Goal: Task Accomplishment & Management: Complete application form

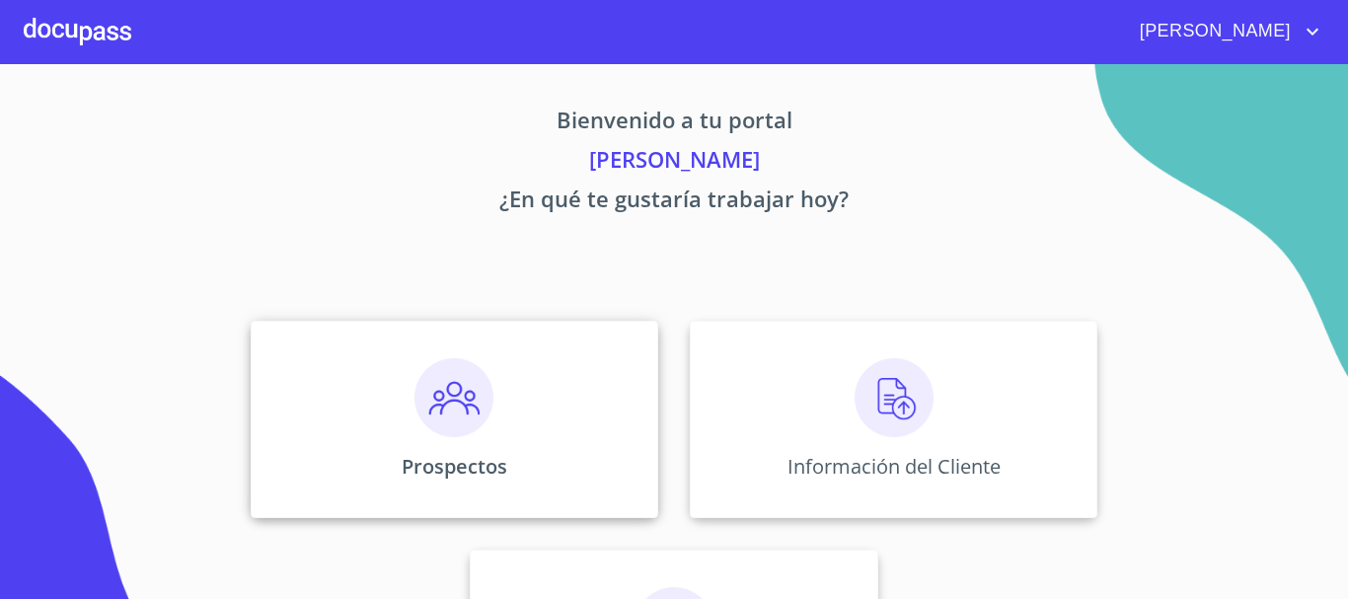
click at [492, 385] on div "Prospectos" at bounding box center [455, 419] width 408 height 197
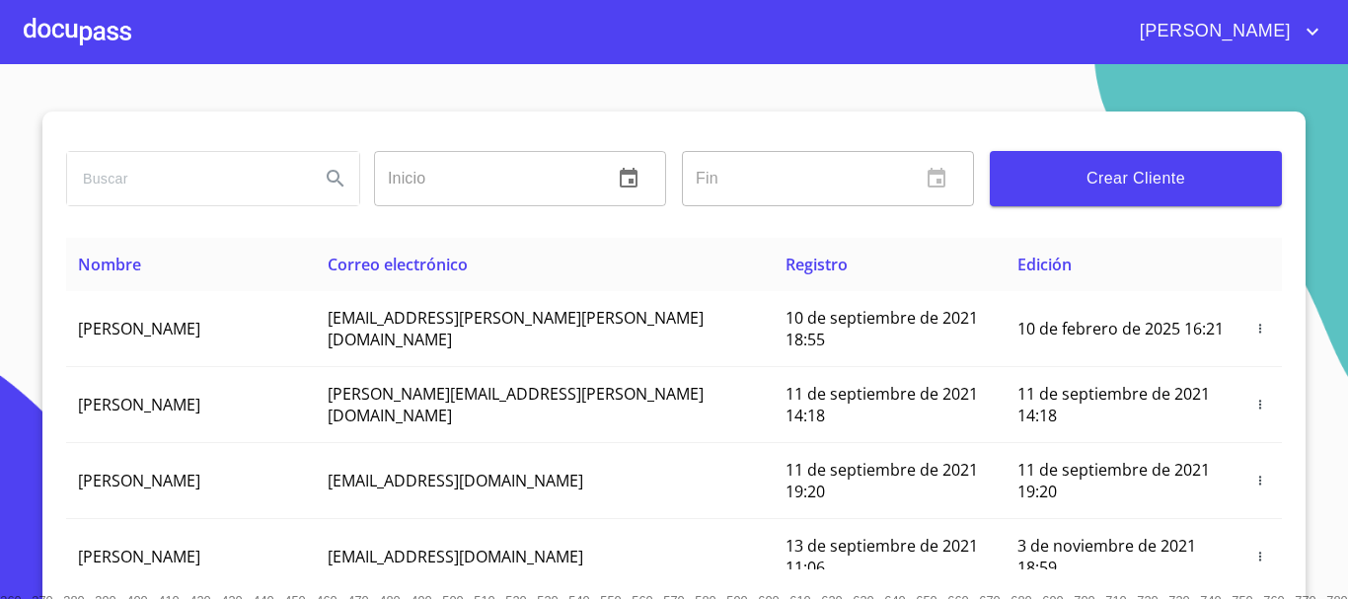
click at [1123, 191] on button "Crear Cliente" at bounding box center [1136, 178] width 292 height 55
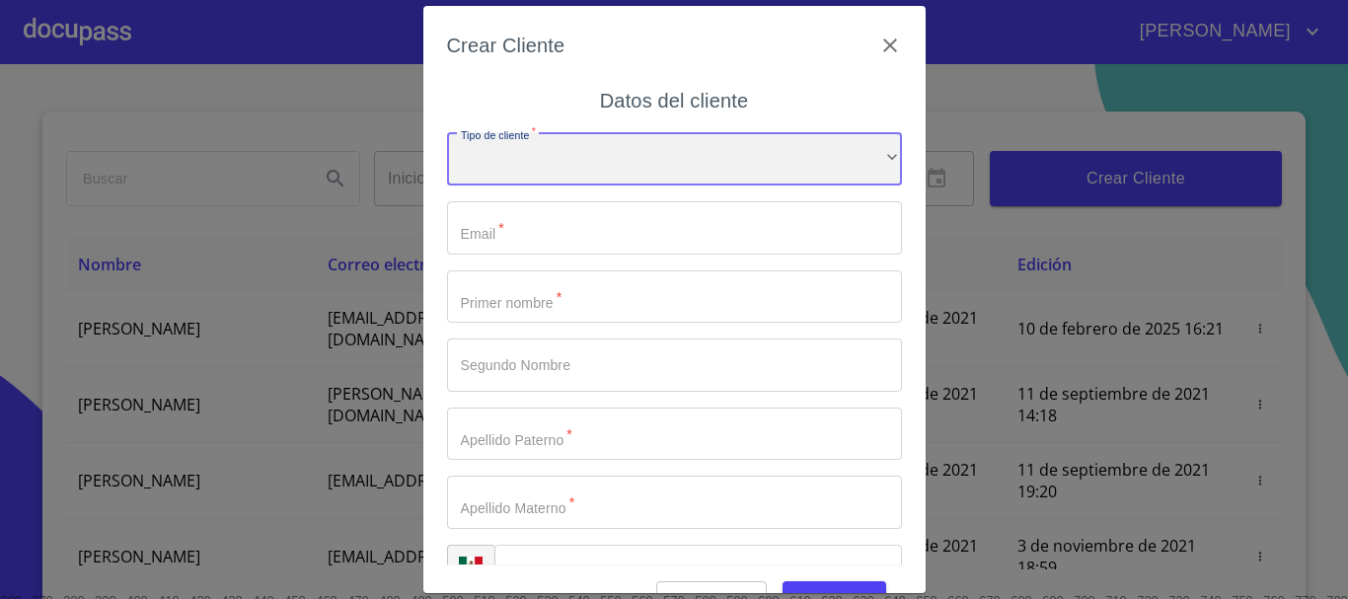
click at [679, 159] on div "​" at bounding box center [674, 158] width 455 height 53
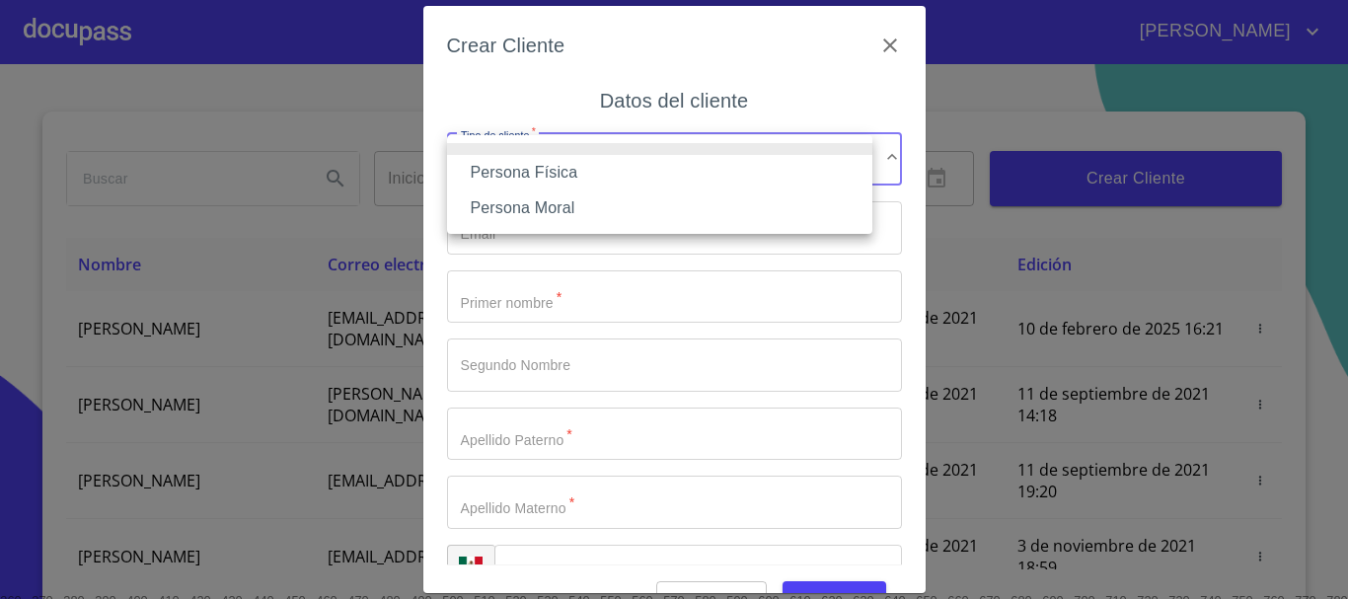
click at [643, 175] on li "Persona Física" at bounding box center [659, 173] width 425 height 36
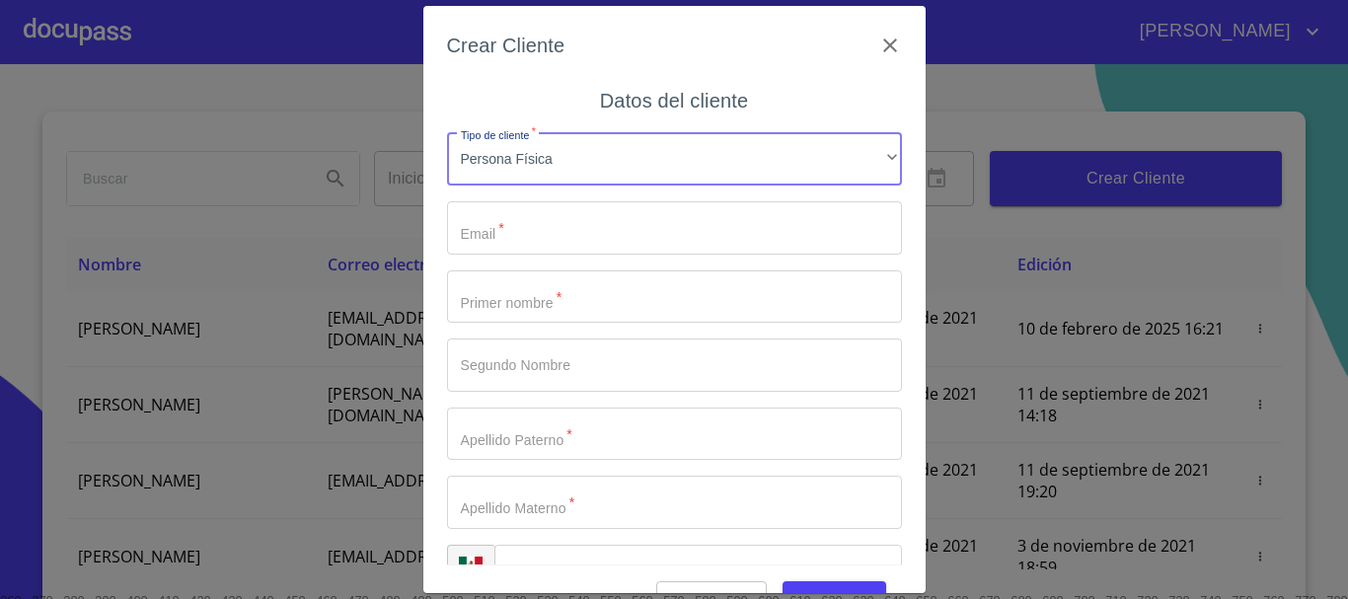
click at [610, 229] on input "Tipo de cliente   *" at bounding box center [674, 227] width 455 height 53
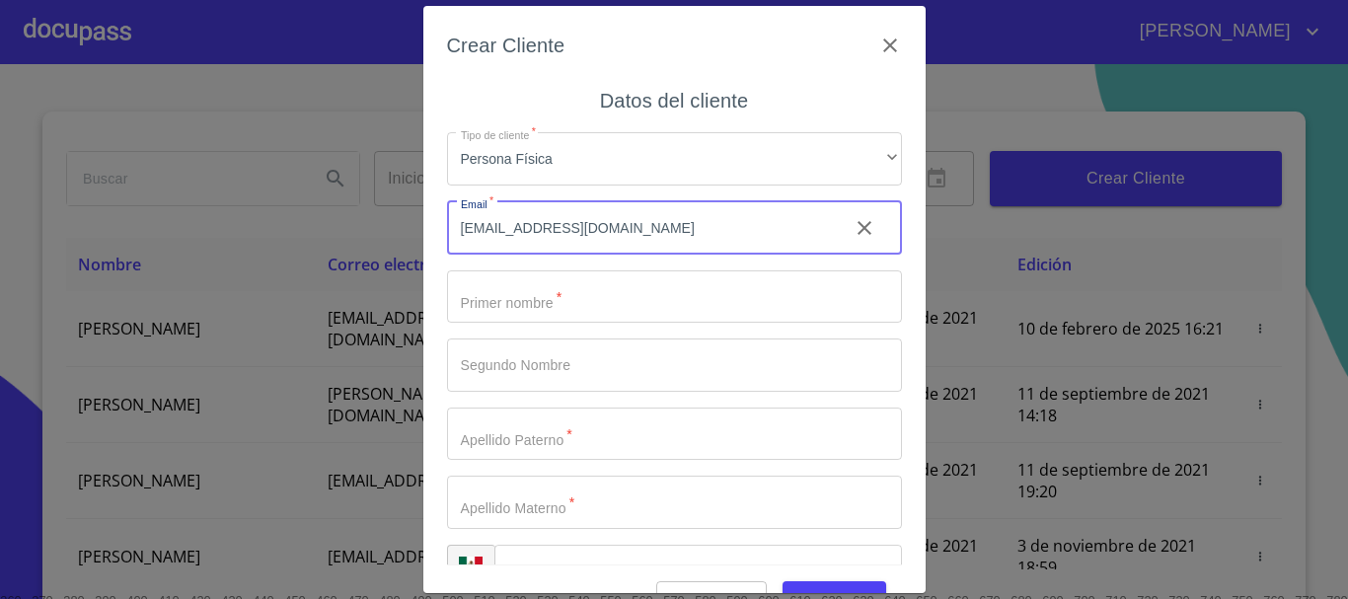
type input "[EMAIL_ADDRESS][DOMAIN_NAME]"
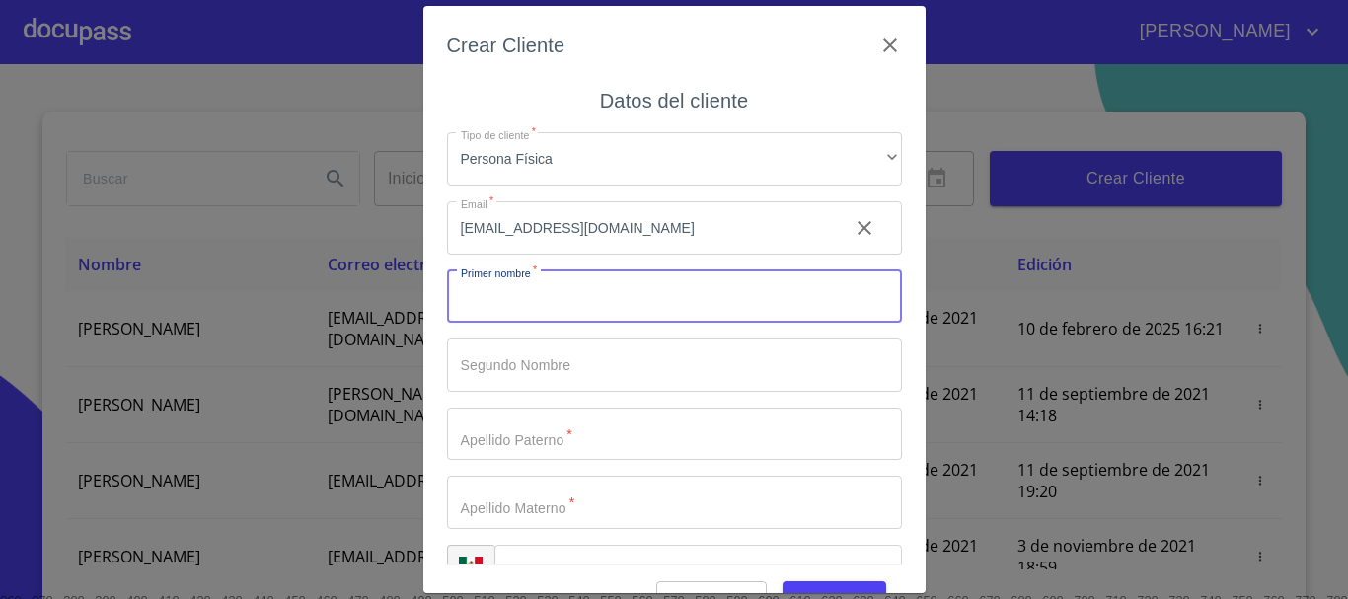
click at [596, 278] on input "Tipo de cliente   *" at bounding box center [674, 296] width 455 height 53
type input "[PERSON_NAME]"
click at [555, 368] on input "Tipo de cliente   *" at bounding box center [674, 365] width 455 height 53
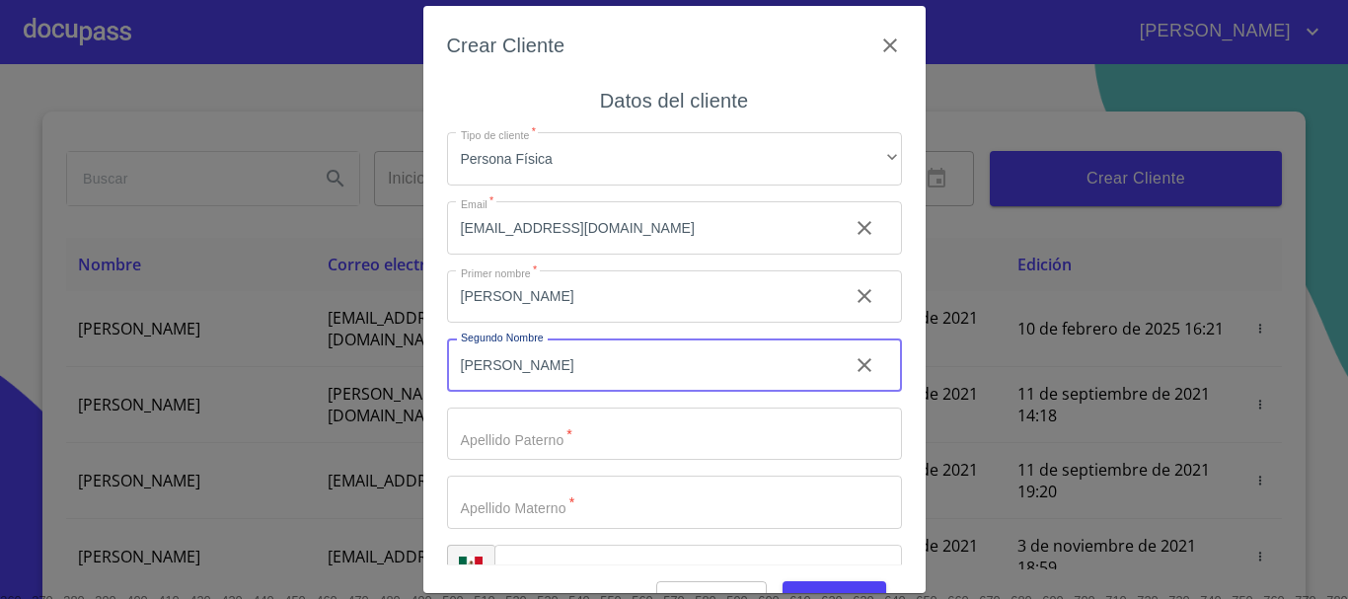
type input "[PERSON_NAME]"
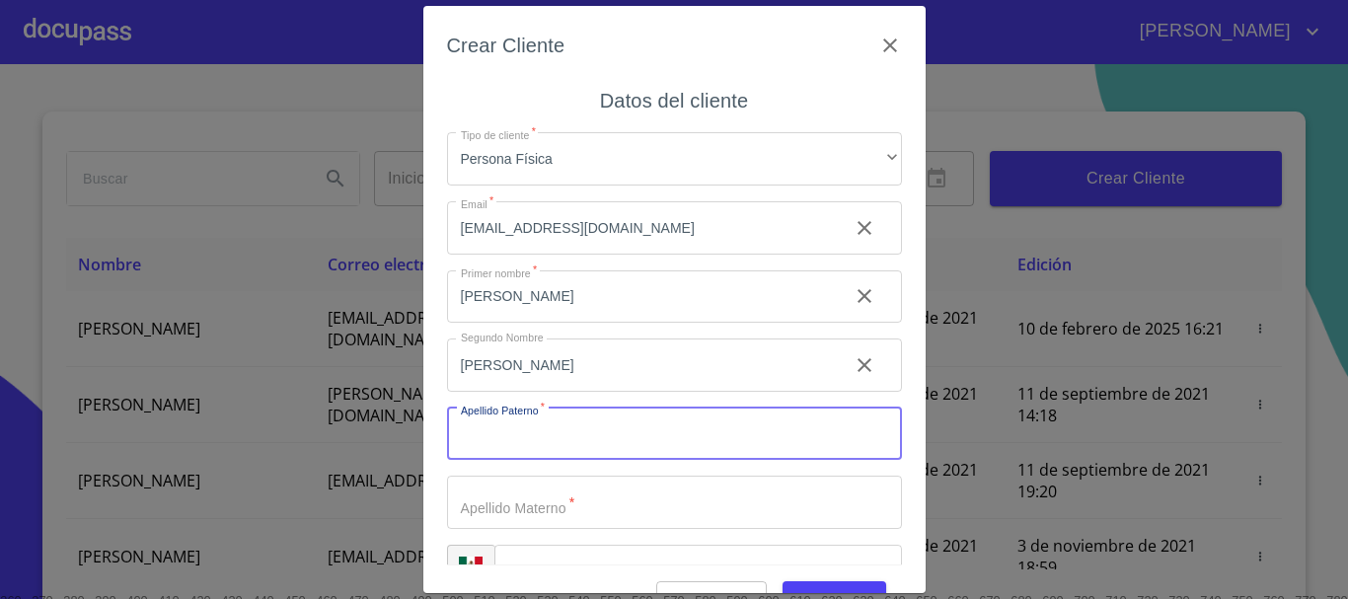
click at [557, 419] on input "Tipo de cliente   *" at bounding box center [674, 434] width 455 height 53
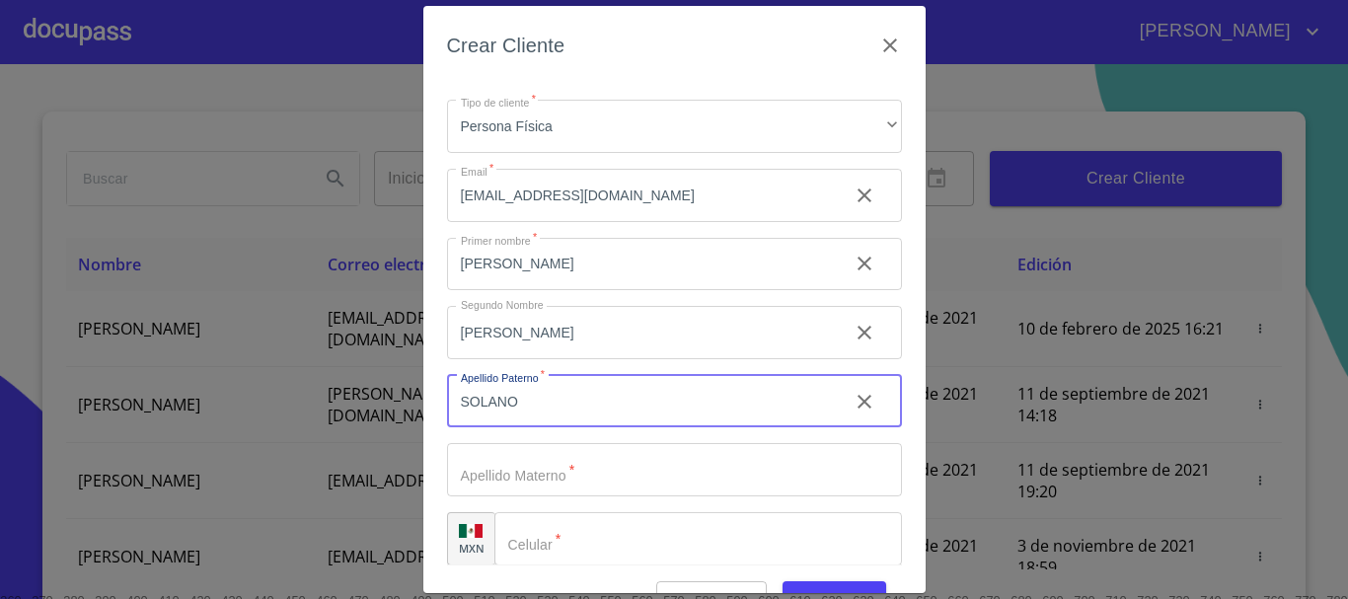
scroll to position [49, 0]
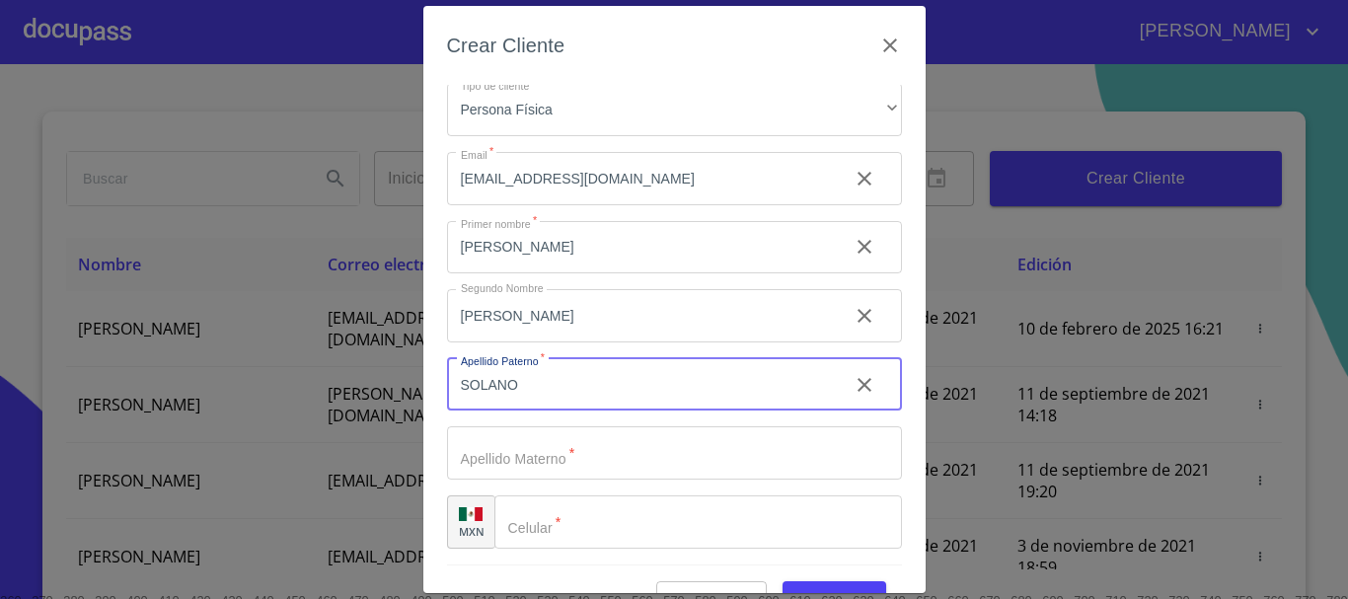
type input "SOLANO"
click at [550, 463] on input "Tipo de cliente   *" at bounding box center [674, 452] width 455 height 53
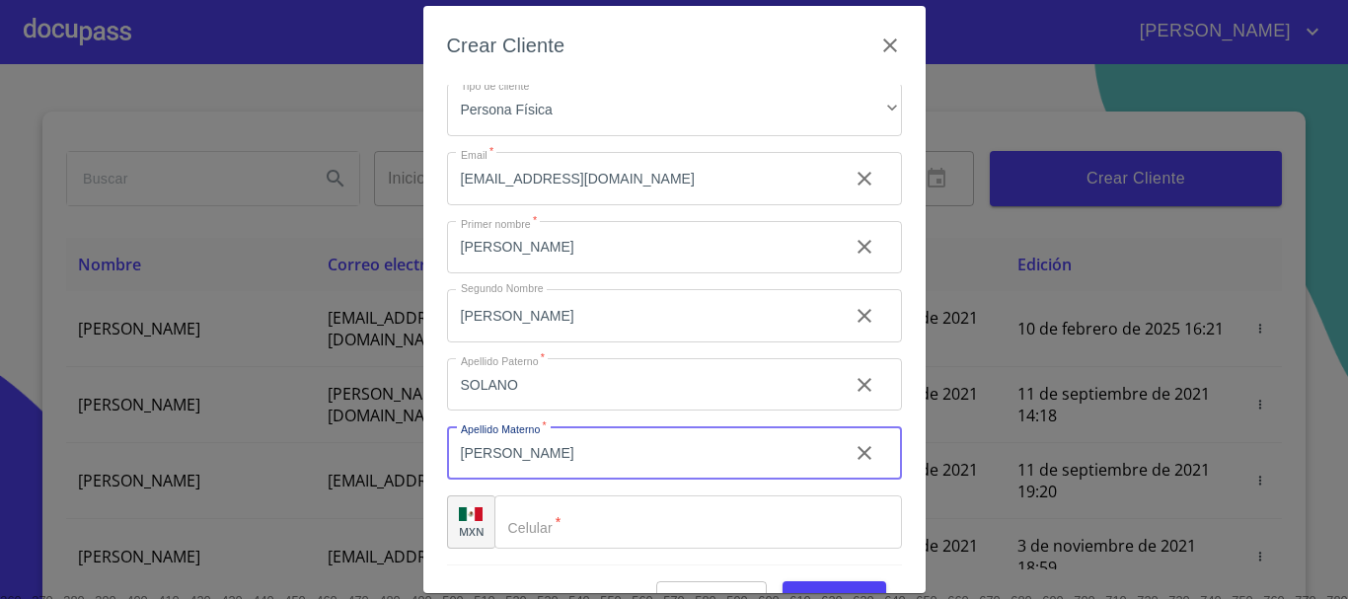
scroll to position [47, 0]
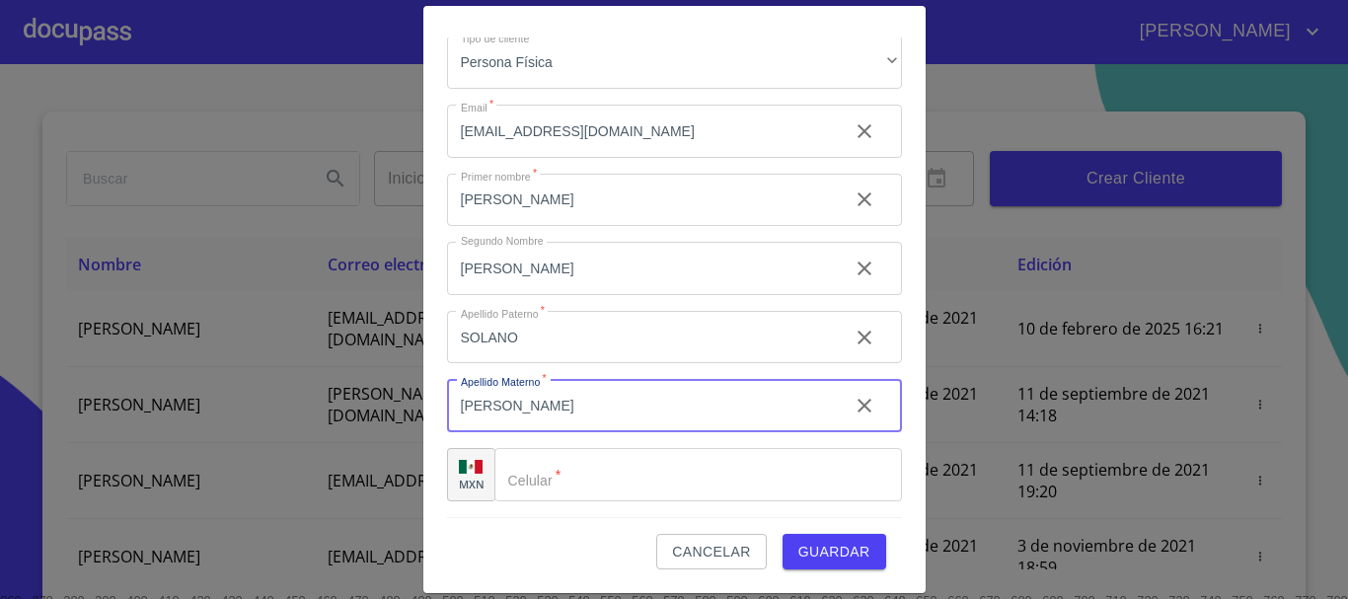
type input "[PERSON_NAME]"
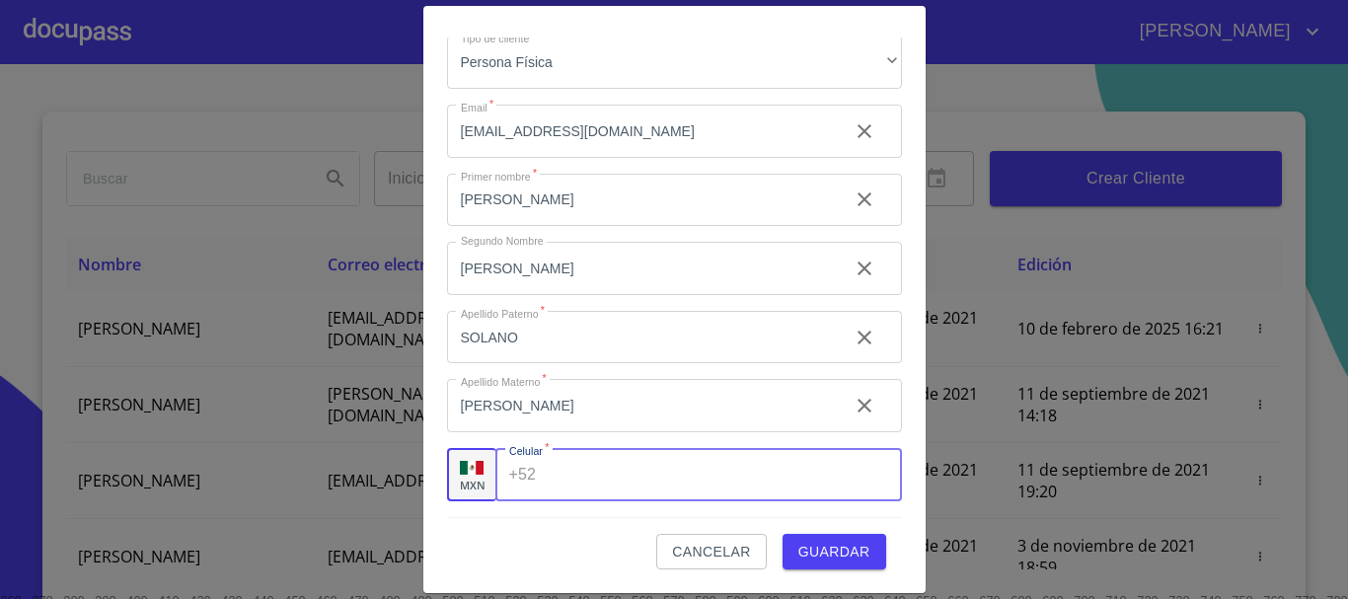
click at [576, 471] on input "Tipo de cliente   *" at bounding box center [722, 474] width 357 height 53
type input "[PHONE_NUMBER]"
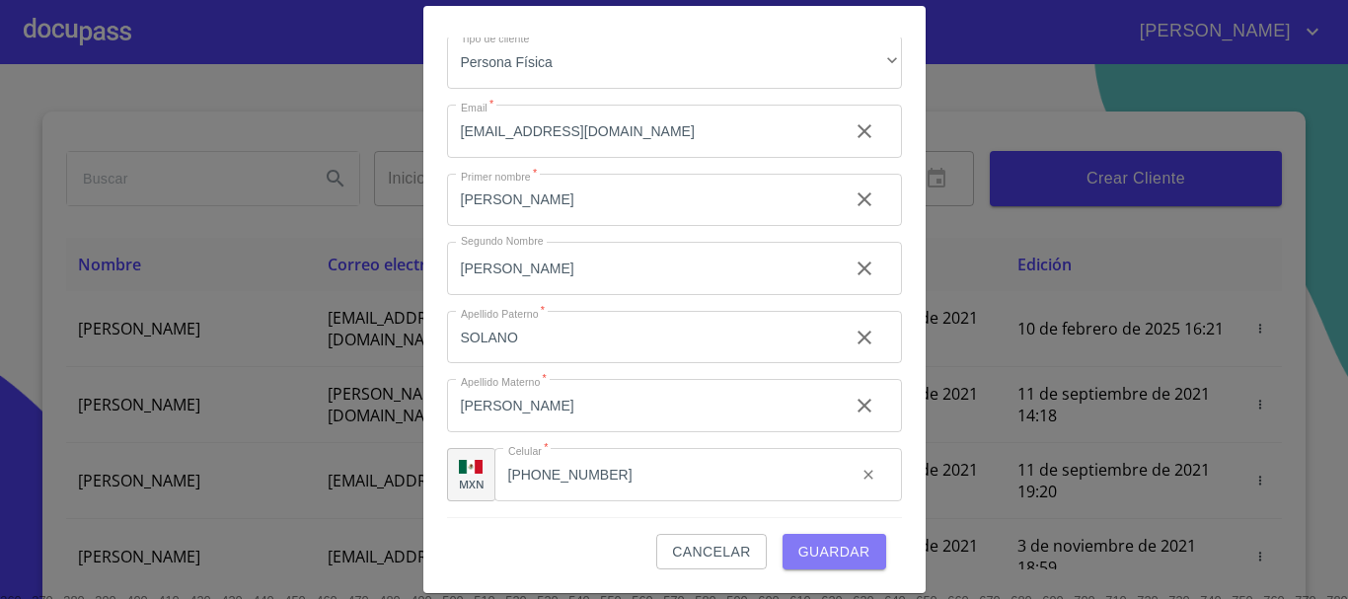
click at [831, 548] on span "Guardar" at bounding box center [834, 552] width 72 height 25
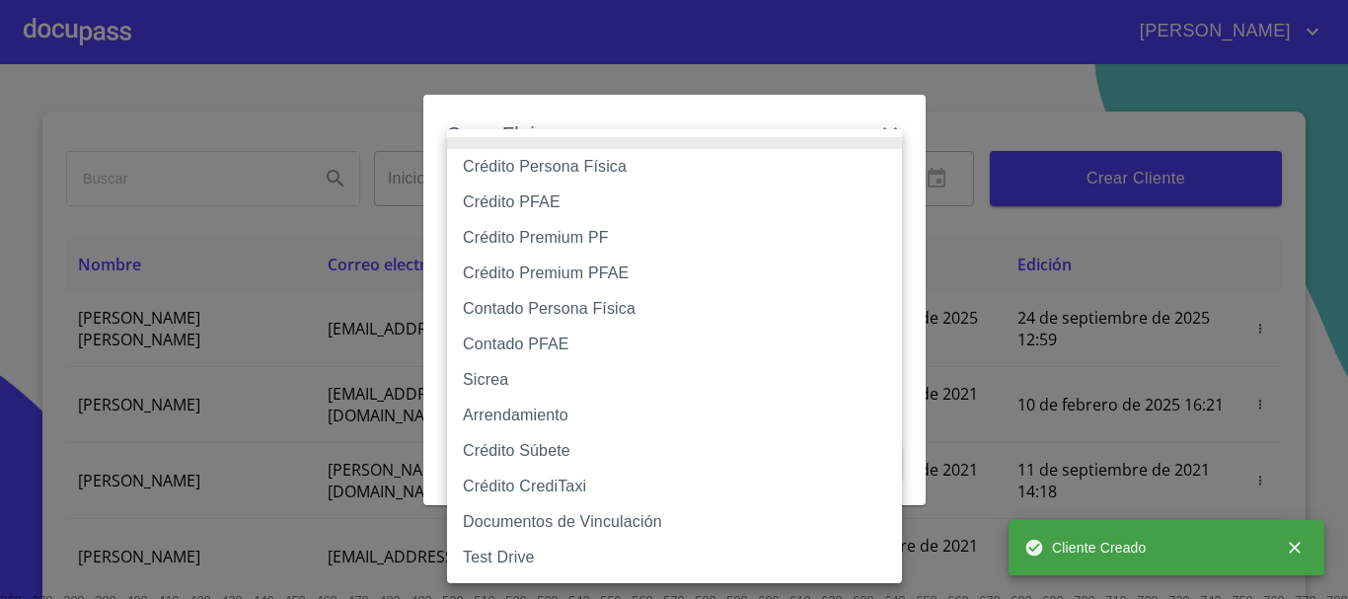
click at [672, 207] on body "[PERSON_NAME] ​ Fin ​ Crear Cliente Nombre Correo electrónico Registro Edición …" at bounding box center [674, 299] width 1348 height 599
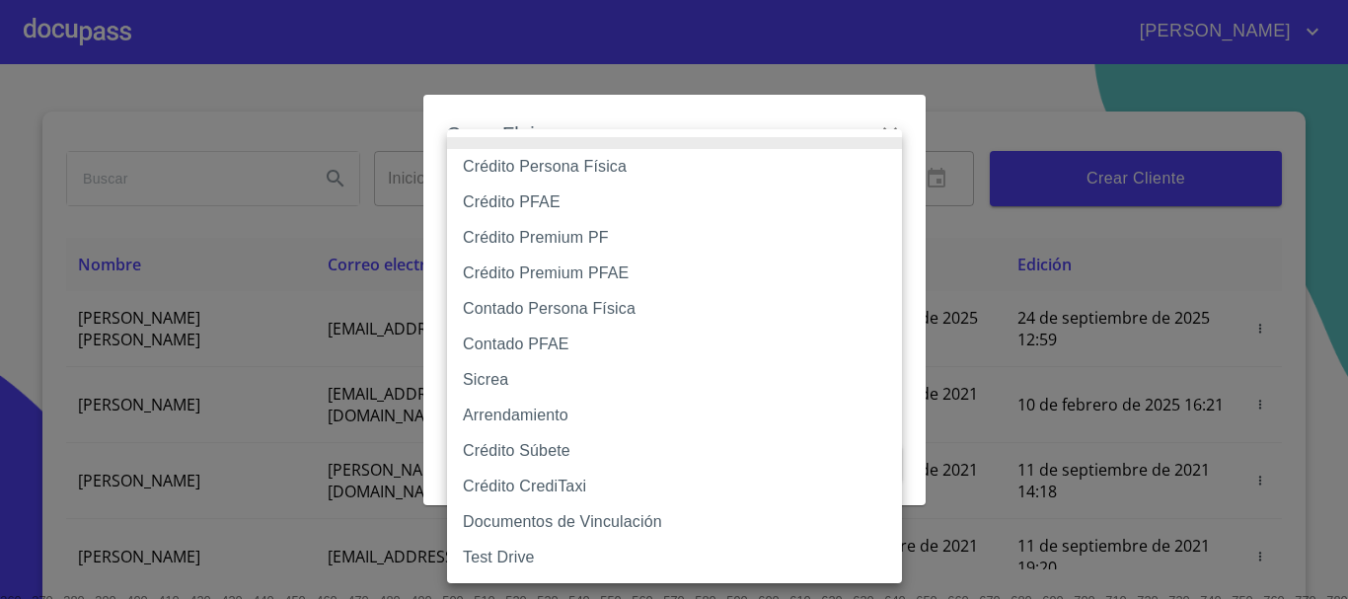
click at [599, 169] on li "Crédito Persona Física" at bounding box center [674, 167] width 455 height 36
type input "6009fb3c7d1714eb8809aa97"
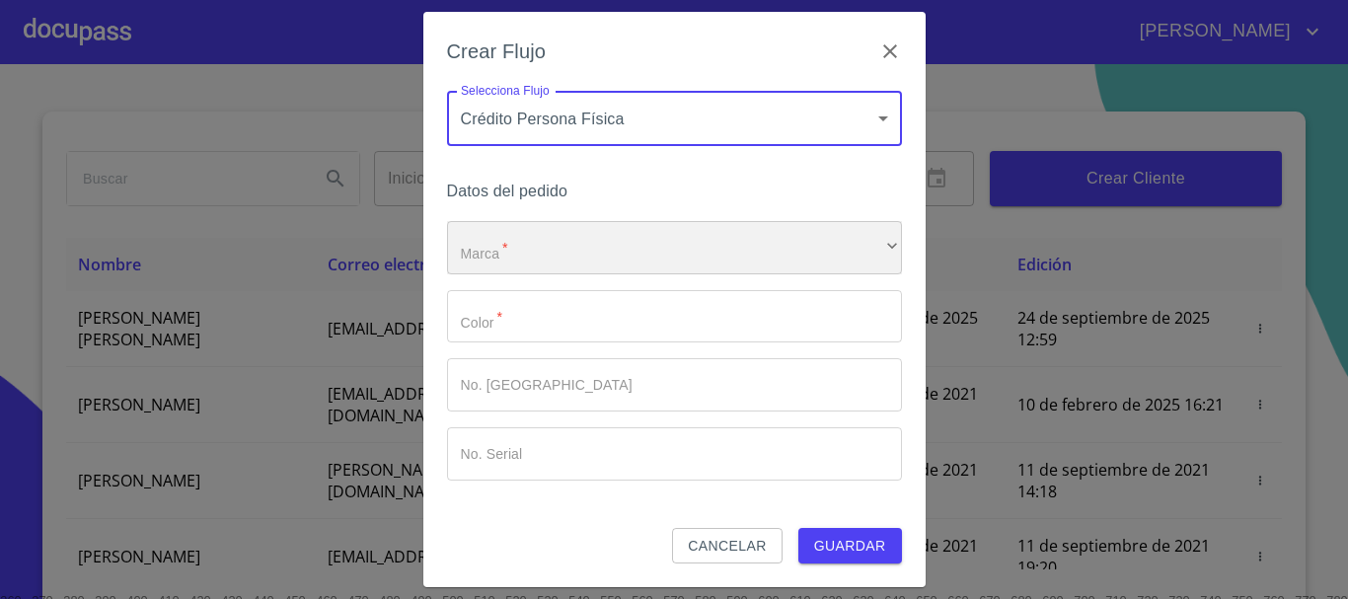
click at [577, 258] on div "​" at bounding box center [674, 247] width 455 height 53
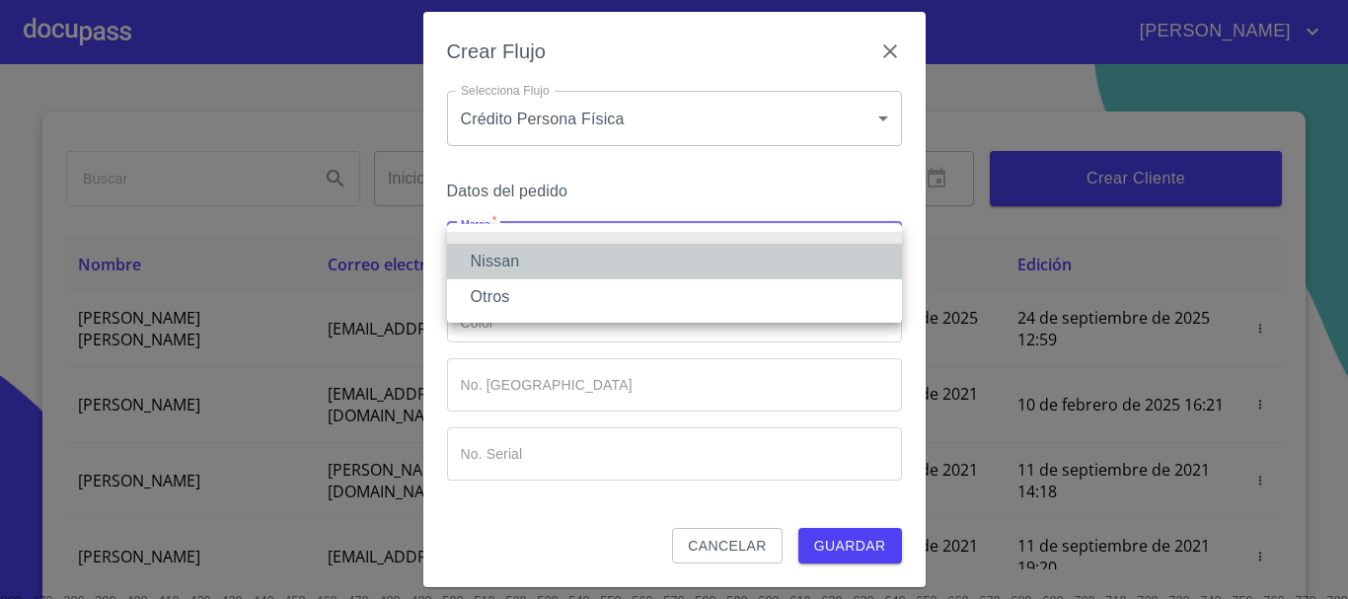
click at [577, 258] on li "Nissan" at bounding box center [674, 262] width 455 height 36
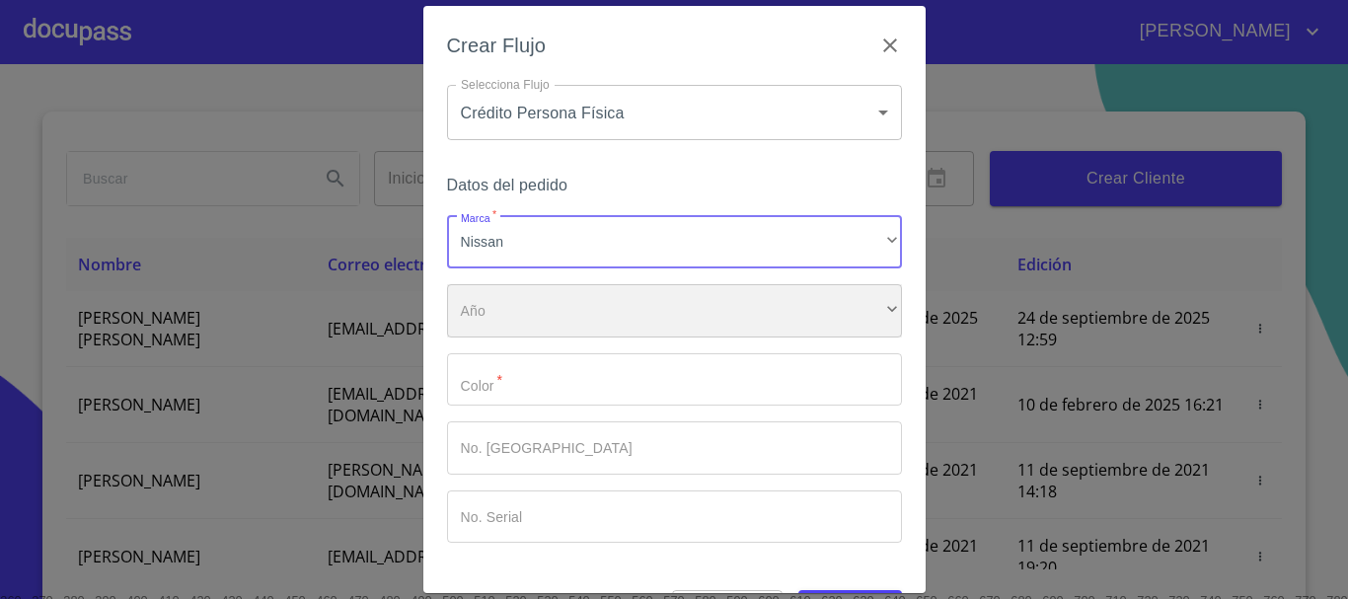
click at [578, 305] on div "​" at bounding box center [674, 310] width 455 height 53
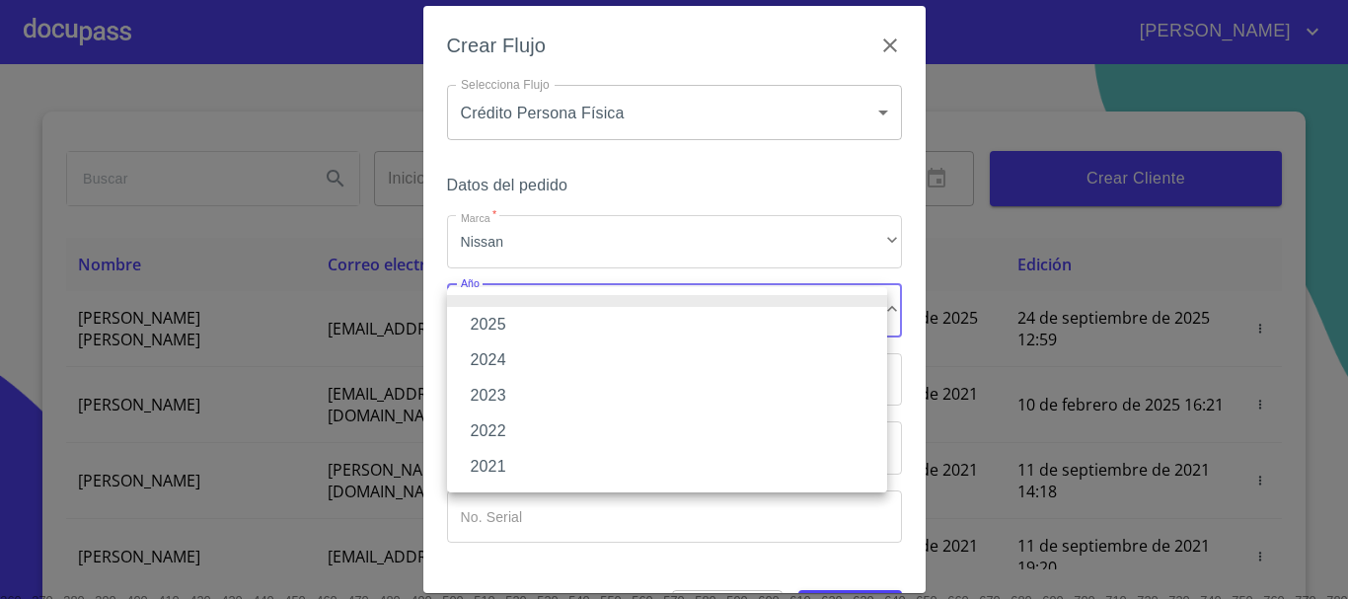
click at [565, 320] on li "2025" at bounding box center [667, 325] width 440 height 36
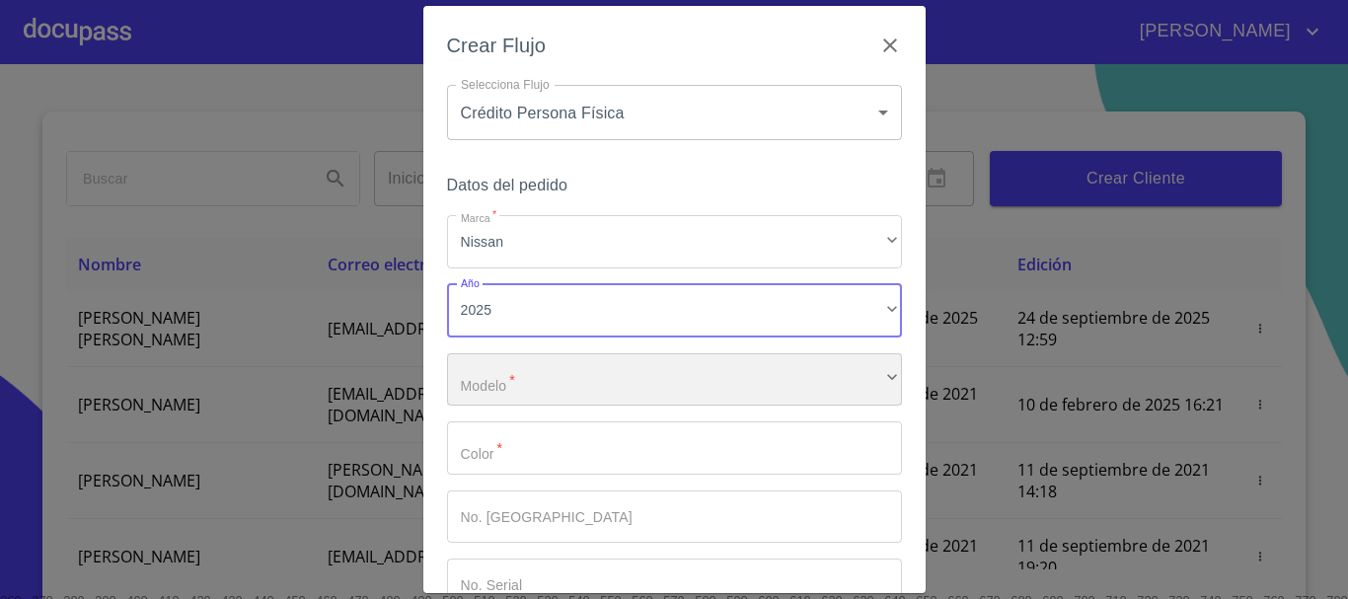
click at [570, 377] on div "​" at bounding box center [674, 379] width 455 height 53
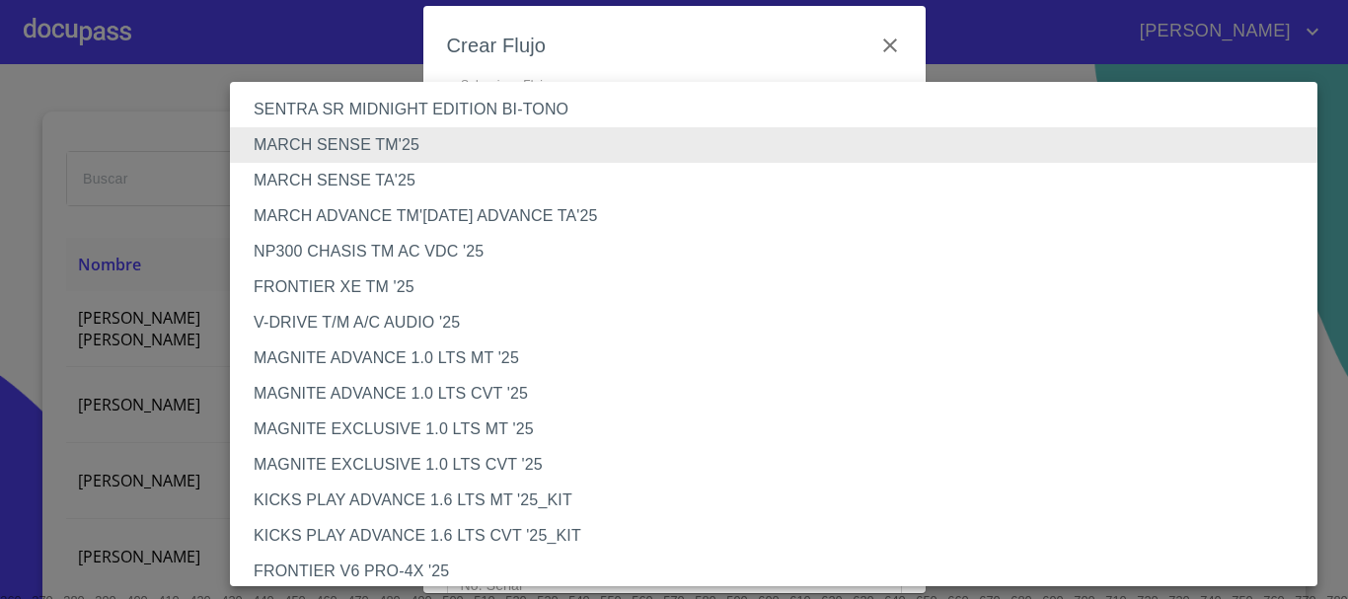
scroll to position [0, 0]
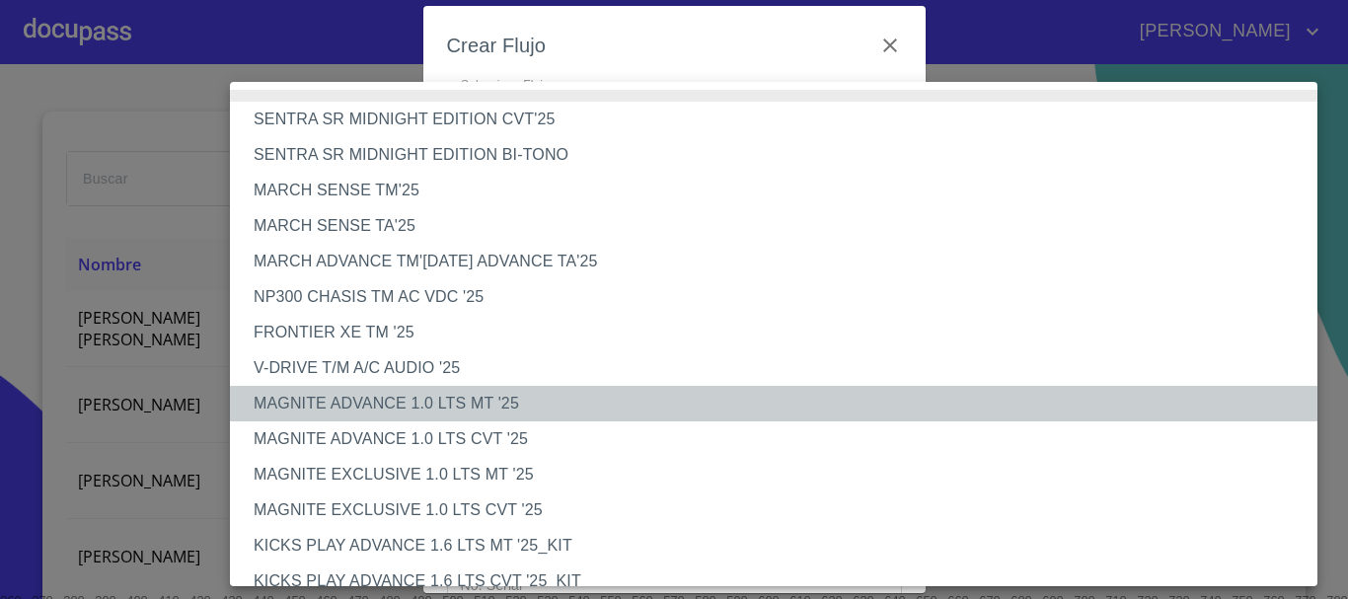
click at [447, 408] on li "MAGNITE ADVANCE 1.0 LTS MT '25" at bounding box center [781, 404] width 1102 height 36
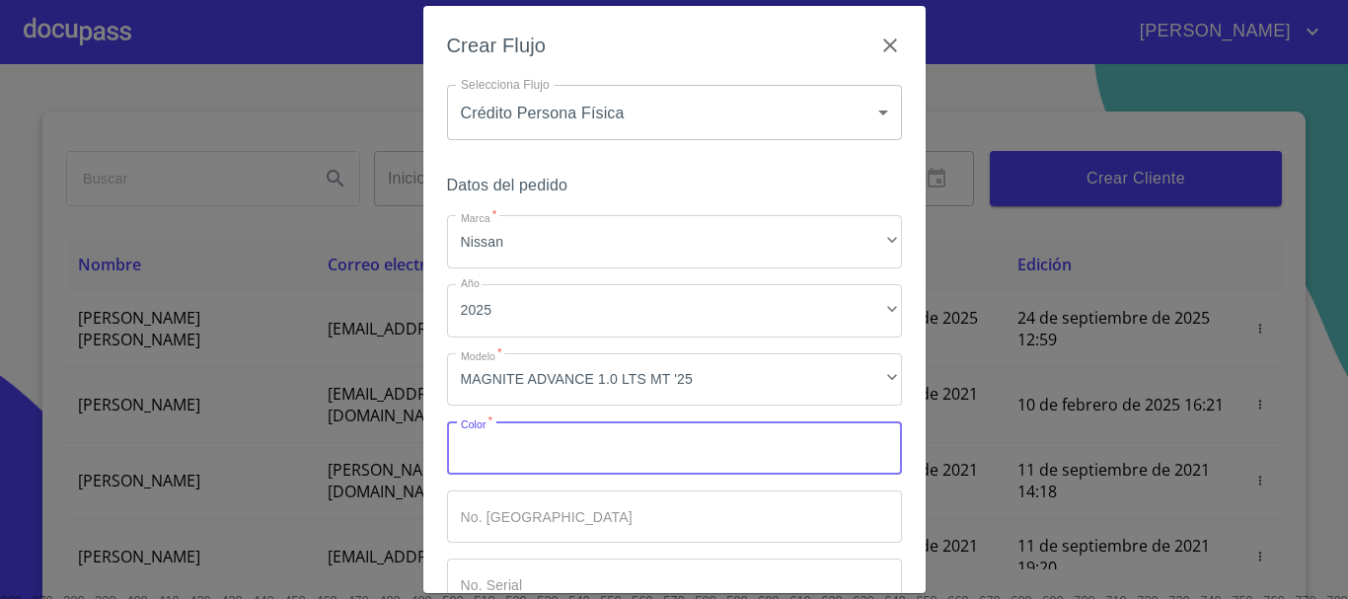
click at [474, 451] on input "Marca   *" at bounding box center [674, 447] width 455 height 53
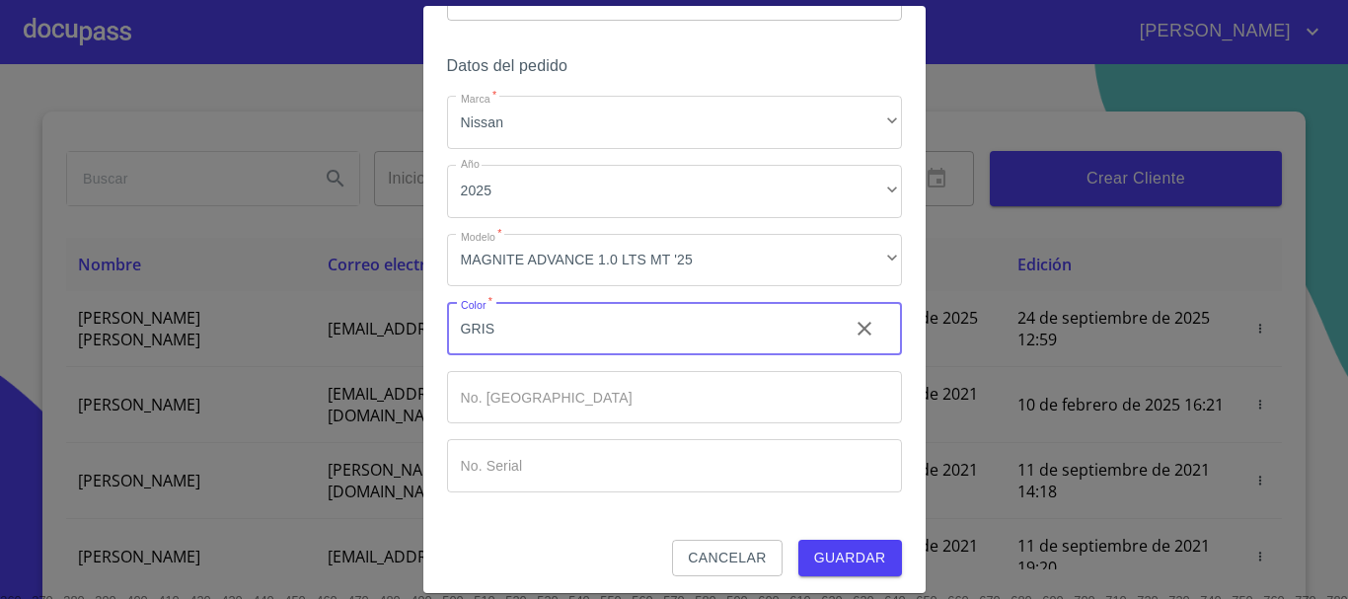
scroll to position [126, 0]
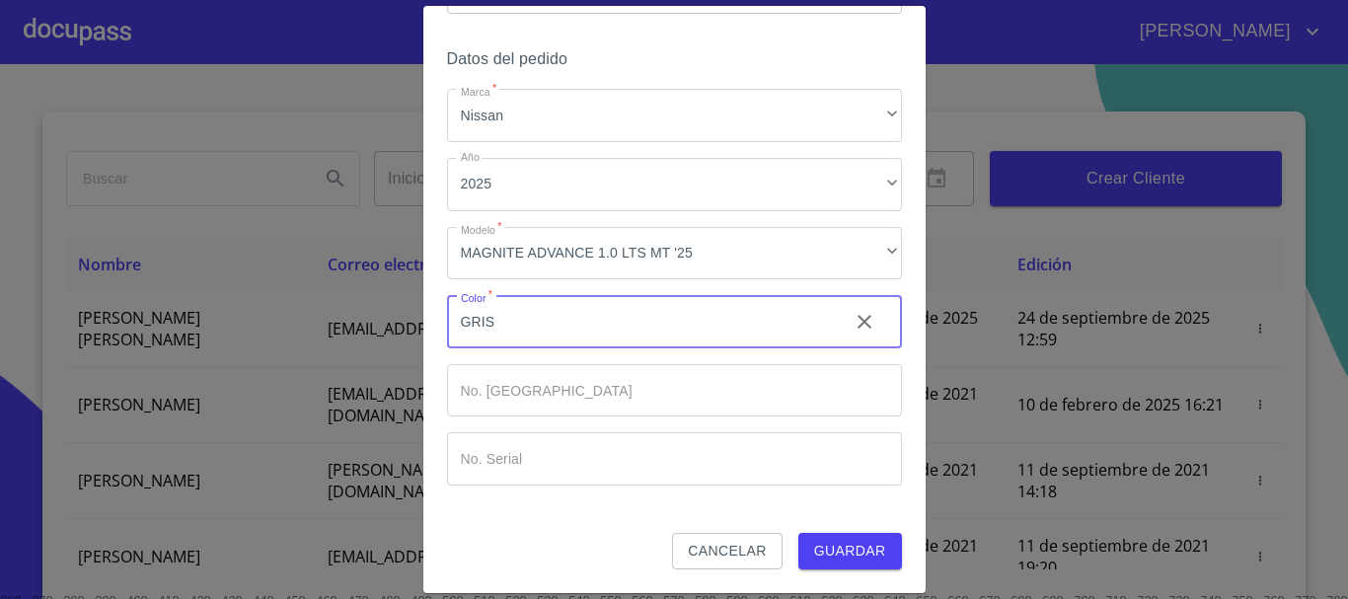
type input "GRIS"
click at [815, 556] on span "Guardar" at bounding box center [850, 551] width 72 height 25
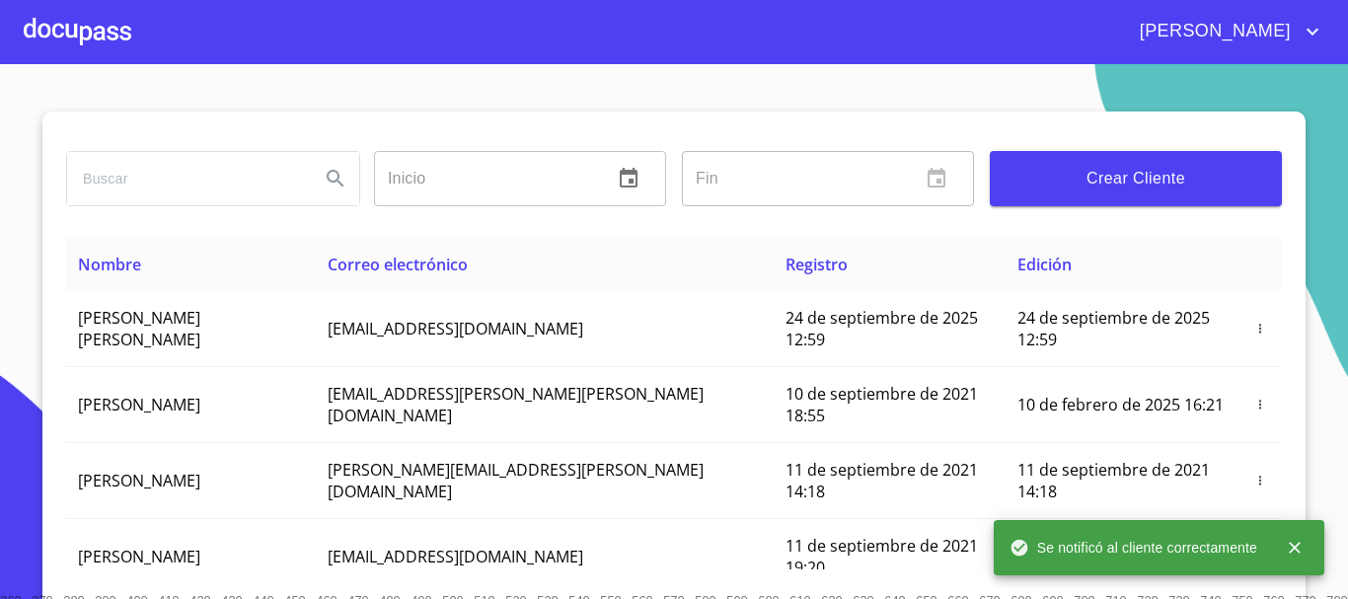
click at [89, 27] on div at bounding box center [78, 31] width 108 height 63
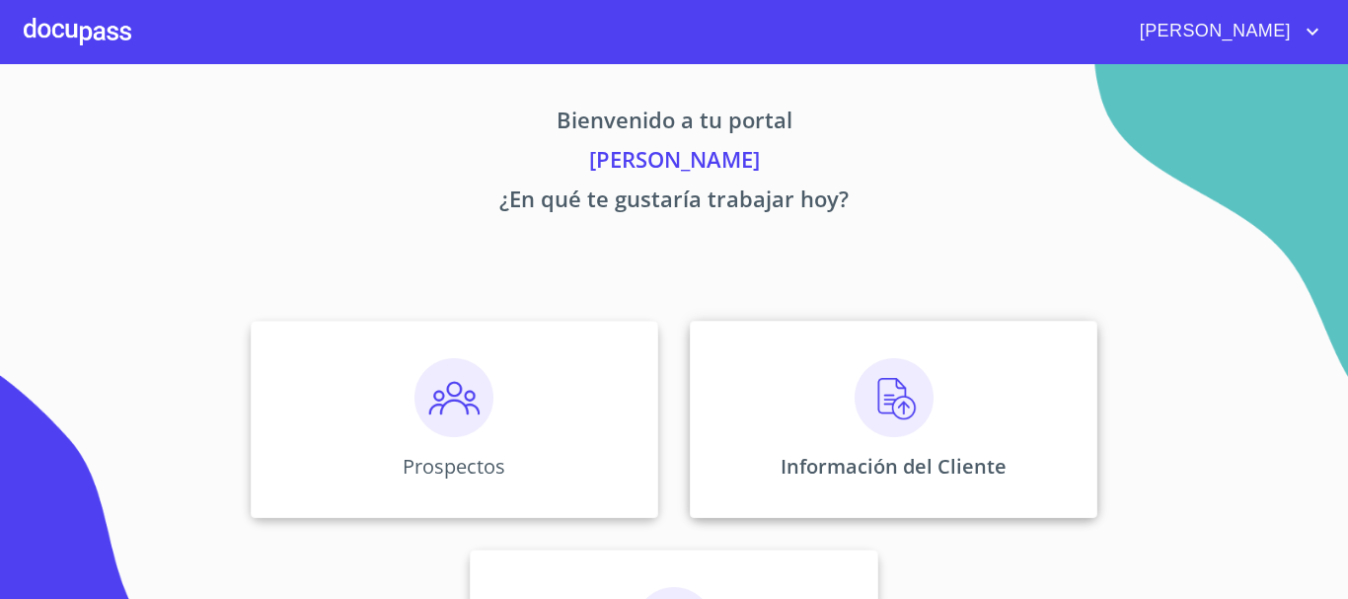
click at [892, 421] on img at bounding box center [894, 397] width 79 height 79
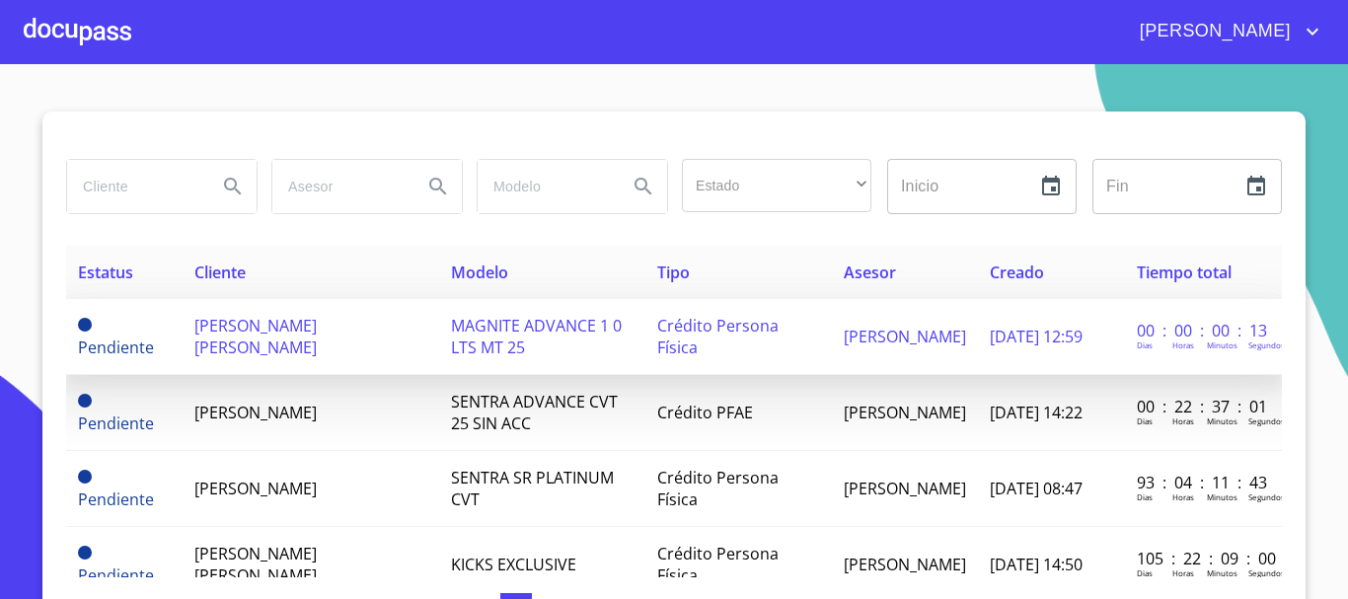
click at [467, 338] on span "MAGNITE ADVANCE 1 0 LTS MT 25" at bounding box center [536, 336] width 171 height 43
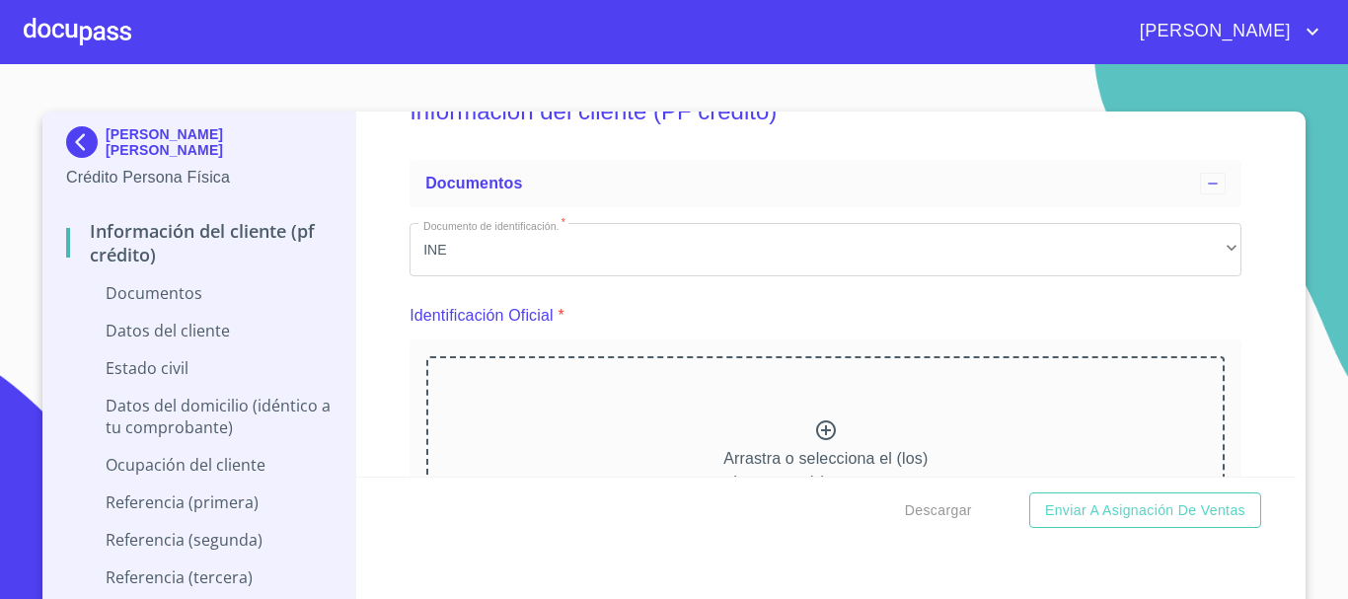
scroll to position [99, 0]
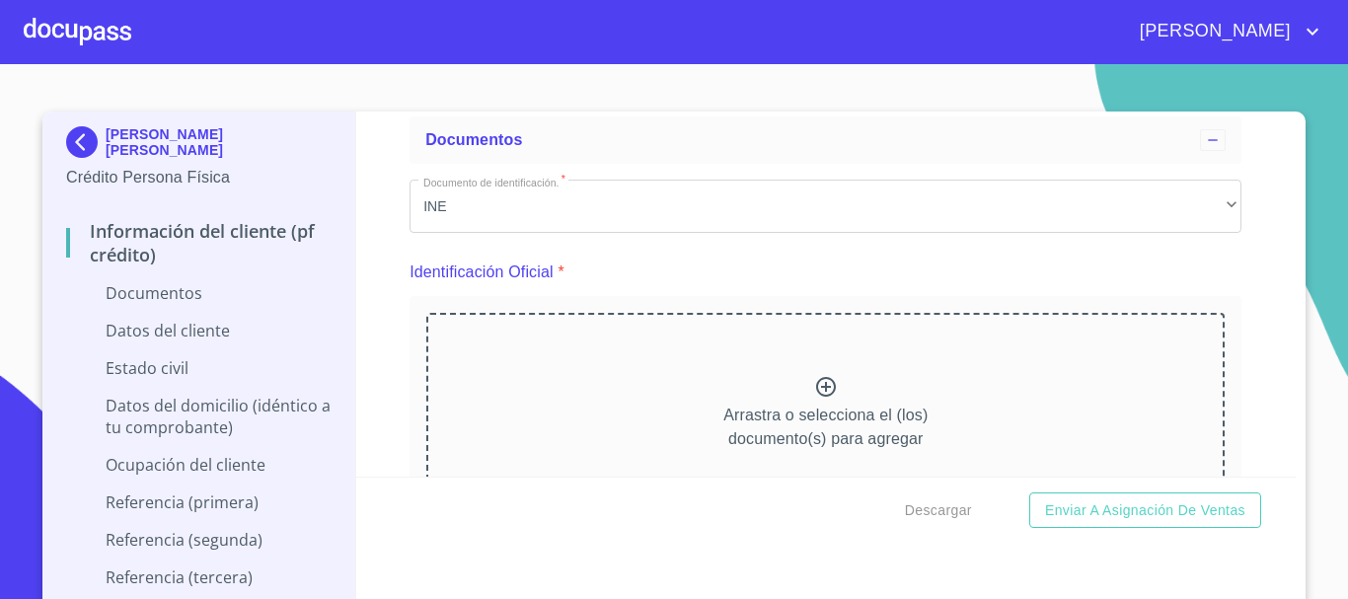
click at [820, 396] on icon at bounding box center [826, 387] width 24 height 24
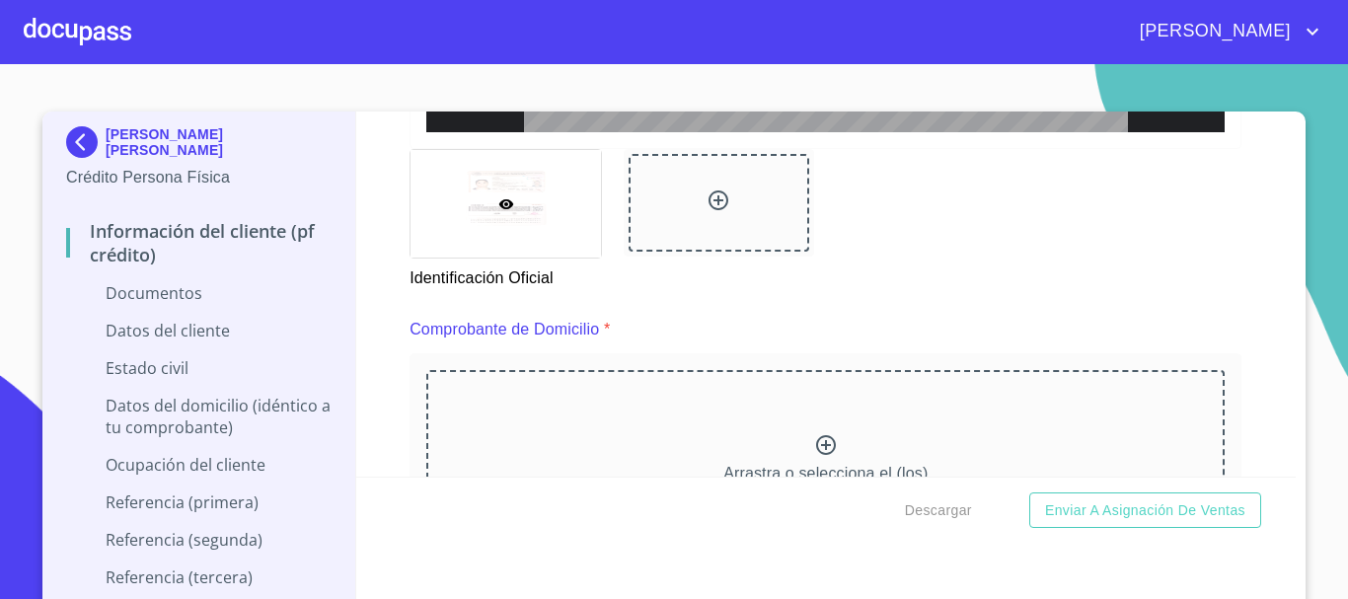
scroll to position [943, 0]
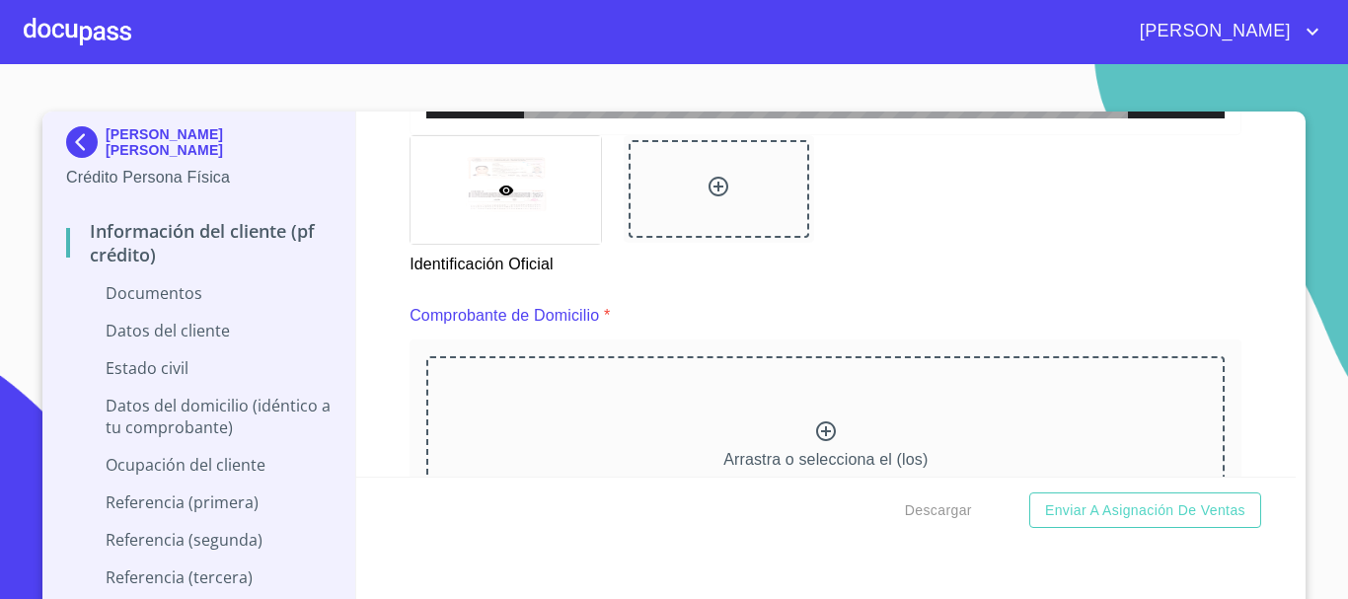
click at [814, 436] on icon at bounding box center [826, 431] width 24 height 24
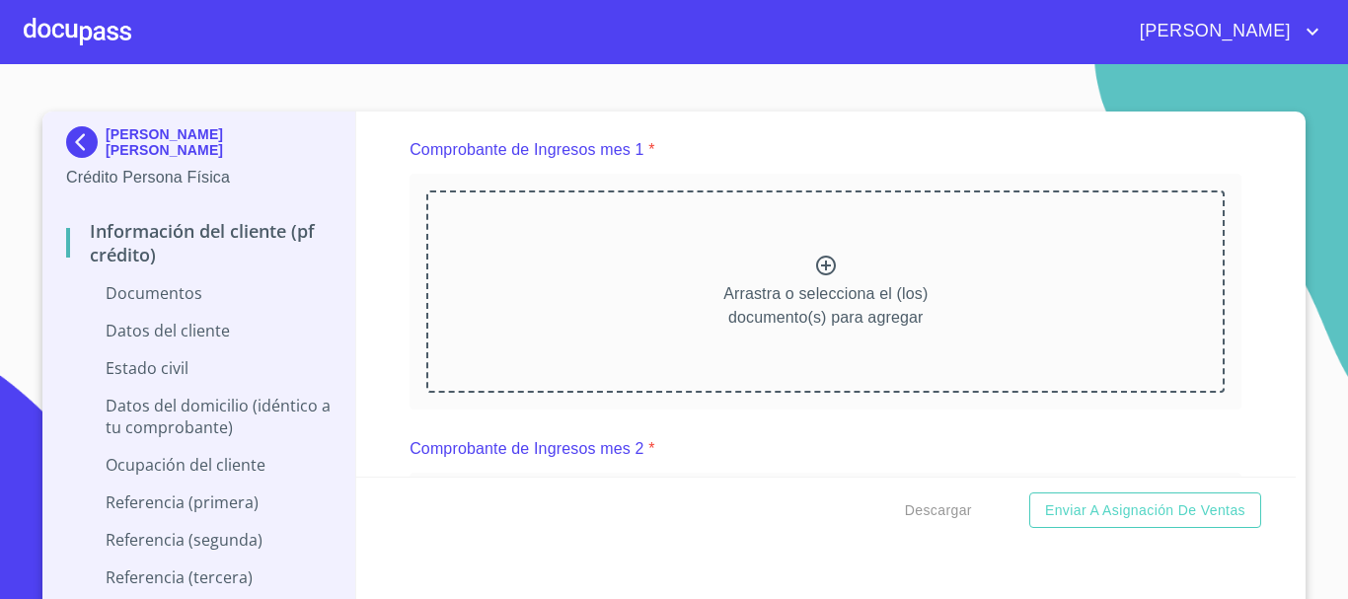
scroll to position [2046, 0]
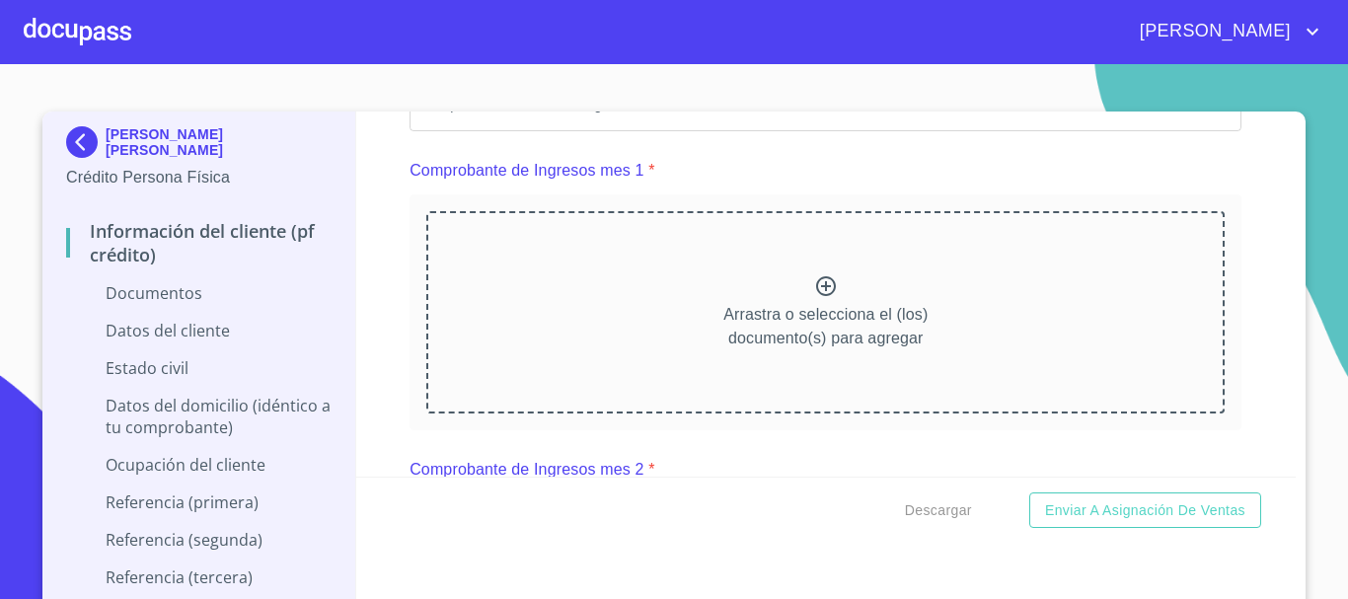
click at [818, 298] on icon at bounding box center [826, 286] width 24 height 24
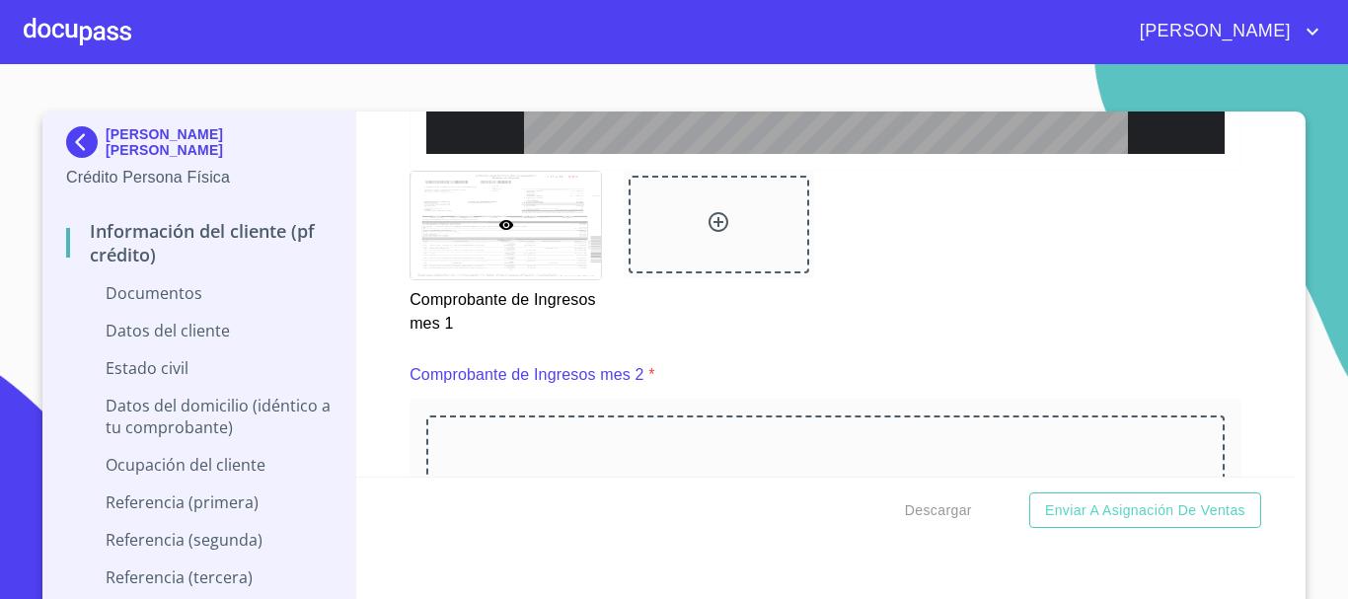
scroll to position [2771, 0]
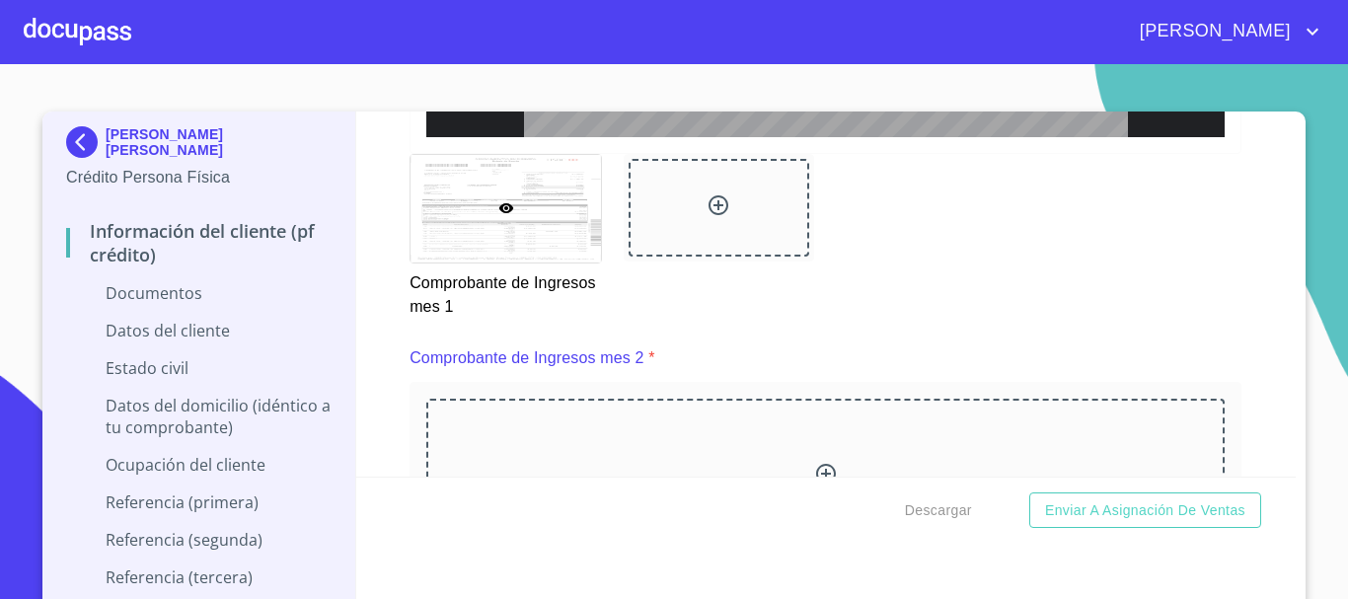
click at [1273, 466] on div "Información del cliente (PF crédito) Documentos Documento de identificación.   …" at bounding box center [826, 294] width 941 height 365
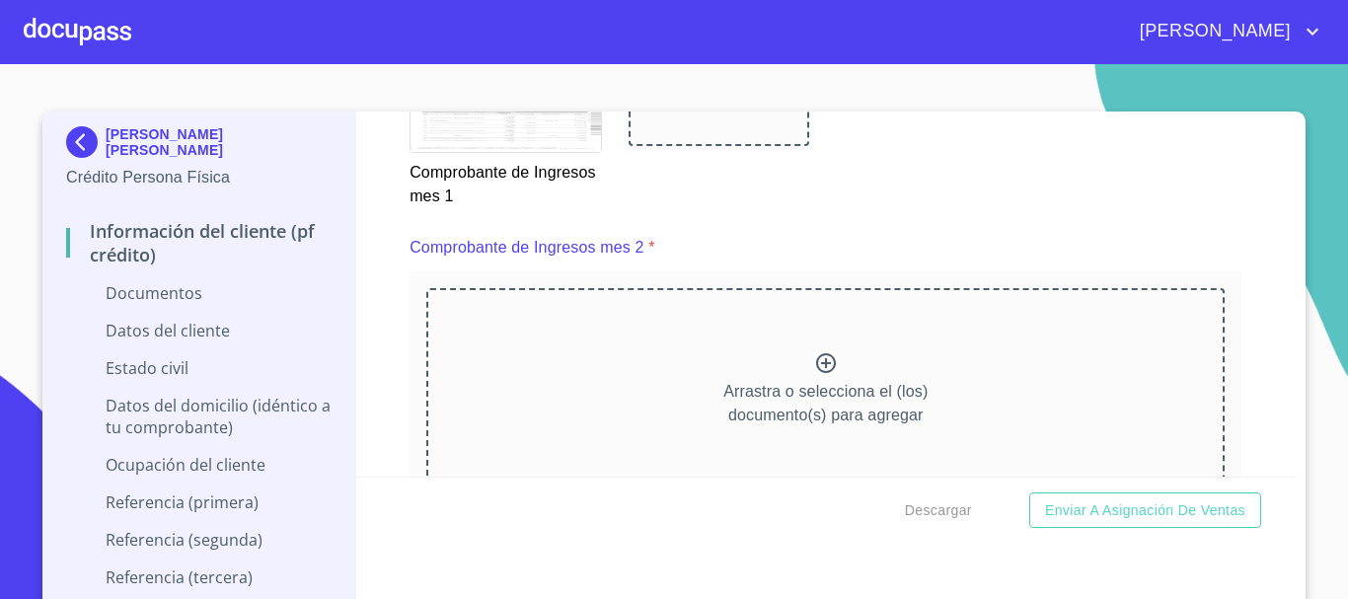
scroll to position [2890, 0]
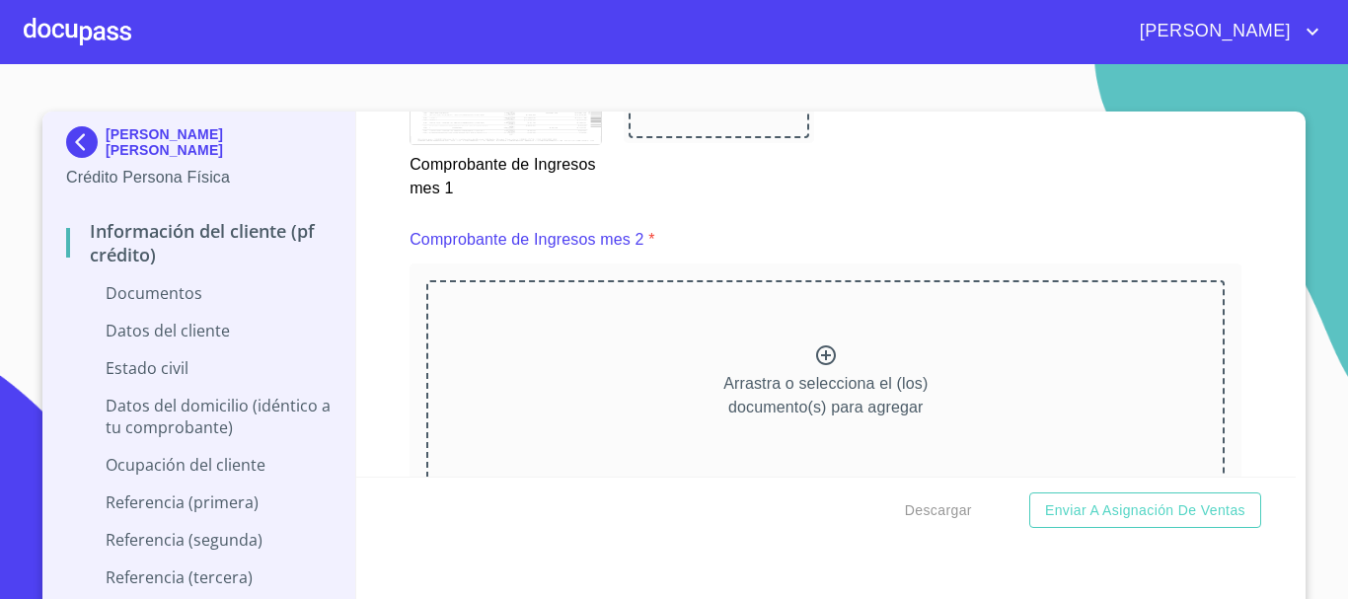
click at [814, 367] on icon at bounding box center [826, 355] width 24 height 24
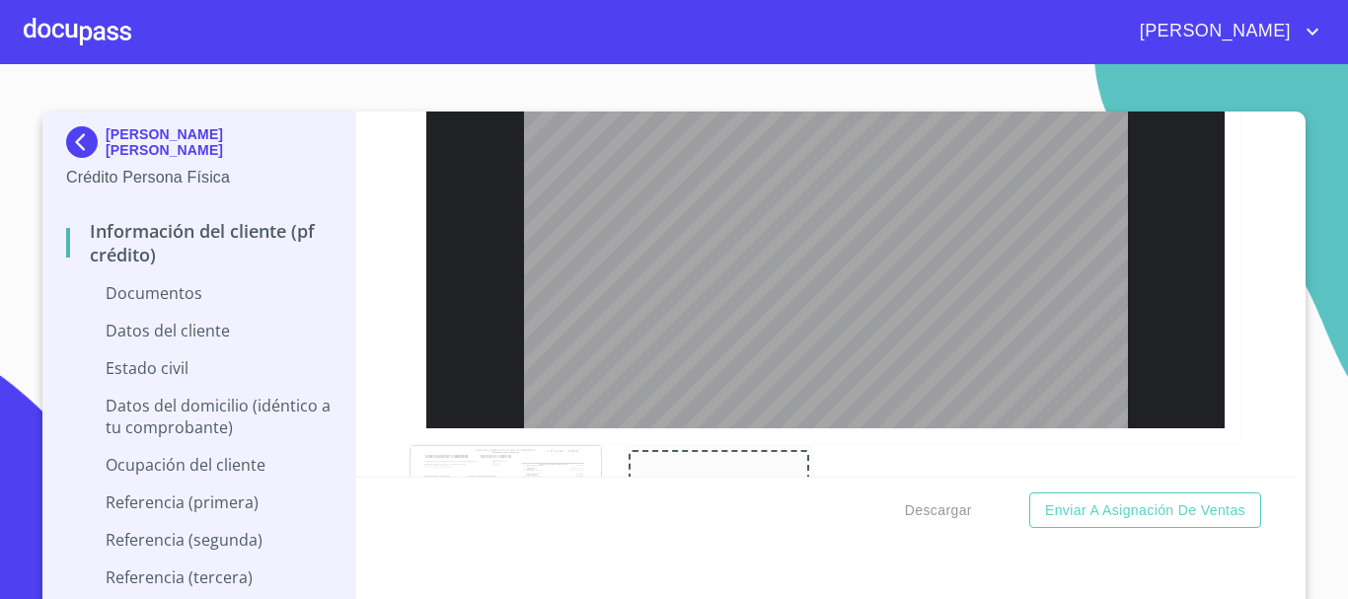
scroll to position [3854, 0]
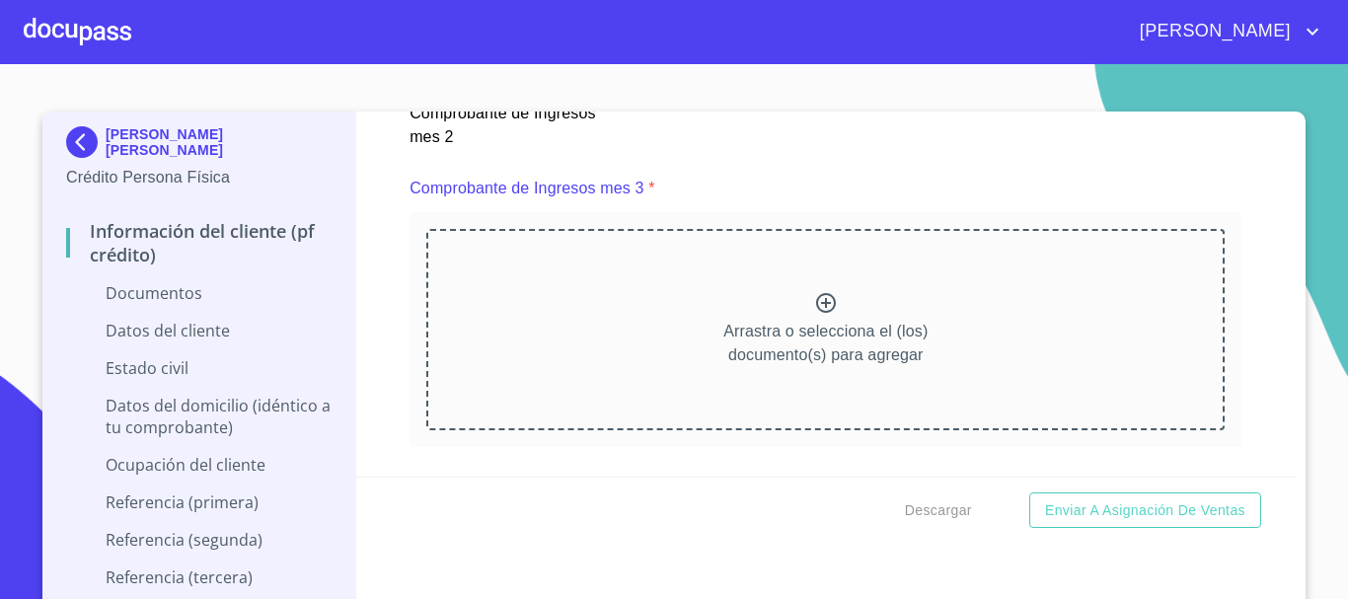
click at [814, 315] on icon at bounding box center [826, 303] width 24 height 24
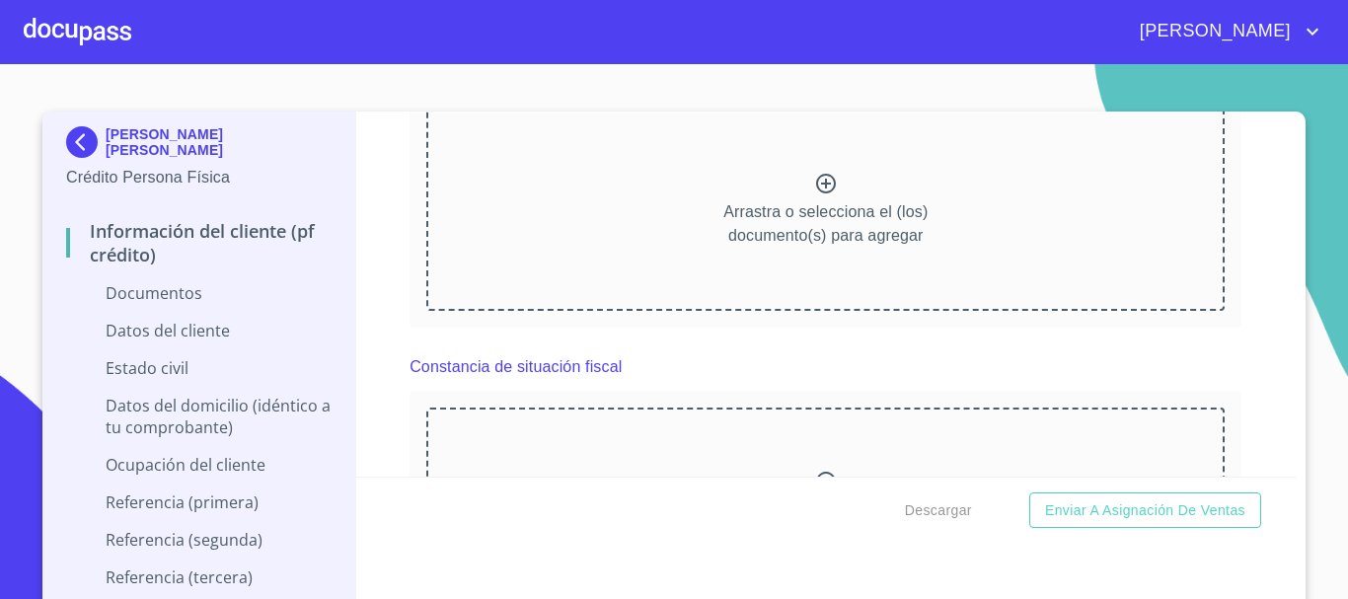
scroll to position [4875, 0]
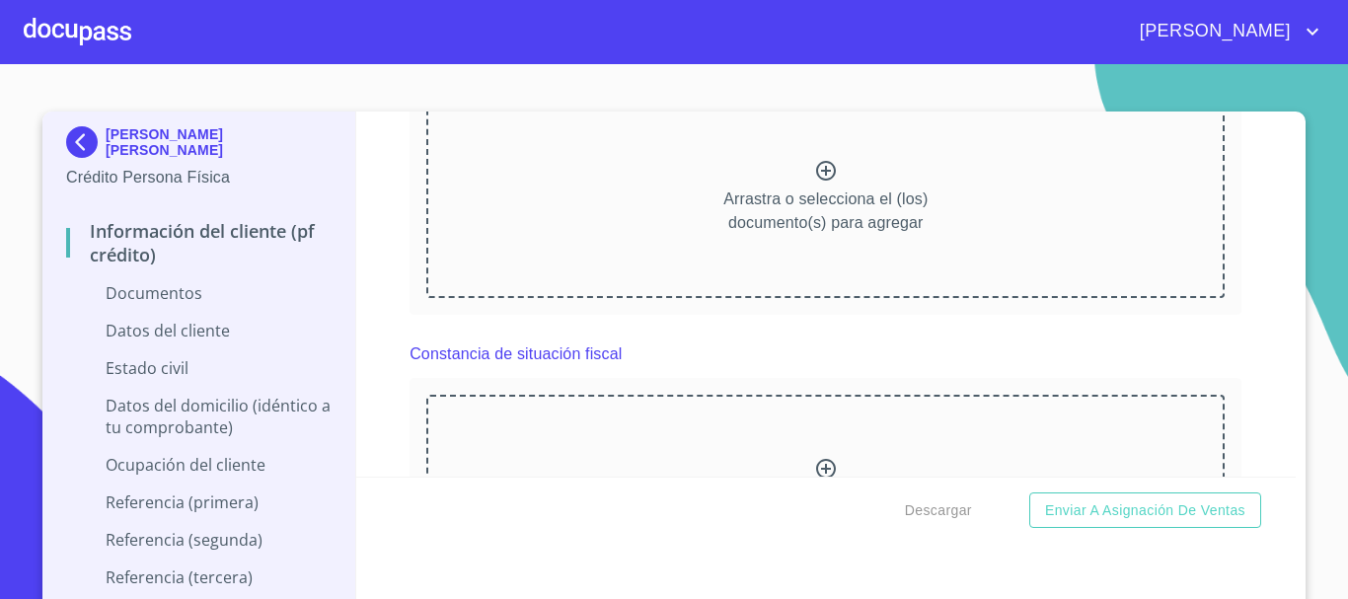
click at [814, 183] on icon at bounding box center [826, 171] width 24 height 24
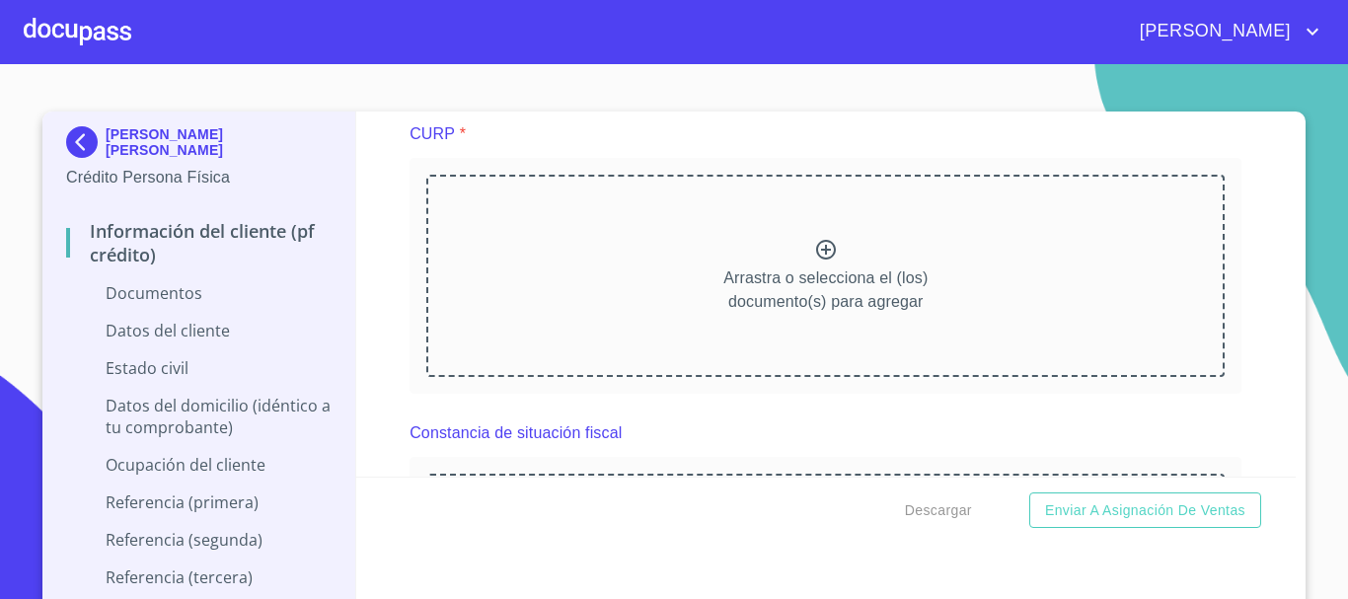
scroll to position [4702, 0]
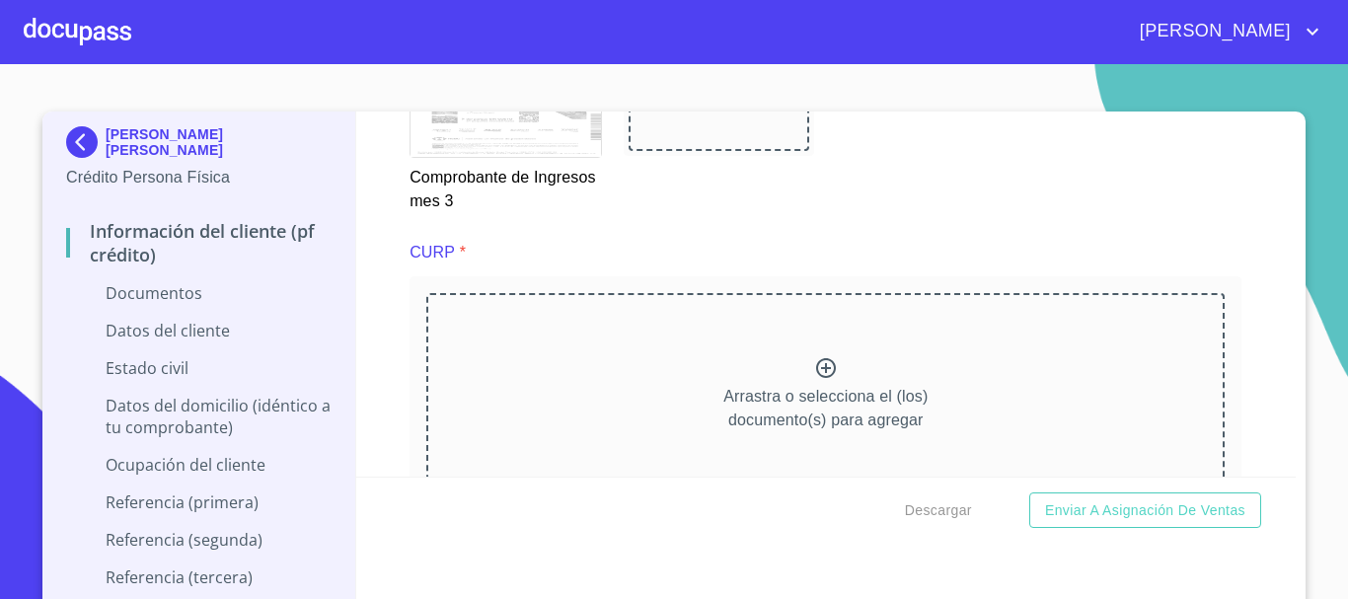
click at [820, 378] on icon at bounding box center [826, 368] width 20 height 20
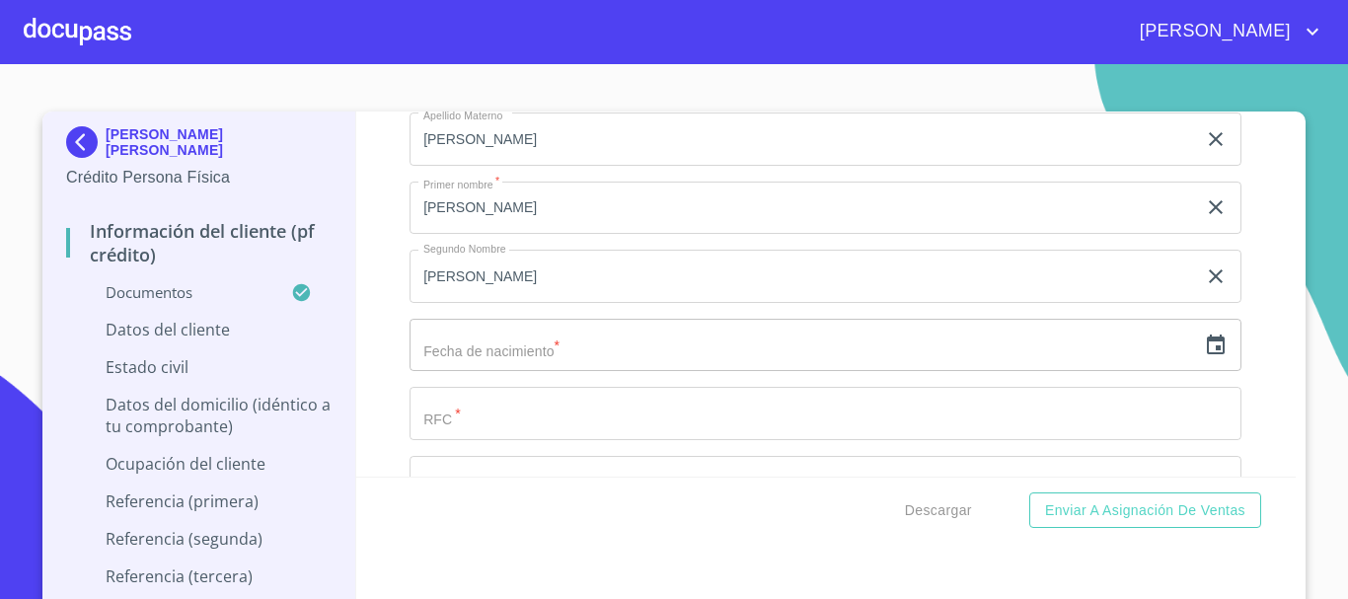
scroll to position [6207, 0]
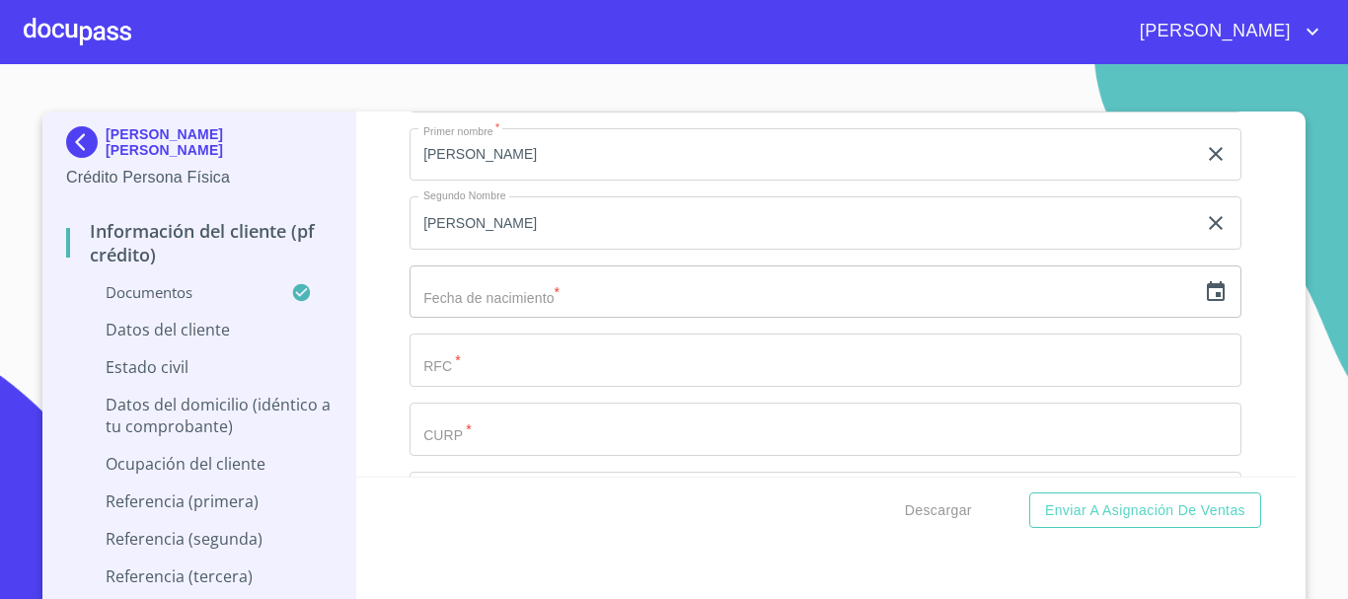
click at [1204, 304] on icon "button" at bounding box center [1216, 292] width 24 height 24
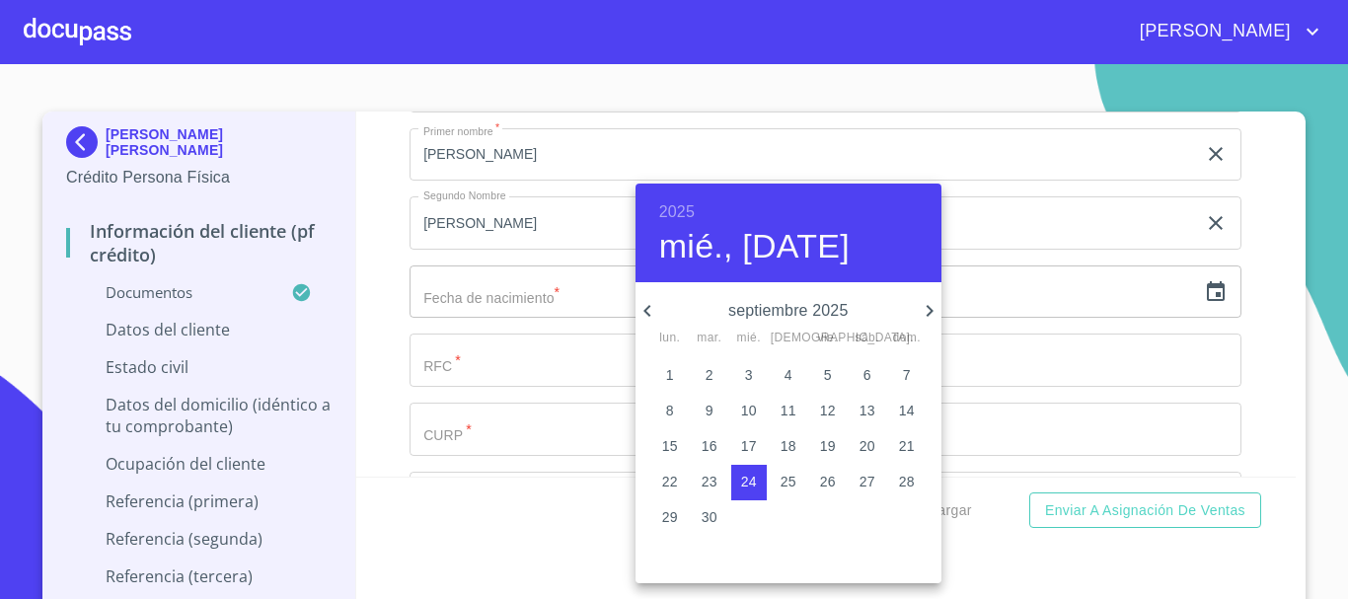
click at [689, 205] on h6 "2025" at bounding box center [677, 212] width 36 height 28
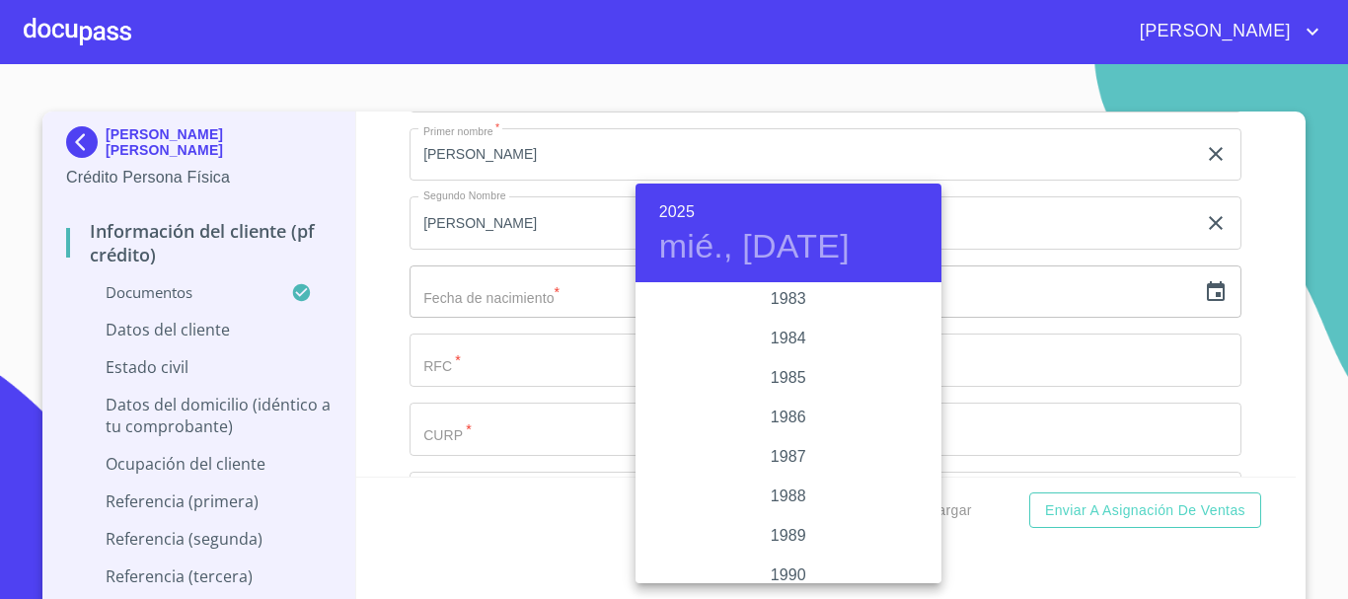
scroll to position [2250, 0]
click at [777, 542] on div "1988" at bounding box center [789, 541] width 306 height 39
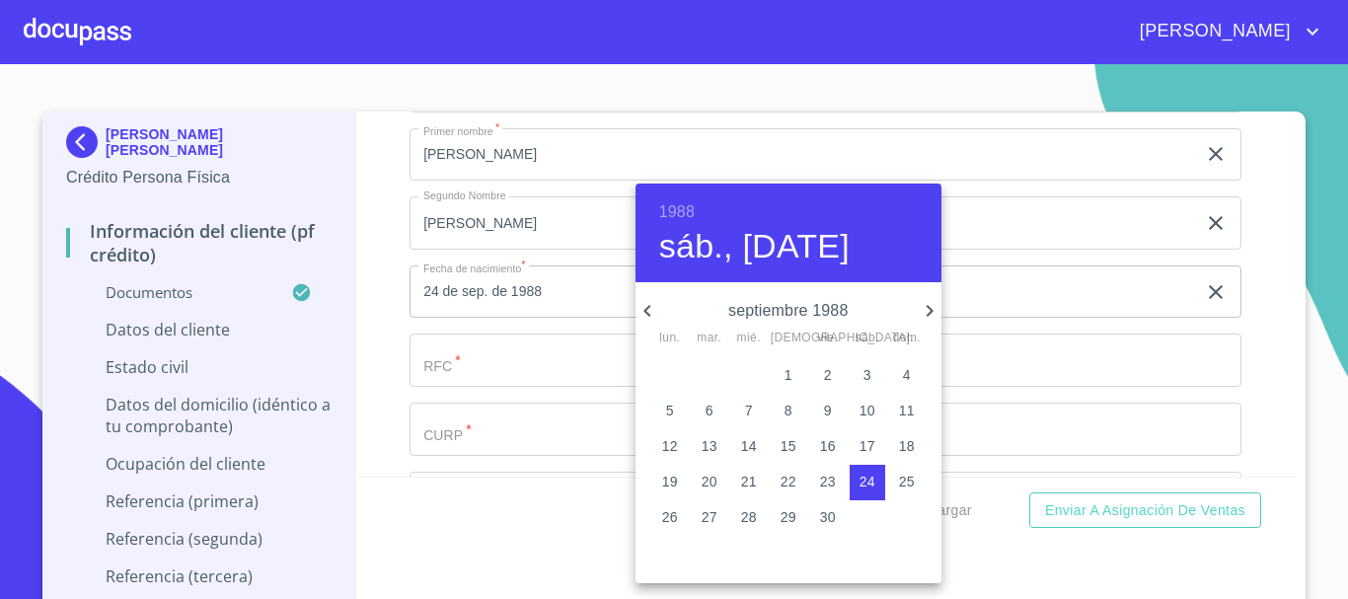
click at [650, 308] on icon "button" at bounding box center [648, 311] width 24 height 24
click at [903, 450] on p "21" at bounding box center [907, 446] width 16 height 20
type input "21 de ago. de 1988"
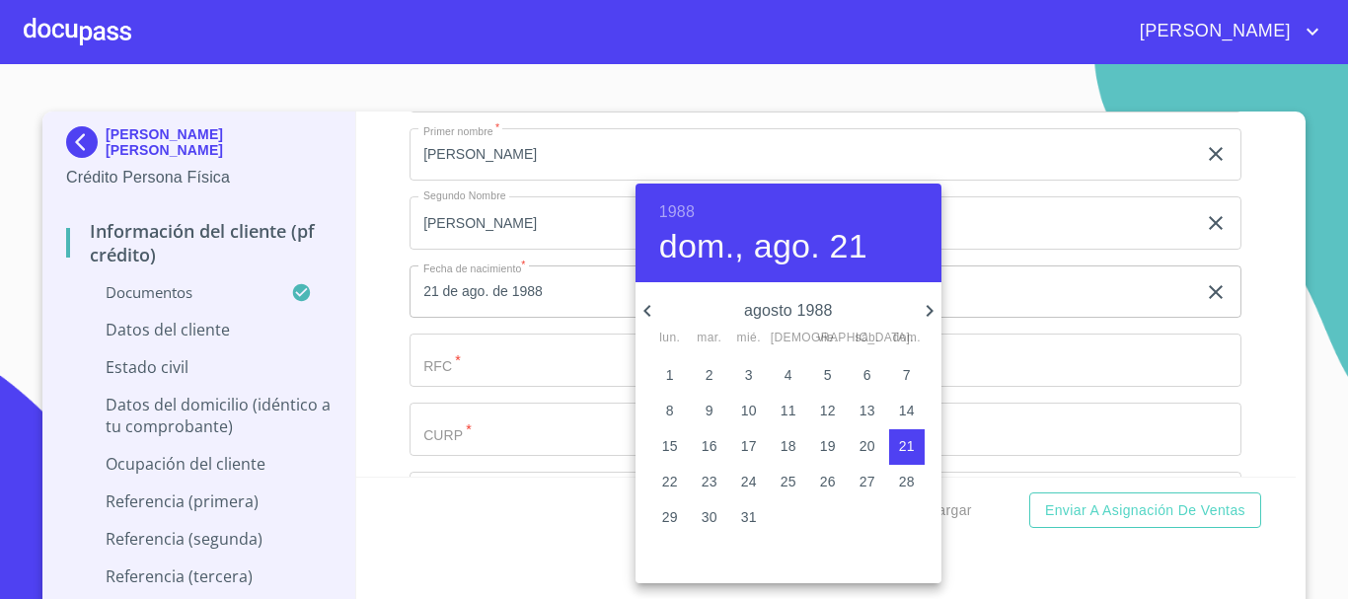
click at [1023, 342] on div at bounding box center [674, 299] width 1348 height 599
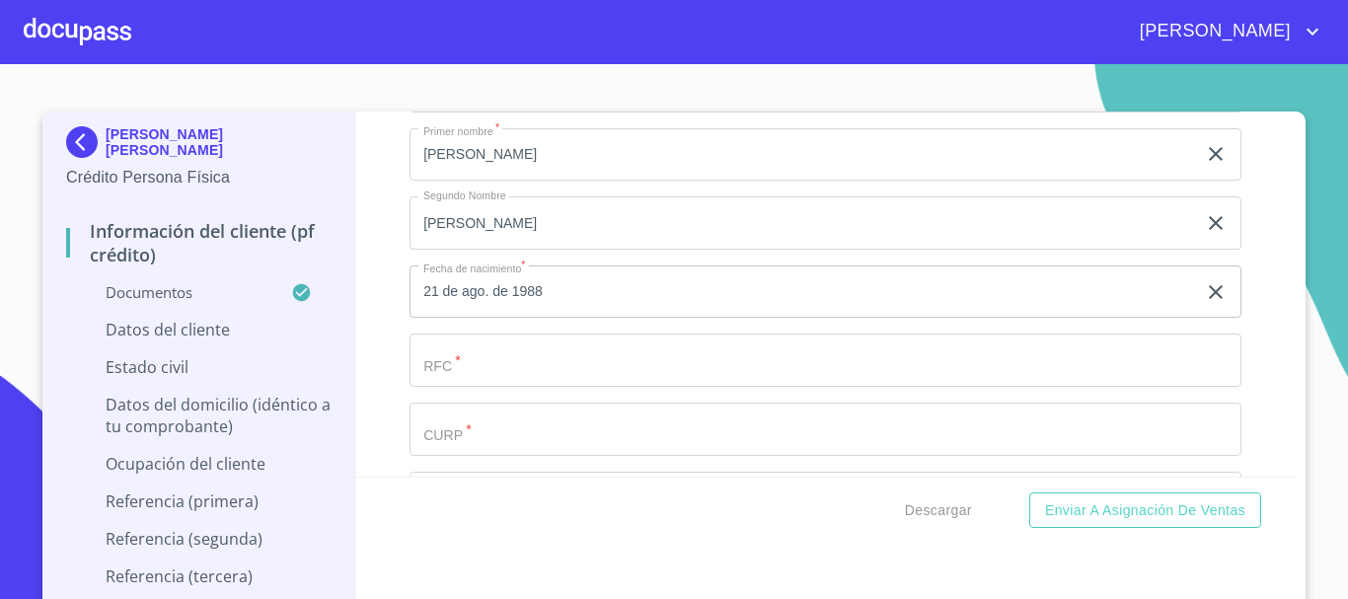
click at [717, 379] on input "Documento de identificación.   *" at bounding box center [826, 360] width 832 height 53
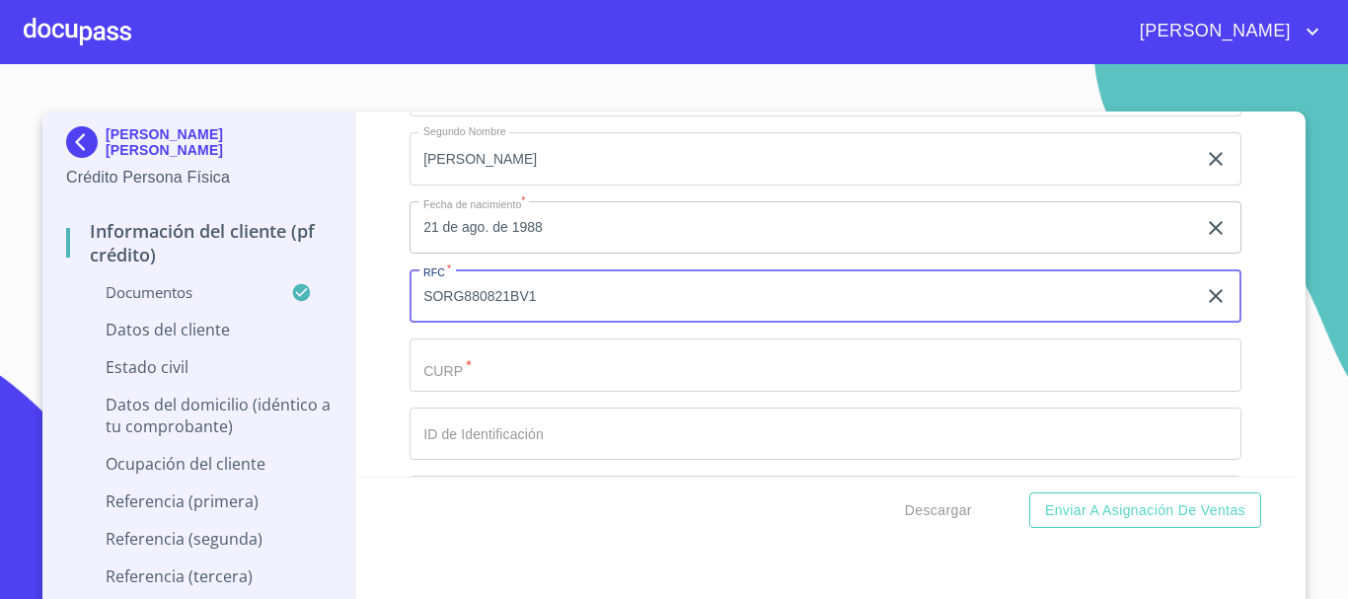
scroll to position [6305, 0]
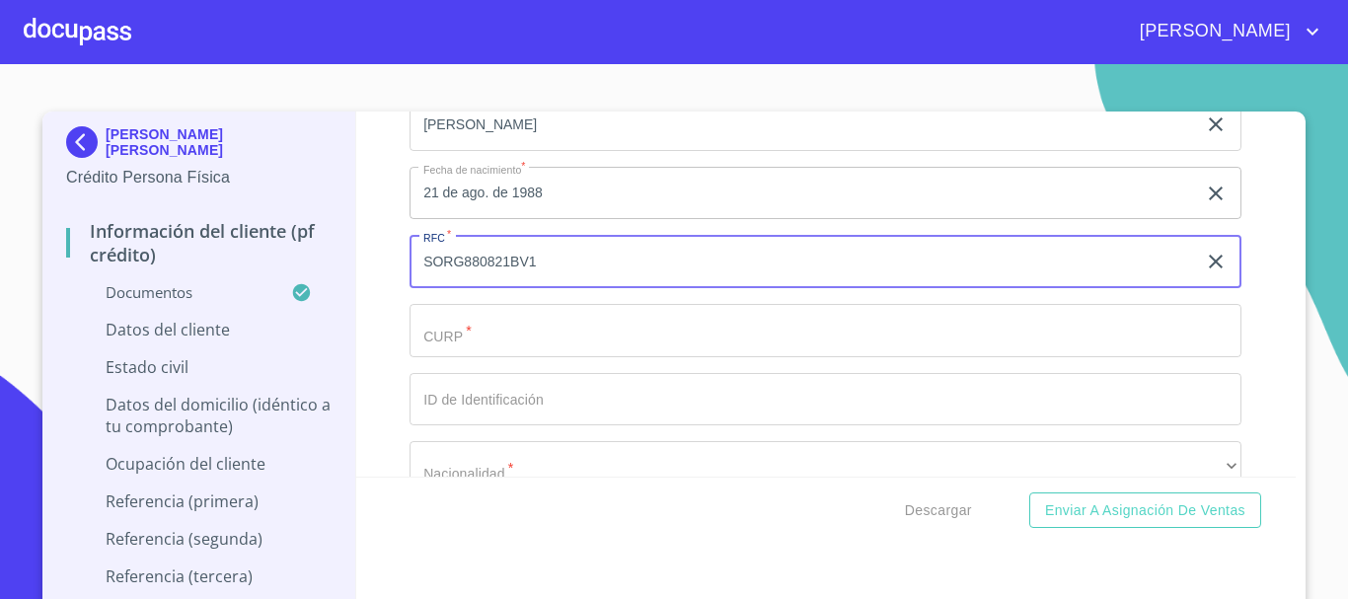
type input "SORG880821BV1"
click at [640, 357] on input "Documento de identificación.   *" at bounding box center [826, 330] width 832 height 53
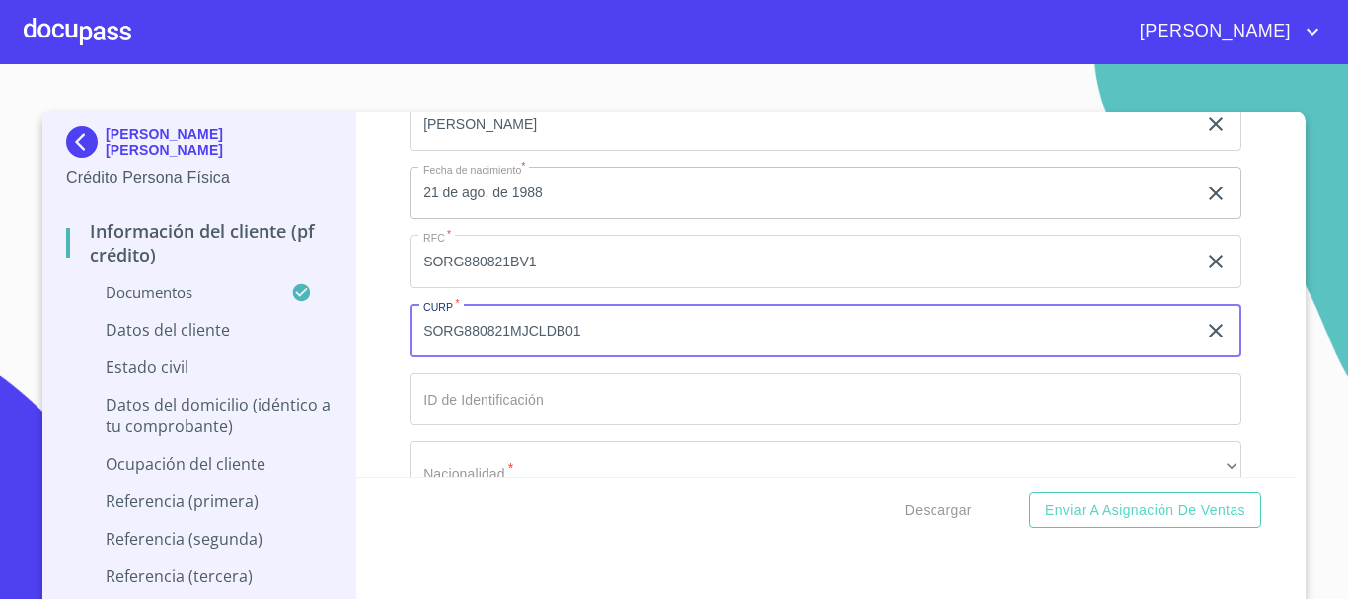
type input "SORG880821MJCLDB01"
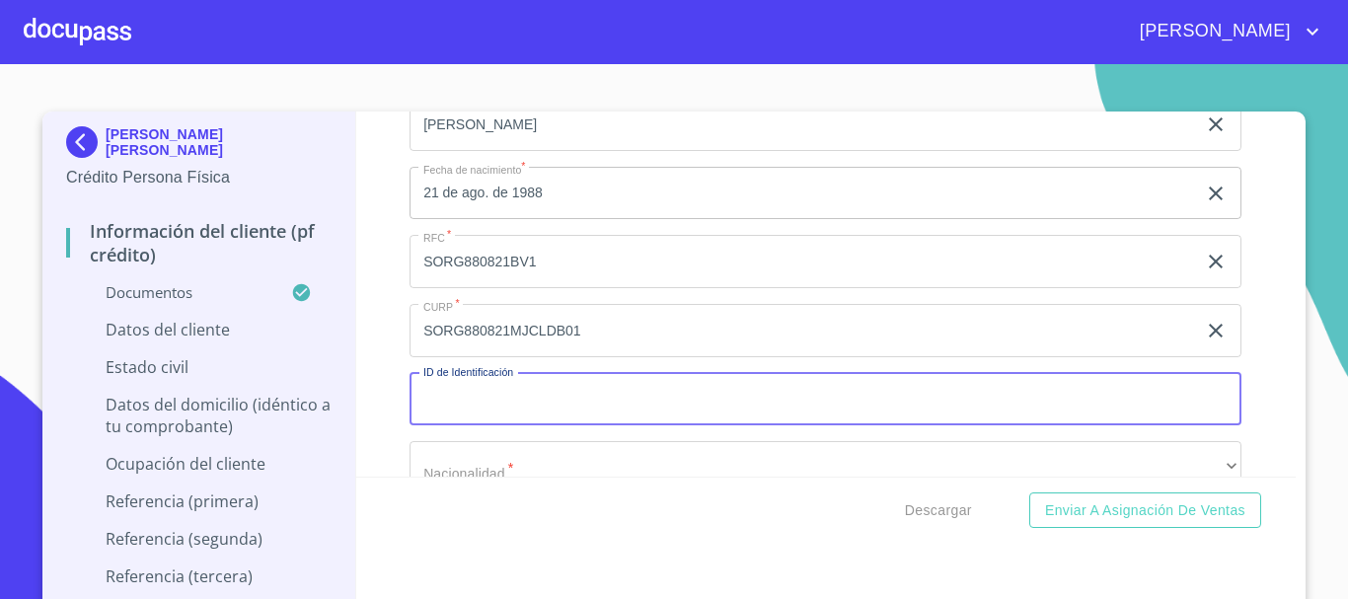
click at [602, 422] on input "Documento de identificación.   *" at bounding box center [826, 399] width 832 height 53
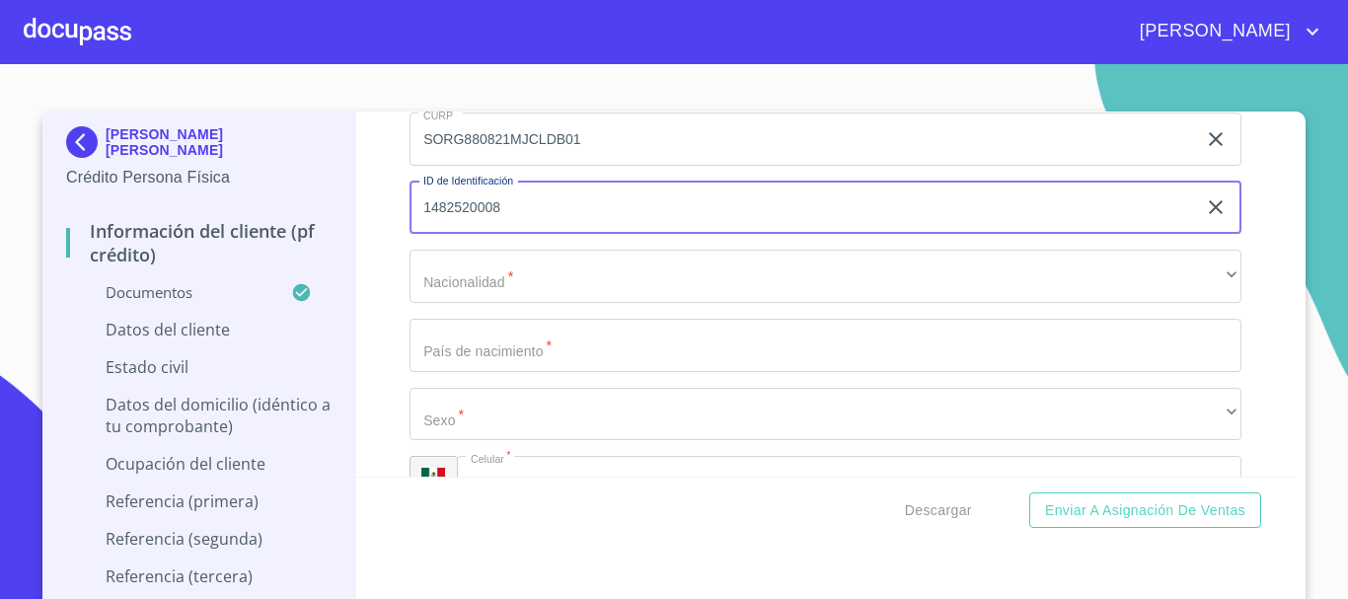
scroll to position [6503, 0]
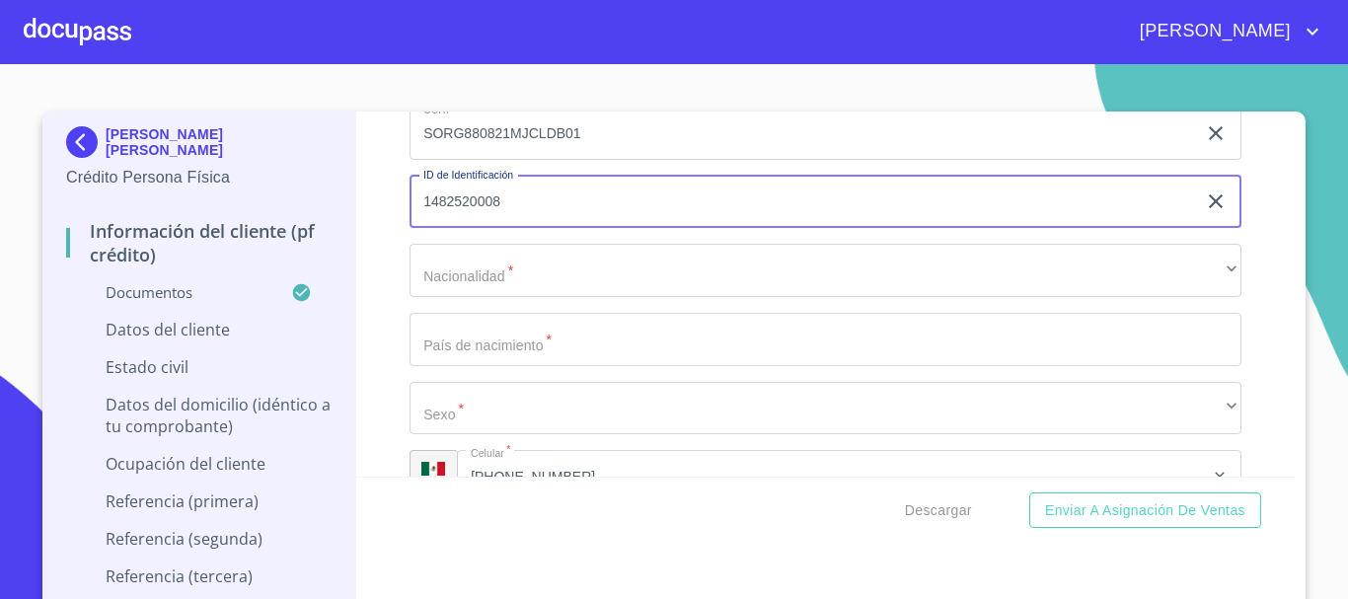
type input "1482520008"
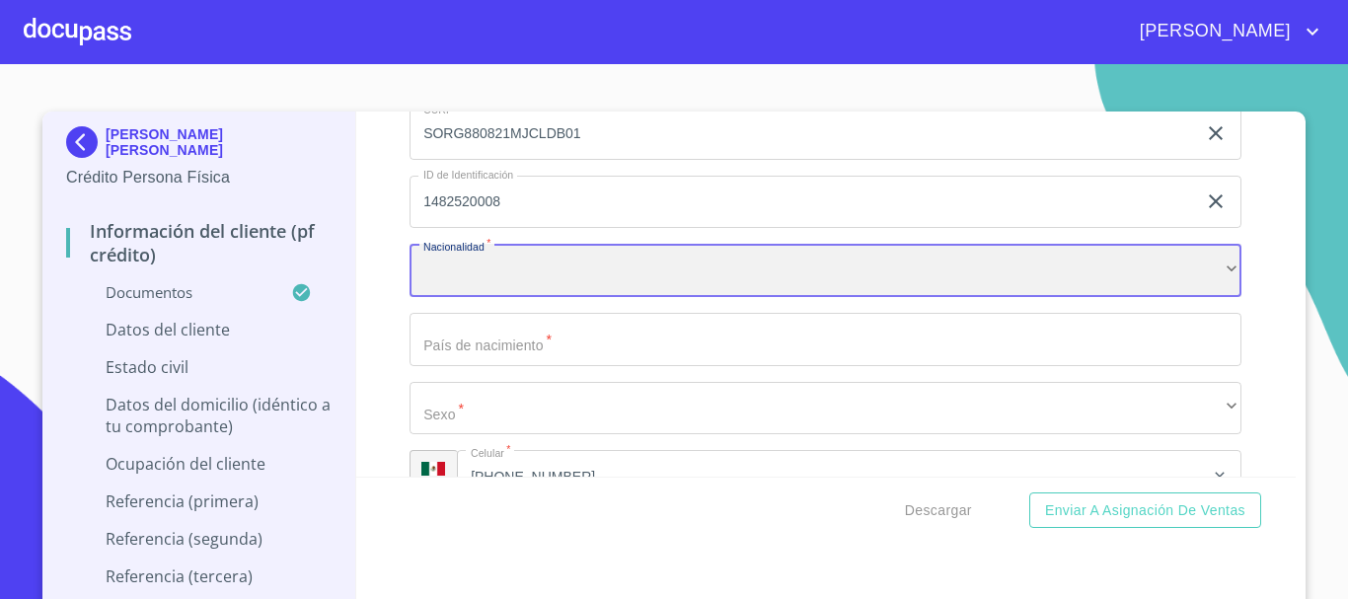
click at [623, 289] on div "​" at bounding box center [826, 270] width 832 height 53
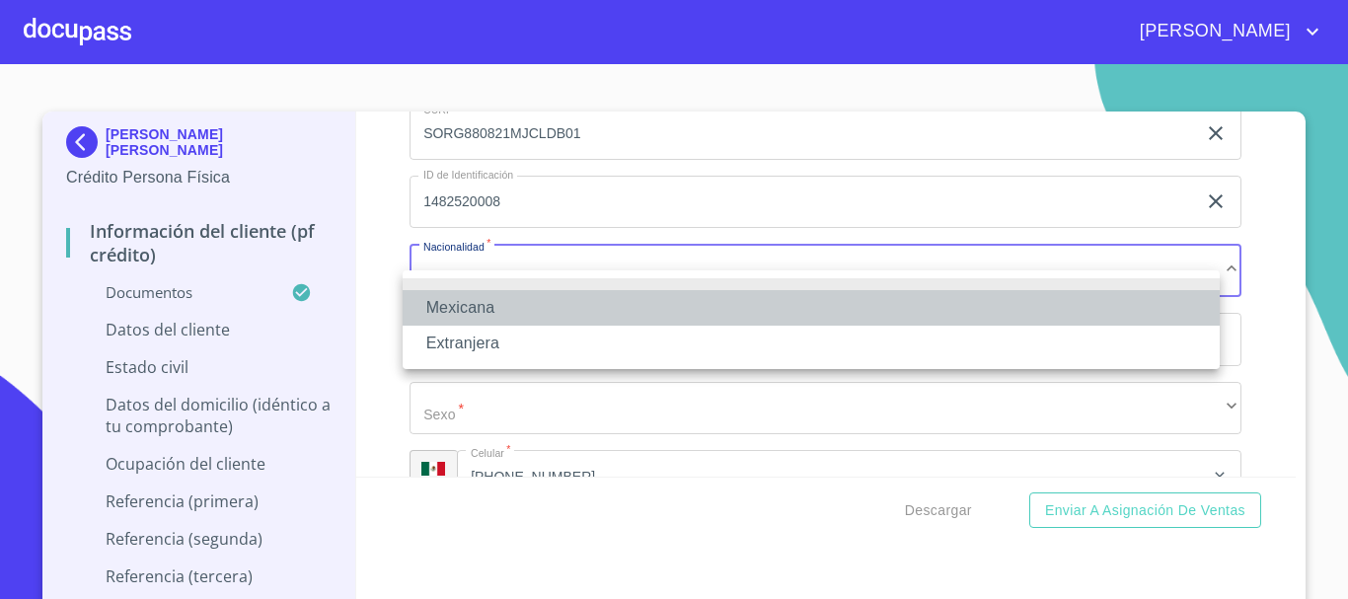
click at [602, 303] on li "Mexicana" at bounding box center [811, 308] width 817 height 36
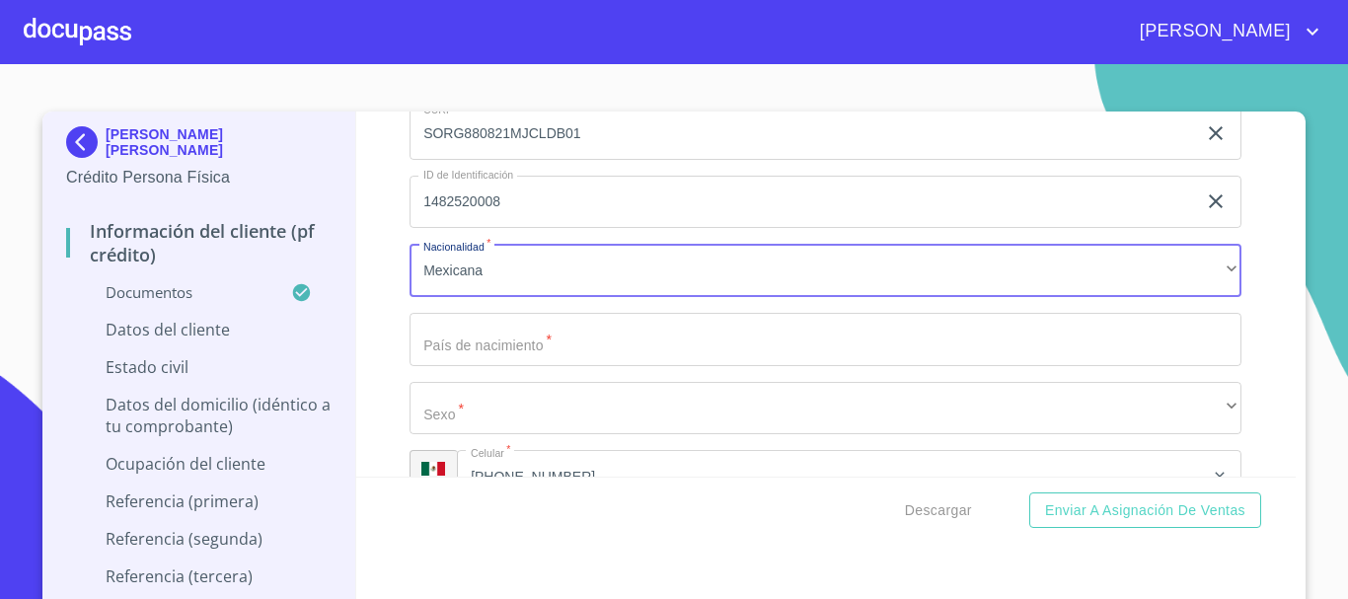
click at [562, 364] on input "Documento de identificación.   *" at bounding box center [826, 339] width 832 height 53
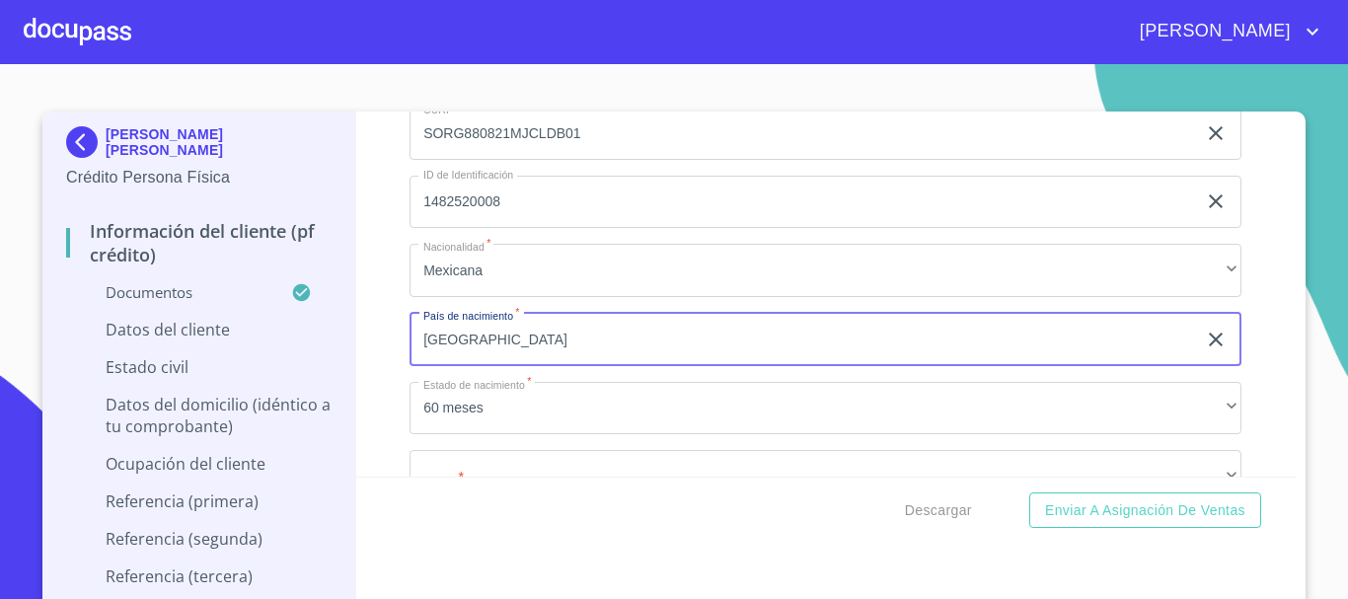
type input "[GEOGRAPHIC_DATA]"
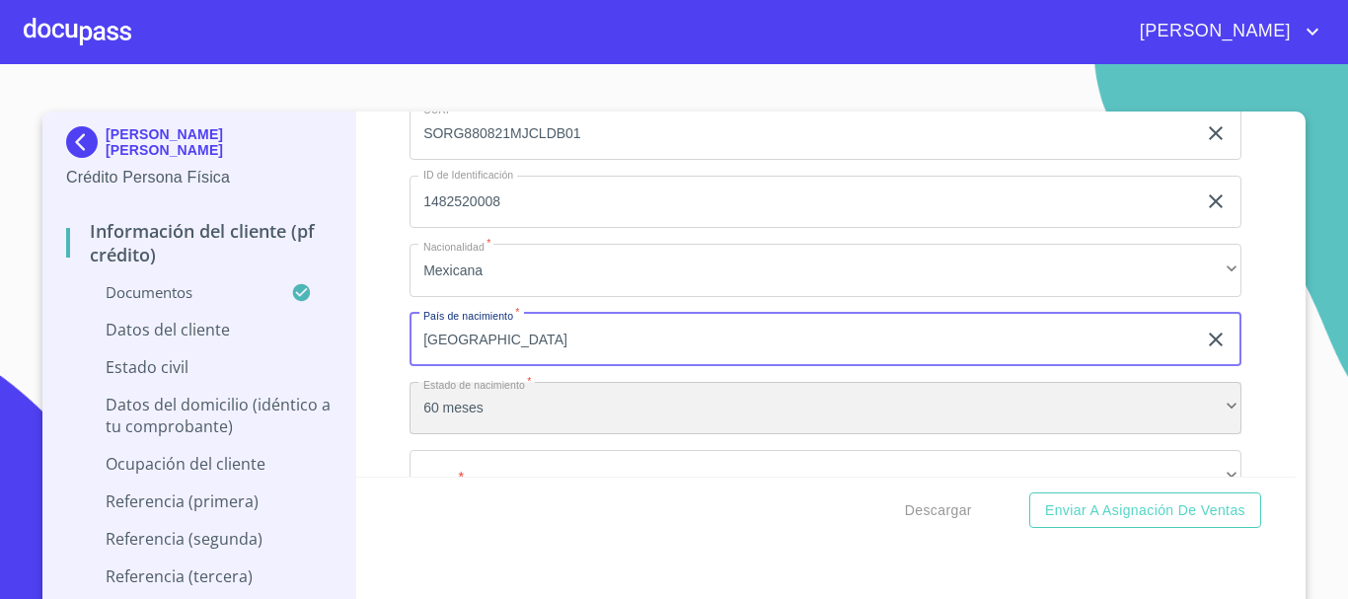
click at [549, 421] on div "60 meses" at bounding box center [826, 408] width 832 height 53
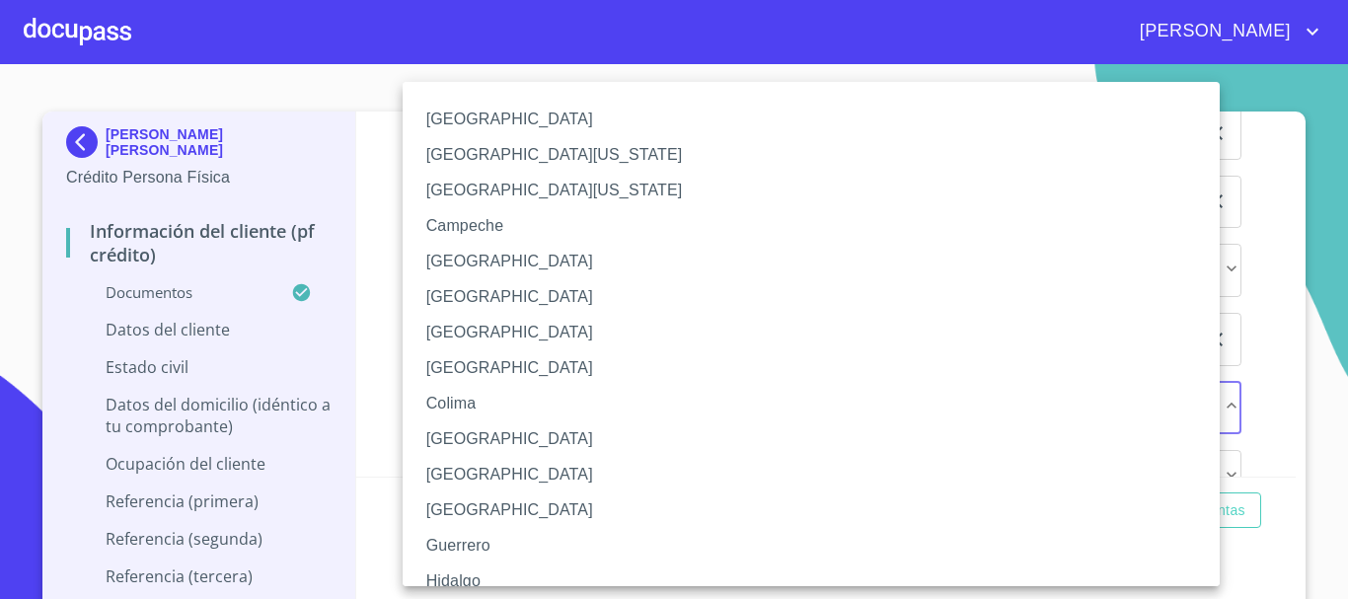
scroll to position [99, 0]
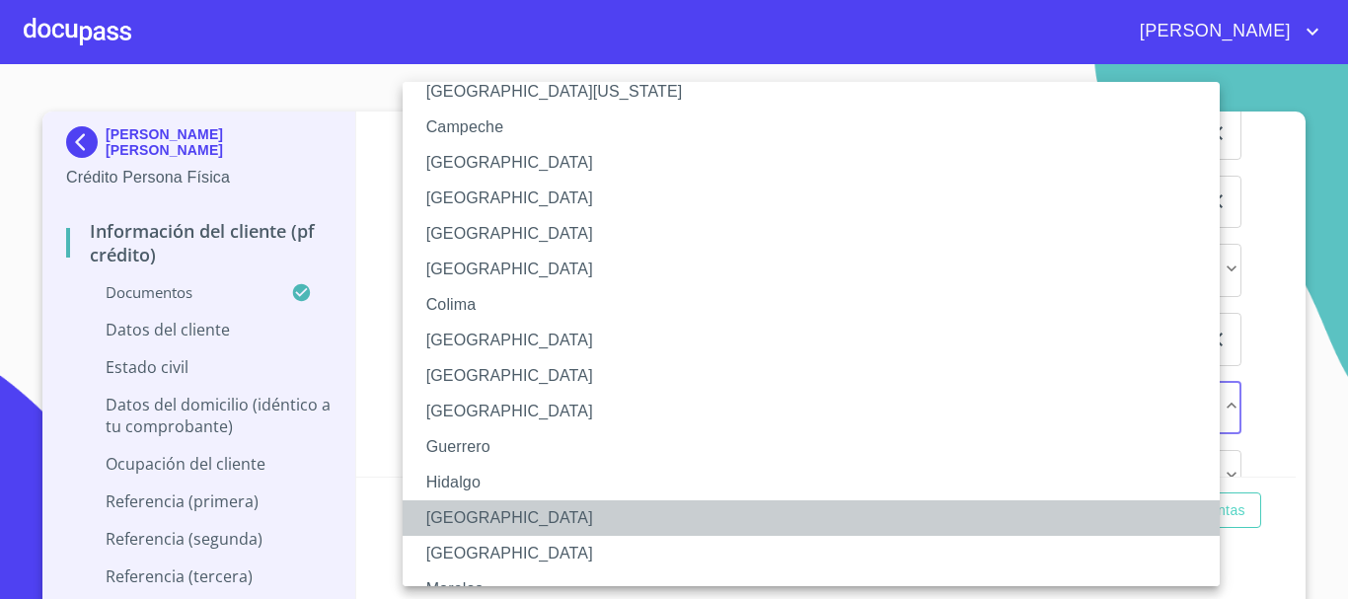
click at [479, 518] on li "[GEOGRAPHIC_DATA]" at bounding box center [819, 518] width 832 height 36
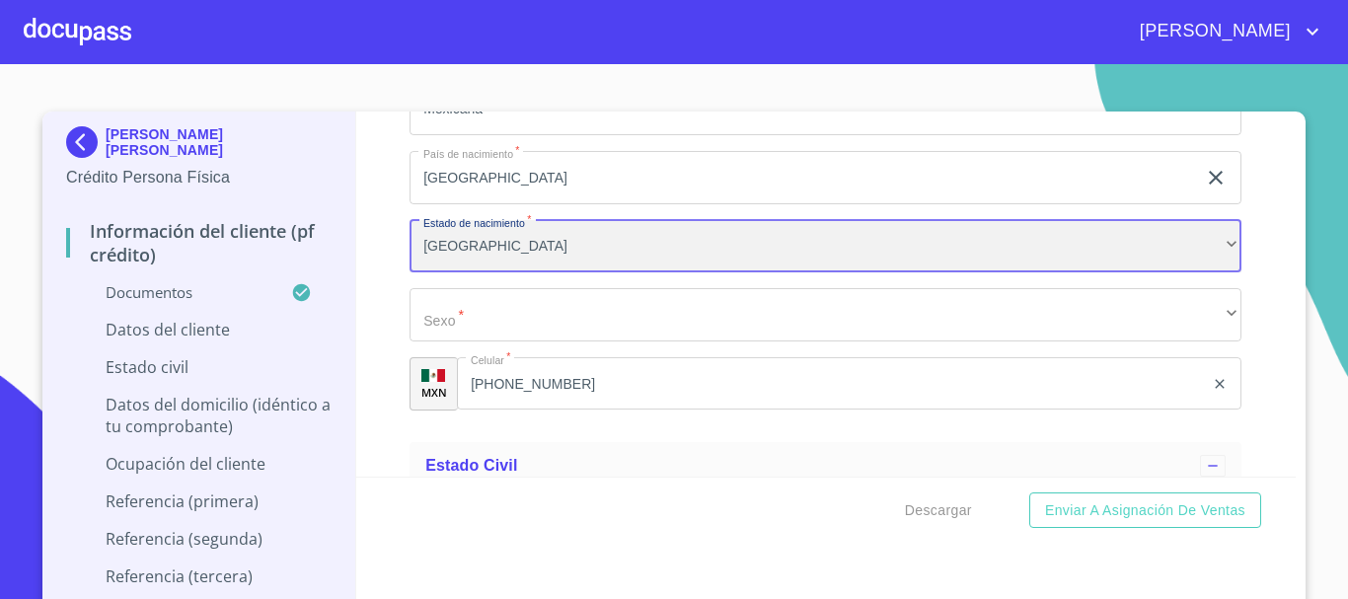
scroll to position [6700, 0]
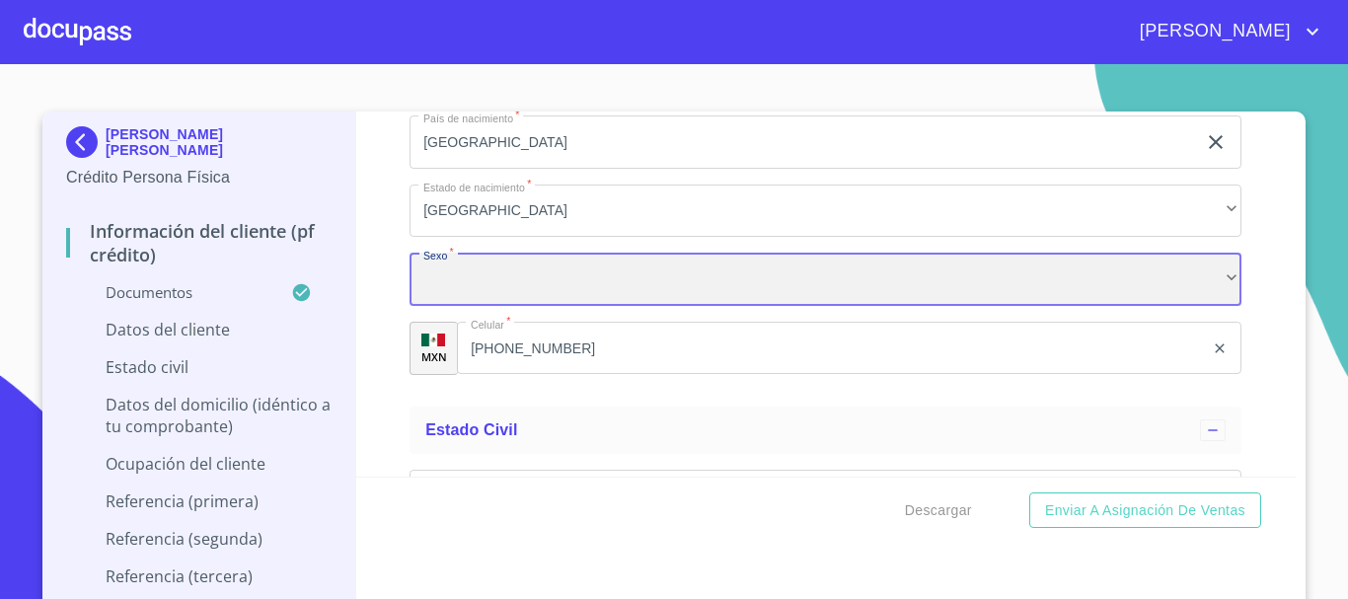
click at [563, 301] on div "​" at bounding box center [826, 279] width 832 height 53
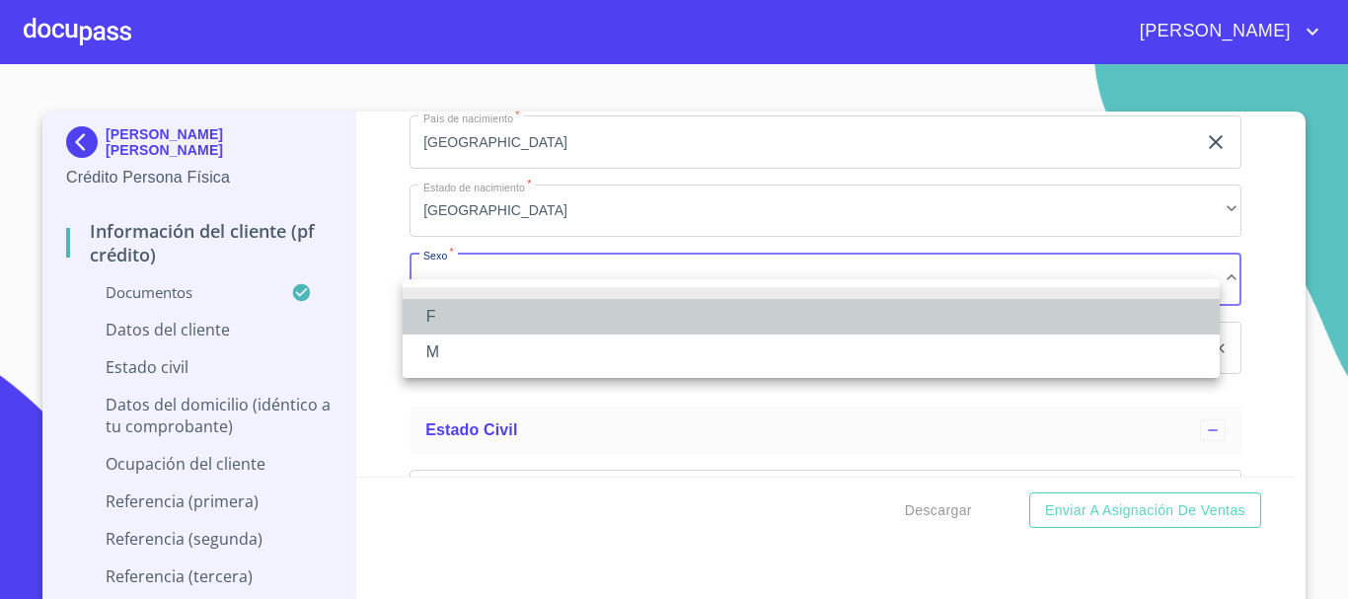
click at [533, 314] on li "F" at bounding box center [811, 317] width 817 height 36
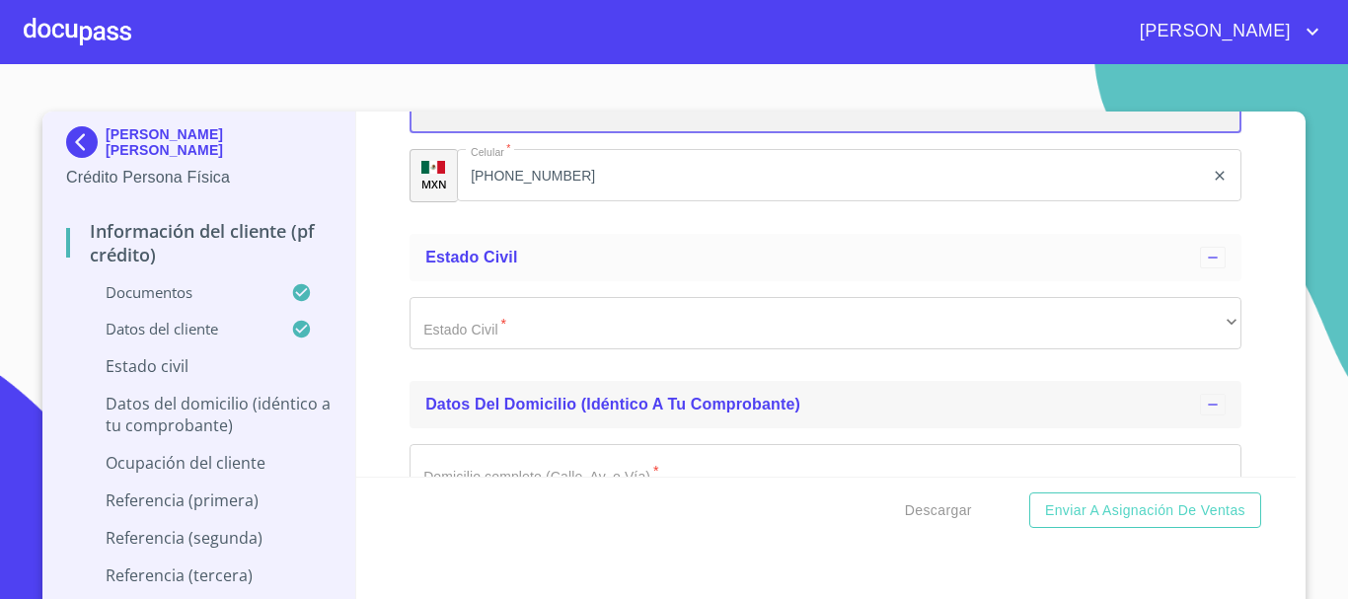
scroll to position [6897, 0]
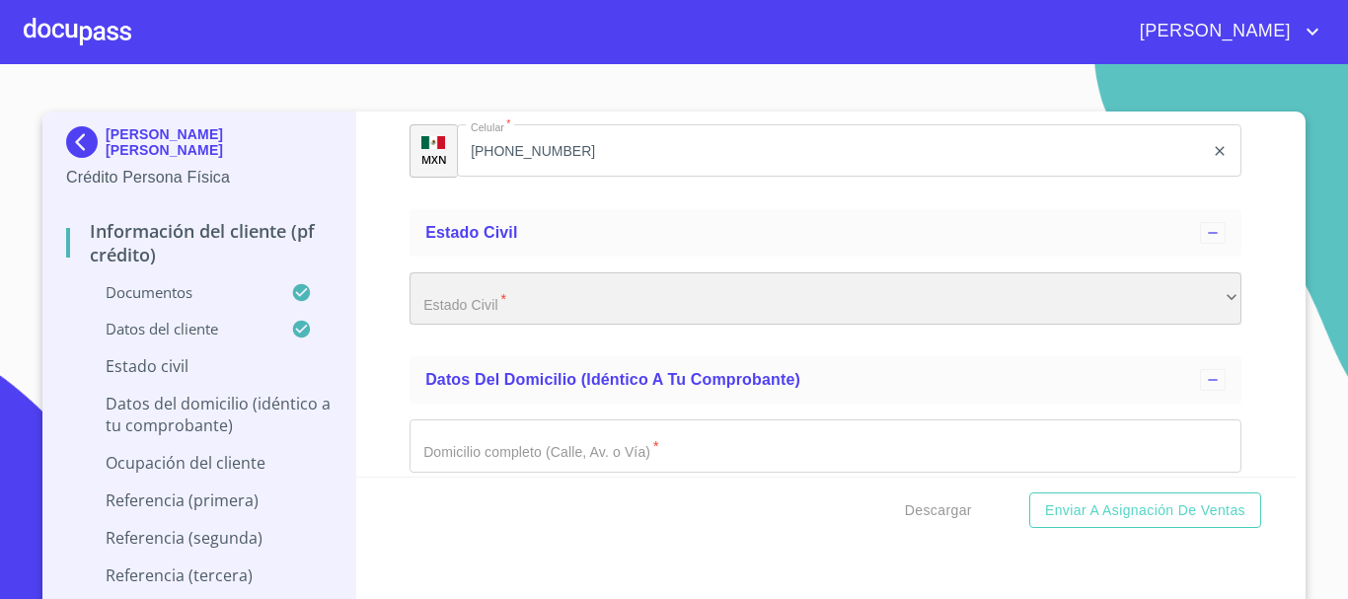
click at [620, 309] on div "​" at bounding box center [826, 298] width 832 height 53
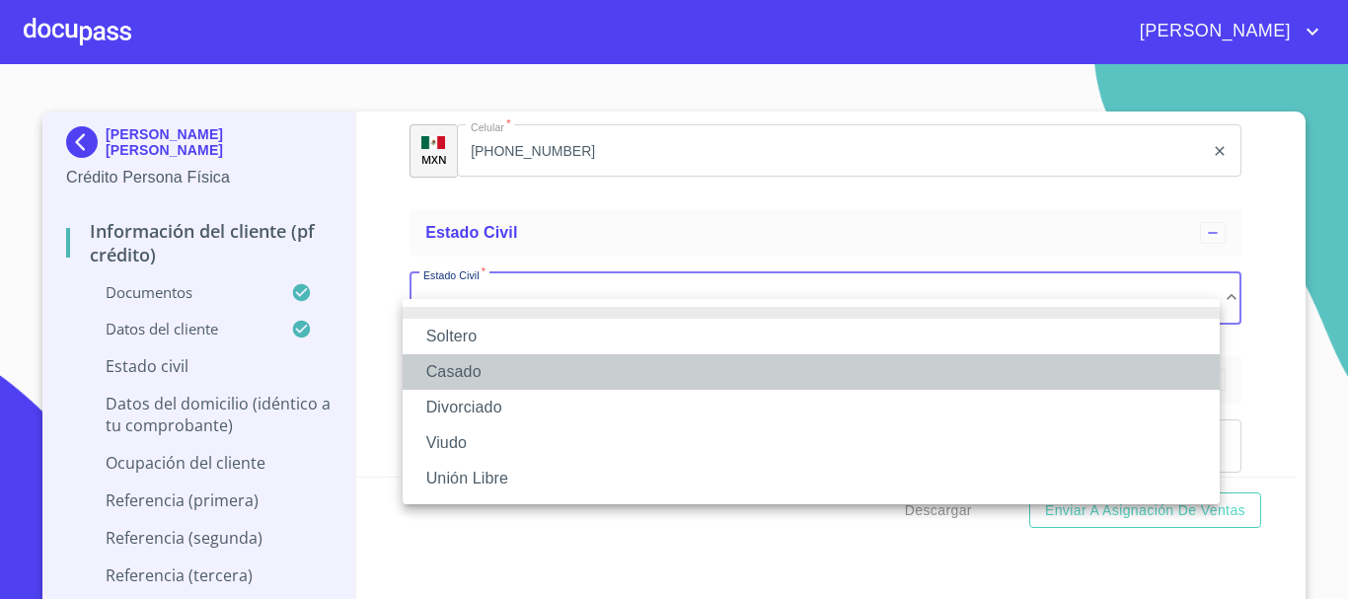
click at [541, 368] on li "Casado" at bounding box center [811, 372] width 817 height 36
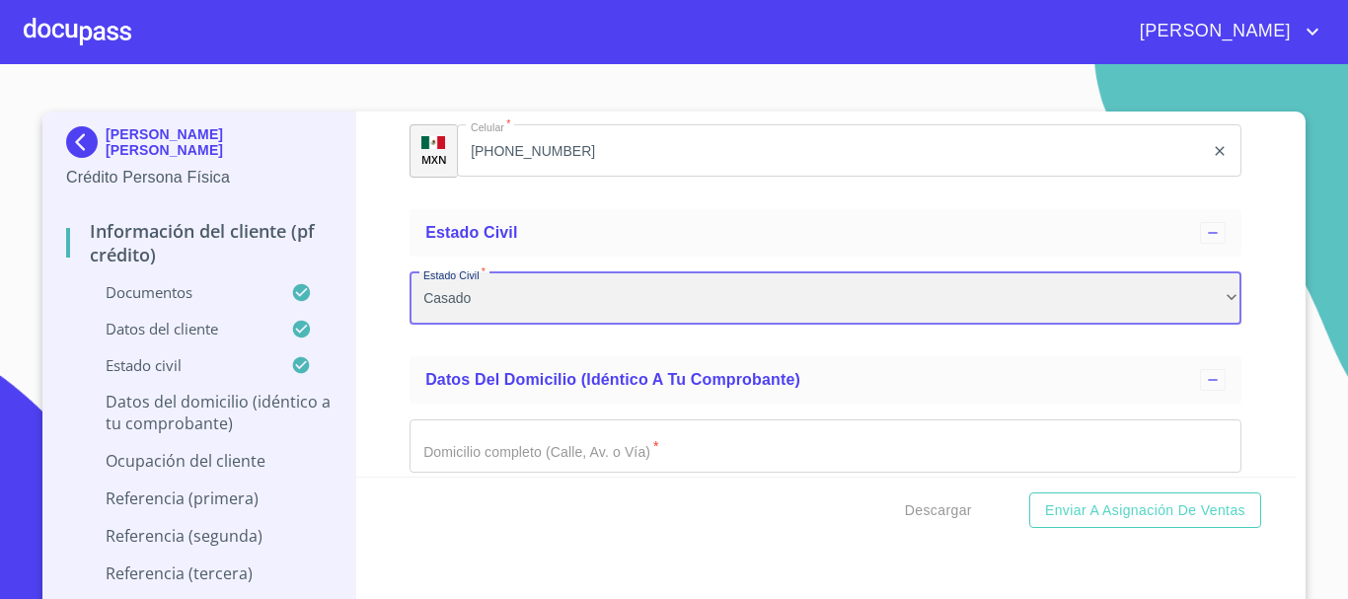
scroll to position [6996, 0]
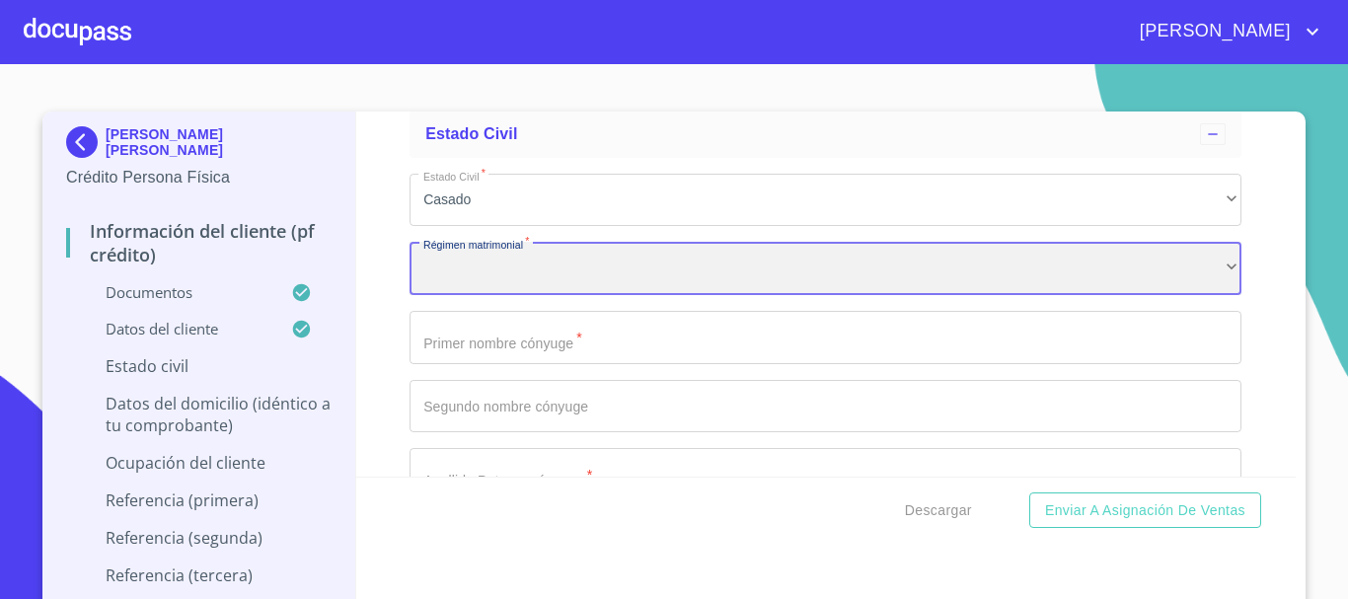
click at [568, 284] on div "​" at bounding box center [826, 268] width 832 height 53
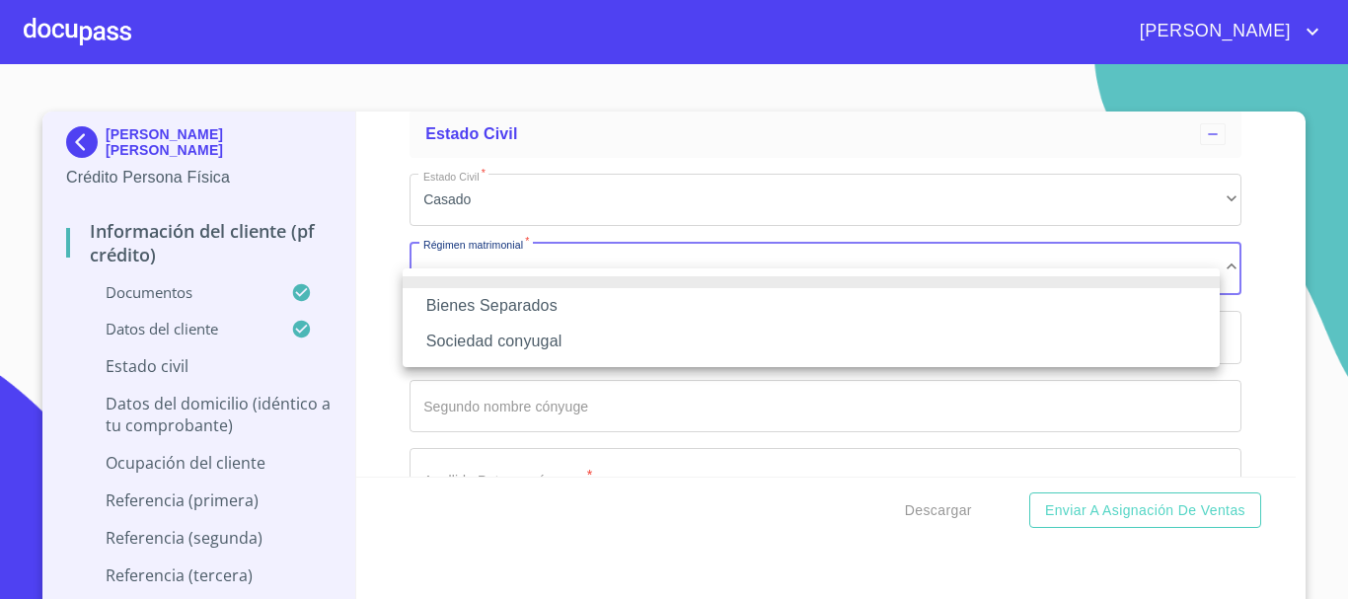
click at [555, 305] on li "Bienes Separados" at bounding box center [811, 306] width 817 height 36
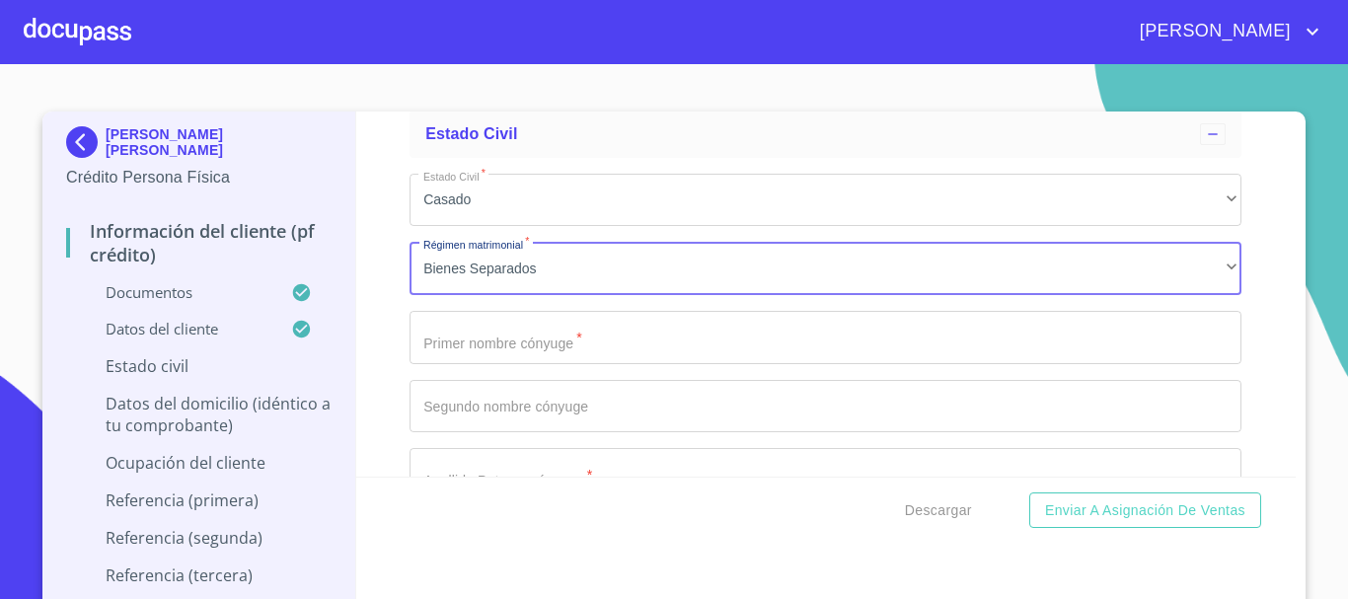
click at [596, 364] on input "Documento de identificación.   *" at bounding box center [826, 337] width 832 height 53
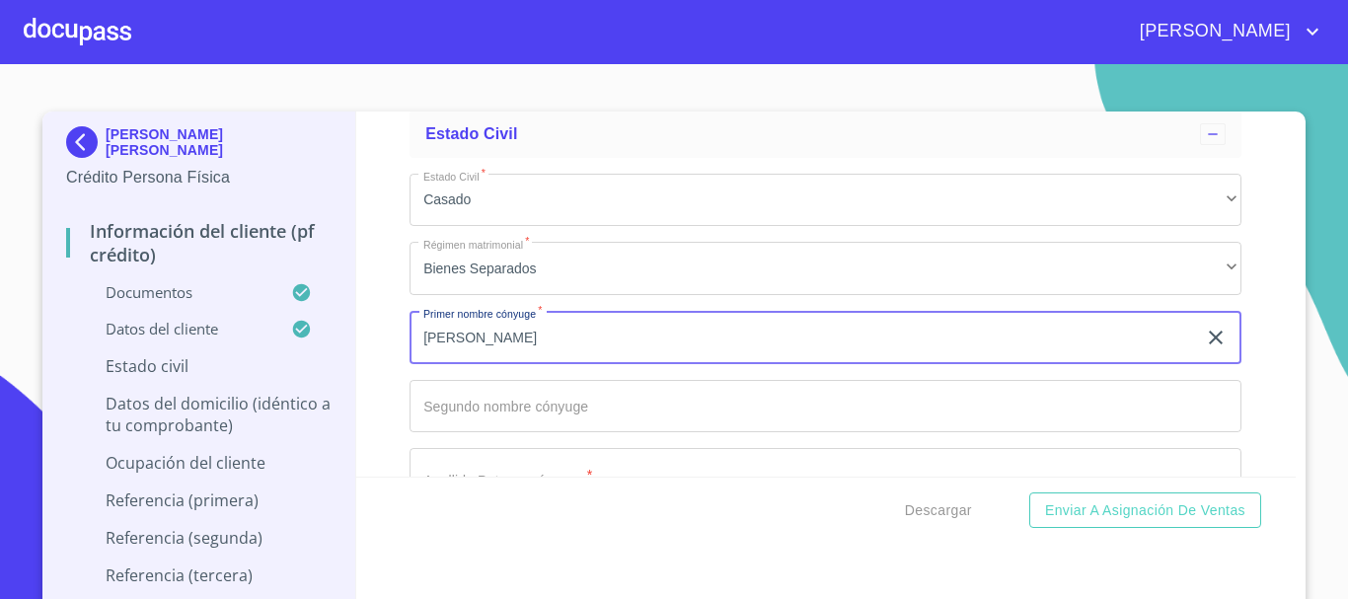
type input "[PERSON_NAME]"
click at [565, 420] on input "Documento de identificación.   *" at bounding box center [826, 406] width 832 height 53
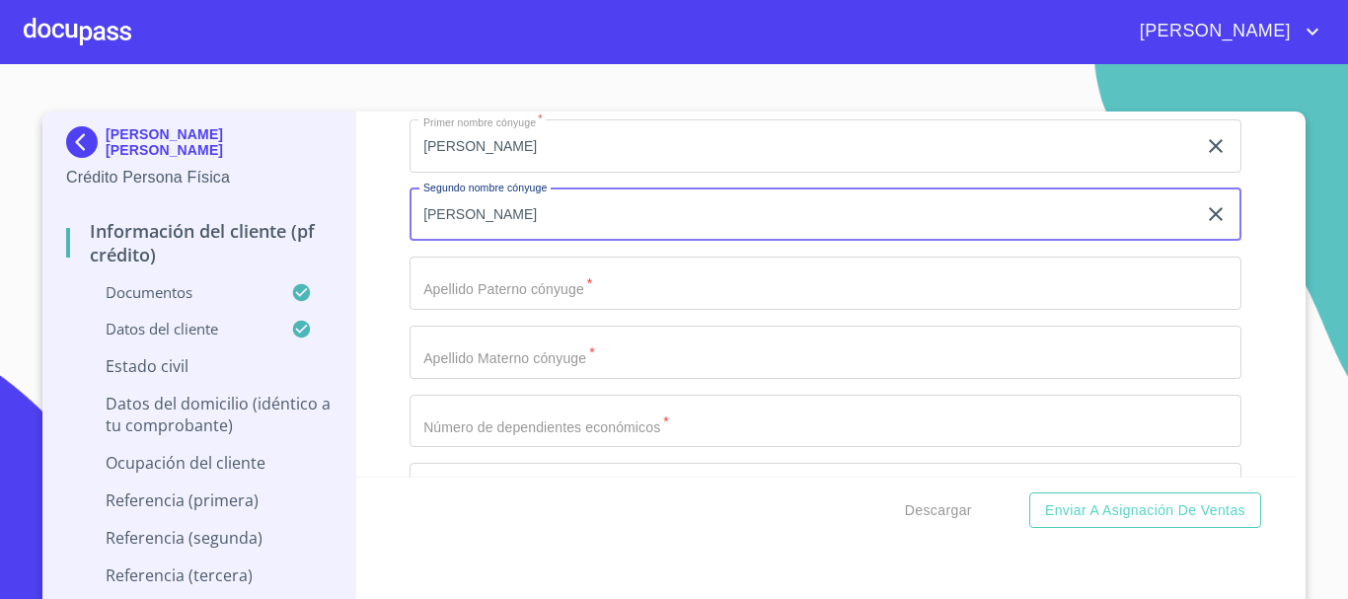
scroll to position [7194, 0]
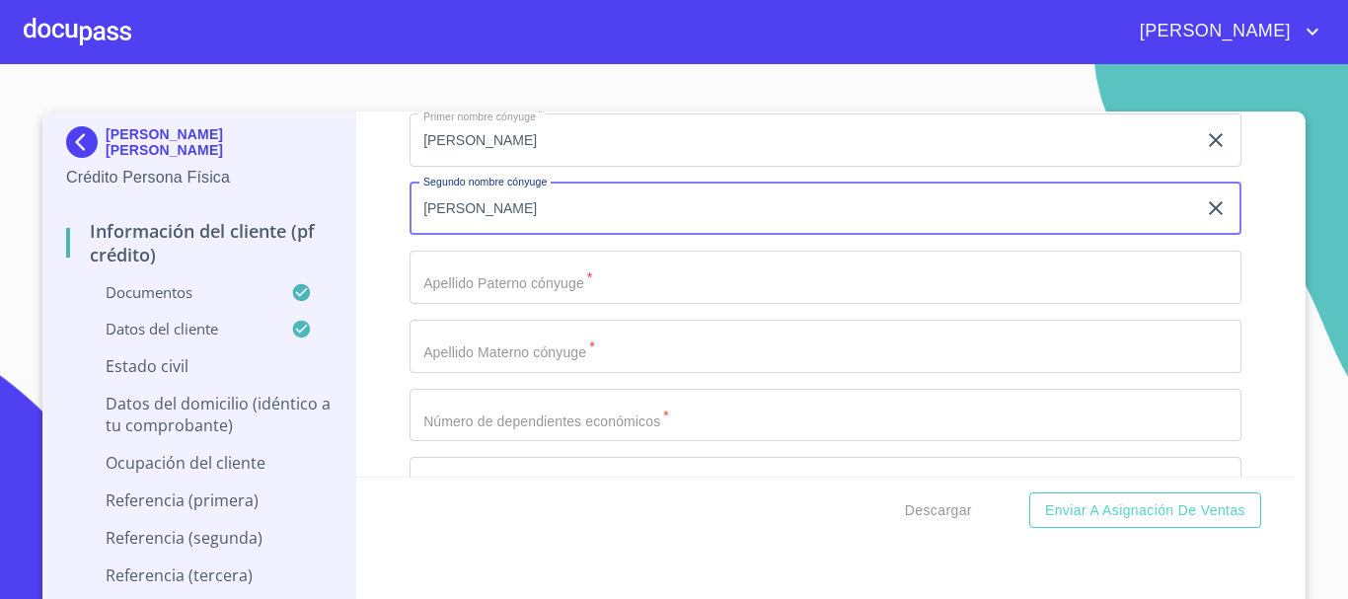
type input "[PERSON_NAME]"
click at [550, 304] on input "Documento de identificación.   *" at bounding box center [826, 277] width 832 height 53
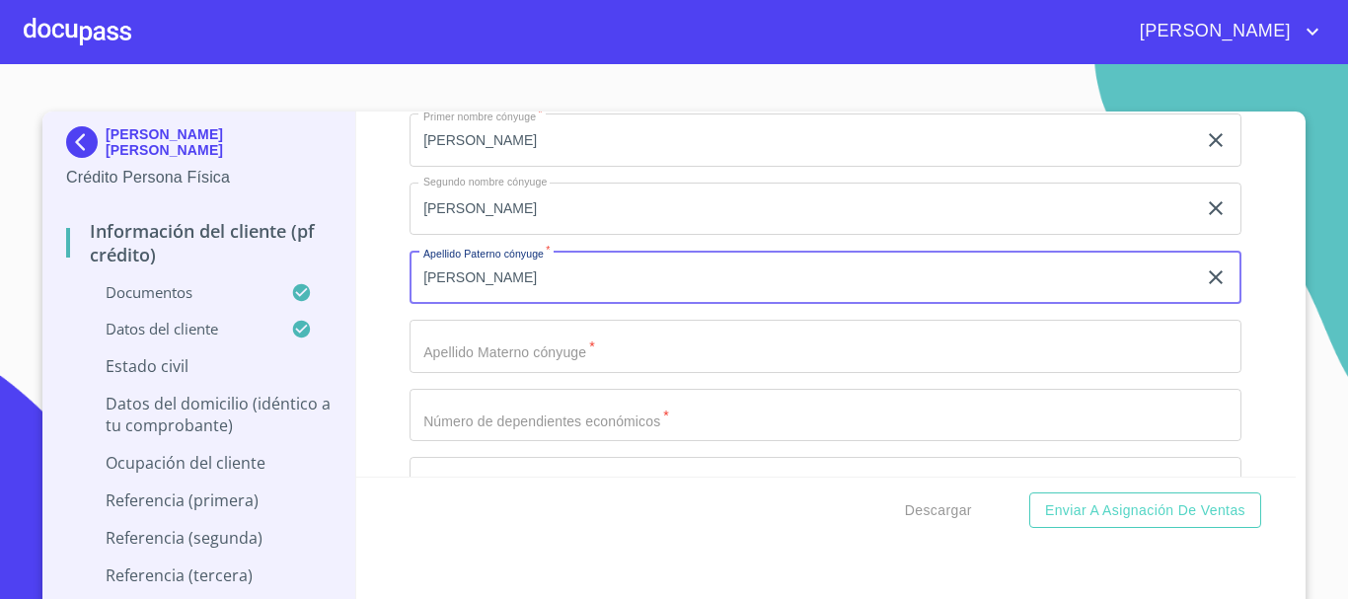
type input "[PERSON_NAME]"
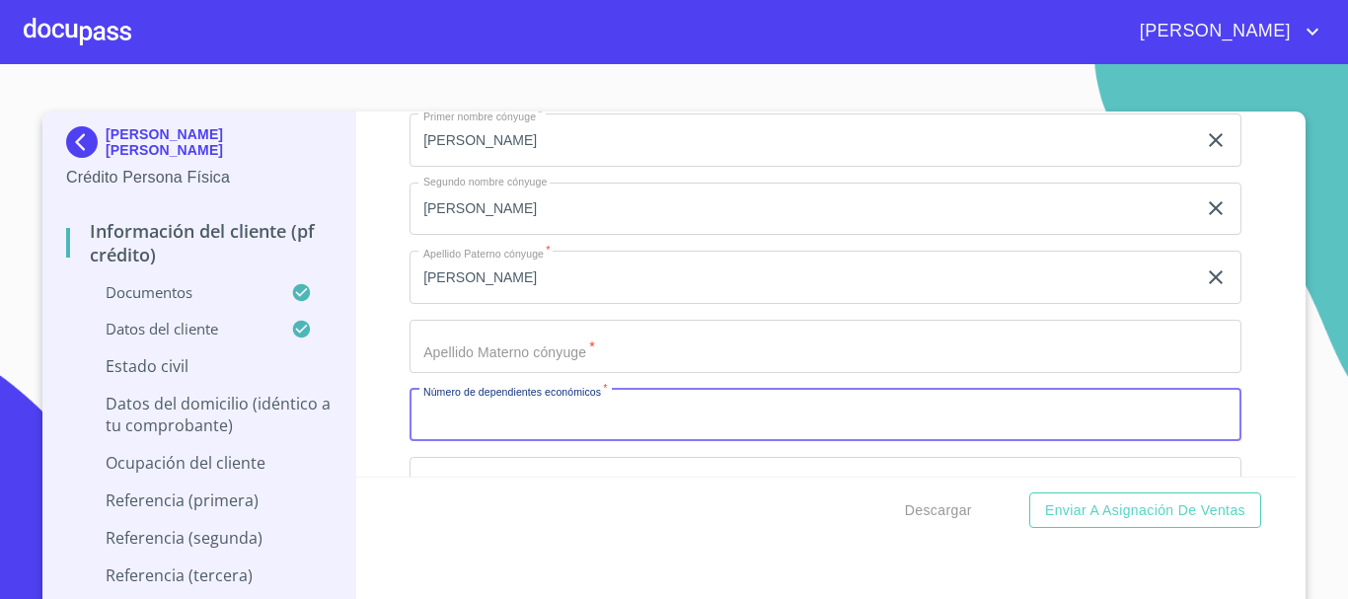
click at [556, 435] on input "Documento de identificación.   *" at bounding box center [826, 415] width 832 height 53
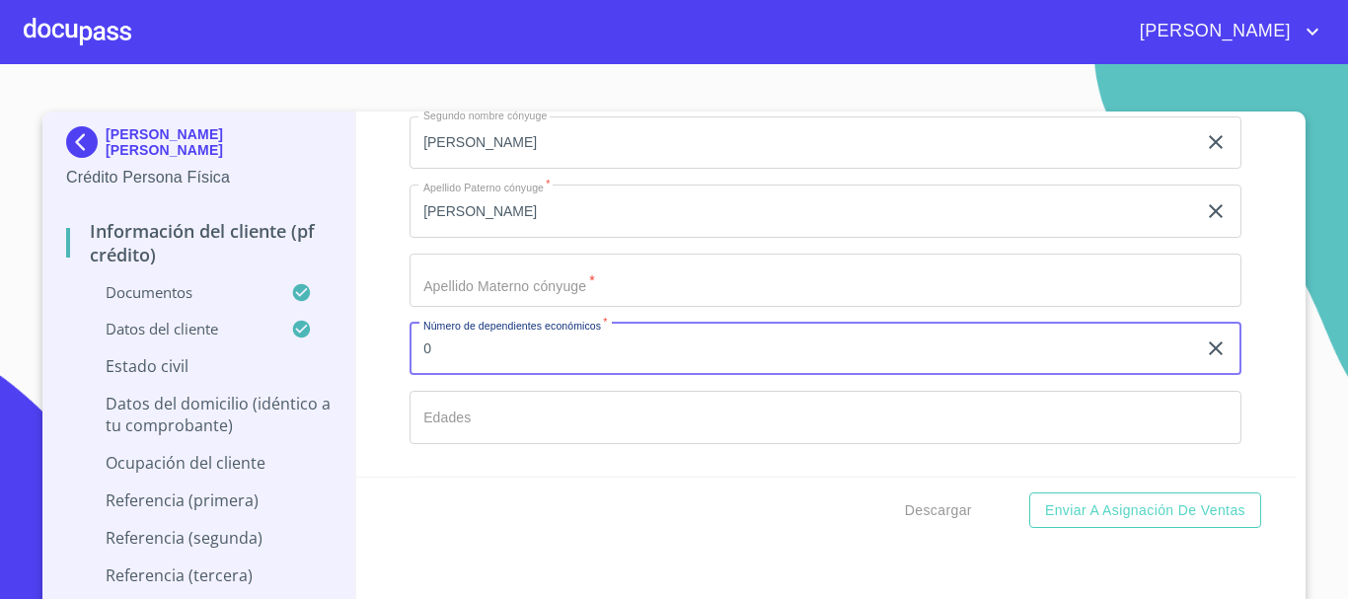
scroll to position [7292, 0]
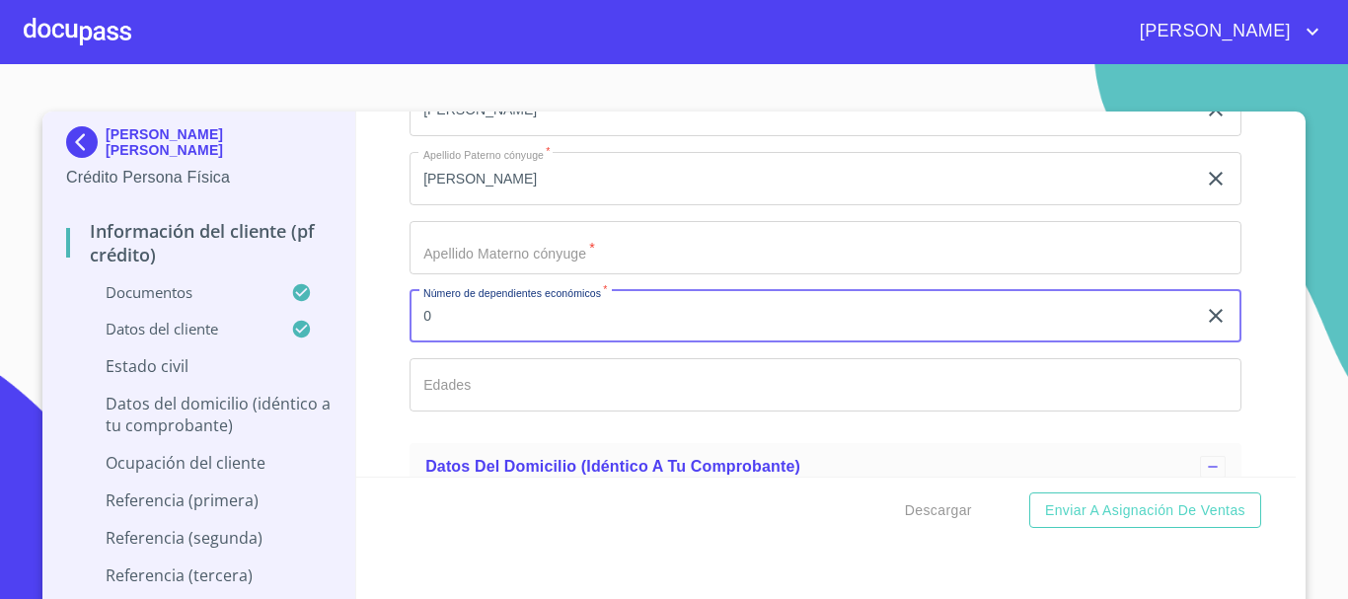
type input "0"
click at [527, 412] on input "Documento de identificación.   *" at bounding box center [826, 384] width 832 height 53
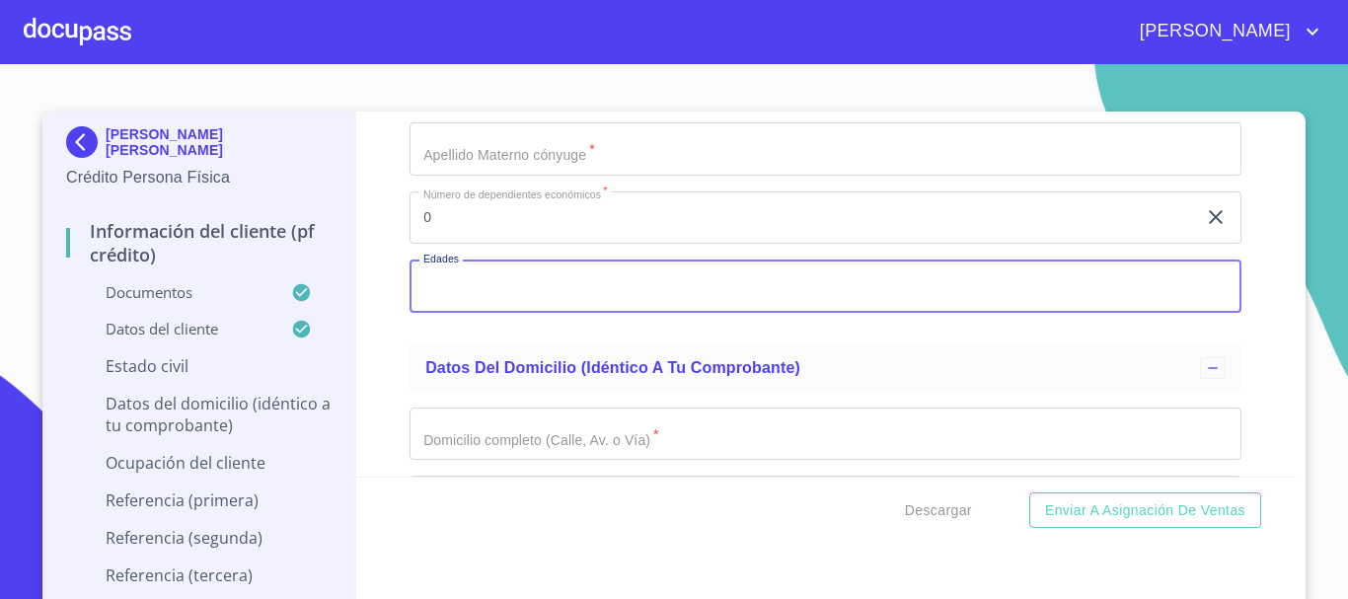
scroll to position [7490, 0]
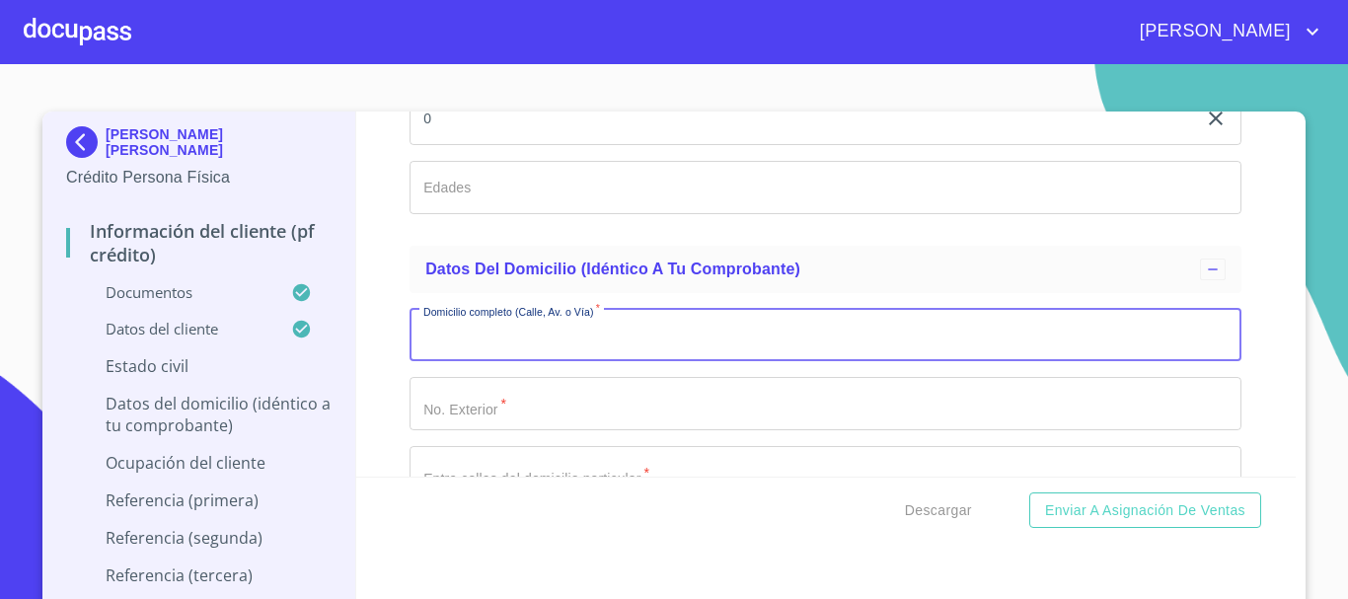
click at [530, 362] on input "Documento de identificación.   *" at bounding box center [826, 335] width 832 height 53
type input "COLORINES"
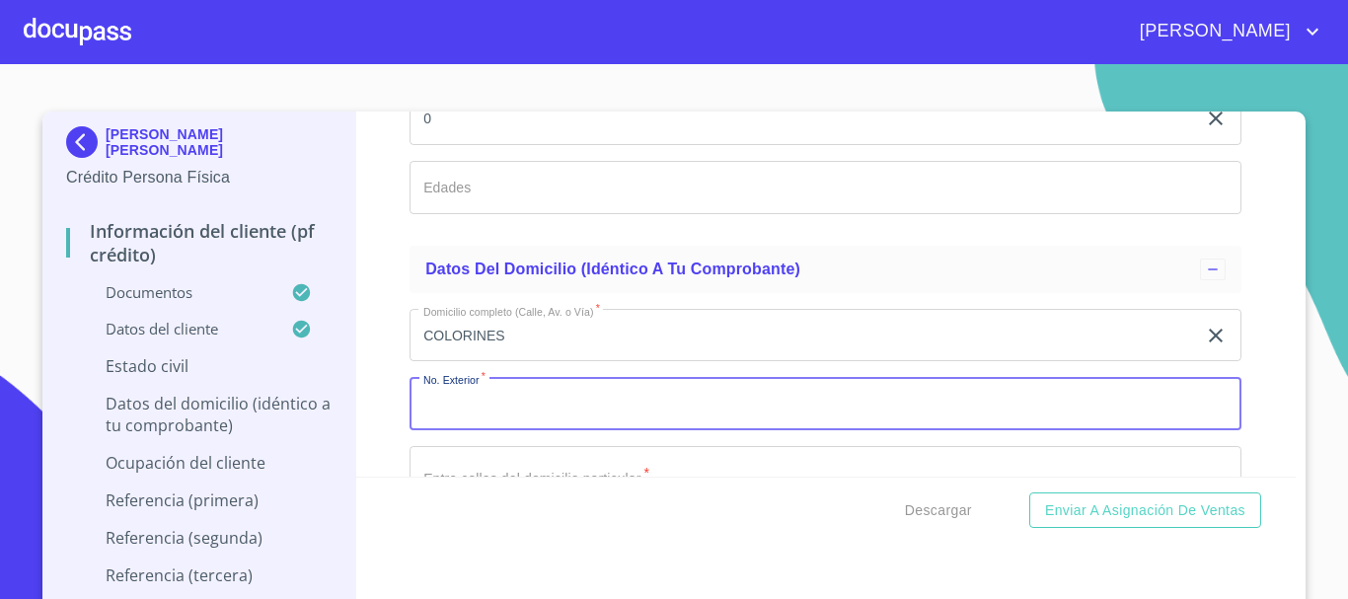
click at [633, 422] on input "Documento de identificación.   *" at bounding box center [826, 403] width 832 height 53
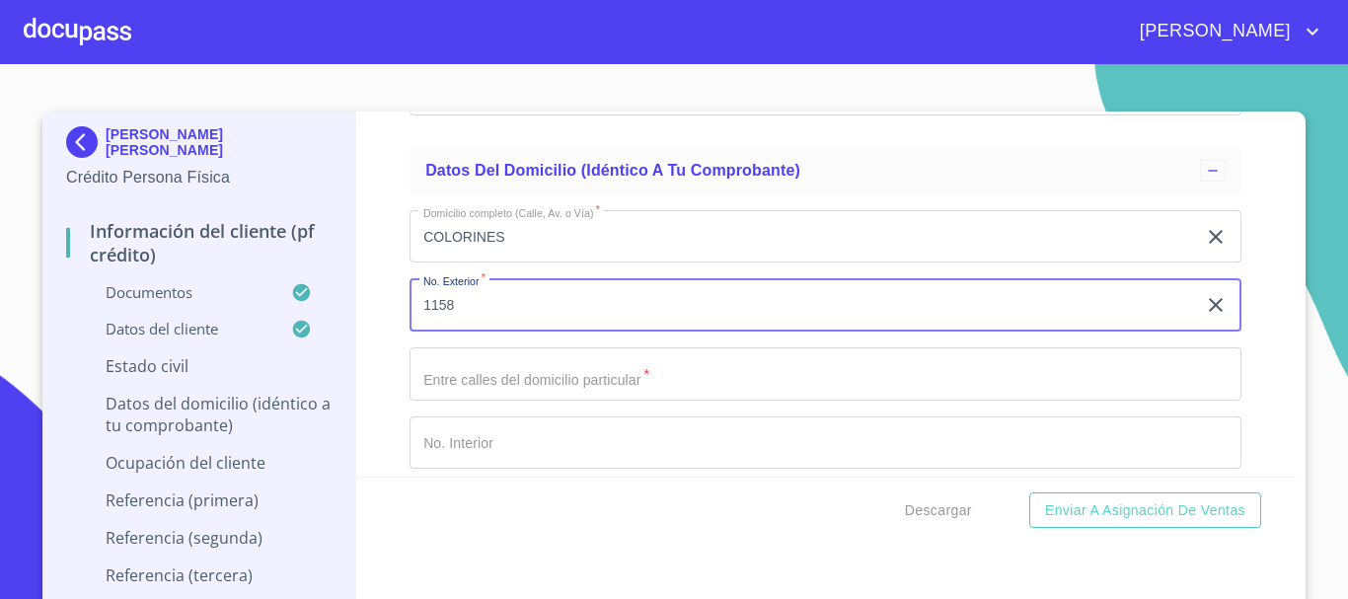
scroll to position [7687, 0]
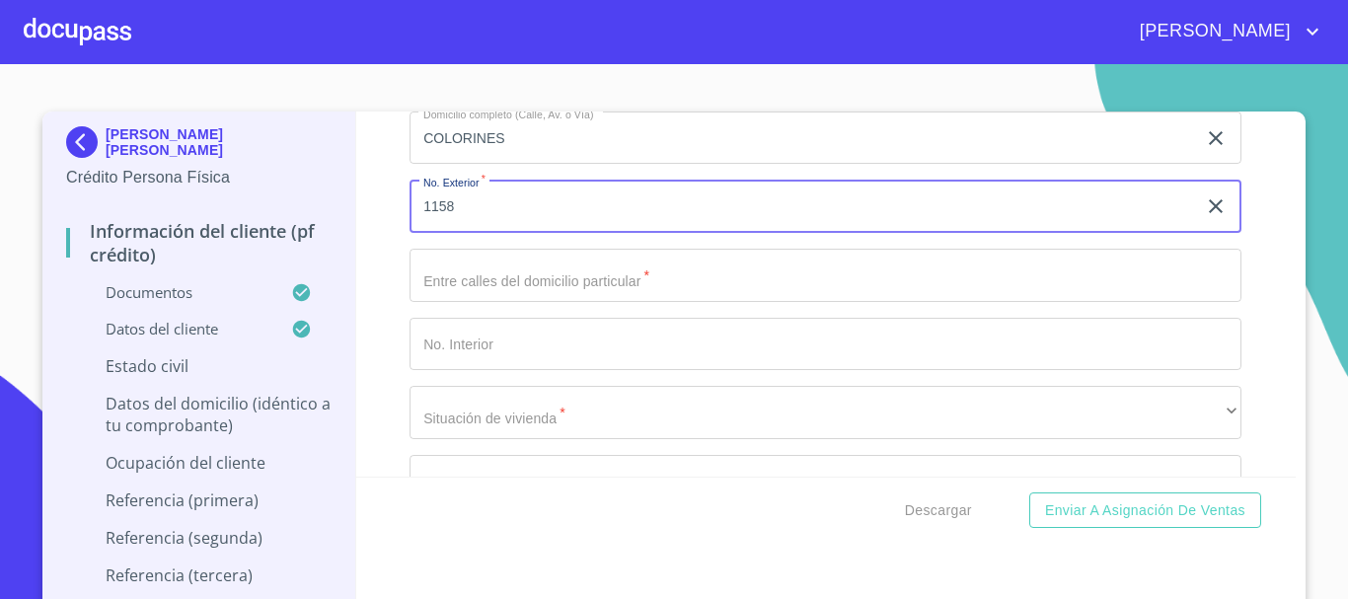
type input "1158"
click at [575, 302] on input "Documento de identificación.   *" at bounding box center [826, 275] width 832 height 53
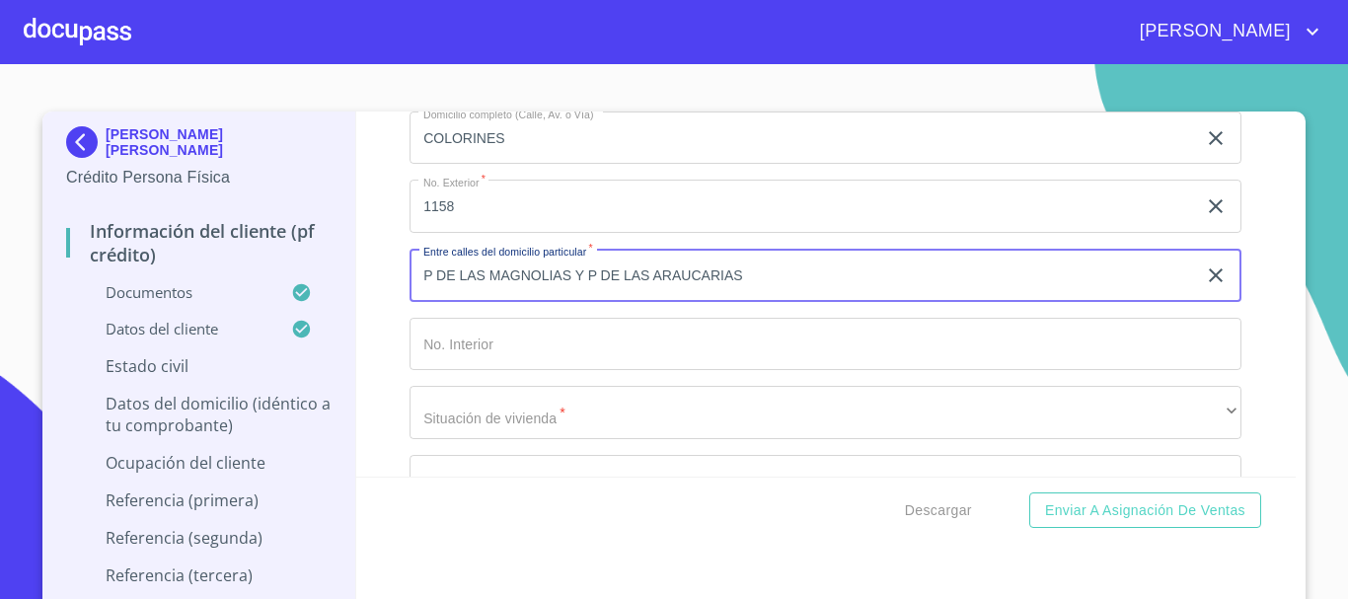
type input "P DE LAS MAGNOLIAS Y P DE LAS ARAUCARIAS"
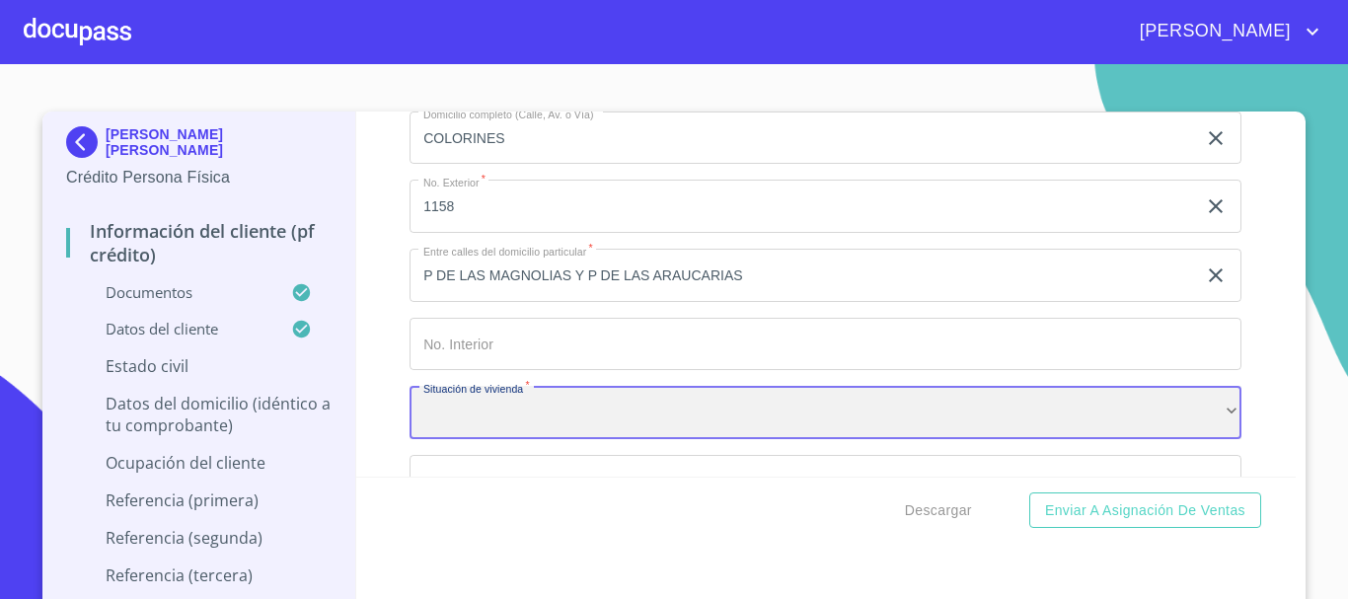
click at [569, 426] on div "​" at bounding box center [826, 412] width 832 height 53
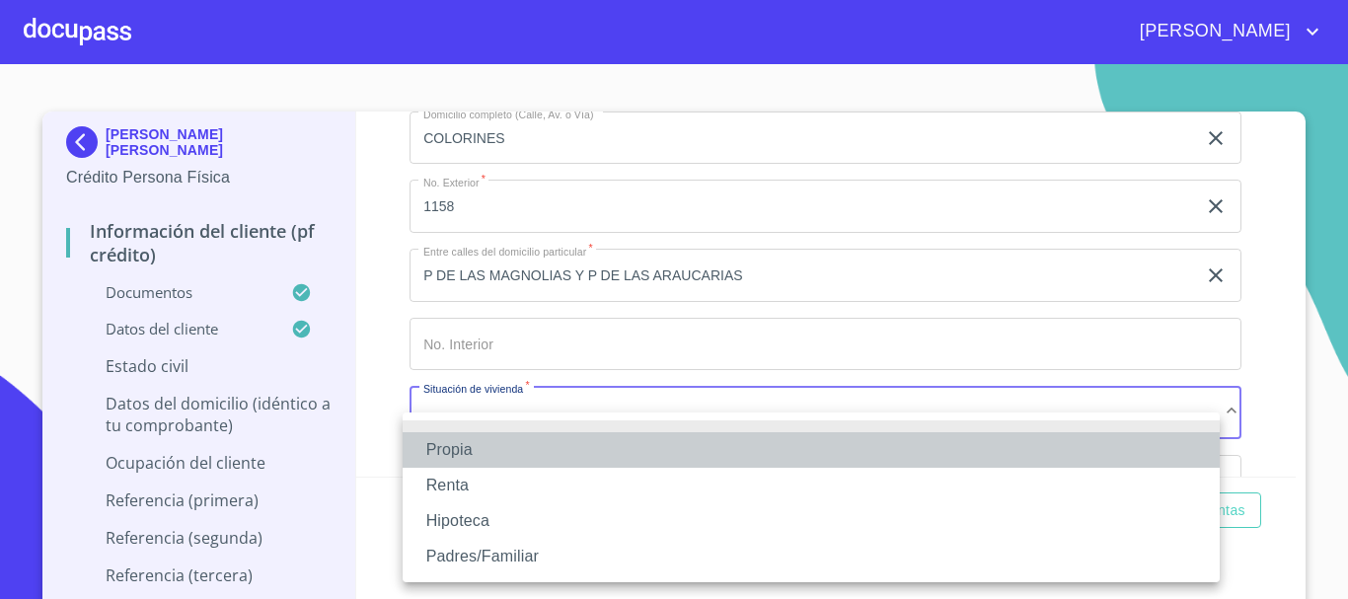
click at [537, 444] on li "Propia" at bounding box center [811, 450] width 817 height 36
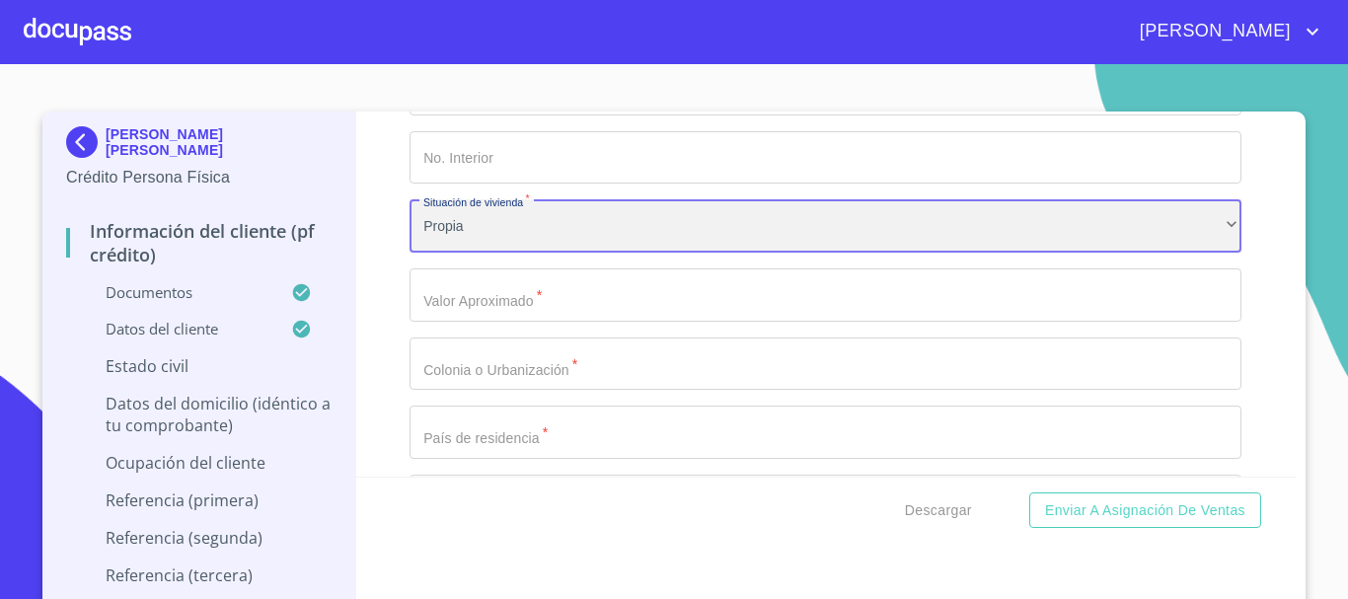
scroll to position [7884, 0]
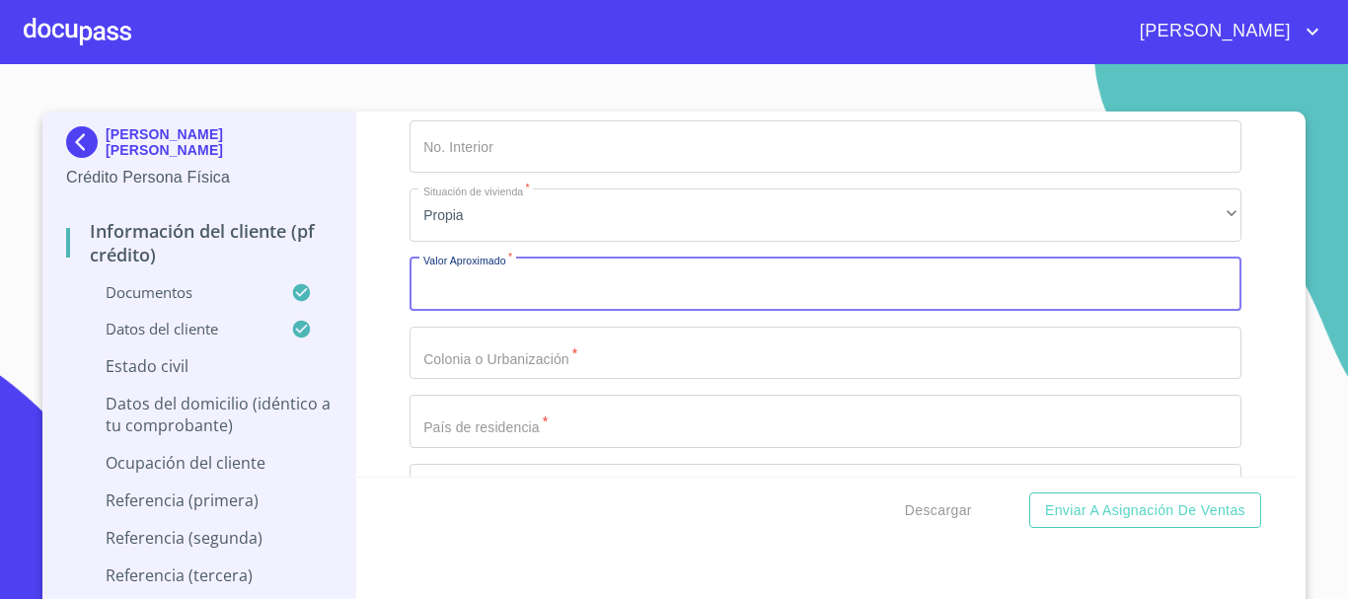
click at [563, 307] on input "Documento de identificación.   *" at bounding box center [826, 284] width 832 height 53
type input "$2"
type input "$3,500,000"
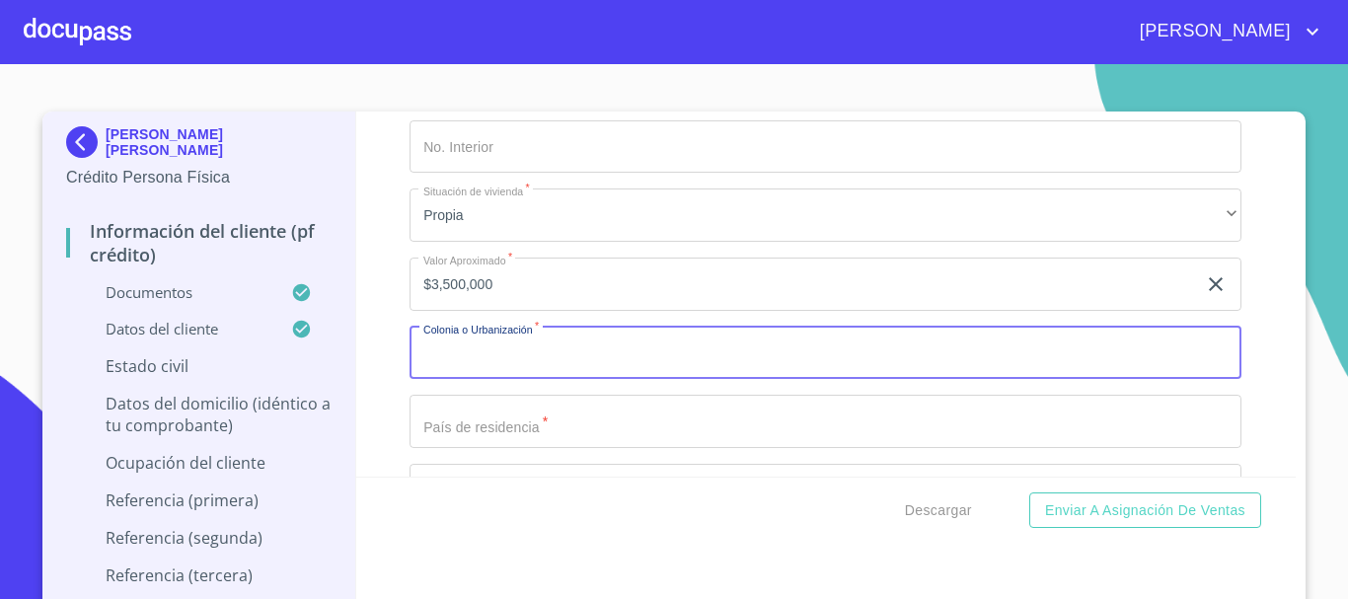
click at [579, 375] on input "Documento de identificación.   *" at bounding box center [826, 353] width 832 height 53
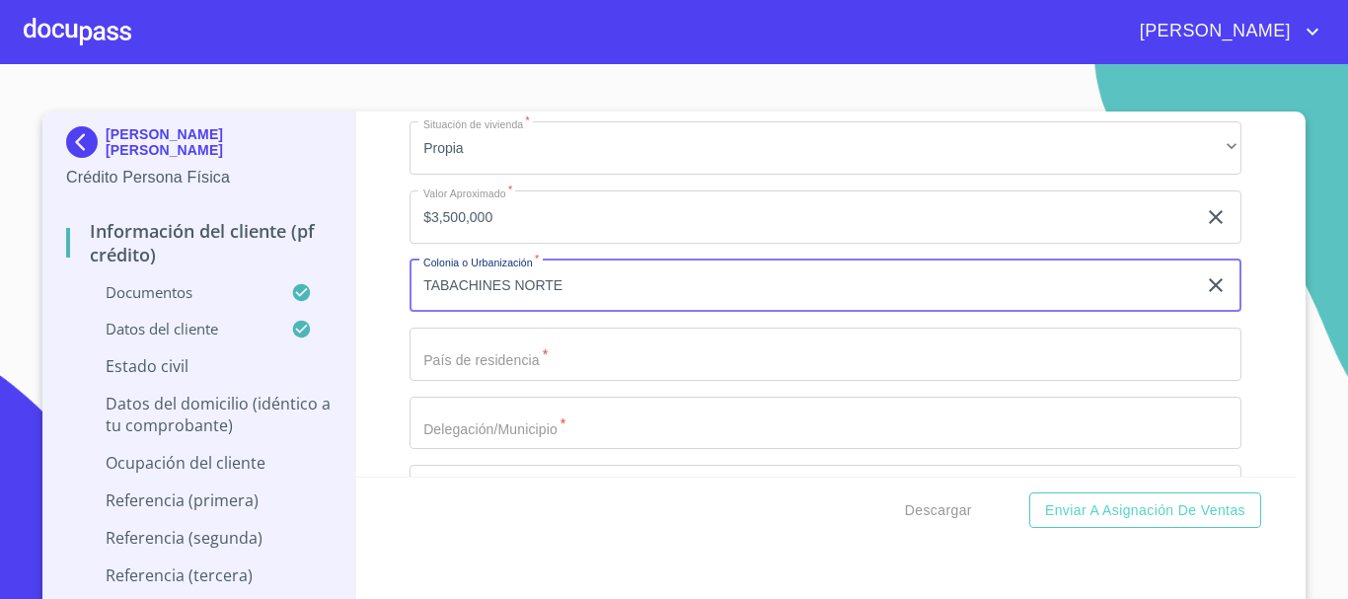
scroll to position [7983, 0]
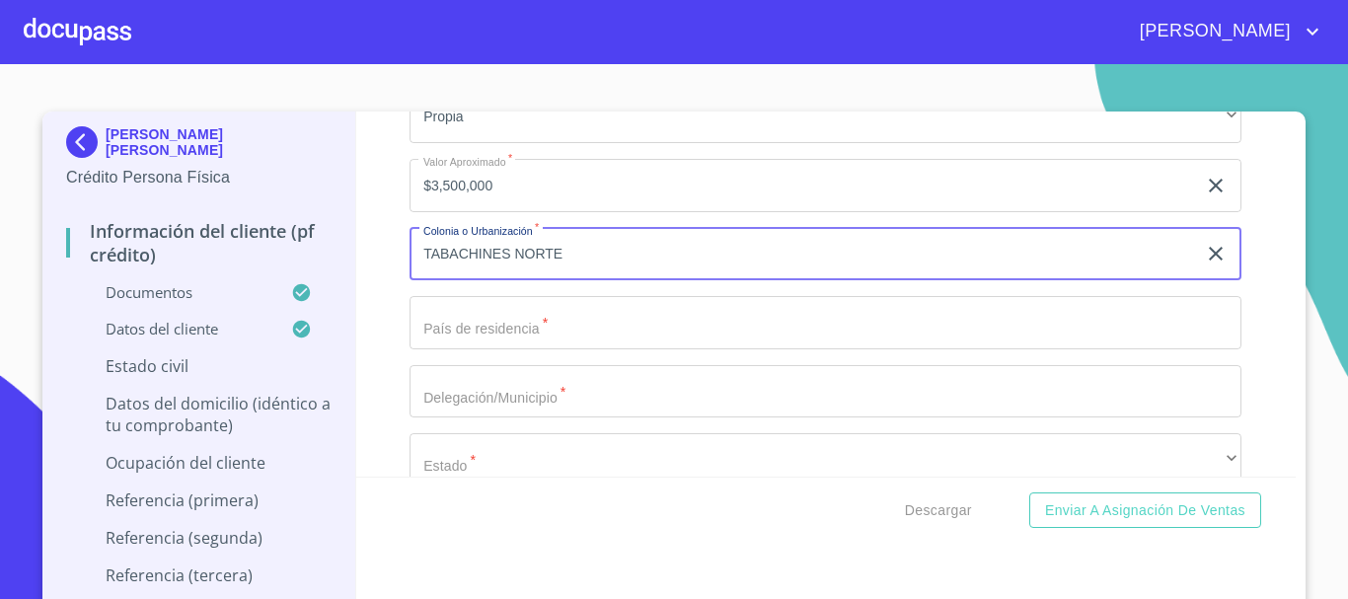
type input "TABACHINES NORTE"
click at [572, 349] on input "Documento de identificación.   *" at bounding box center [826, 322] width 832 height 53
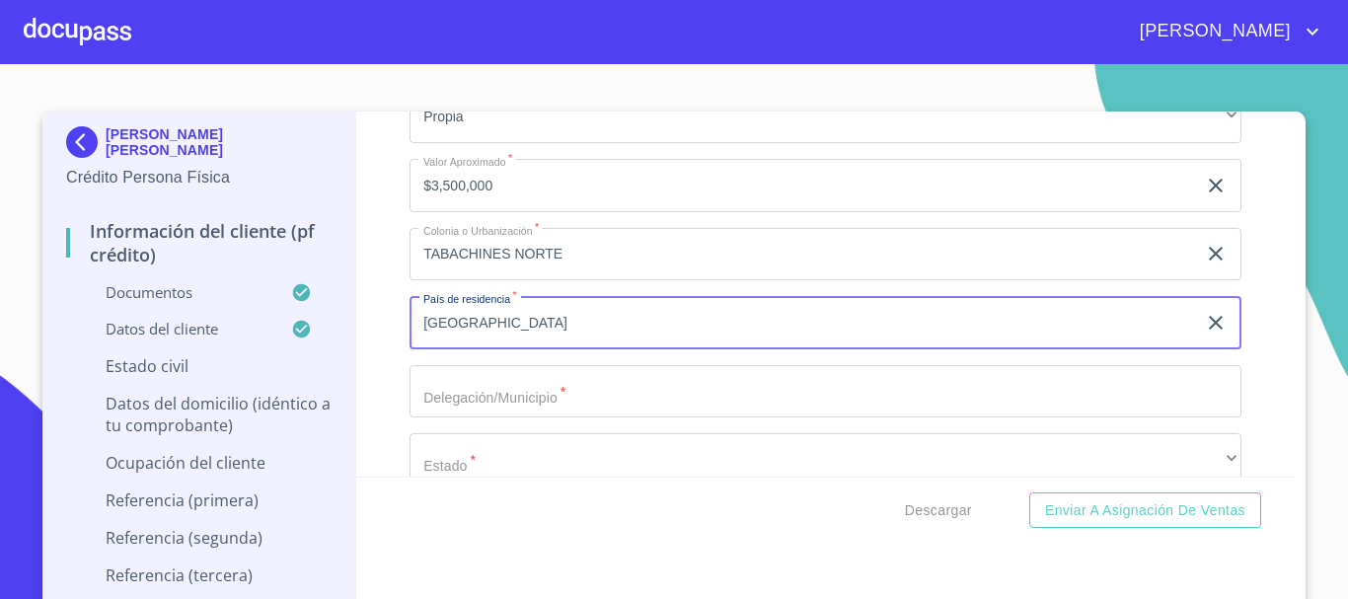
type input "[GEOGRAPHIC_DATA]"
click at [561, 413] on input "Documento de identificación.   *" at bounding box center [826, 391] width 832 height 53
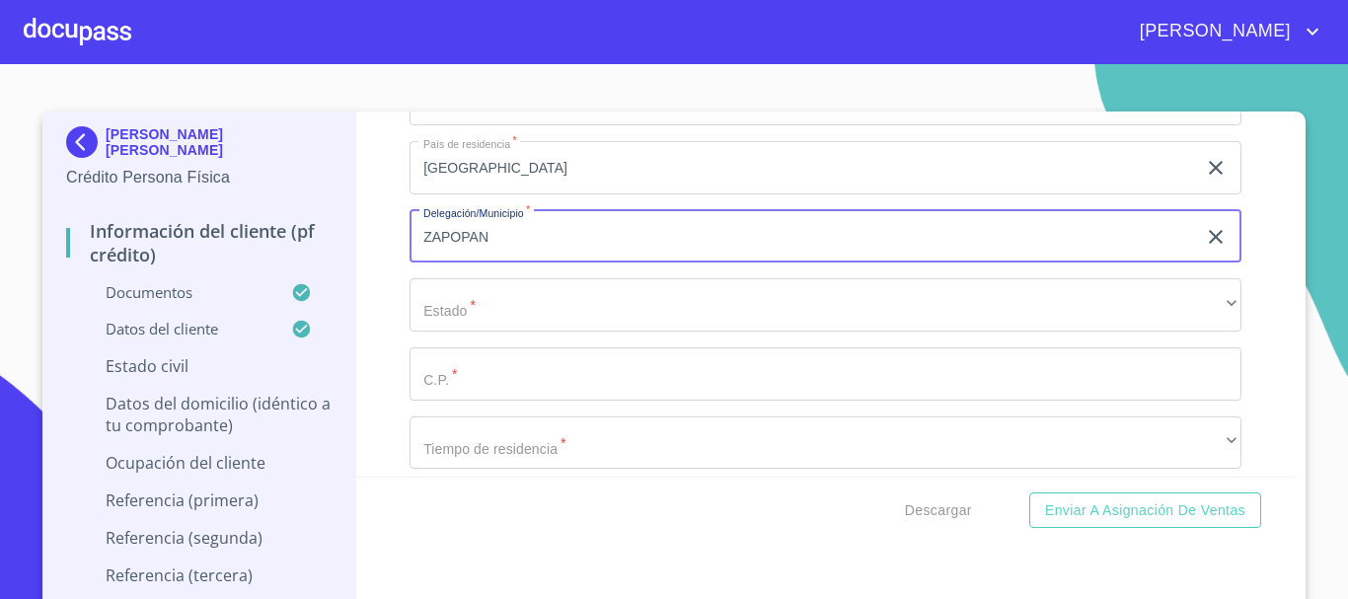
scroll to position [8180, 0]
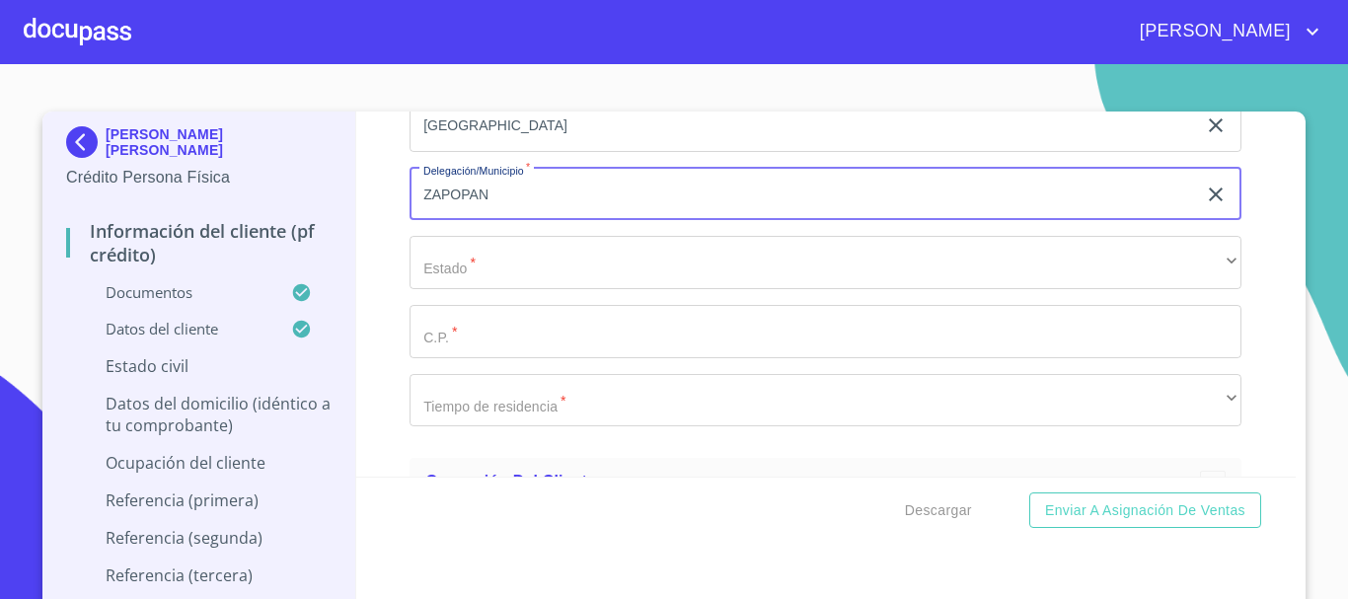
type input "ZAPOPAN"
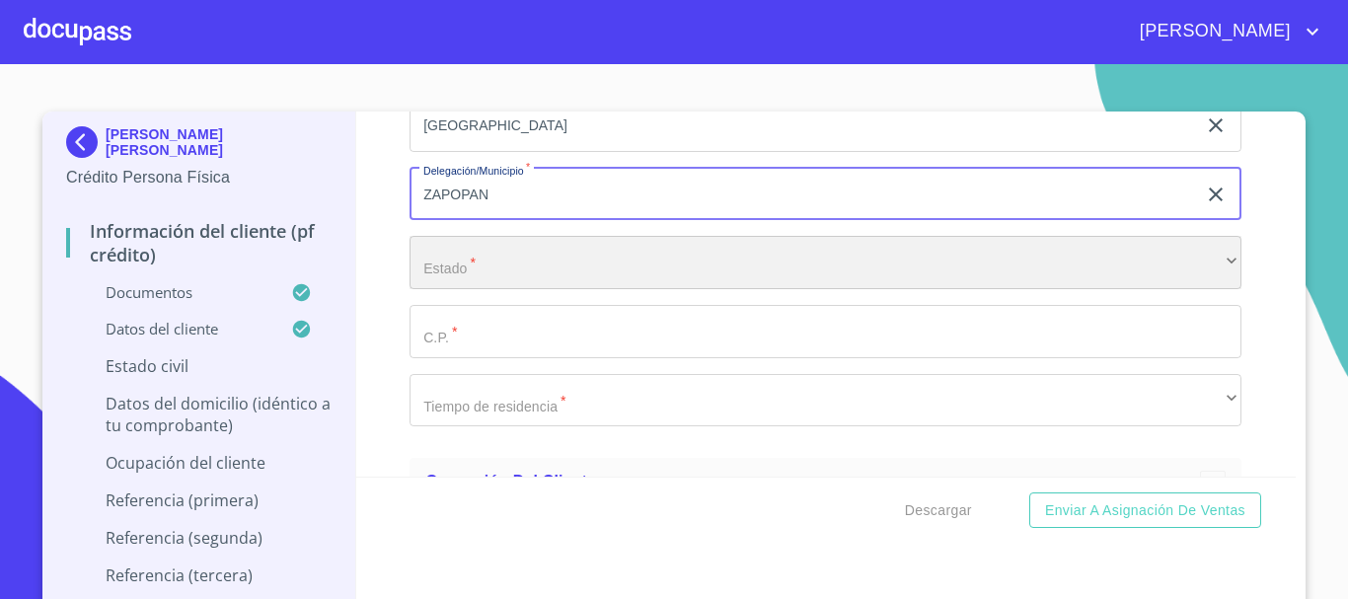
click at [525, 289] on div "​" at bounding box center [826, 262] width 832 height 53
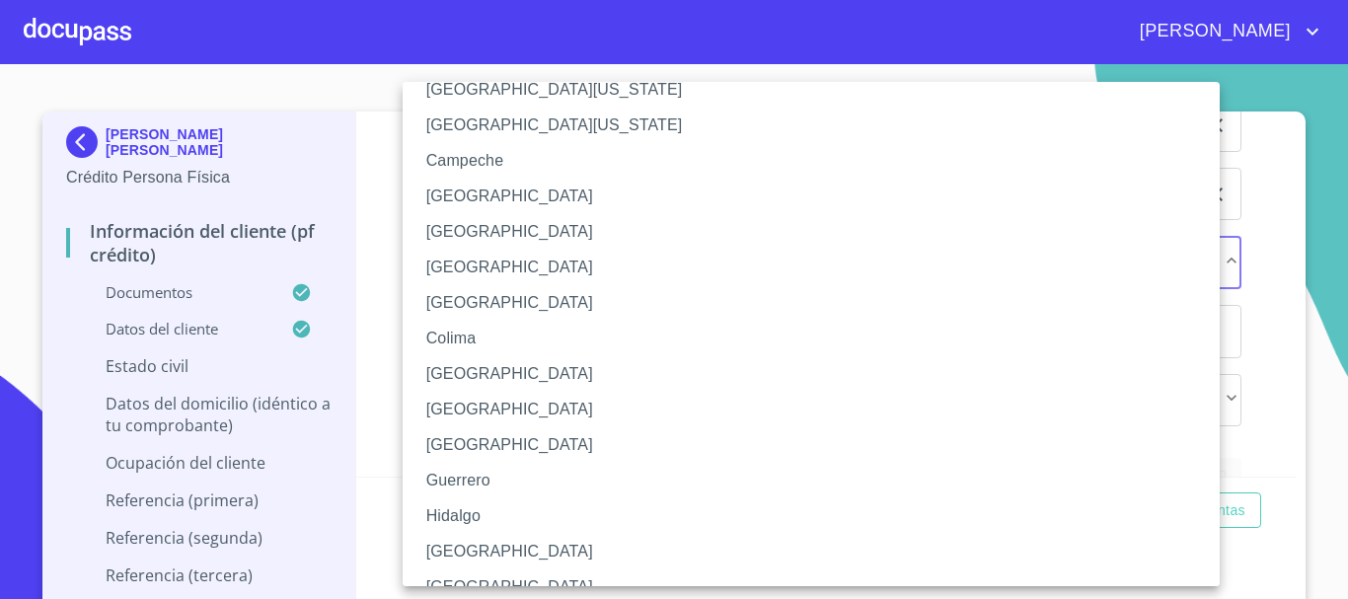
scroll to position [99, 0]
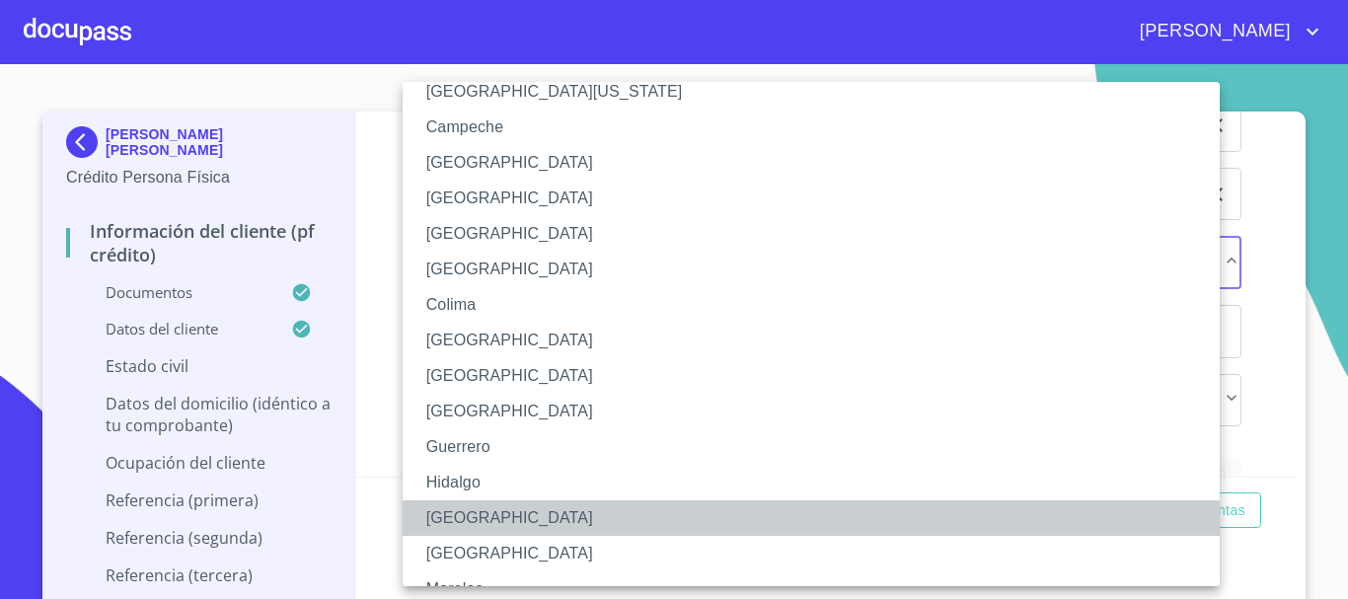
click at [481, 505] on li "[GEOGRAPHIC_DATA]" at bounding box center [819, 518] width 832 height 36
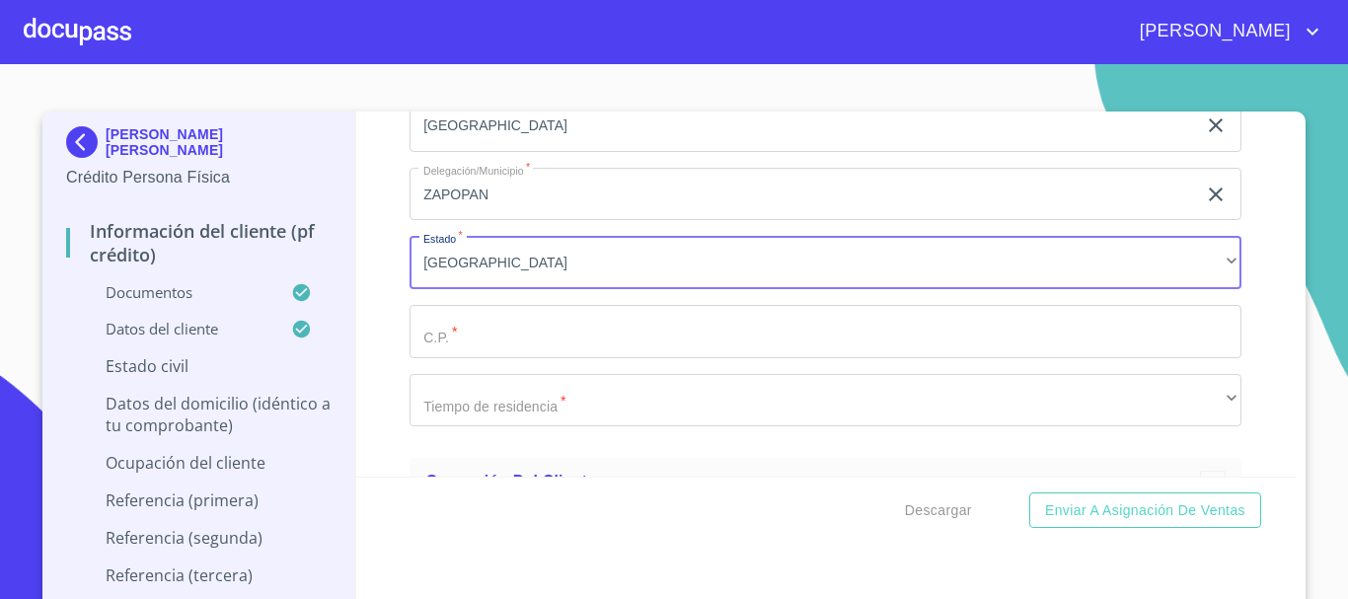
click at [495, 336] on input "Documento de identificación.   *" at bounding box center [826, 331] width 832 height 53
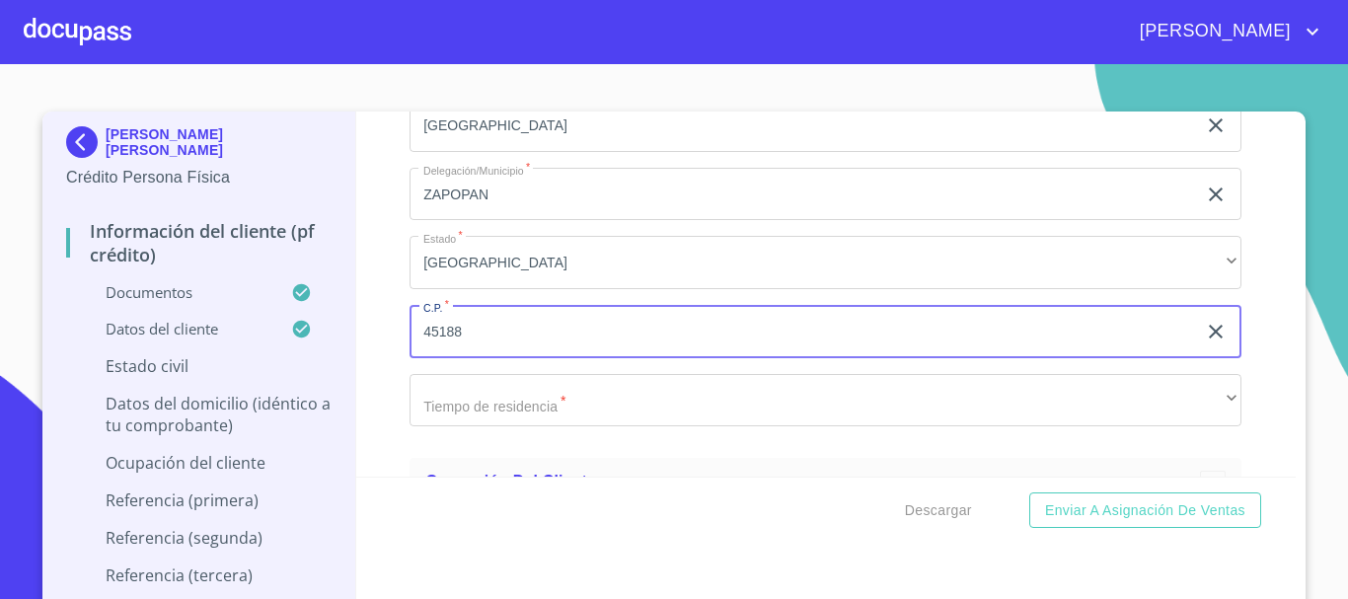
type input "45188"
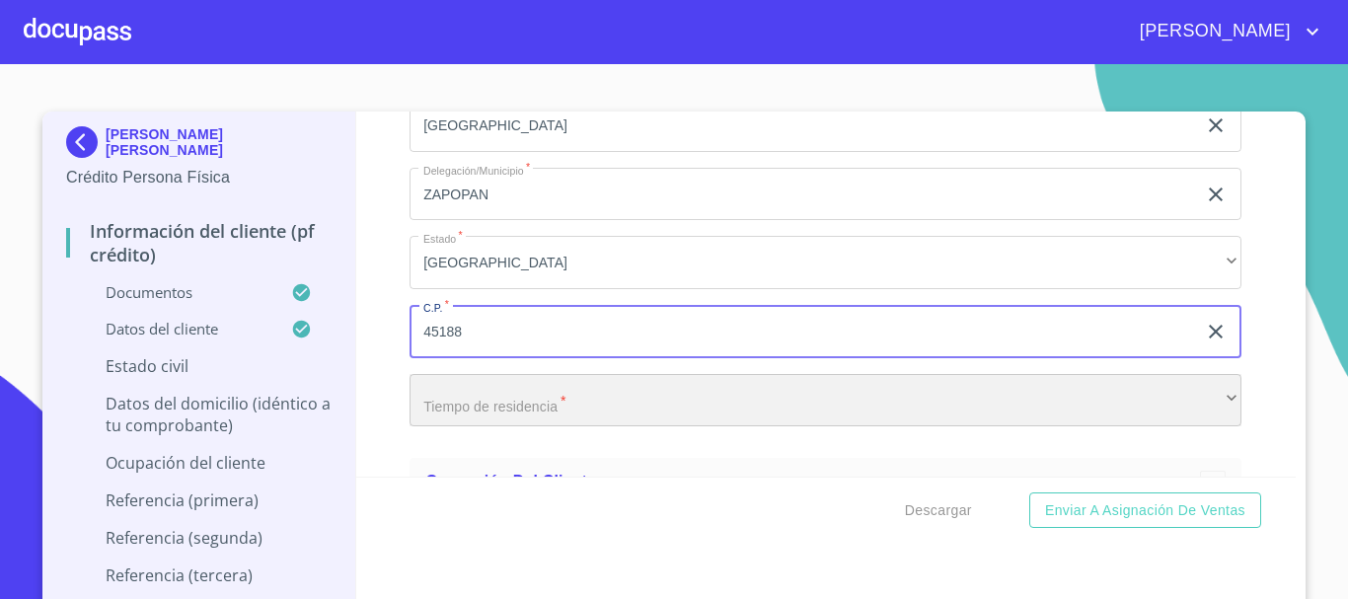
click at [517, 422] on div "​" at bounding box center [826, 400] width 832 height 53
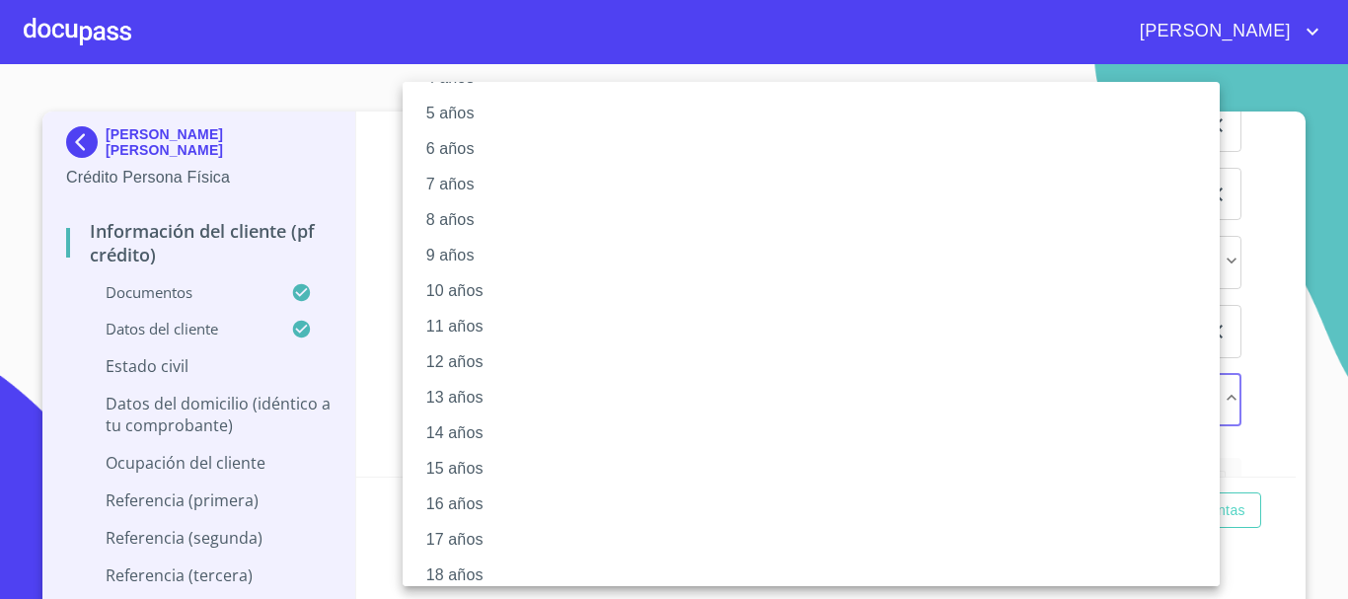
scroll to position [197, 0]
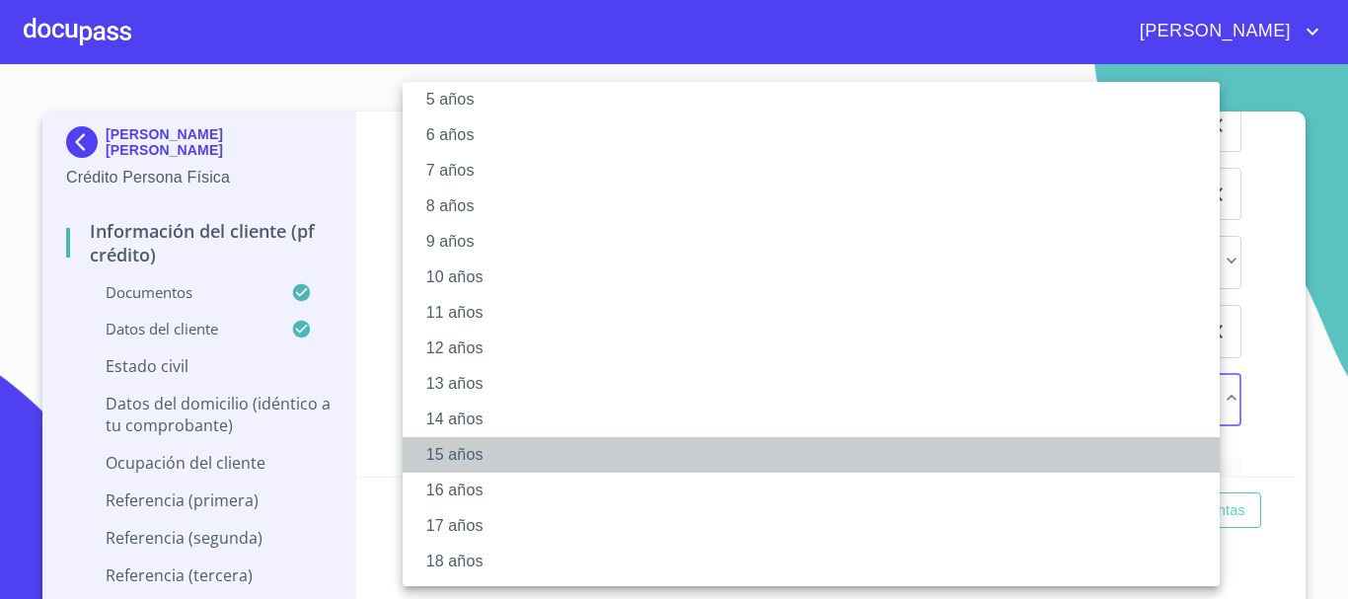
click at [470, 457] on li "15 años" at bounding box center [819, 455] width 832 height 36
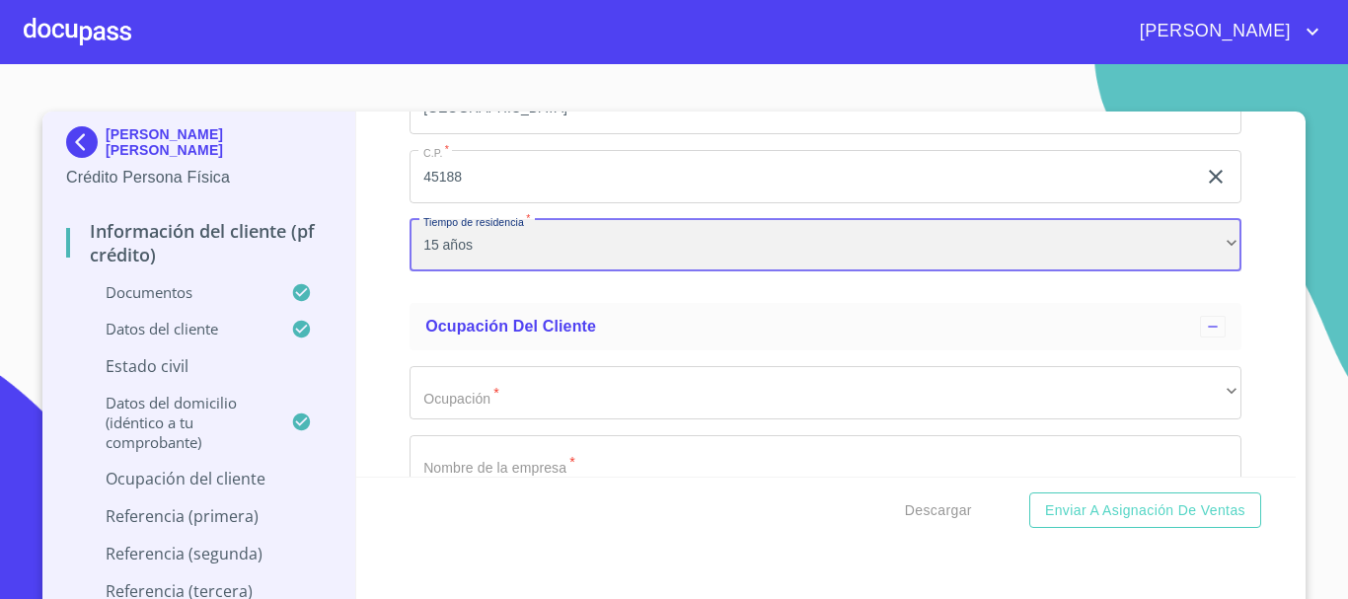
scroll to position [8378, 0]
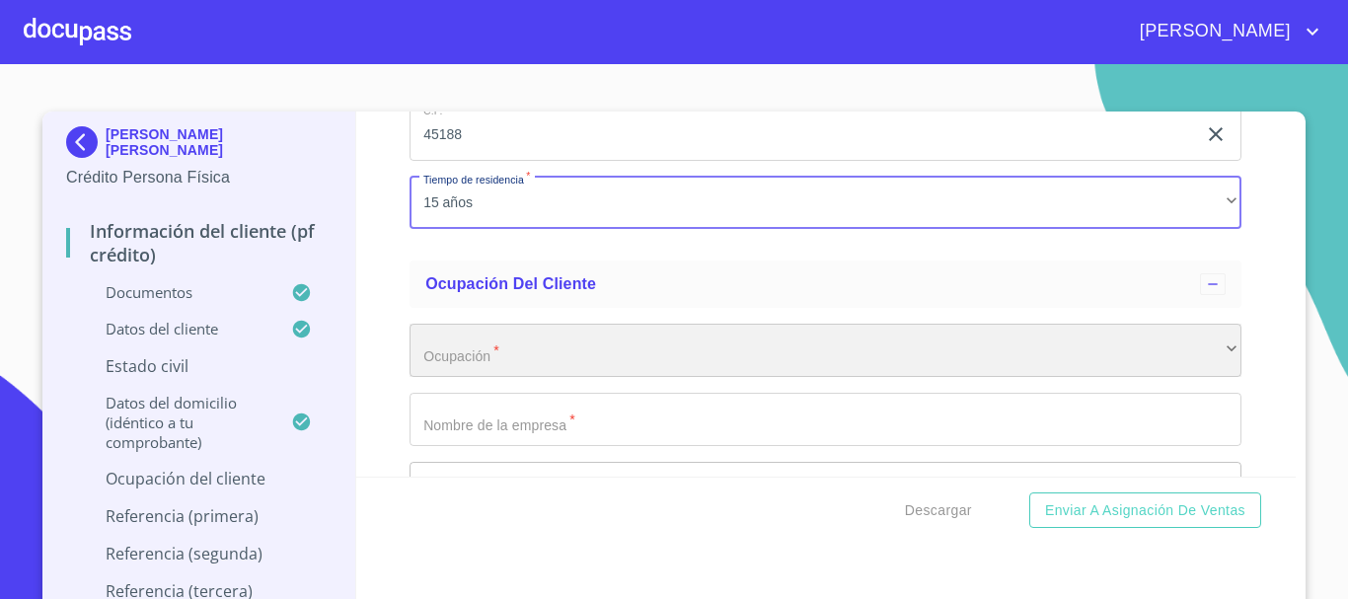
click at [564, 368] on div "​" at bounding box center [826, 350] width 832 height 53
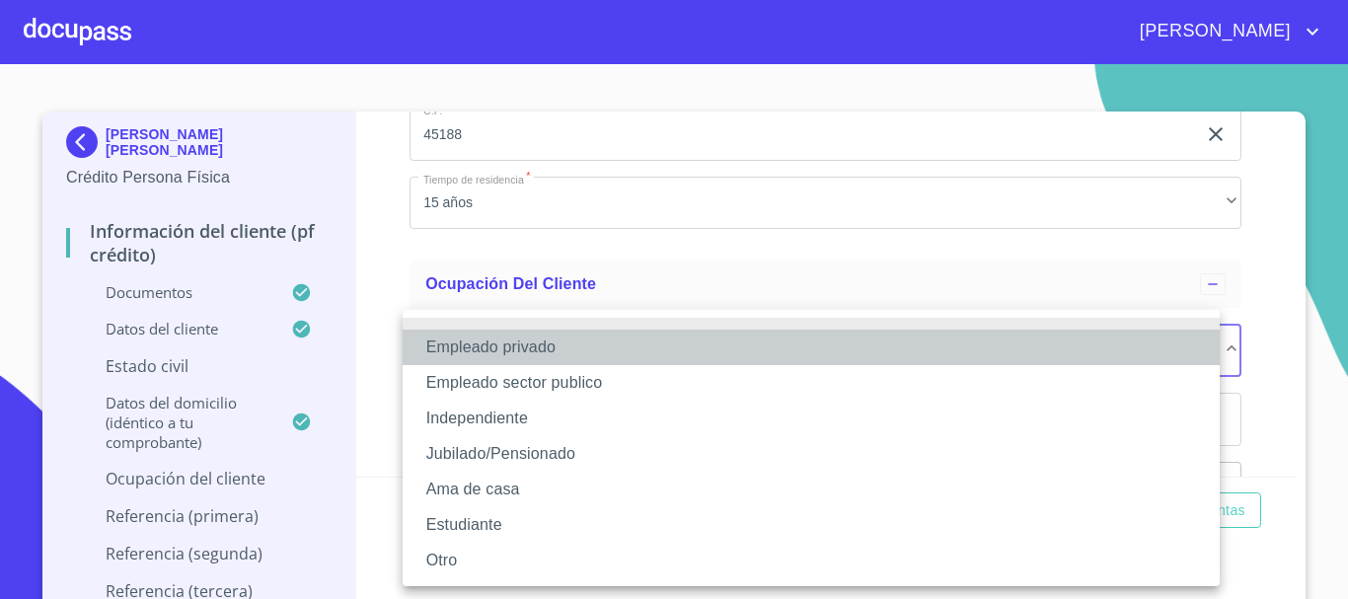
click at [533, 352] on li "Empleado privado" at bounding box center [811, 348] width 817 height 36
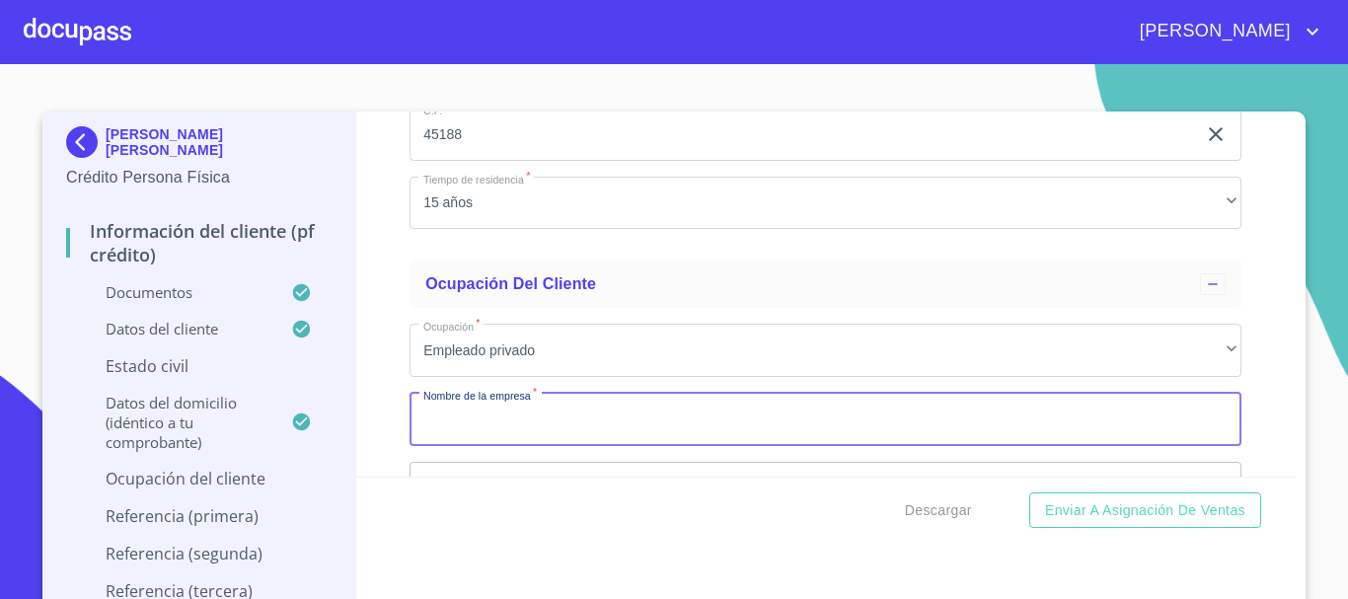
click at [536, 445] on input "Documento de identificación.   *" at bounding box center [826, 419] width 832 height 53
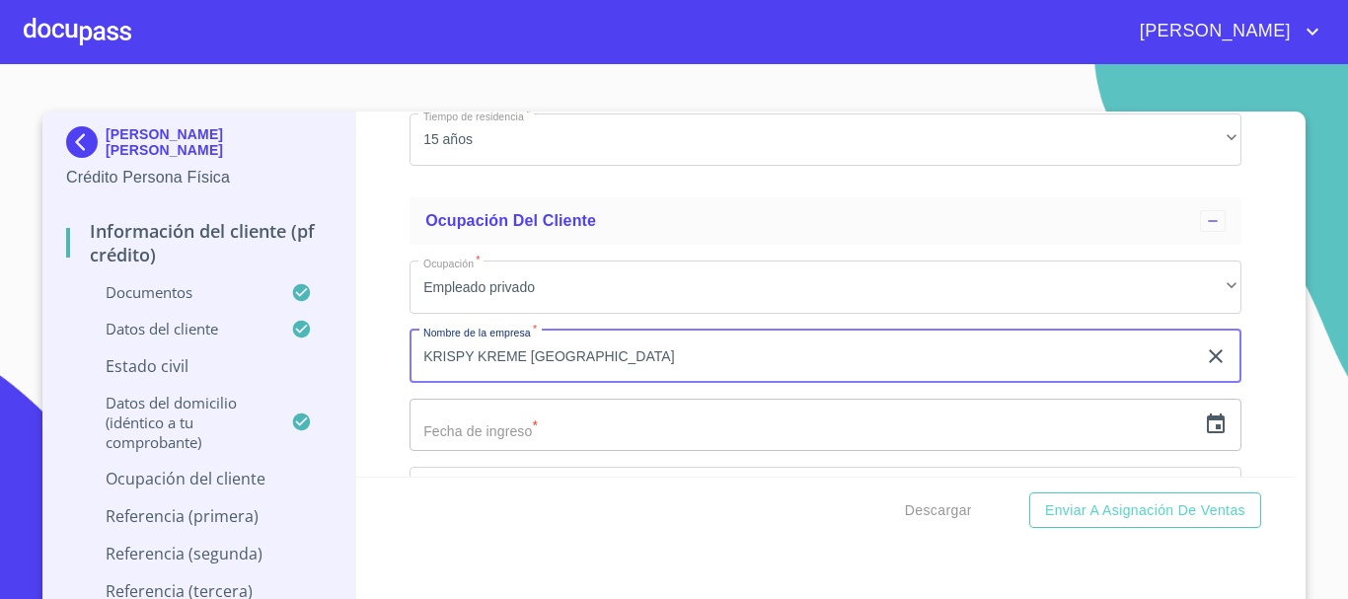
scroll to position [8477, 0]
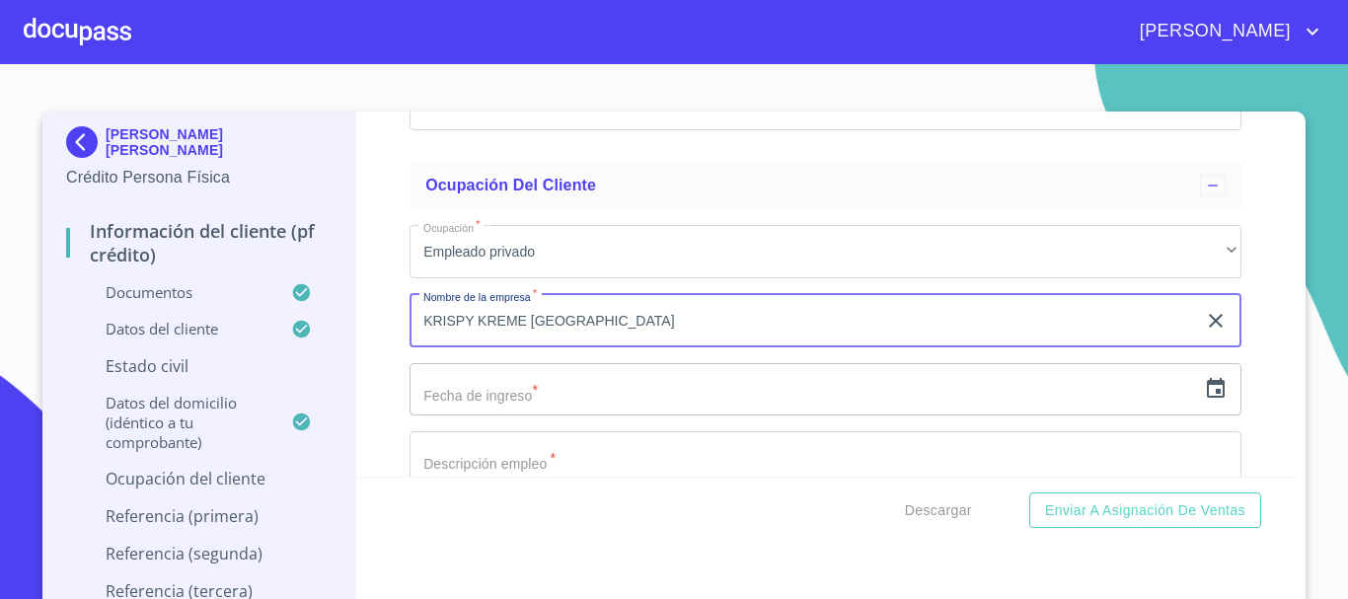
type input "KRISPY KREME [GEOGRAPHIC_DATA]"
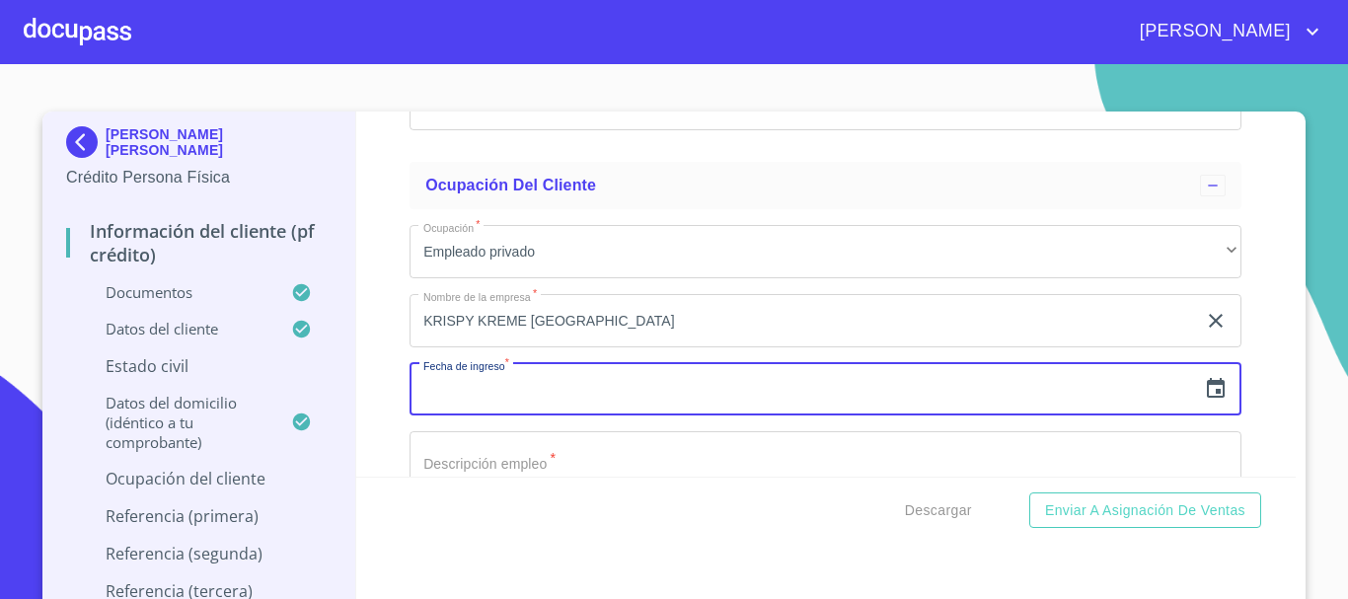
click at [531, 407] on input "text" at bounding box center [803, 389] width 787 height 53
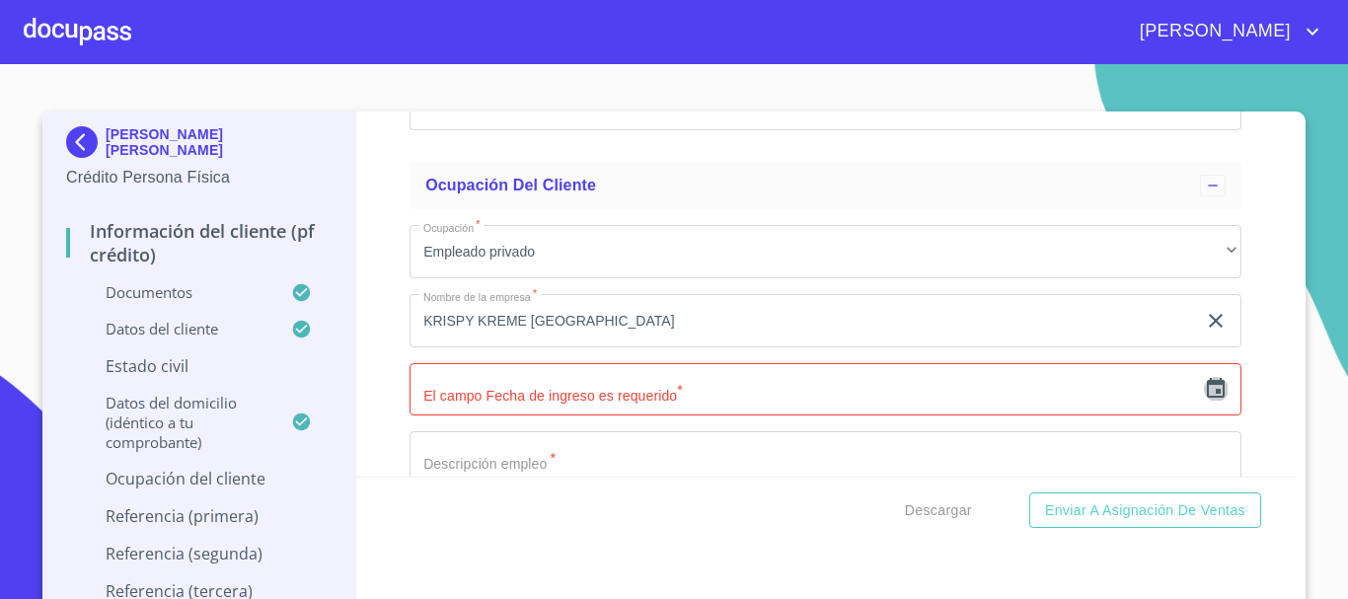
click at [1207, 398] on icon "button" at bounding box center [1216, 388] width 18 height 20
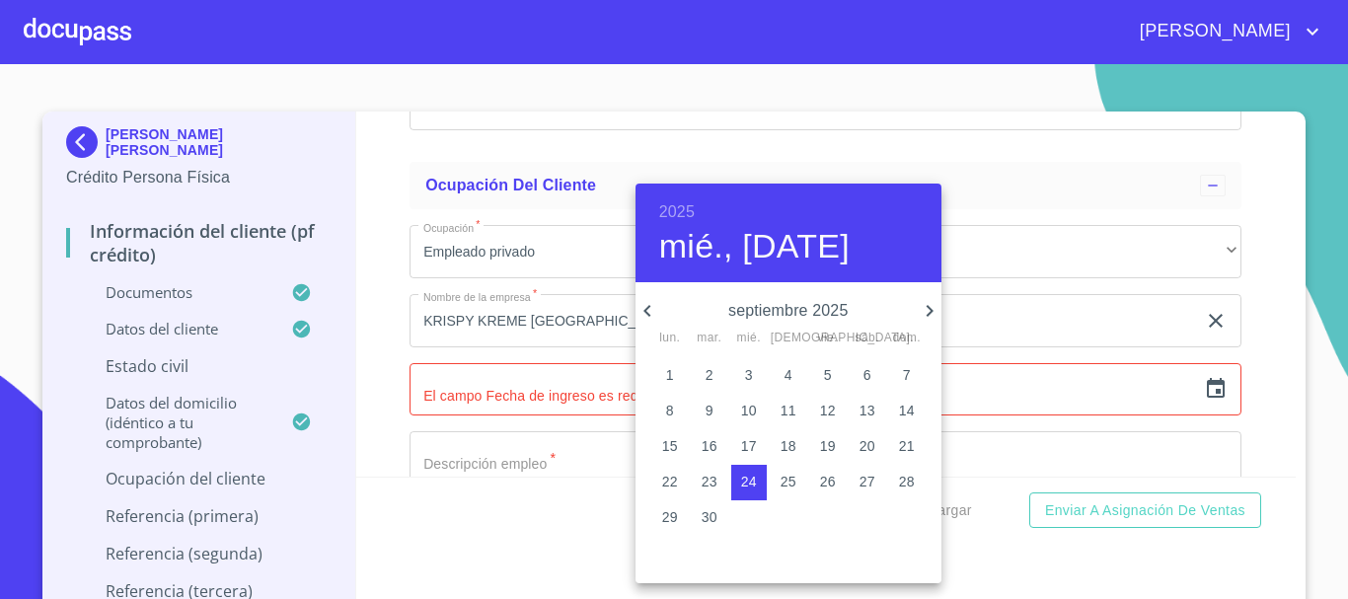
click at [682, 212] on h6 "2025" at bounding box center [677, 212] width 36 height 28
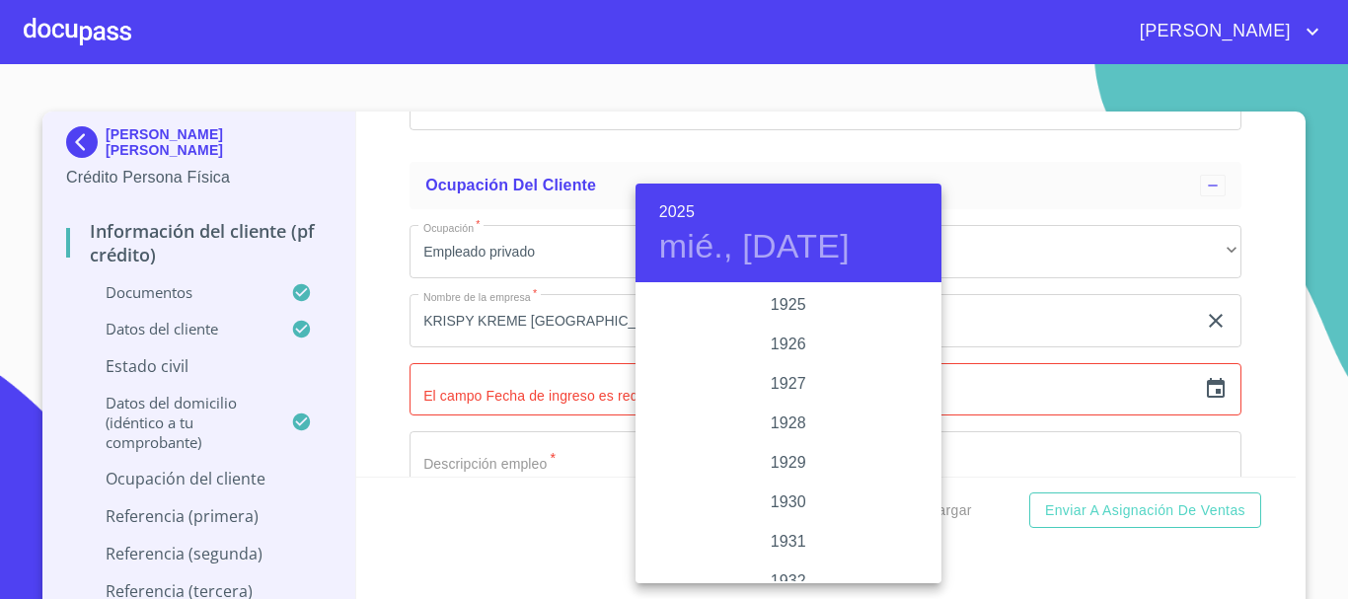
scroll to position [3829, 0]
click at [777, 343] on div "2023" at bounding box center [789, 344] width 306 height 39
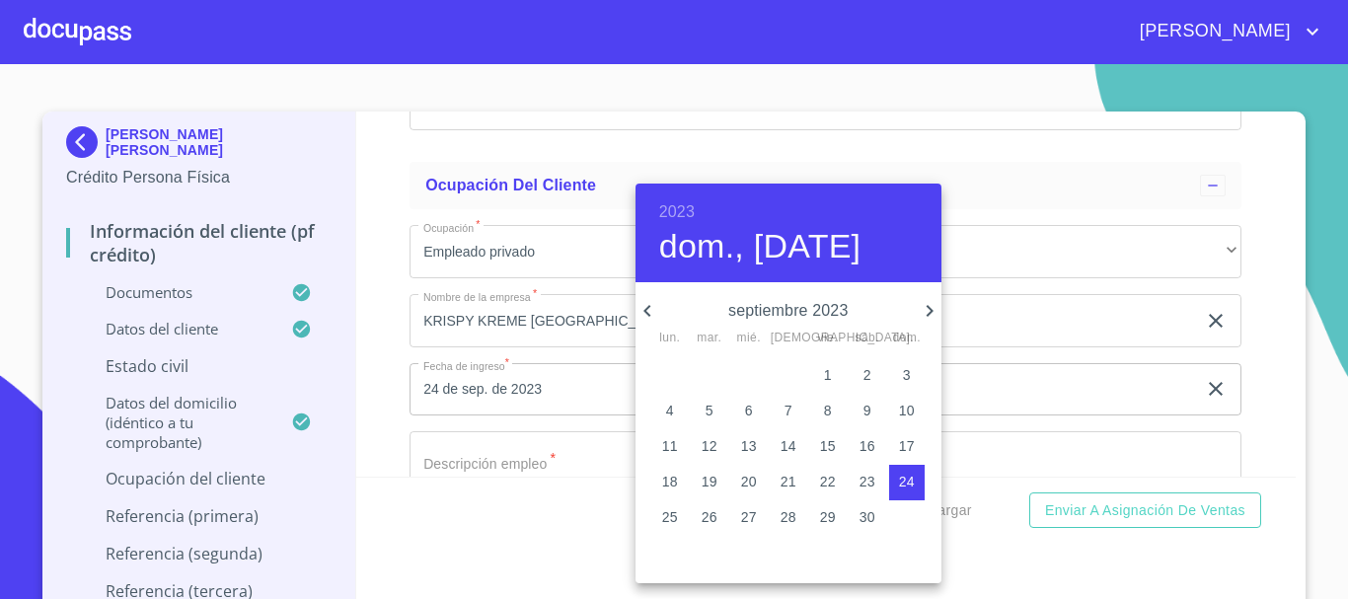
click at [662, 514] on p "25" at bounding box center [670, 517] width 16 height 20
type input "25 de sep. de 2023"
click at [1016, 291] on div at bounding box center [674, 299] width 1348 height 599
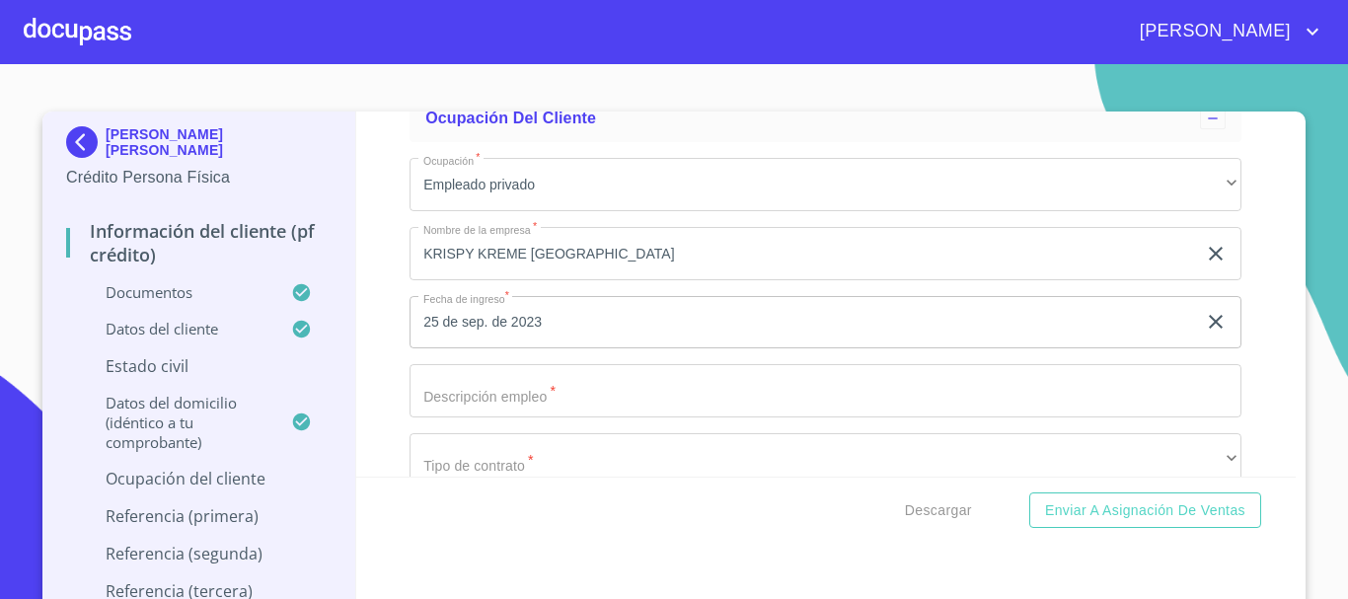
scroll to position [8575, 0]
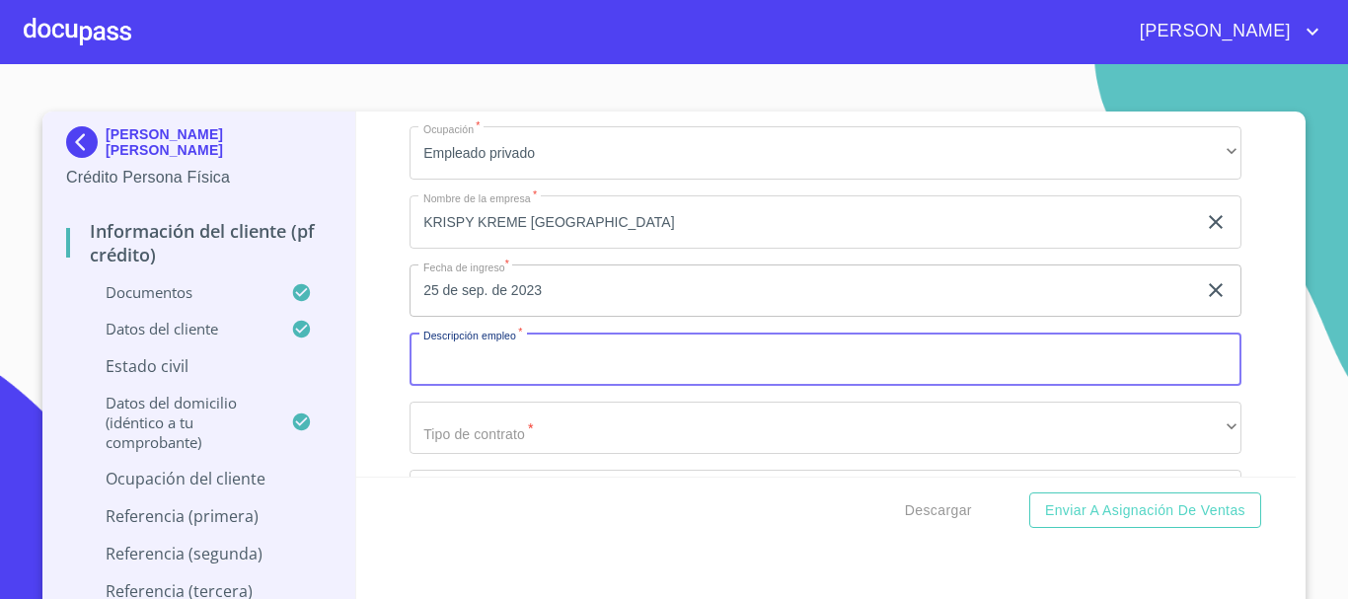
click at [670, 384] on input "Documento de identificación.   *" at bounding box center [826, 359] width 832 height 53
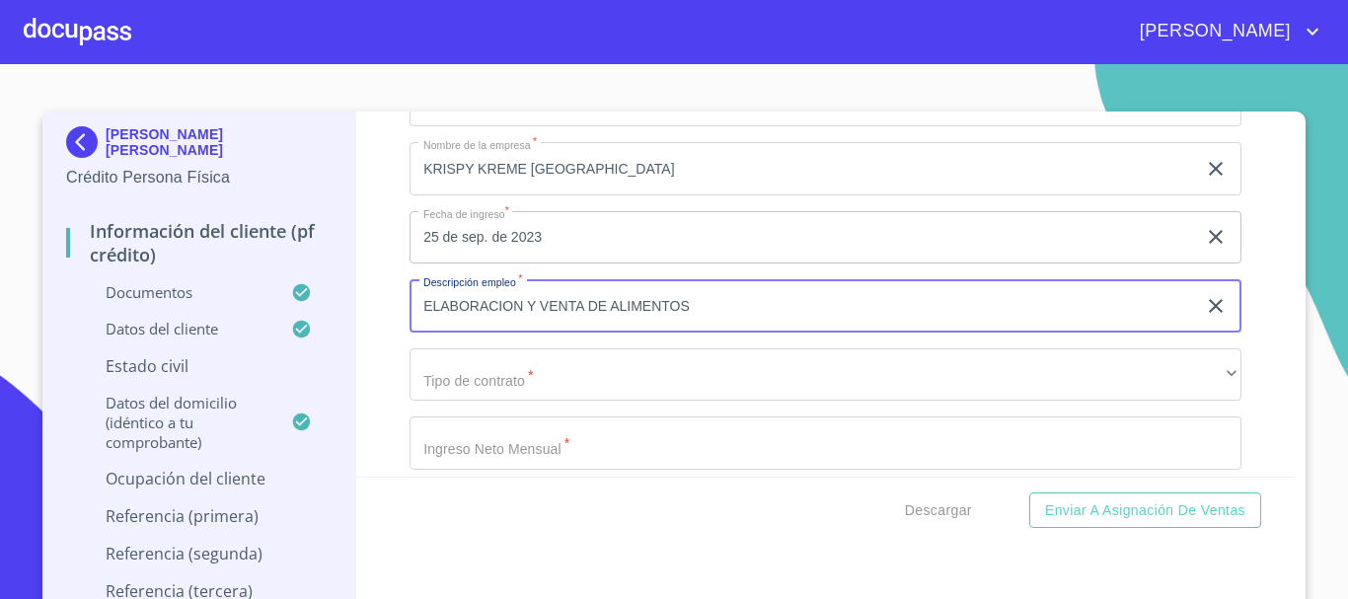
scroll to position [8674, 0]
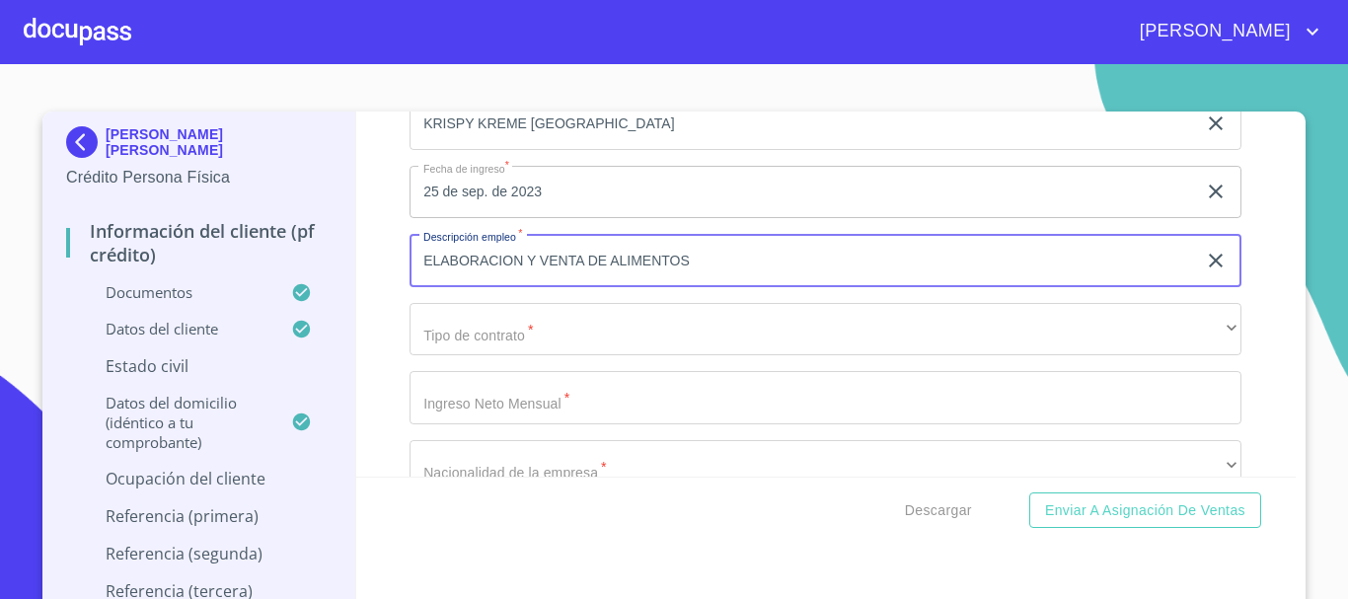
type input "ELABORACION Y VENTA DE ALIMENTOS"
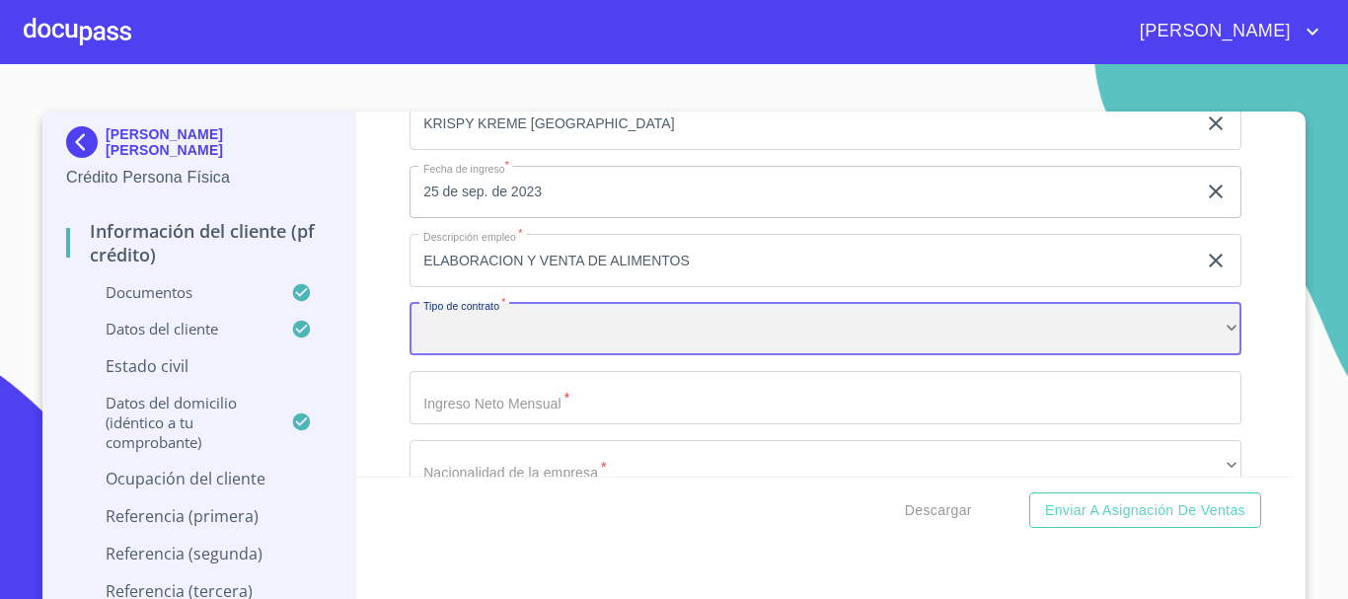
click at [547, 340] on div "​" at bounding box center [826, 329] width 832 height 53
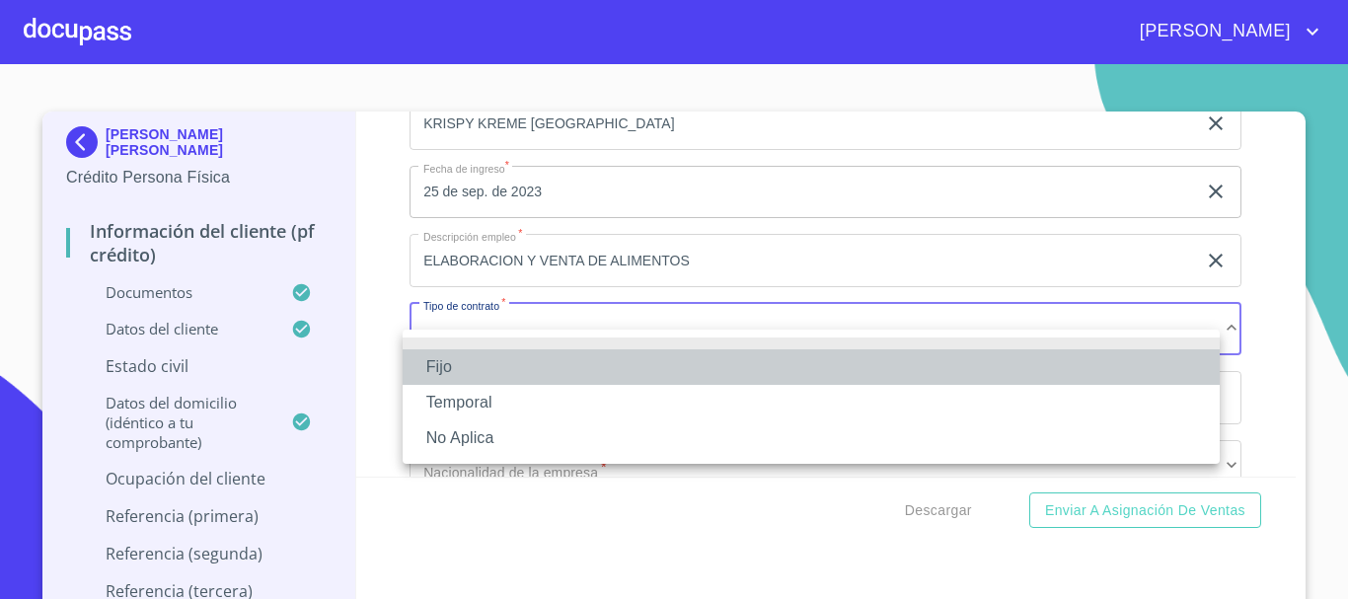
click at [528, 365] on li "Fijo" at bounding box center [811, 367] width 817 height 36
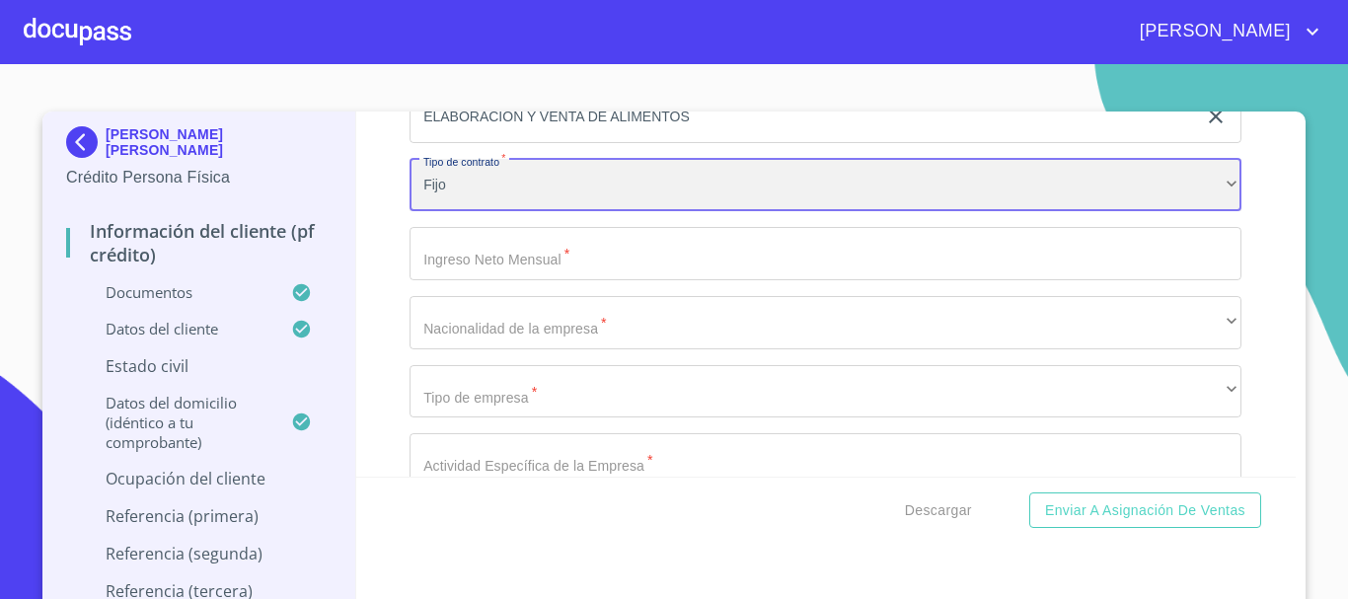
scroll to position [8871, 0]
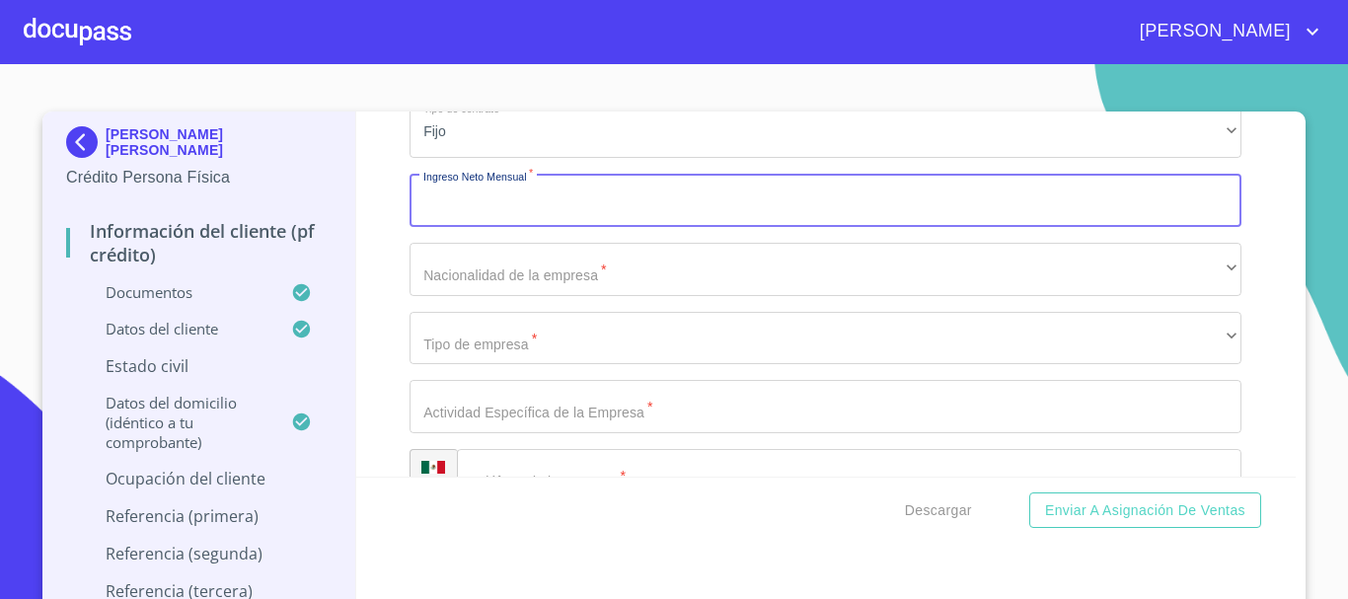
click at [565, 227] on input "Documento de identificación.   *" at bounding box center [826, 200] width 832 height 53
type input "120000"
click at [356, 191] on div "Información del cliente (PF crédito) Documentos Documento de identificación.   …" at bounding box center [826, 294] width 941 height 365
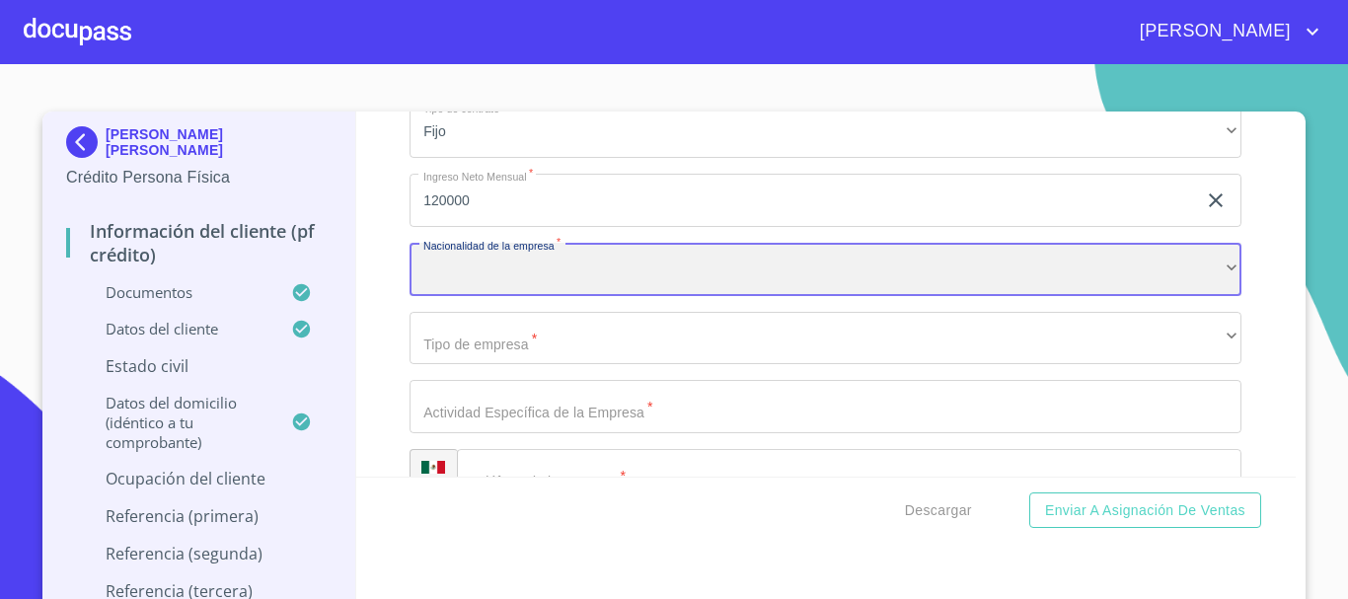
click at [596, 288] on div "​" at bounding box center [826, 269] width 832 height 53
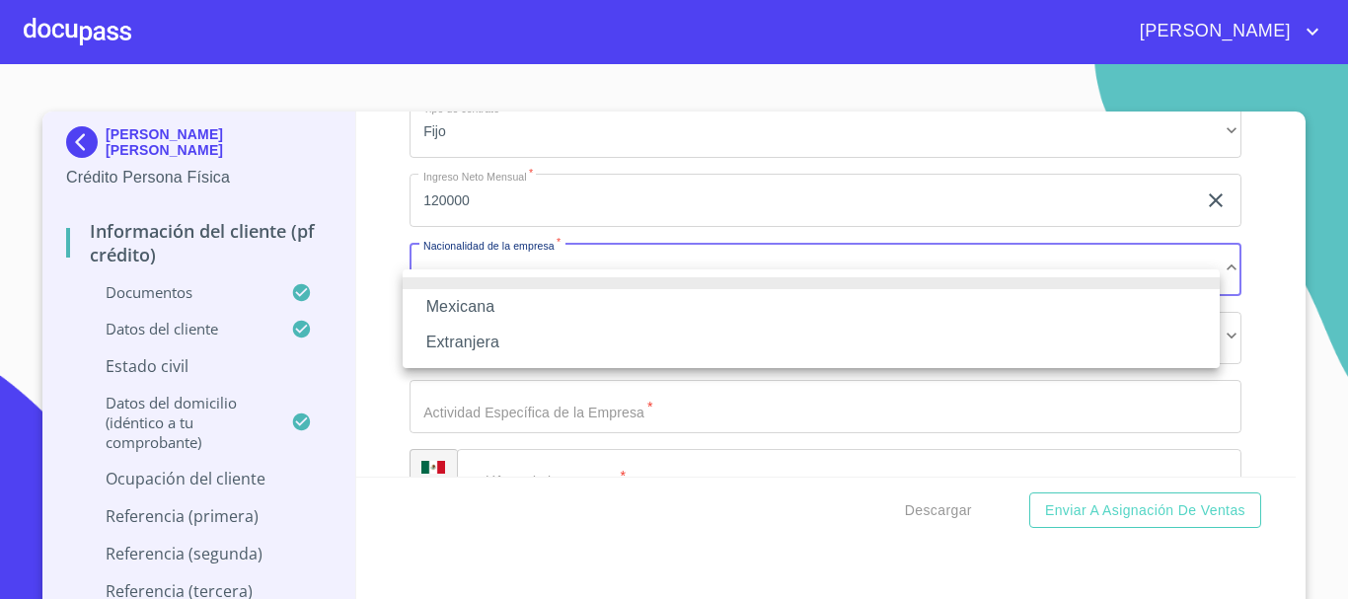
click at [576, 303] on li "Mexicana" at bounding box center [811, 307] width 817 height 36
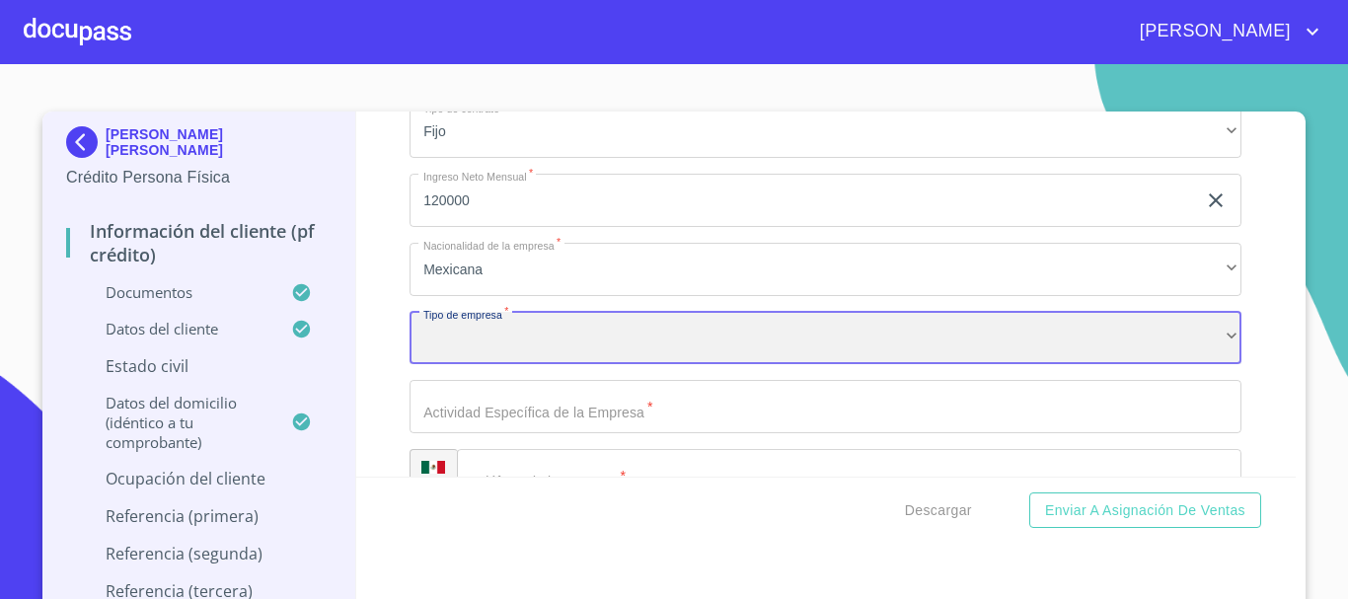
click at [561, 365] on div "​" at bounding box center [826, 338] width 832 height 53
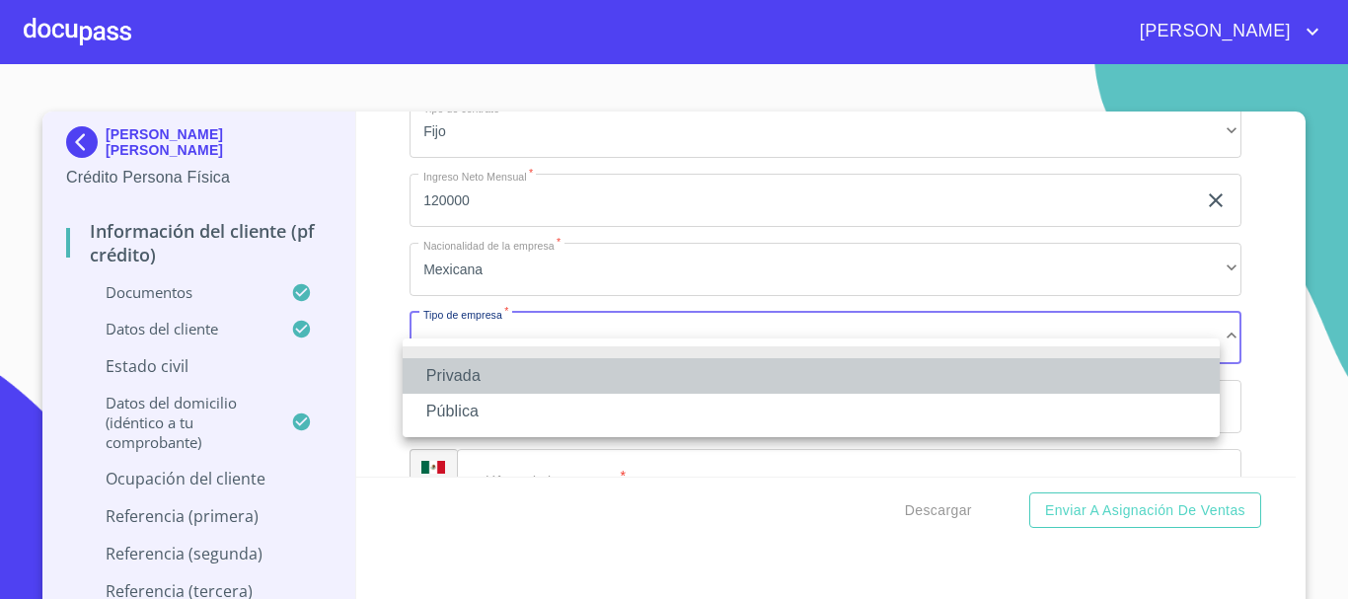
click at [555, 374] on li "Privada" at bounding box center [811, 376] width 817 height 36
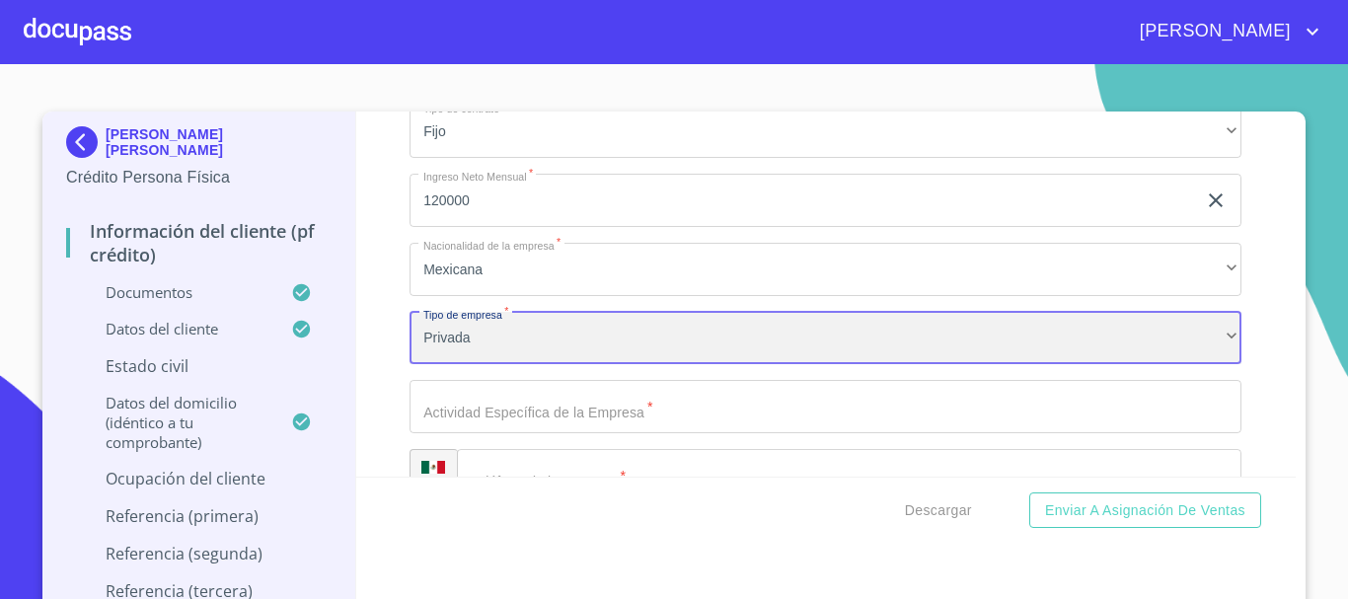
scroll to position [8970, 0]
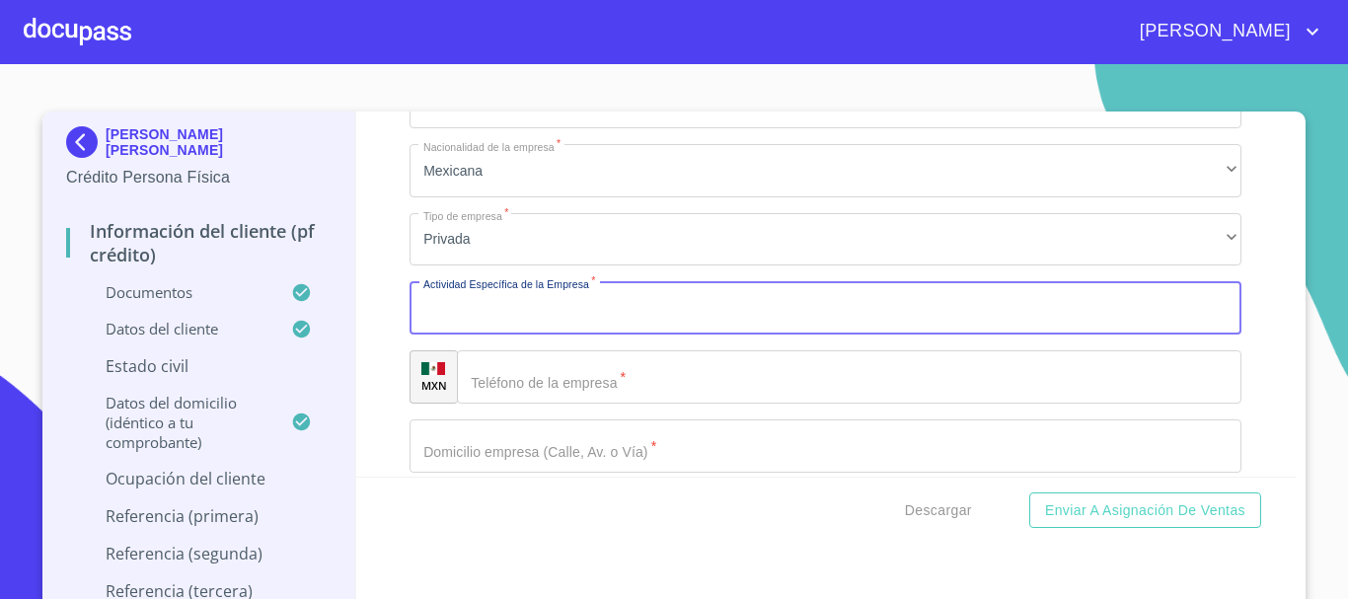
click at [563, 335] on input "Documento de identificación.   *" at bounding box center [826, 307] width 832 height 53
type input "ELABORACION DE ALIMENTOS"
click at [579, 396] on input "Documento de identificación.   *" at bounding box center [849, 376] width 785 height 53
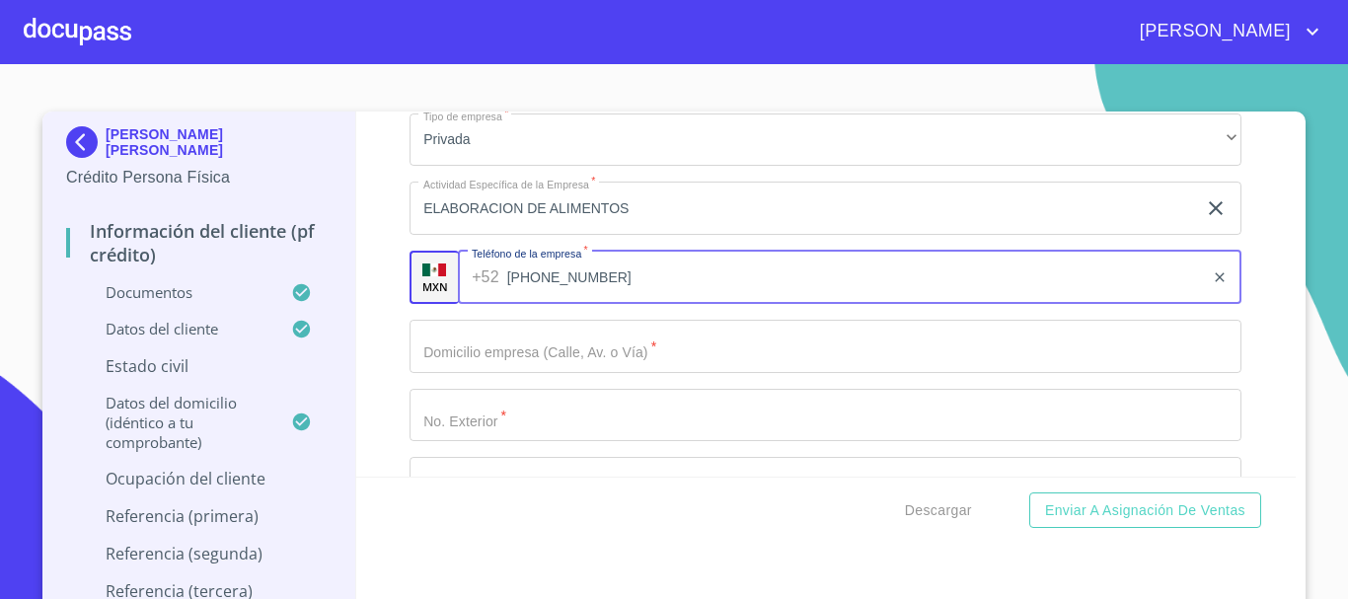
scroll to position [9069, 0]
type input "[PHONE_NUMBER]"
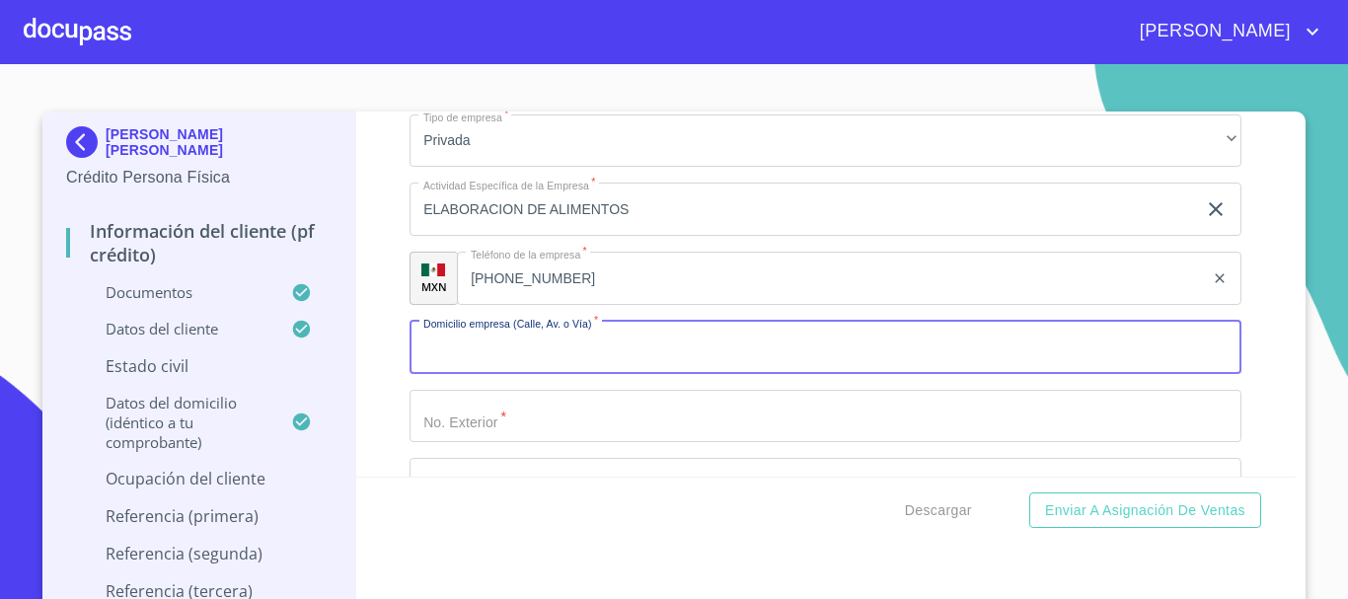
click at [562, 369] on input "Documento de identificación.   *" at bounding box center [826, 347] width 832 height 53
type input "REAL DE ACUEDUCTO"
click at [606, 435] on input "Documento de identificación.   *" at bounding box center [826, 416] width 832 height 53
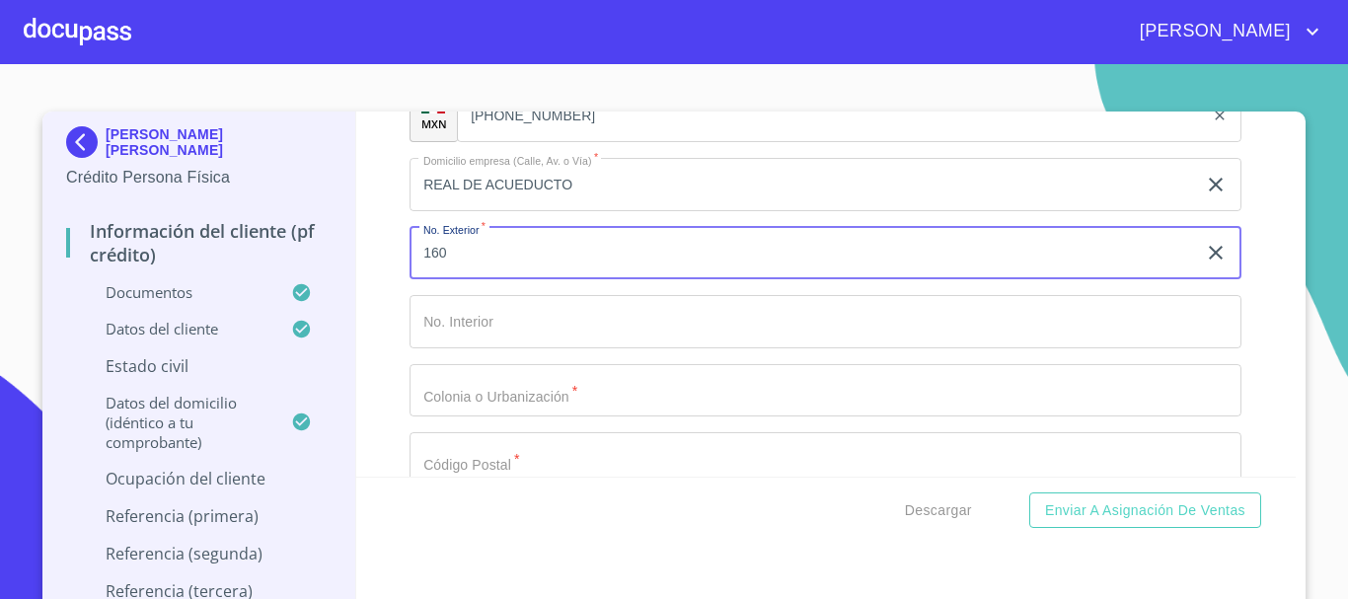
scroll to position [9266, 0]
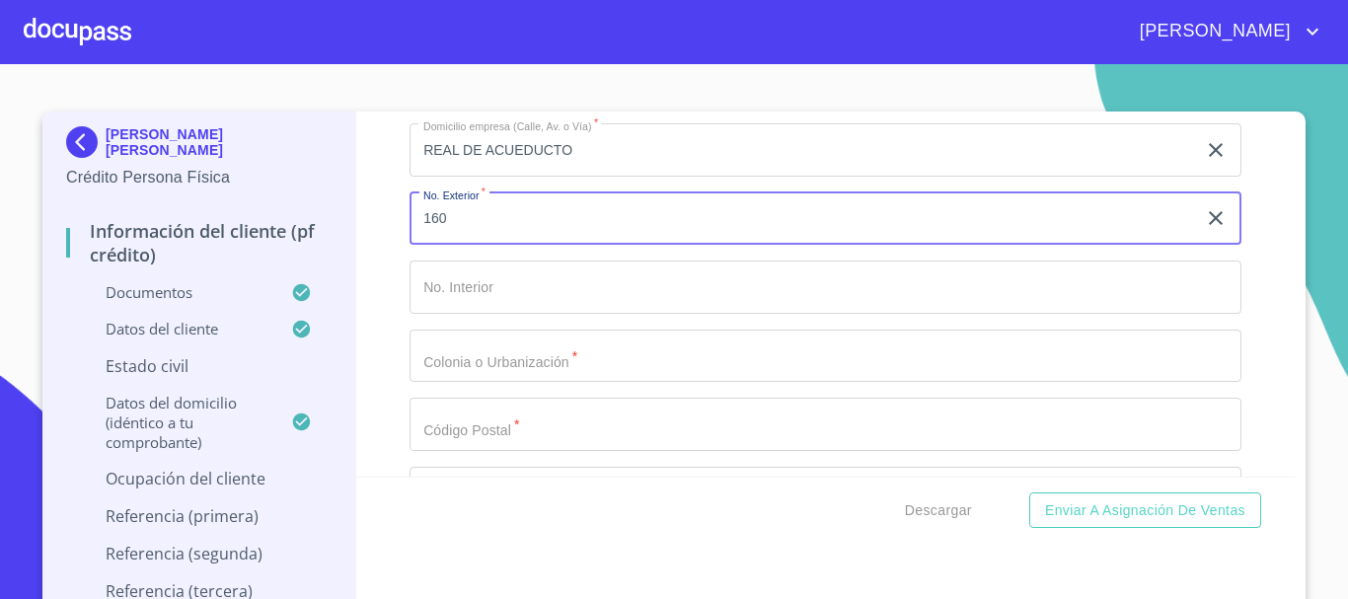
type input "160"
click at [589, 381] on input "Documento de identificación.   *" at bounding box center [826, 356] width 832 height 53
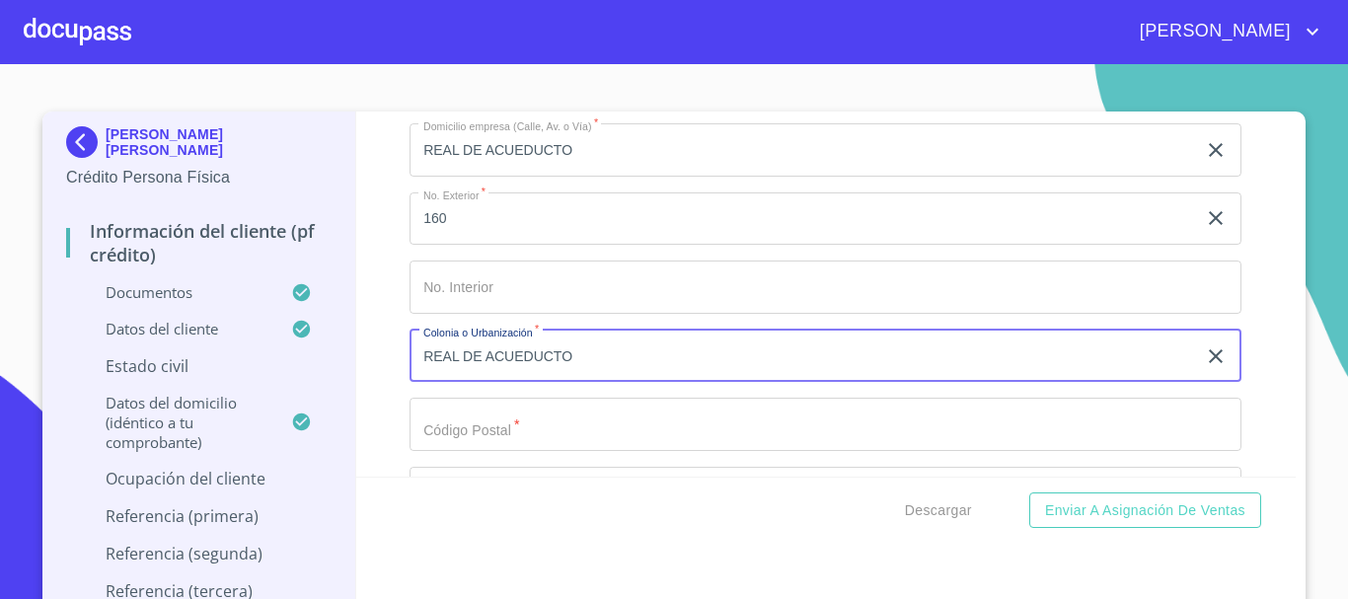
type input "REAL DE ACUEDUCTO"
click at [567, 441] on input "Documento de identificación.   *" at bounding box center [826, 424] width 832 height 53
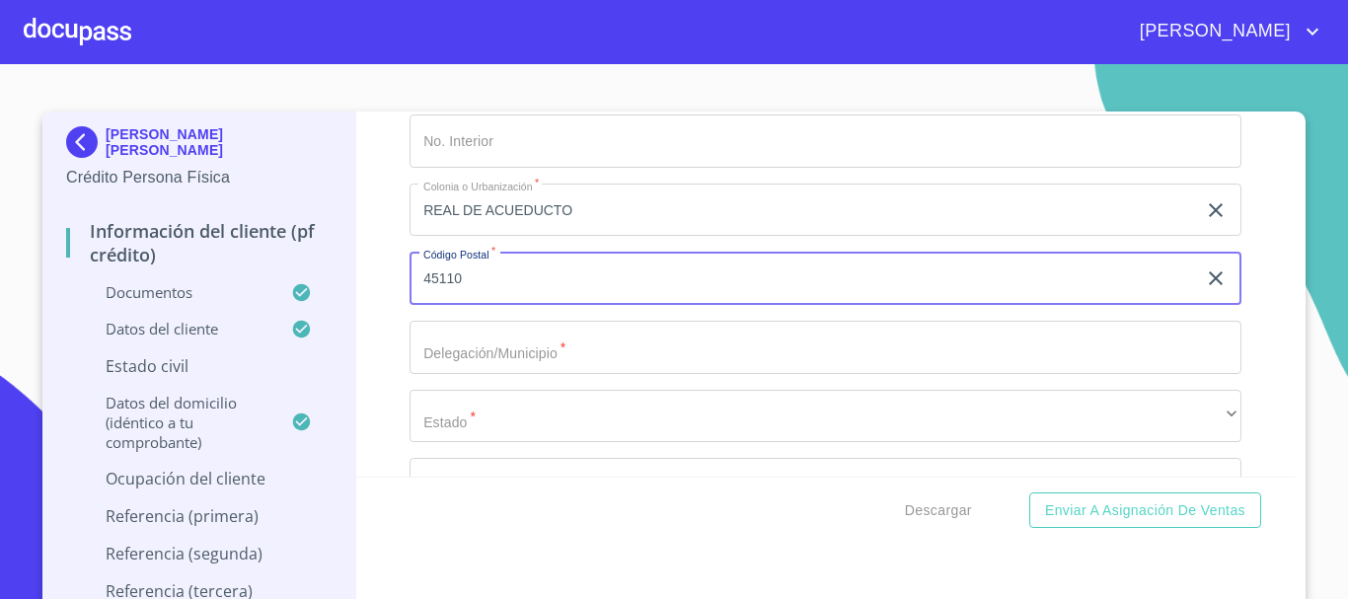
scroll to position [9562, 0]
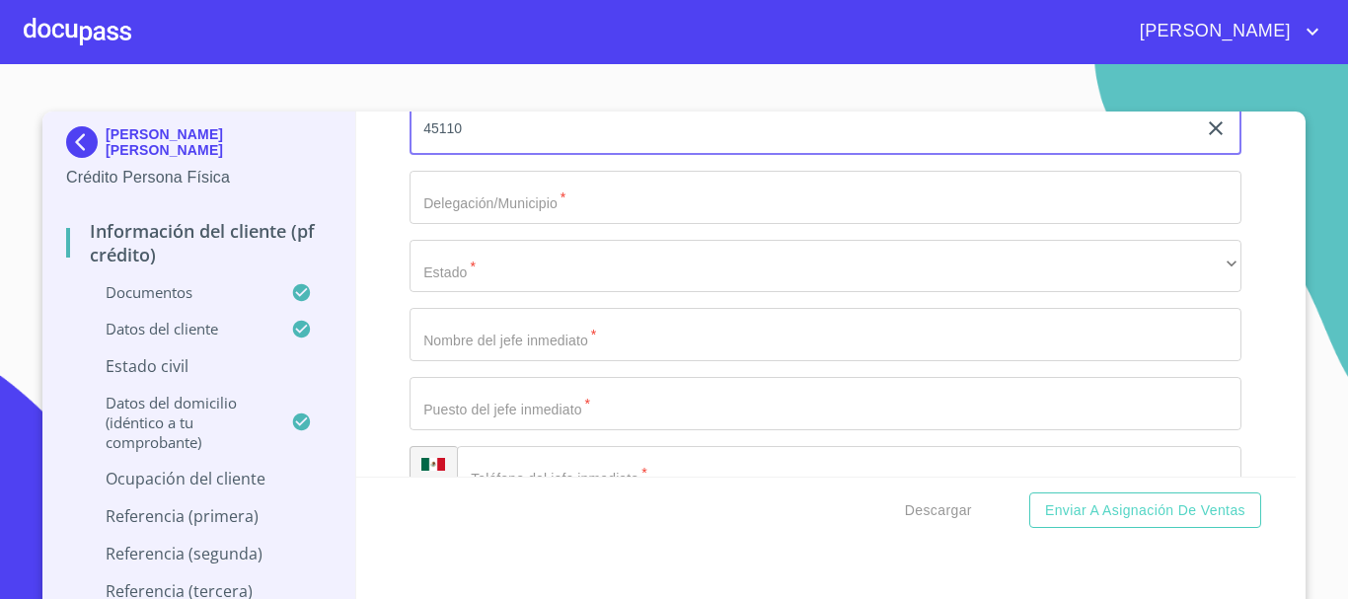
type input "45110"
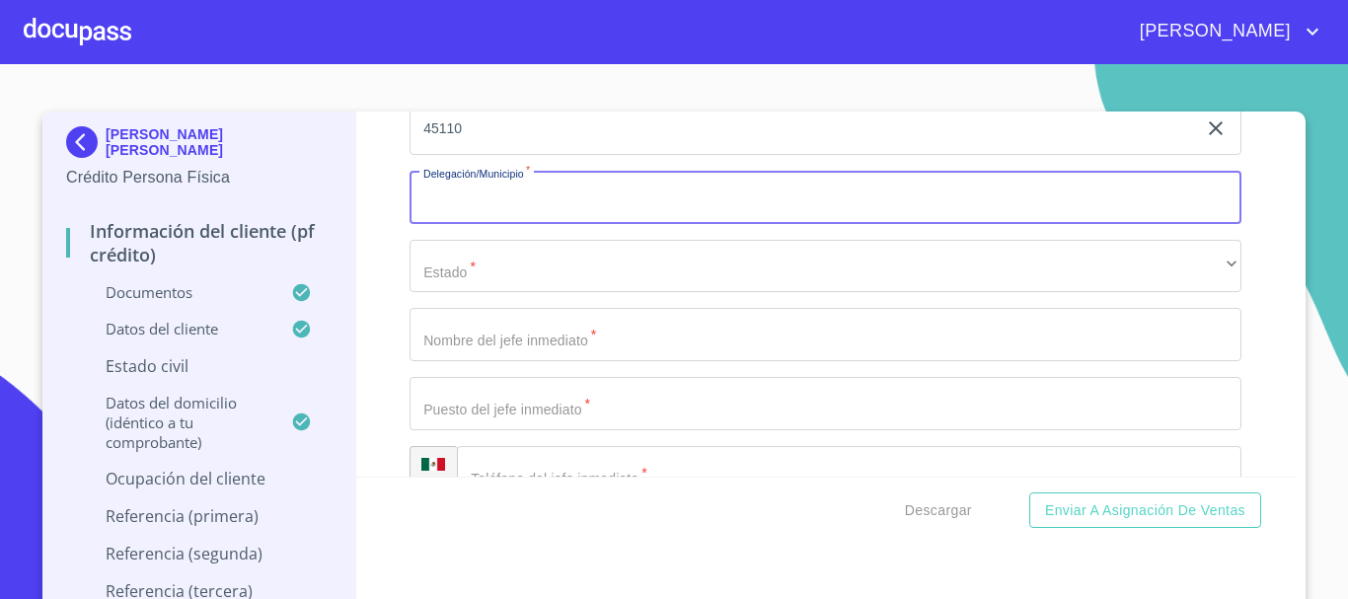
click at [582, 218] on input "Documento de identificación.   *" at bounding box center [826, 197] width 832 height 53
type input "ZAPOPAN"
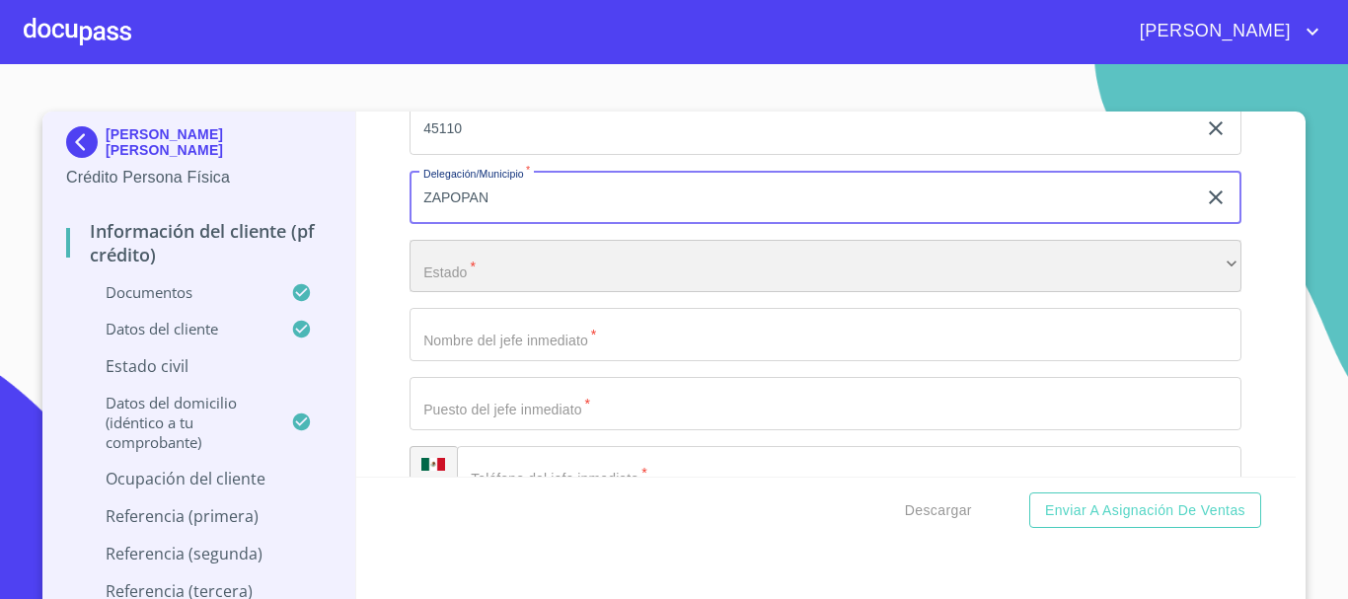
click at [553, 293] on div "​" at bounding box center [826, 266] width 832 height 53
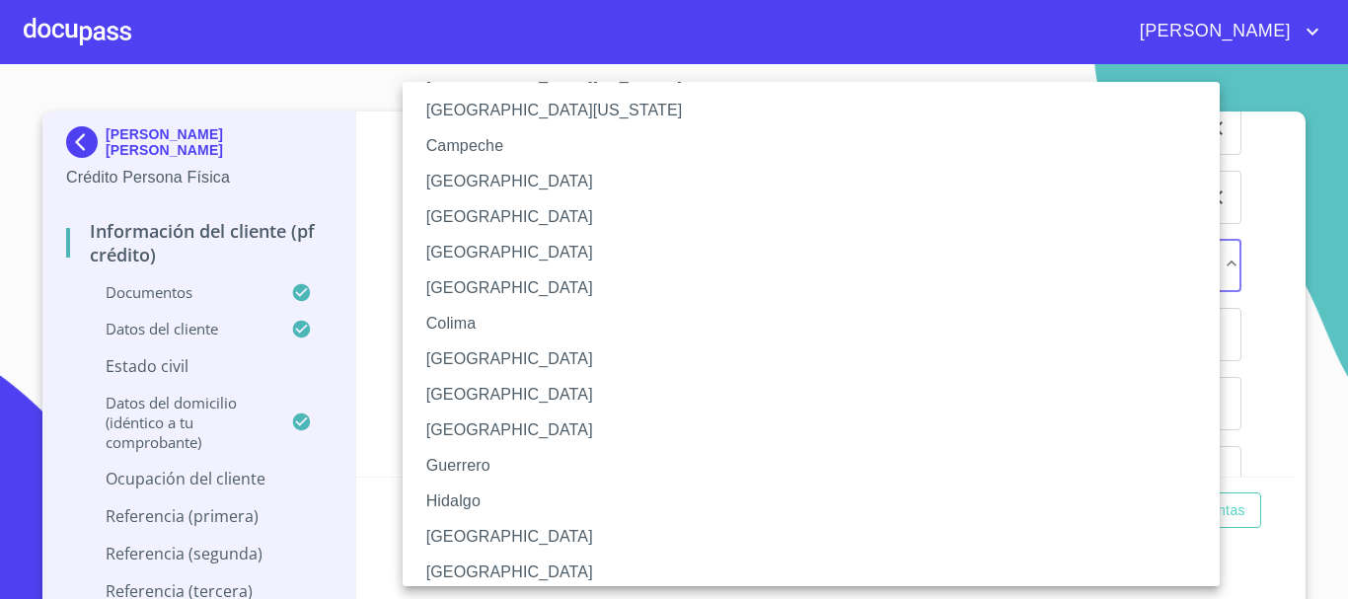
scroll to position [197, 0]
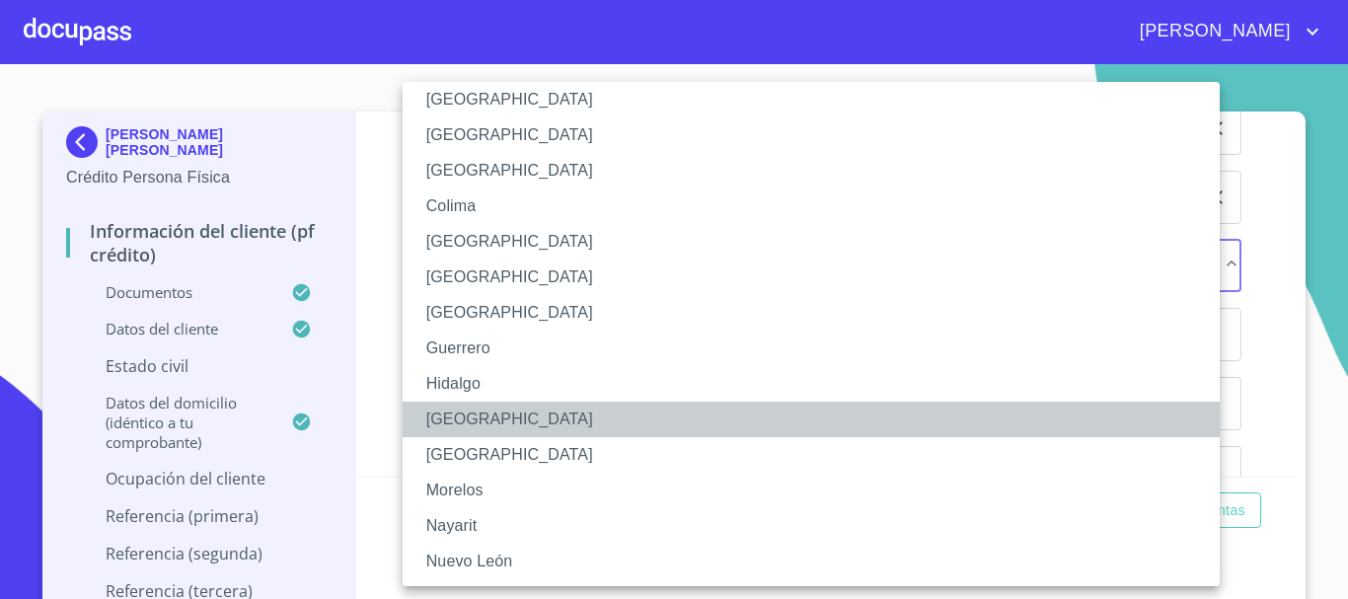
click at [486, 425] on li "[GEOGRAPHIC_DATA]" at bounding box center [819, 420] width 832 height 36
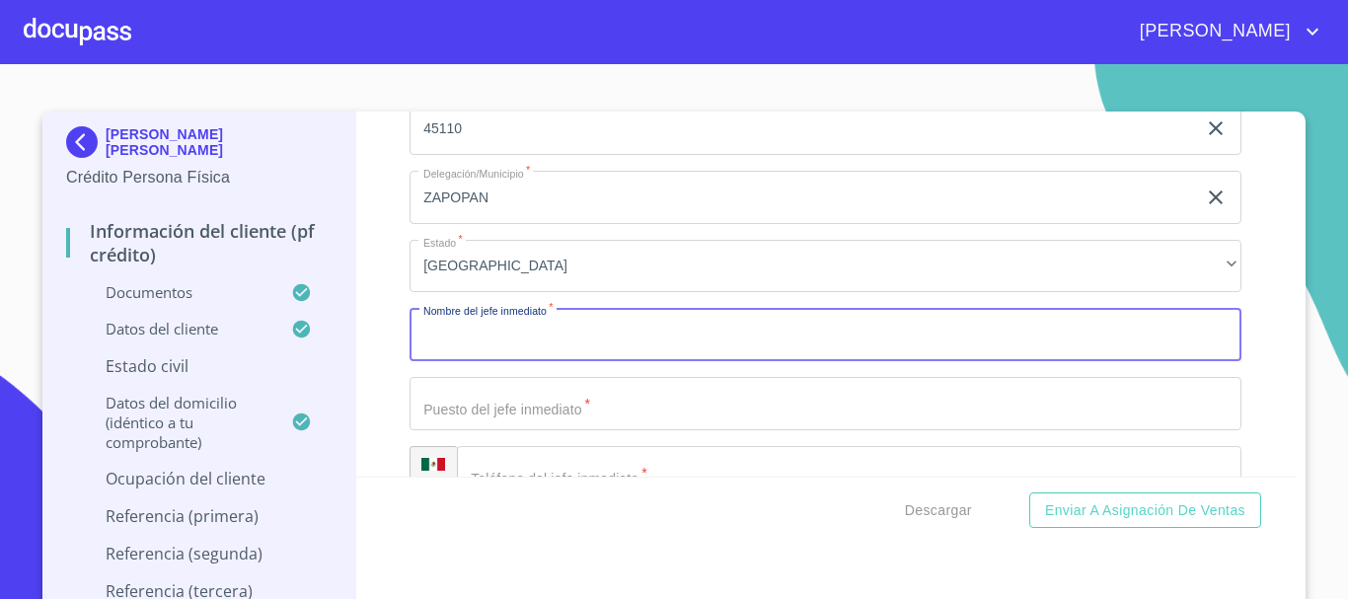
click at [559, 351] on input "Documento de identificación.   *" at bounding box center [826, 334] width 832 height 53
click at [605, 421] on input "Documento de identificación.   *" at bounding box center [826, 403] width 832 height 53
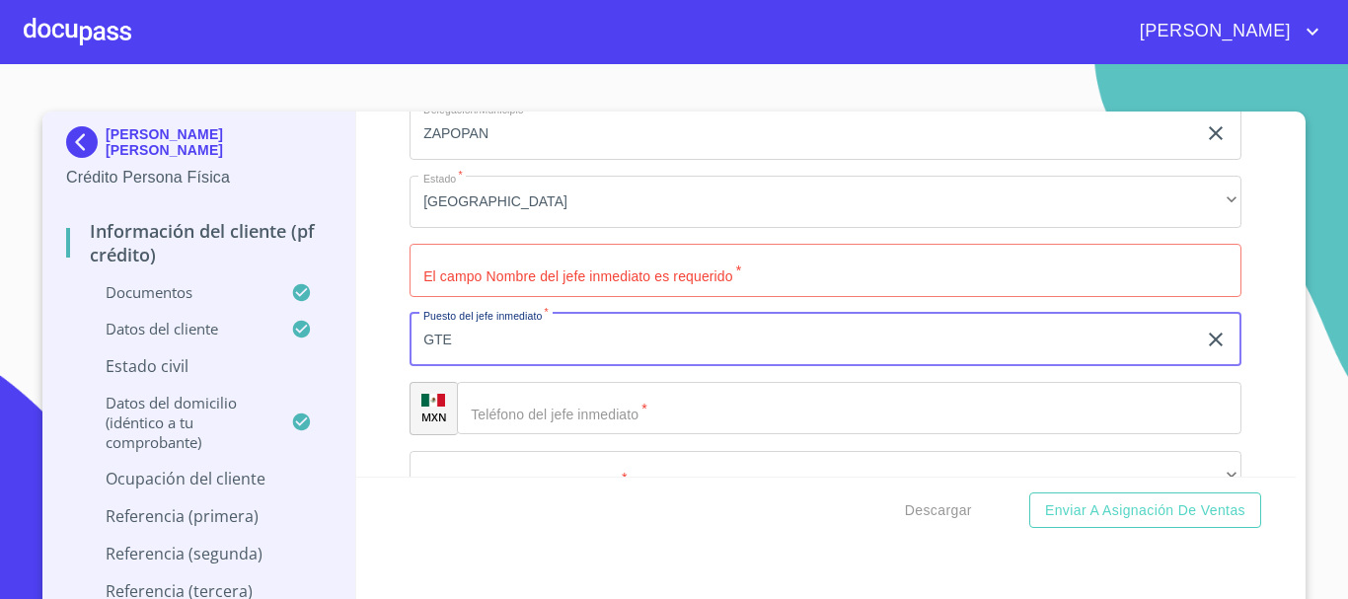
scroll to position [9661, 0]
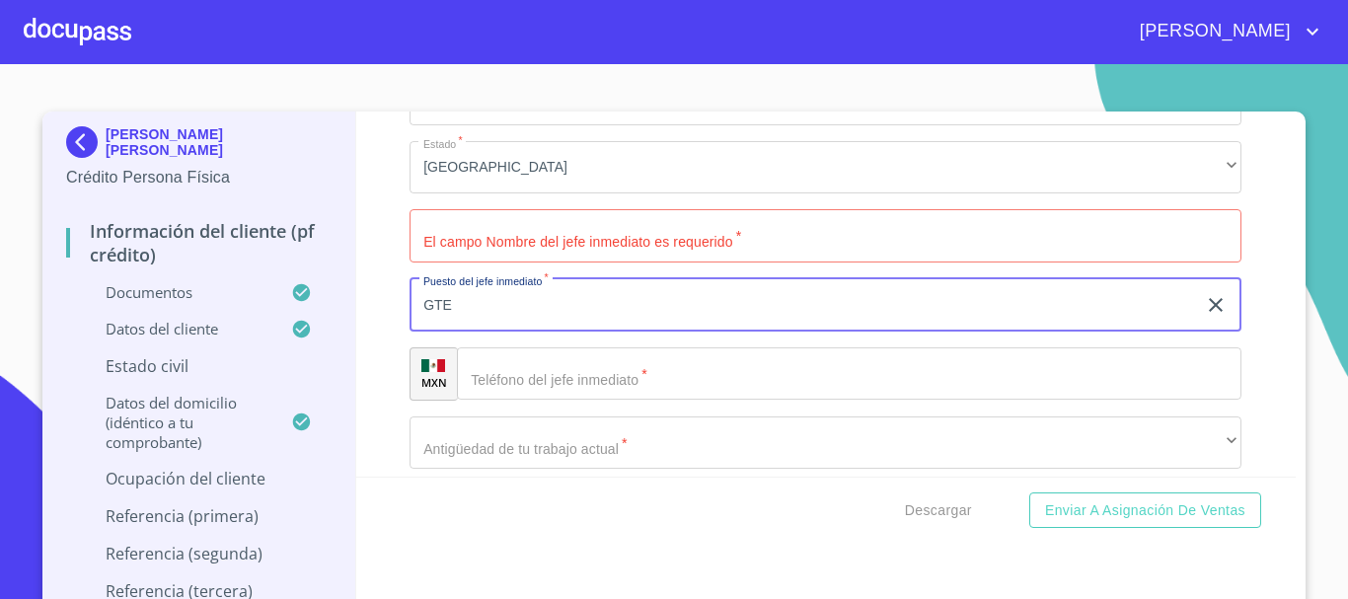
type input "GTE"
click at [557, 401] on input "Documento de identificación.   *" at bounding box center [849, 373] width 785 height 53
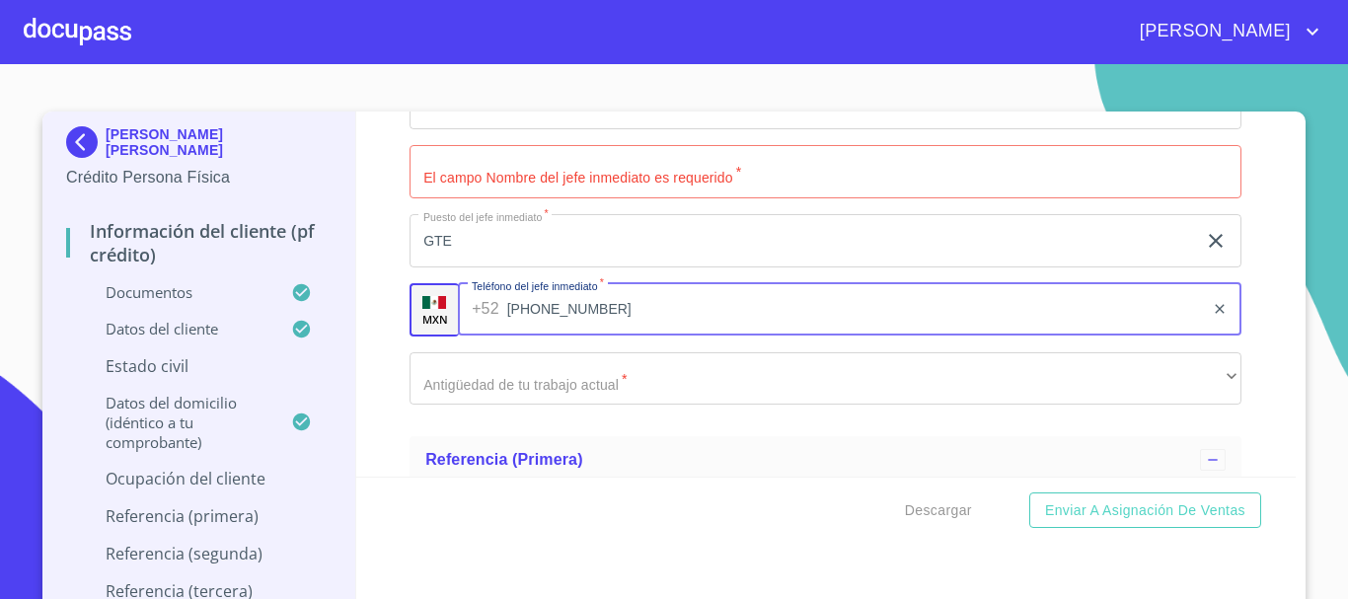
scroll to position [9760, 0]
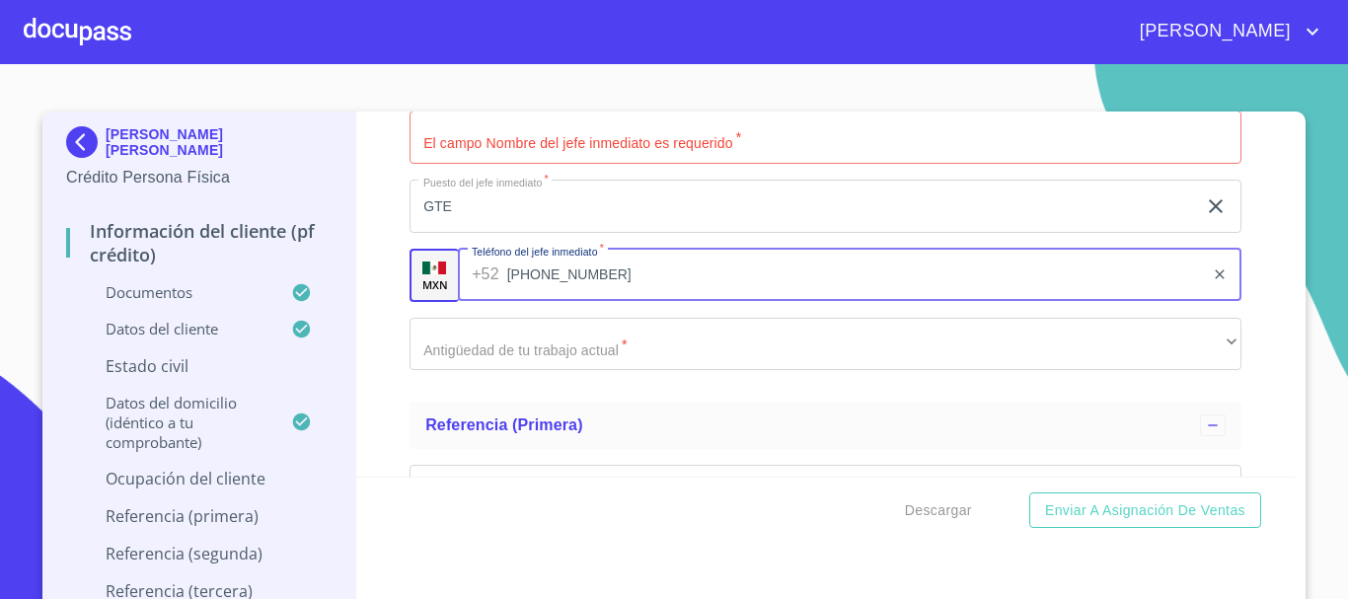
type input "[PHONE_NUMBER]"
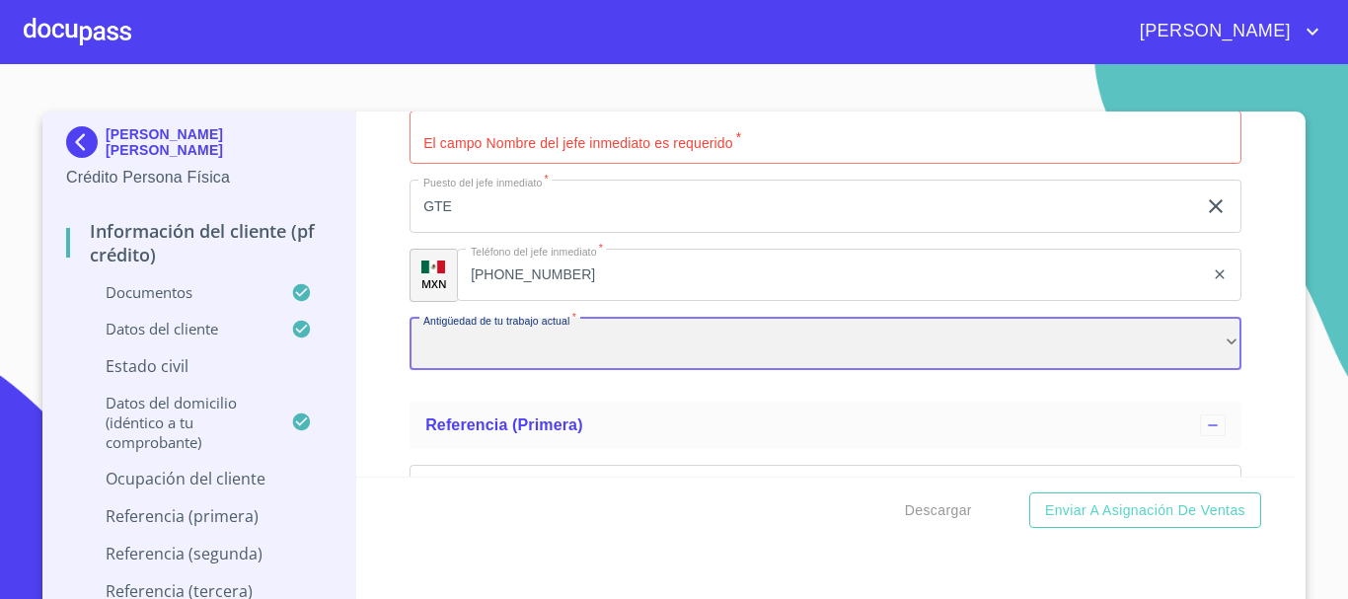
click at [598, 371] on div "​" at bounding box center [826, 344] width 832 height 53
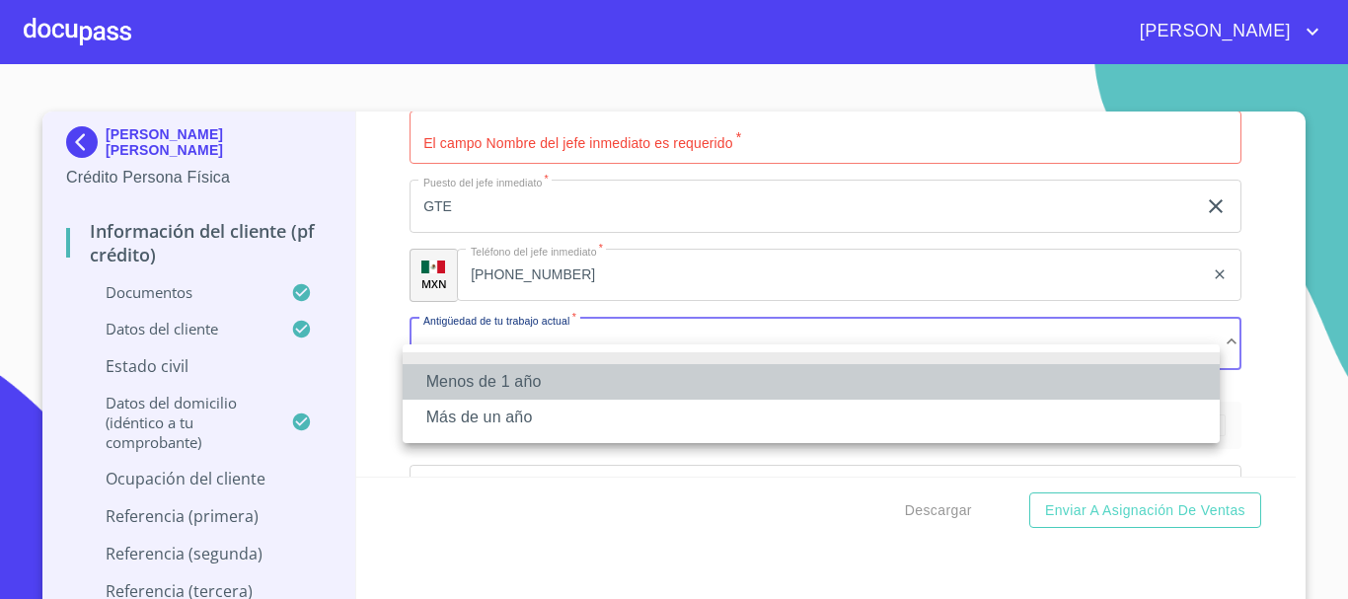
click at [552, 398] on li "Menos de 1 año" at bounding box center [811, 382] width 817 height 36
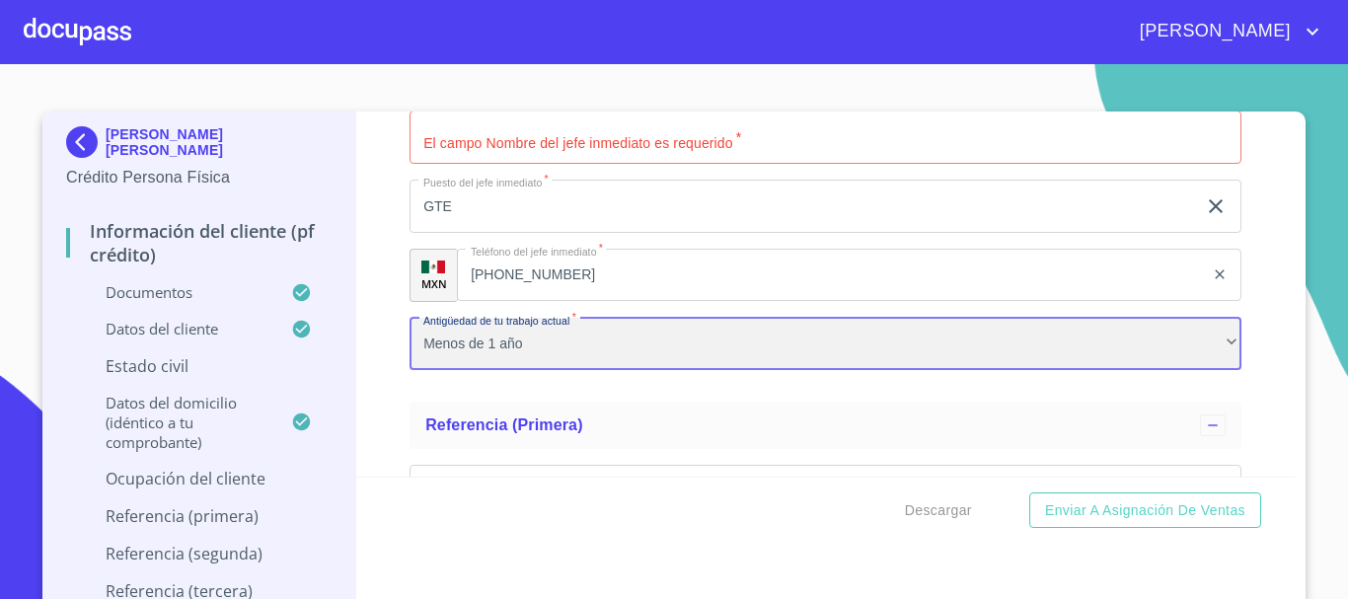
click at [549, 371] on div "Menos de 1 año" at bounding box center [826, 344] width 832 height 53
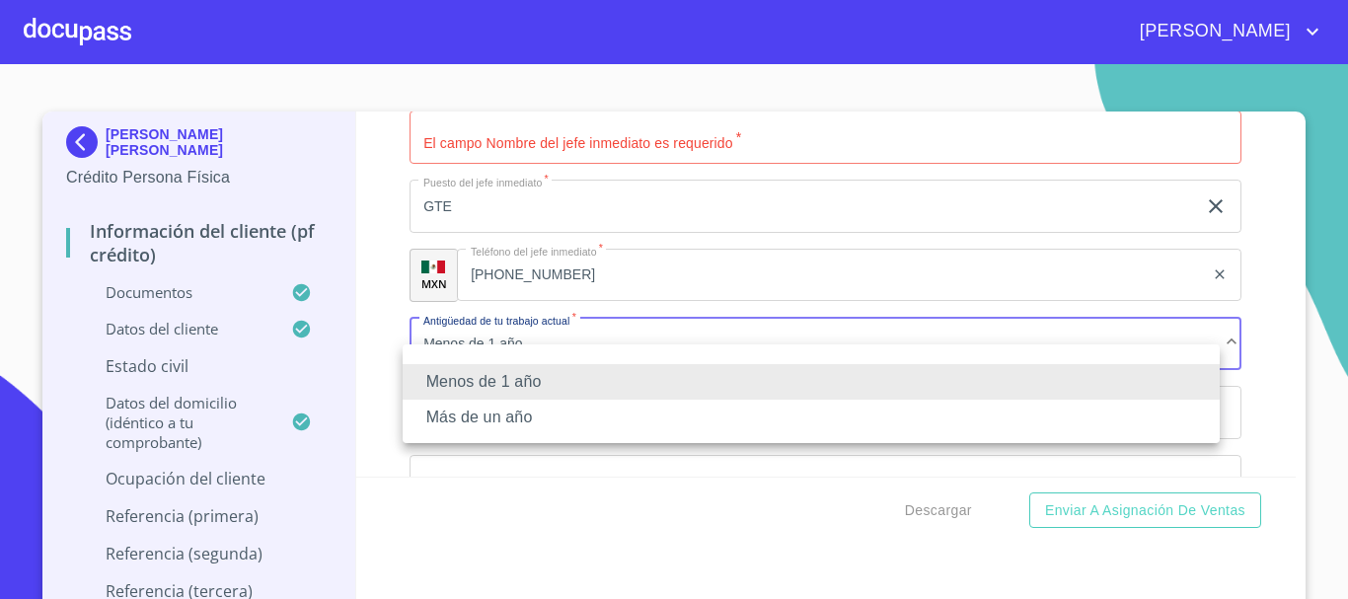
click at [523, 420] on li "Más de un año" at bounding box center [811, 418] width 817 height 36
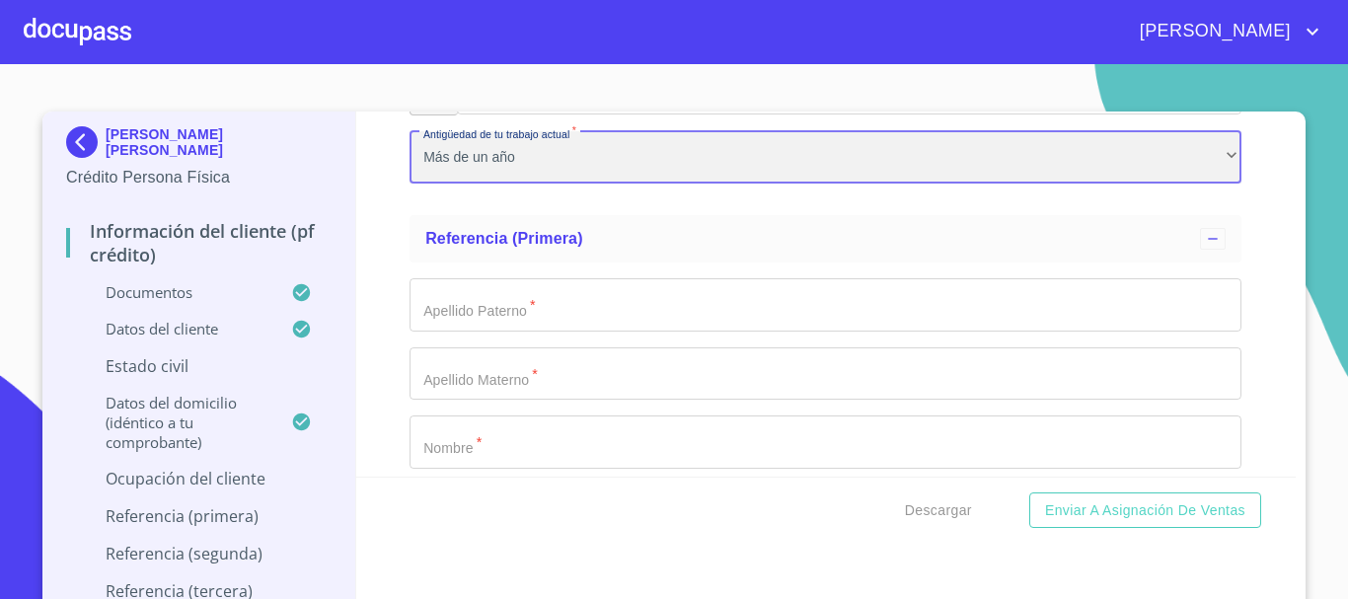
scroll to position [9957, 0]
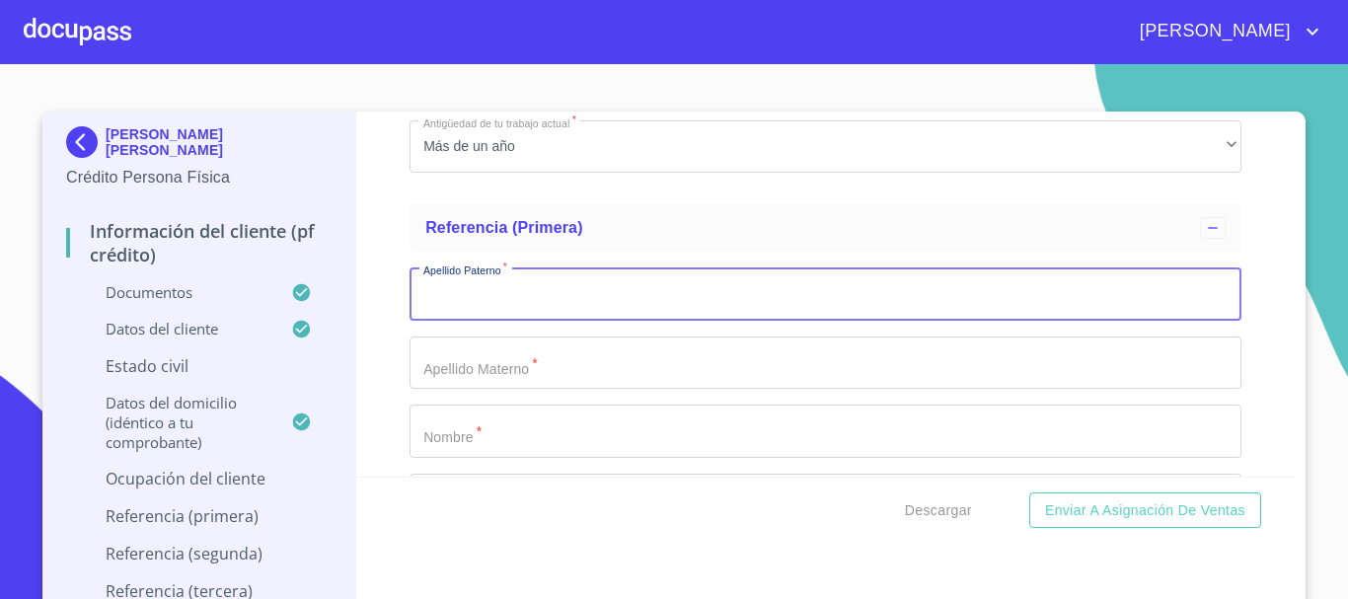
click at [573, 303] on input "Documento de identificación.   *" at bounding box center [826, 293] width 832 height 53
type input "SOLANO"
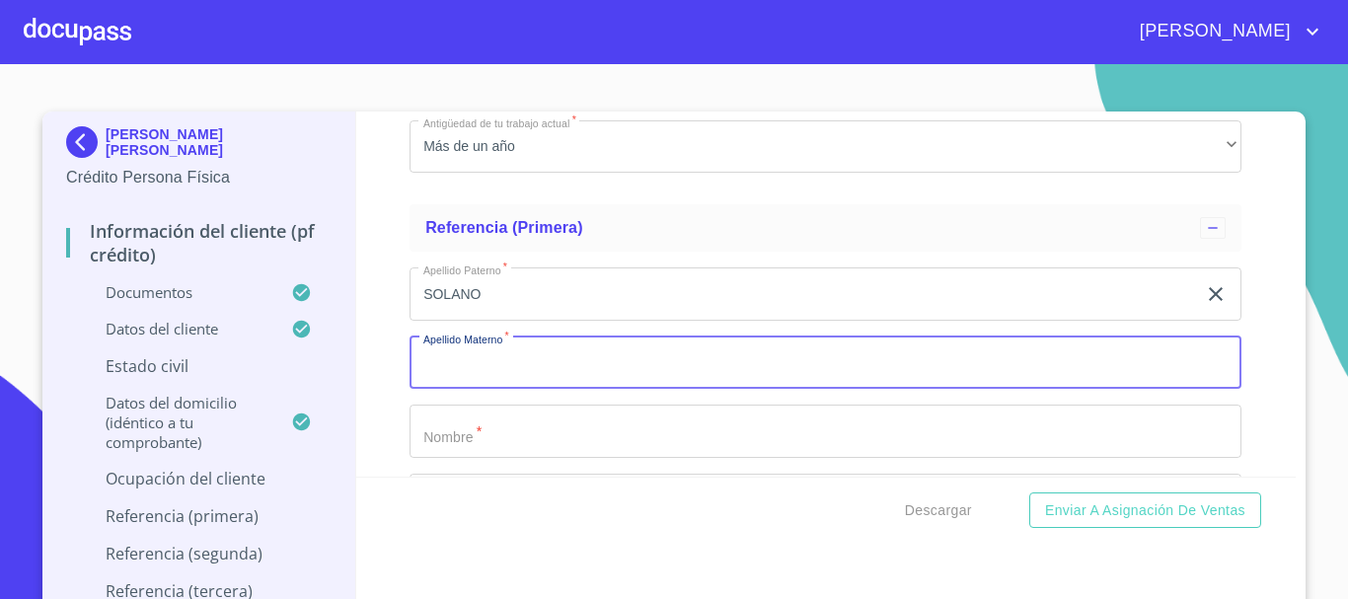
click at [576, 390] on input "Documento de identificación.   *" at bounding box center [826, 363] width 832 height 53
type input "[PERSON_NAME]"
click at [539, 447] on input "Documento de identificación.   *" at bounding box center [826, 431] width 832 height 53
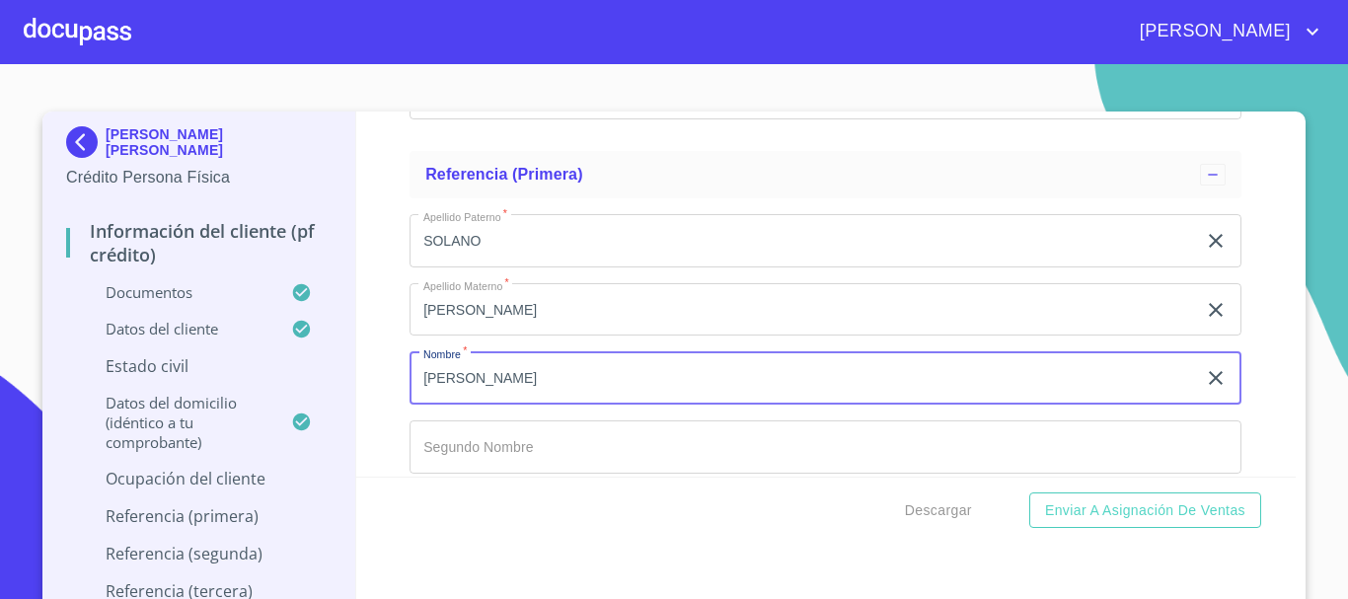
scroll to position [10056, 0]
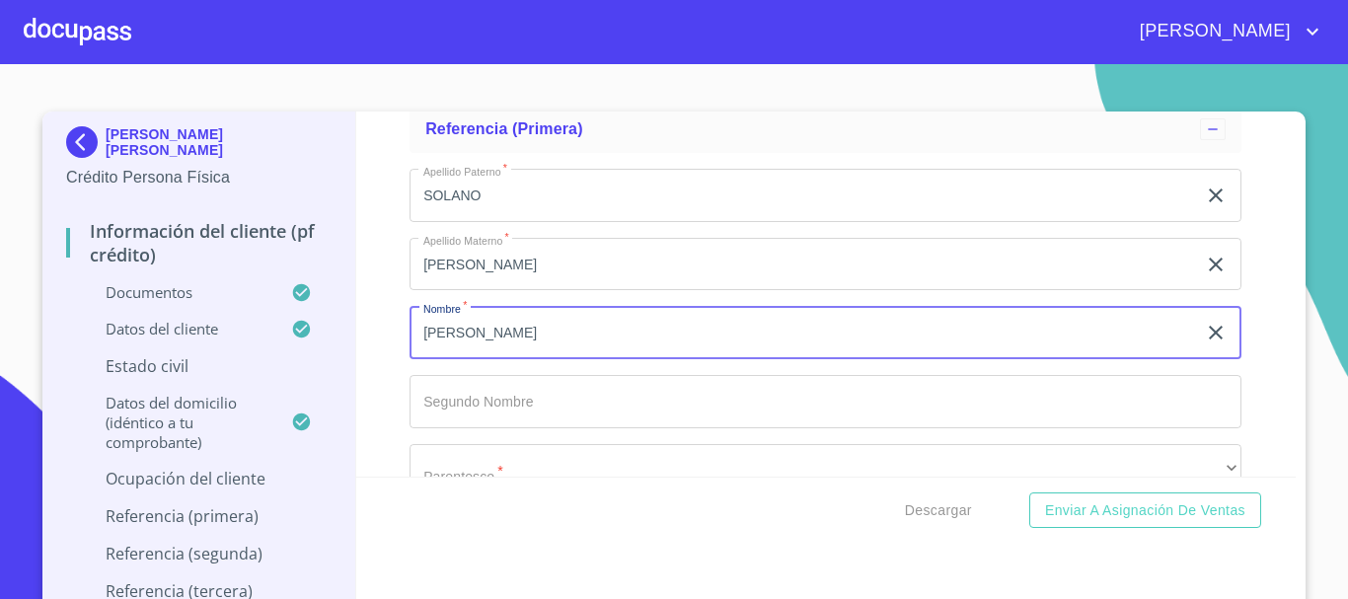
type input "[PERSON_NAME]"
click at [533, 415] on input "Documento de identificación.   *" at bounding box center [826, 401] width 832 height 53
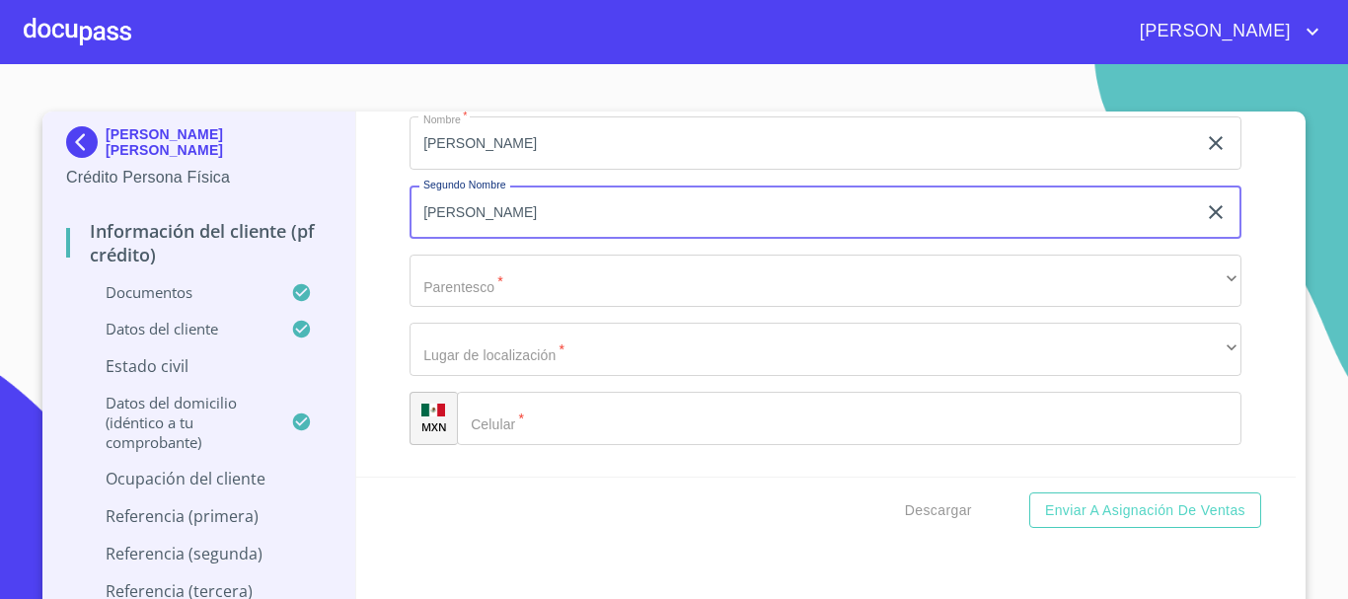
scroll to position [10253, 0]
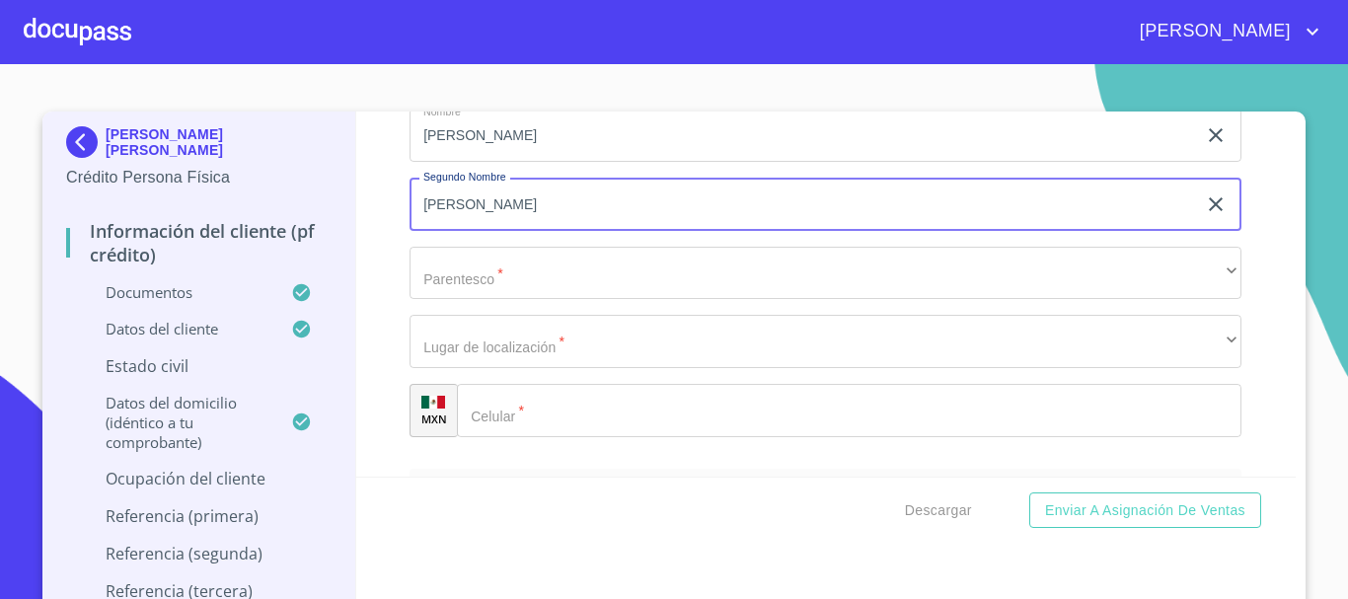
type input "[PERSON_NAME]"
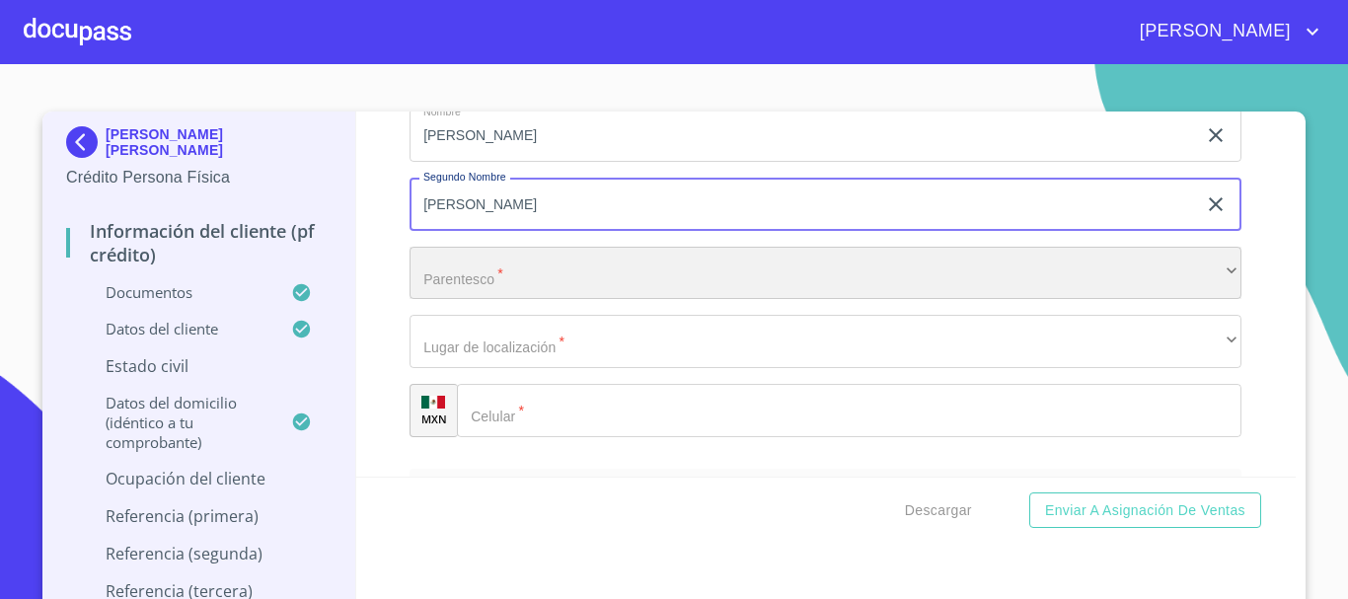
click at [581, 300] on div "​" at bounding box center [826, 273] width 832 height 53
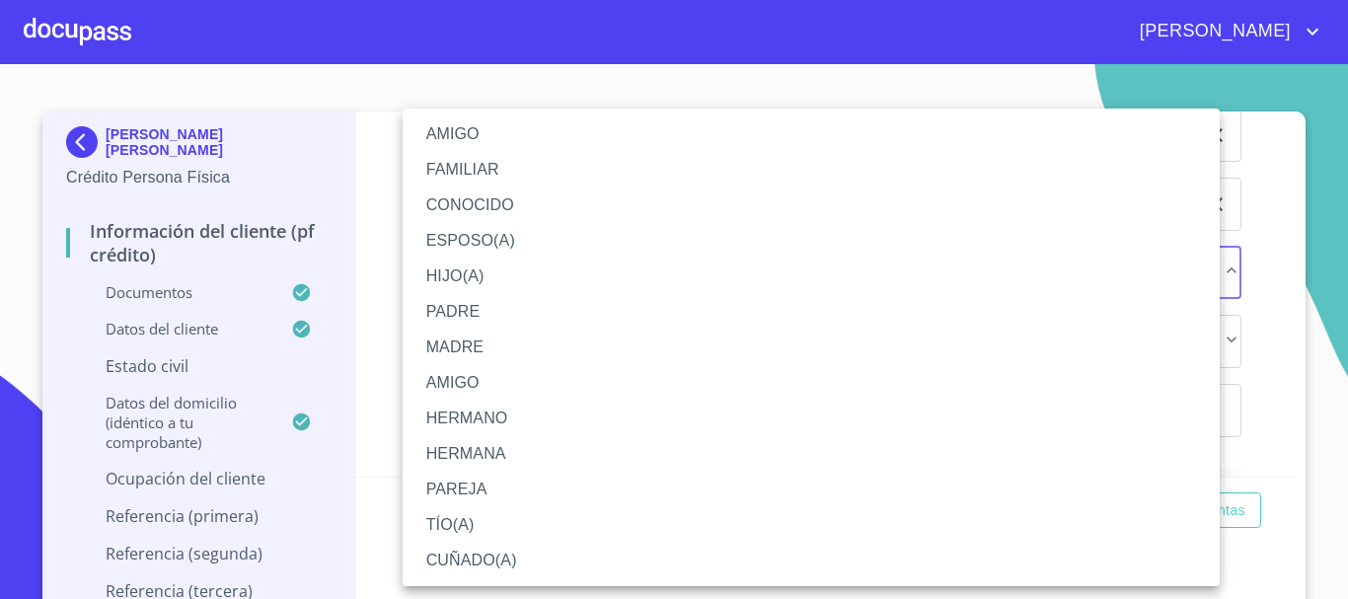
click at [538, 178] on li "FAMILIAR" at bounding box center [811, 170] width 817 height 36
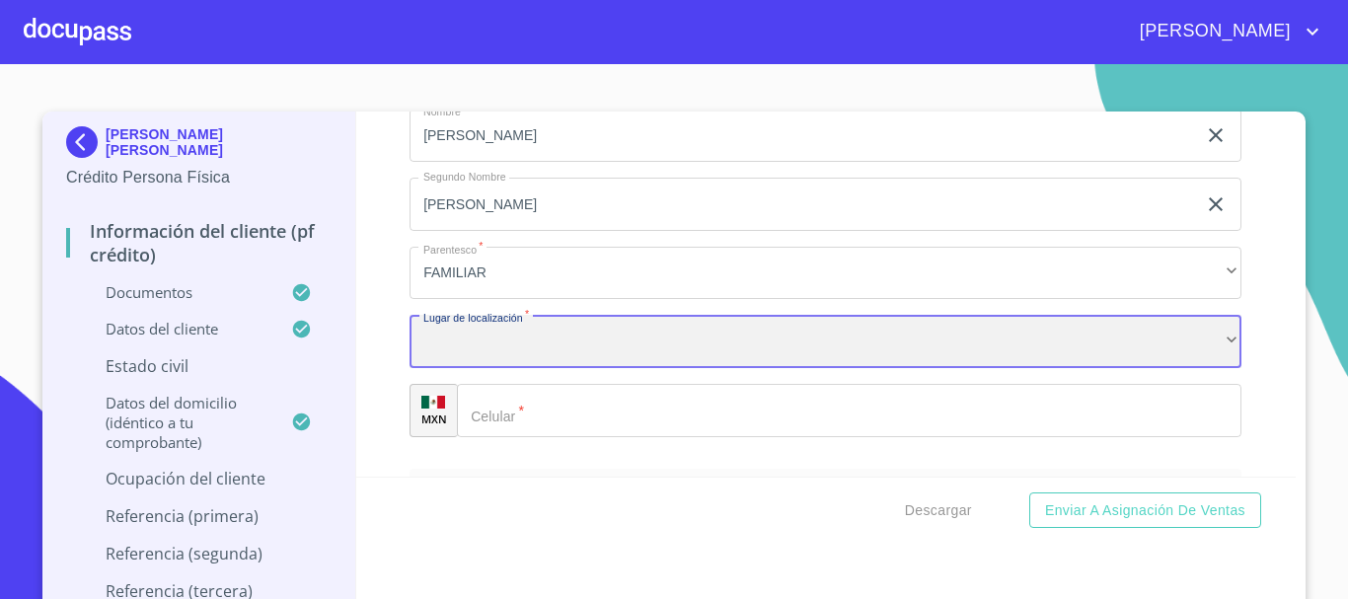
click at [524, 368] on div "​" at bounding box center [826, 341] width 832 height 53
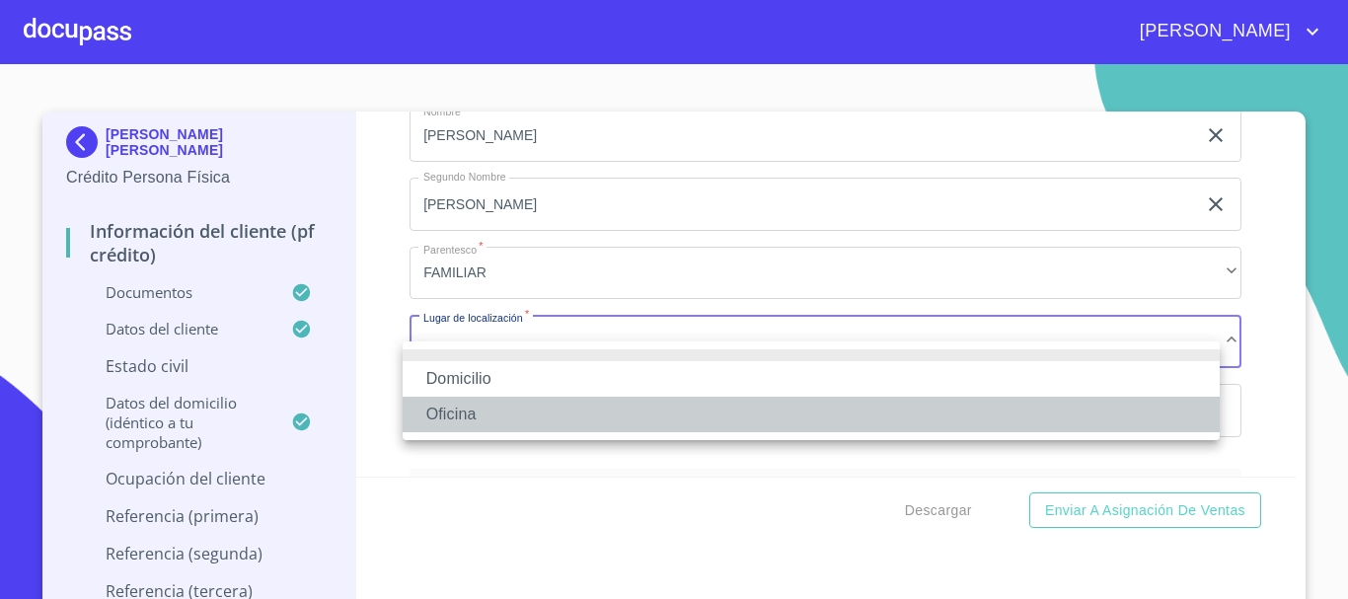
click at [523, 413] on li "Oficina" at bounding box center [811, 415] width 817 height 36
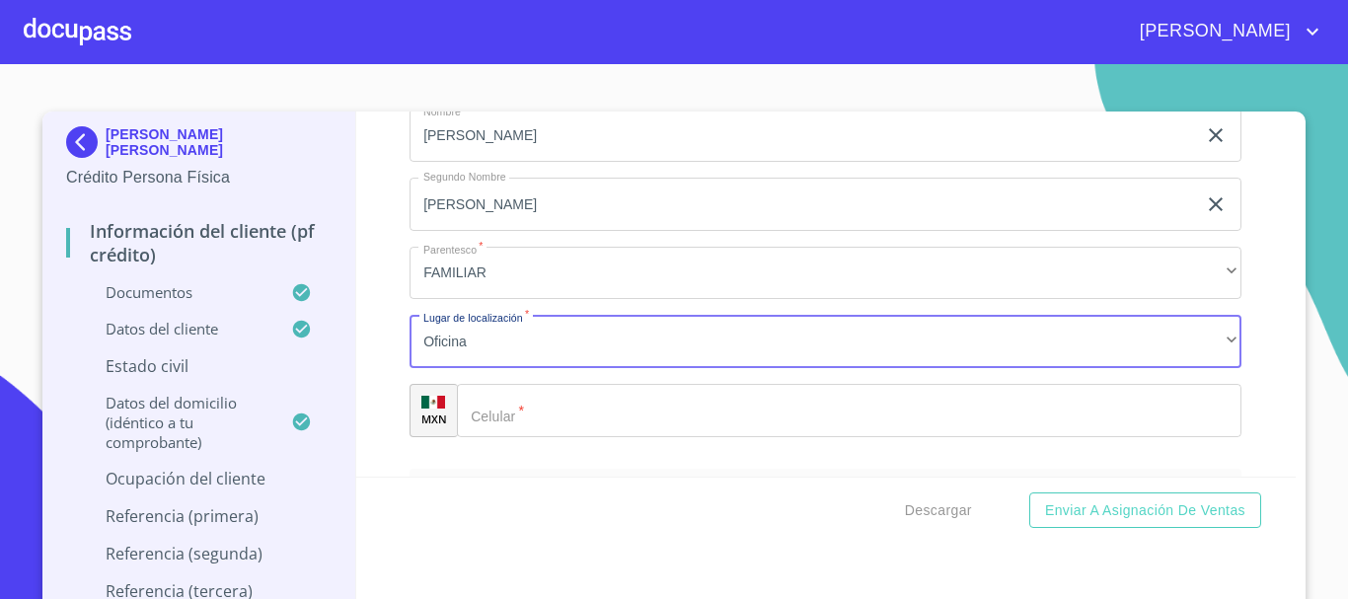
click at [528, 433] on input "Documento de identificación.   *" at bounding box center [849, 410] width 785 height 53
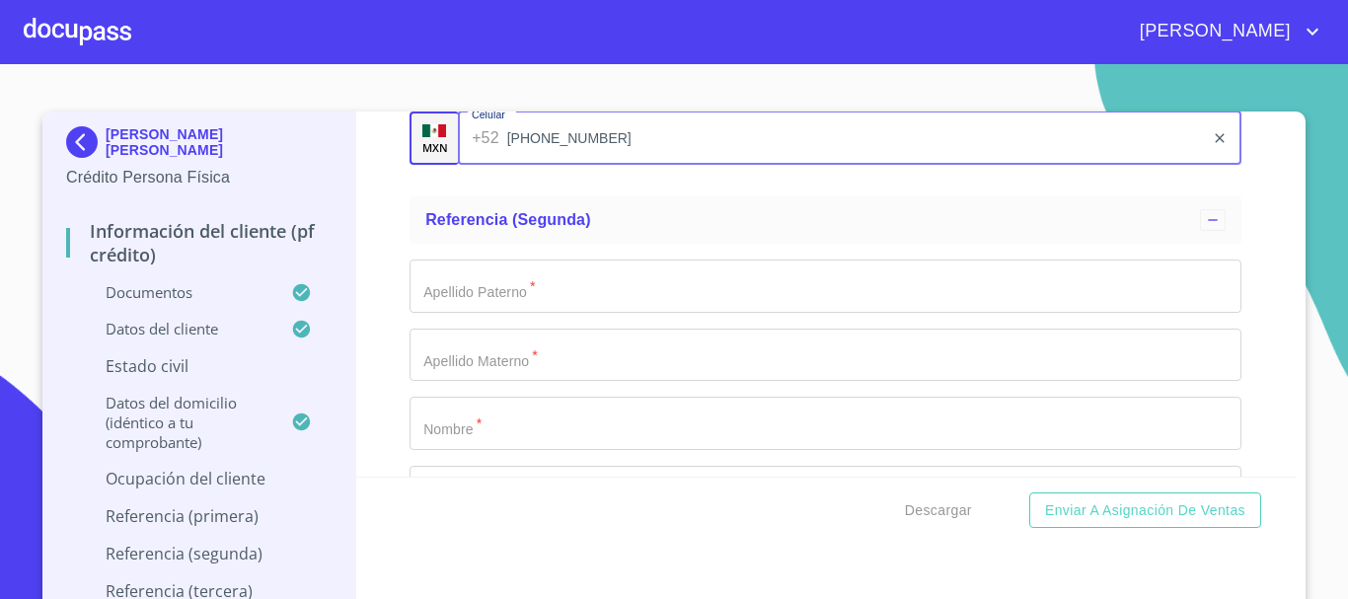
scroll to position [10549, 0]
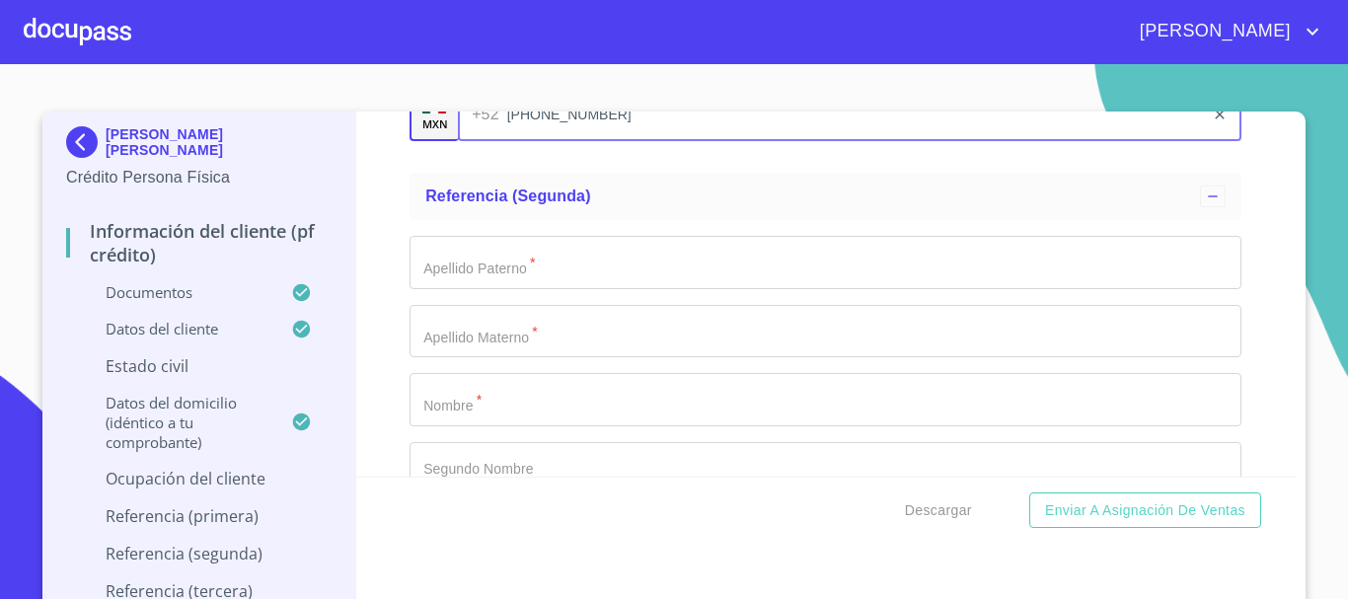
type input "[PHONE_NUMBER]"
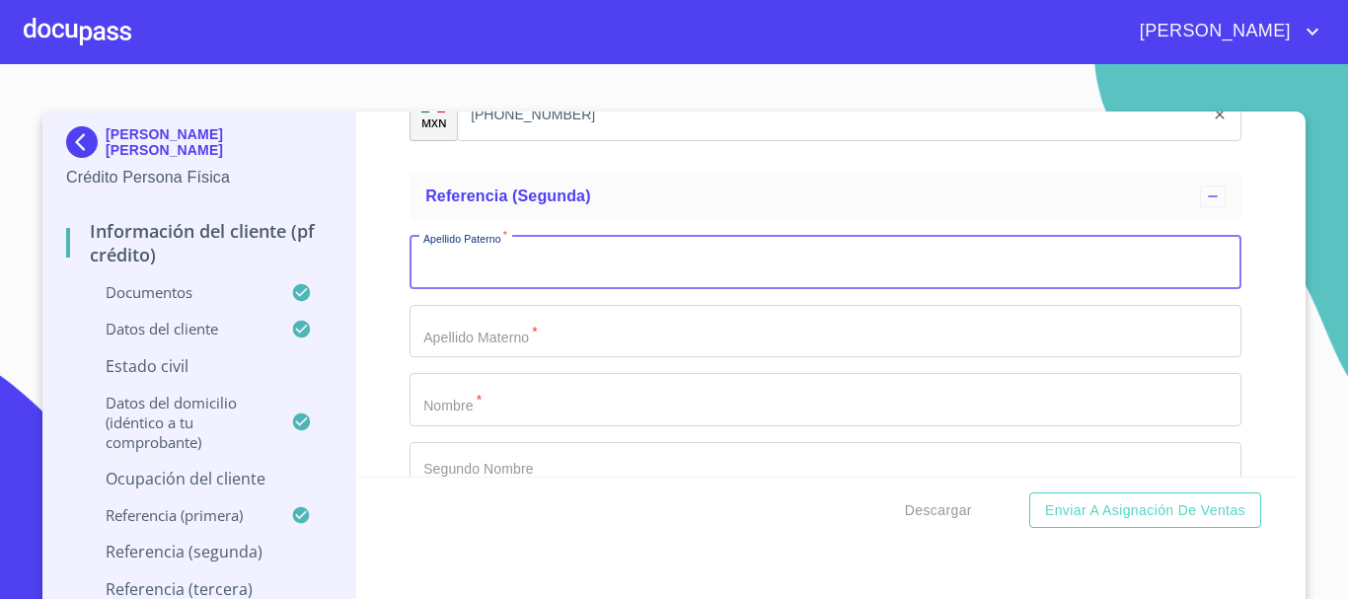
click at [604, 289] on input "Documento de identificación.   *" at bounding box center [826, 262] width 832 height 53
type input "[PERSON_NAME]"
click at [573, 352] on input "Documento de identificación.   *" at bounding box center [826, 331] width 832 height 53
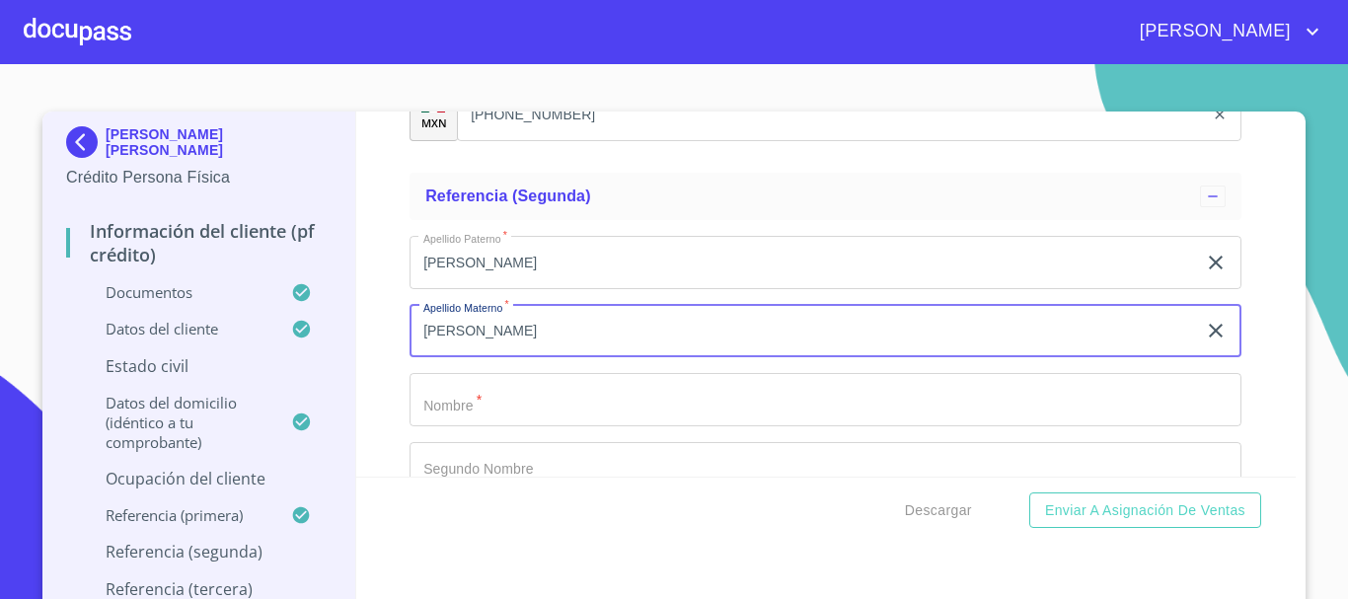
type input "[PERSON_NAME]"
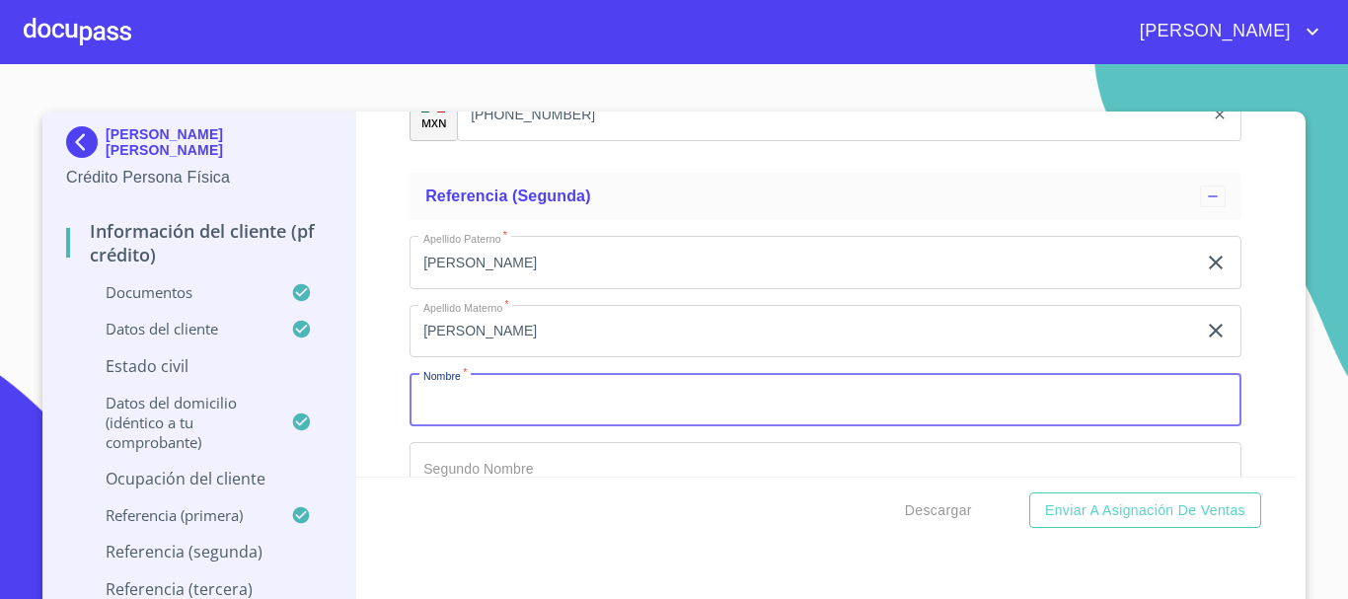
click at [548, 403] on input "Documento de identificación.   *" at bounding box center [826, 399] width 832 height 53
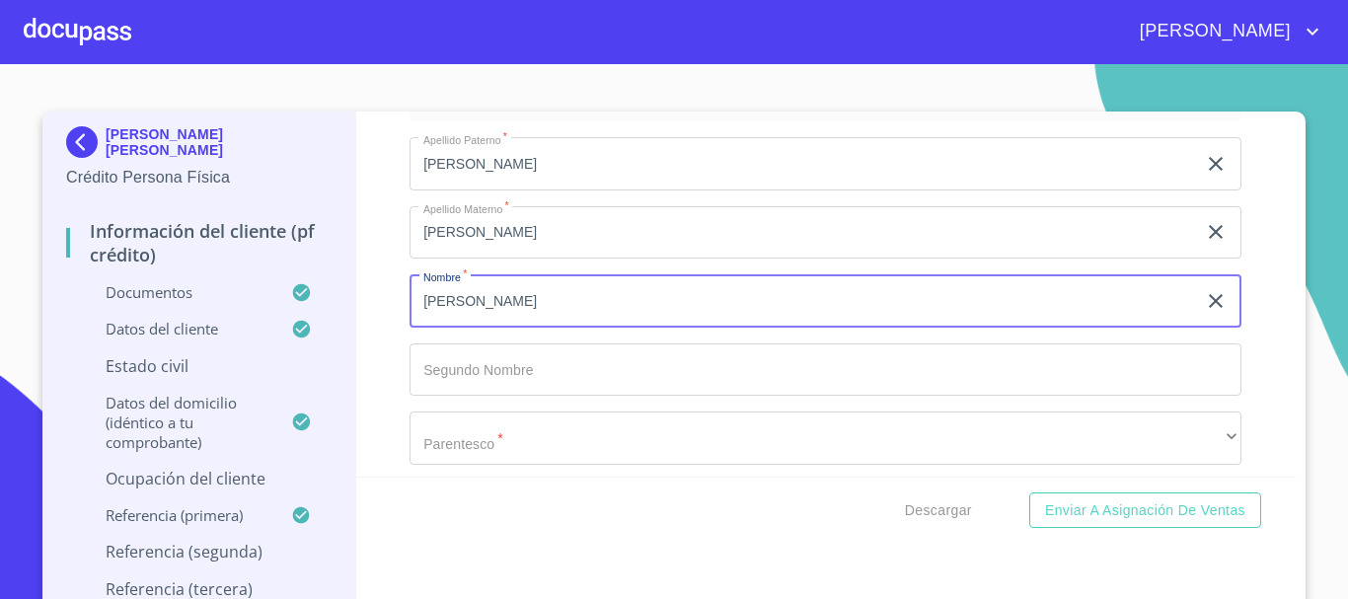
type input "[PERSON_NAME]"
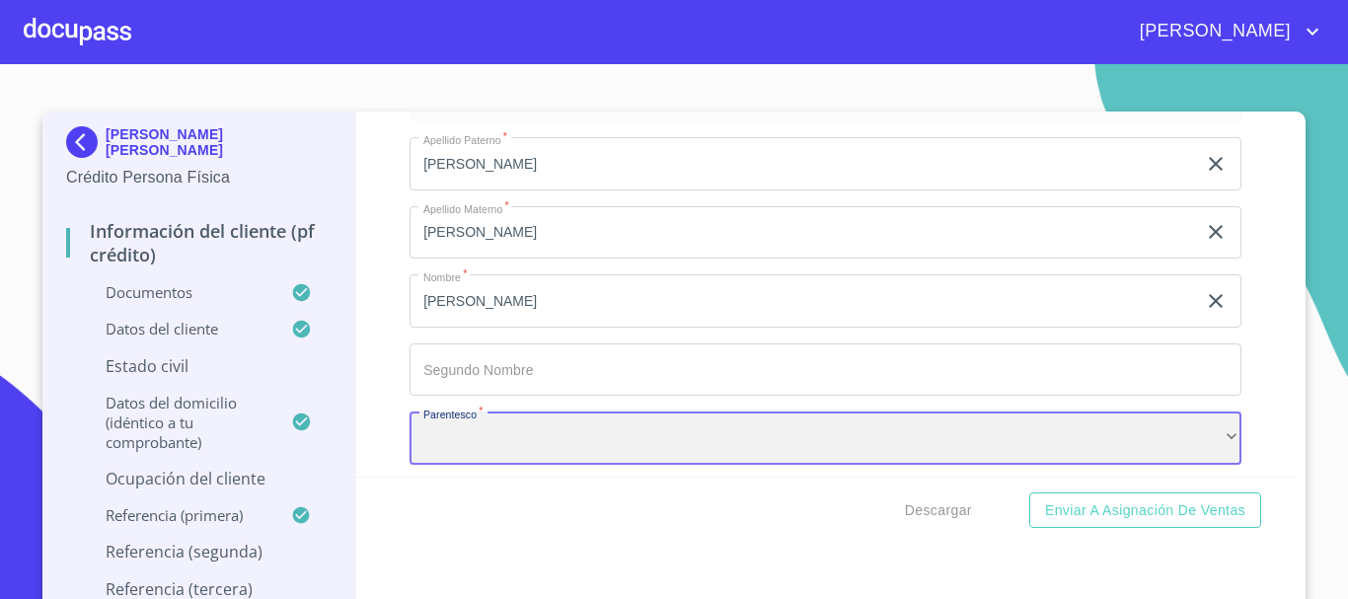
click at [573, 456] on div "​" at bounding box center [826, 438] width 832 height 53
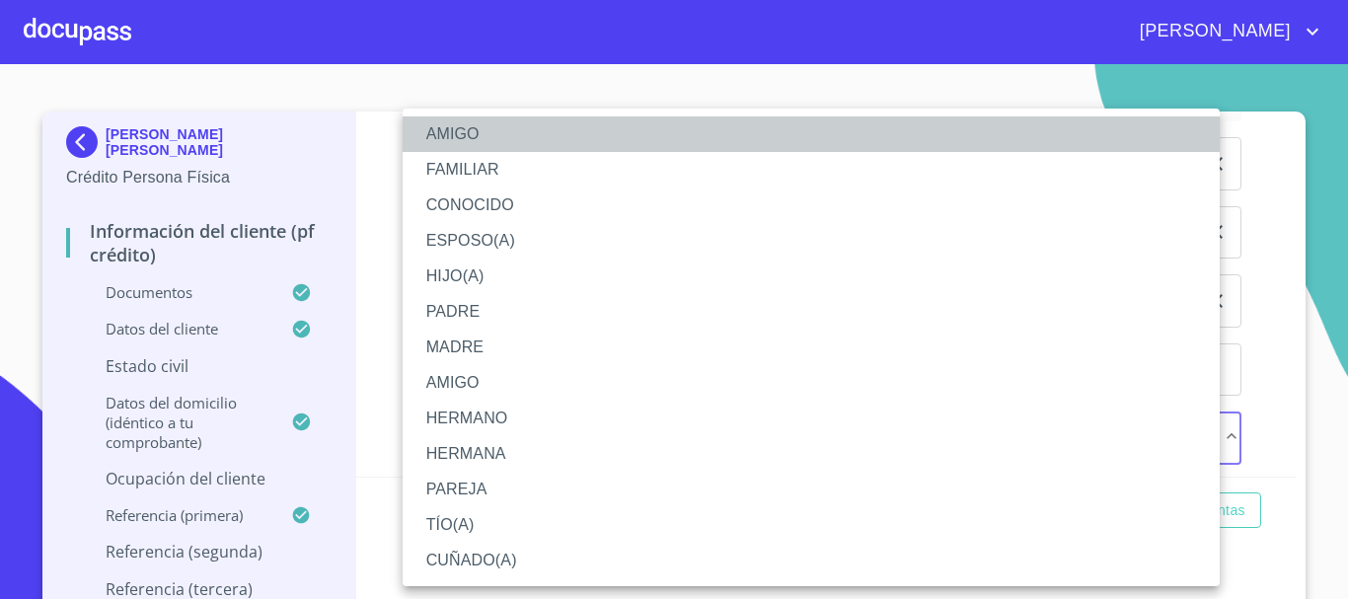
click at [509, 141] on li "AMIGO" at bounding box center [811, 134] width 817 height 36
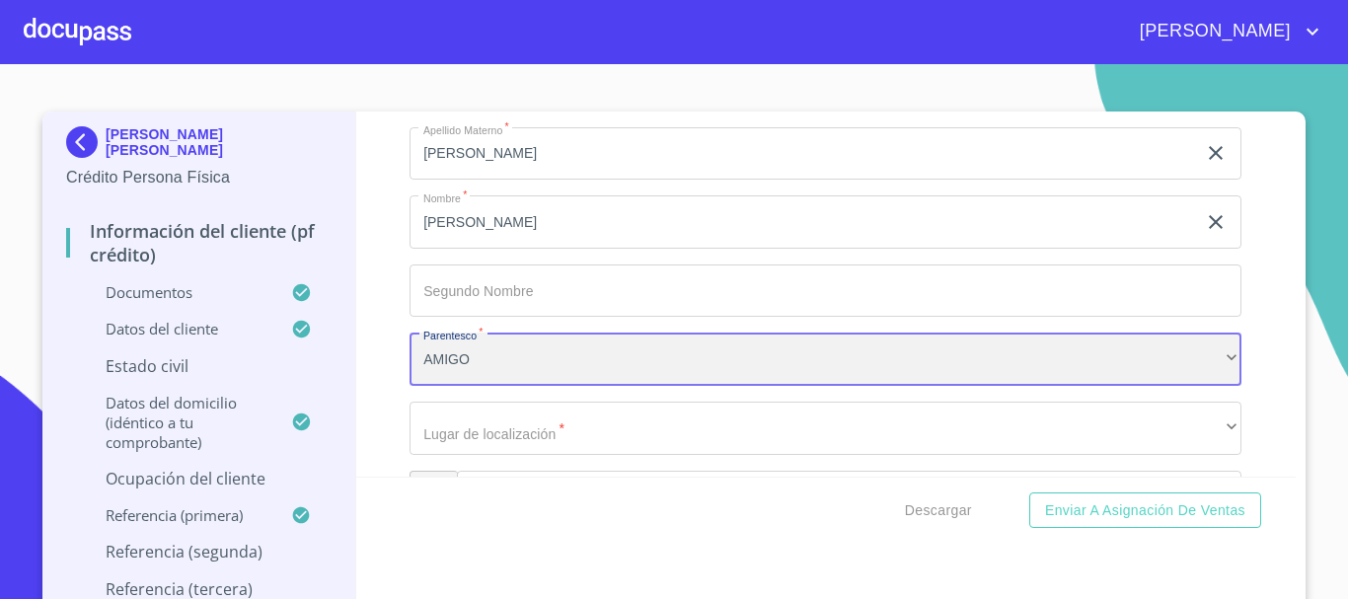
scroll to position [10759, 0]
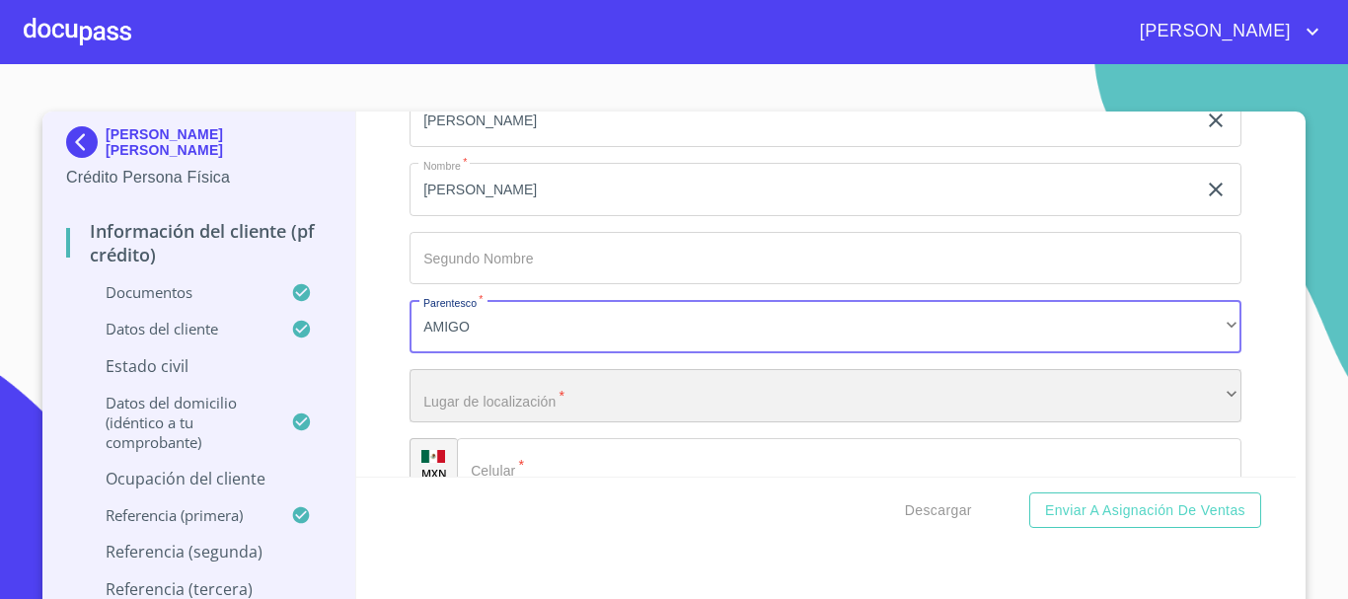
click at [584, 413] on div "​" at bounding box center [826, 395] width 832 height 53
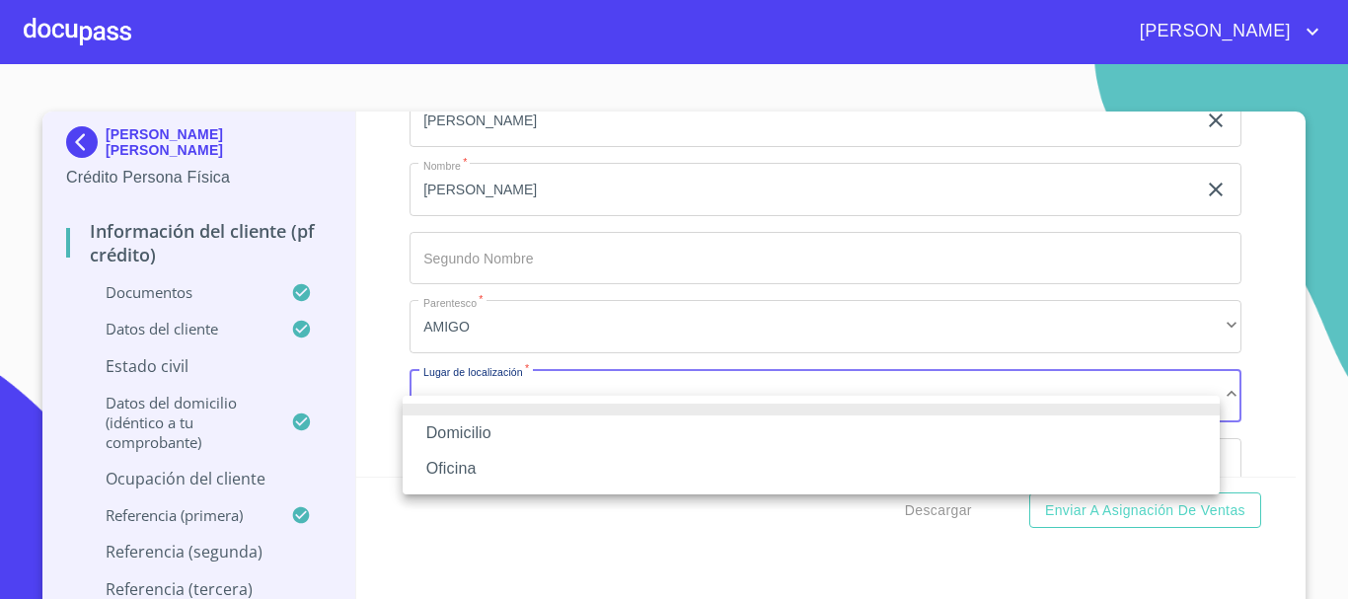
click at [573, 457] on li "Oficina" at bounding box center [811, 469] width 817 height 36
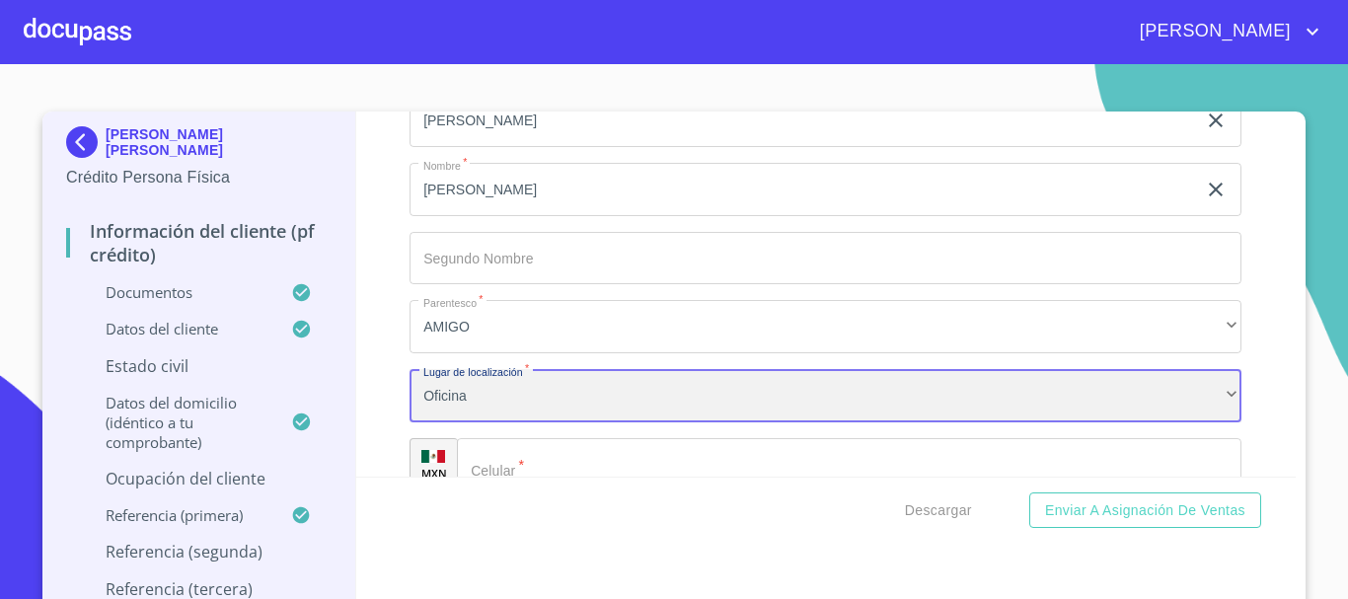
scroll to position [10858, 0]
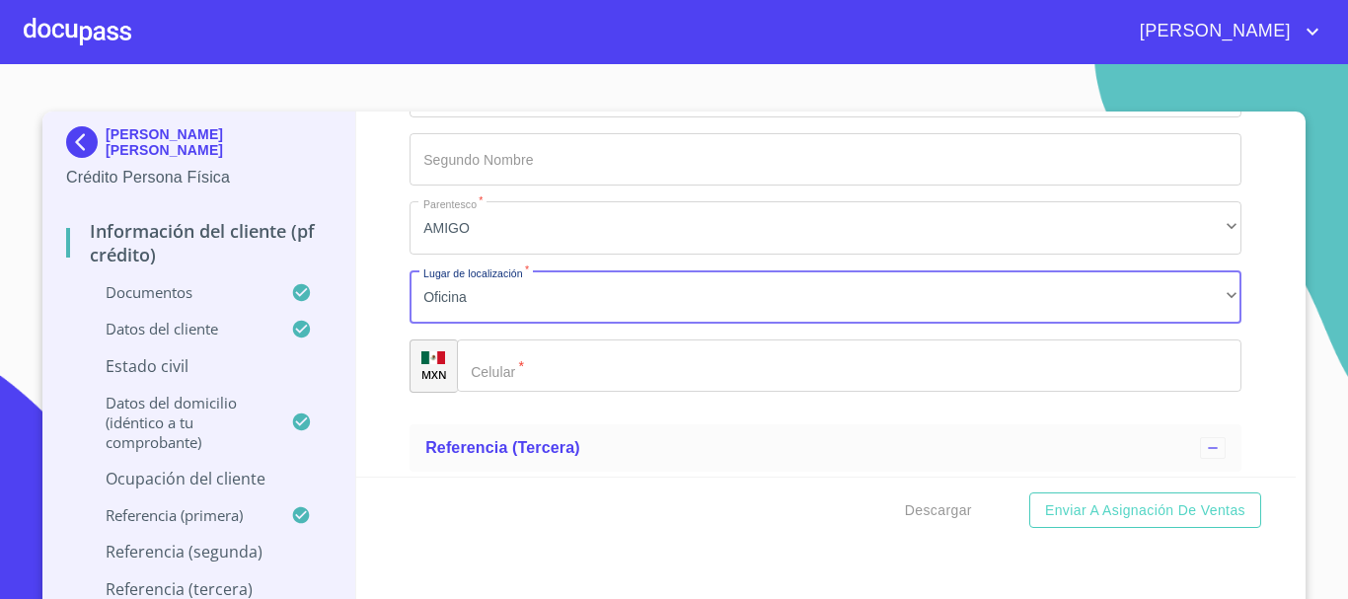
click at [601, 382] on input "Documento de identificación.   *" at bounding box center [849, 365] width 785 height 53
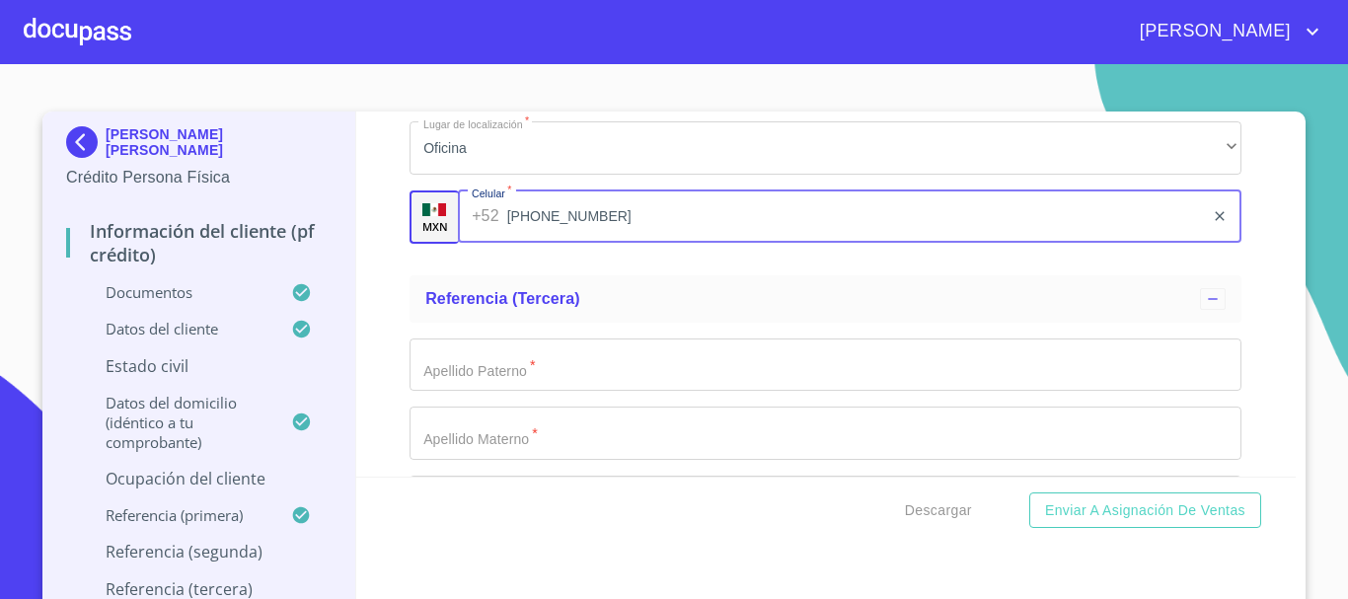
scroll to position [11055, 0]
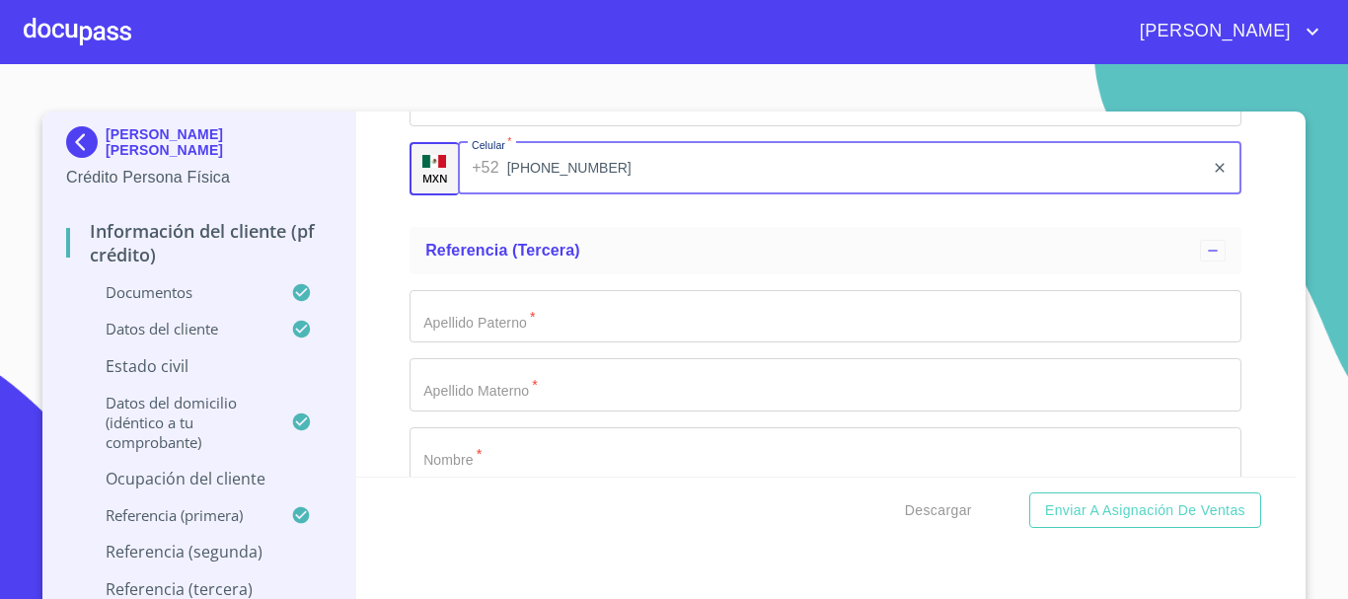
type input "[PHONE_NUMBER]"
click at [593, 337] on input "Documento de identificación.   *" at bounding box center [826, 316] width 832 height 53
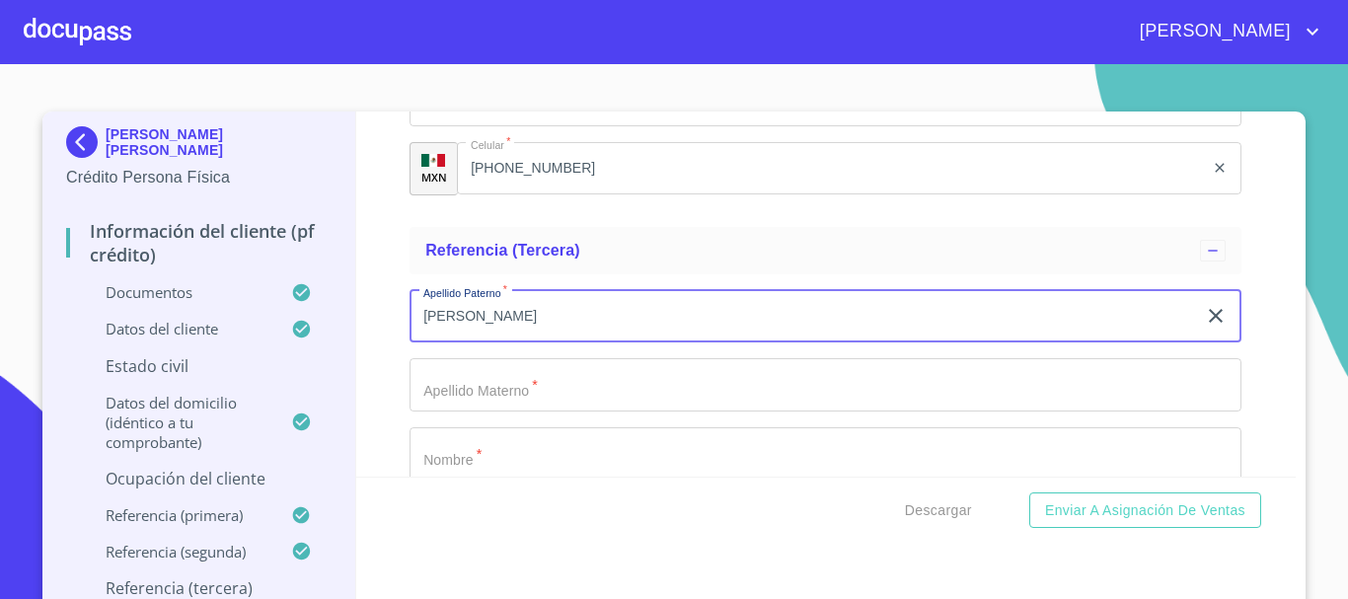
type input "[PERSON_NAME]"
click at [538, 412] on input "Documento de identificación.   *" at bounding box center [826, 384] width 832 height 53
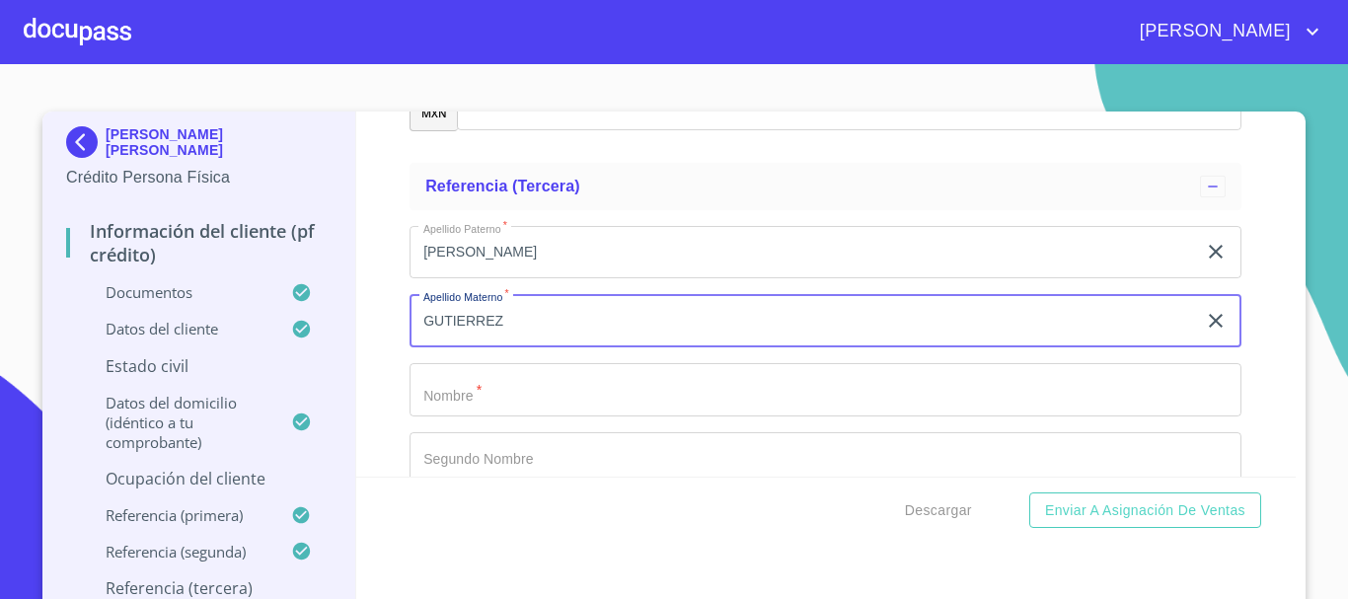
scroll to position [11154, 0]
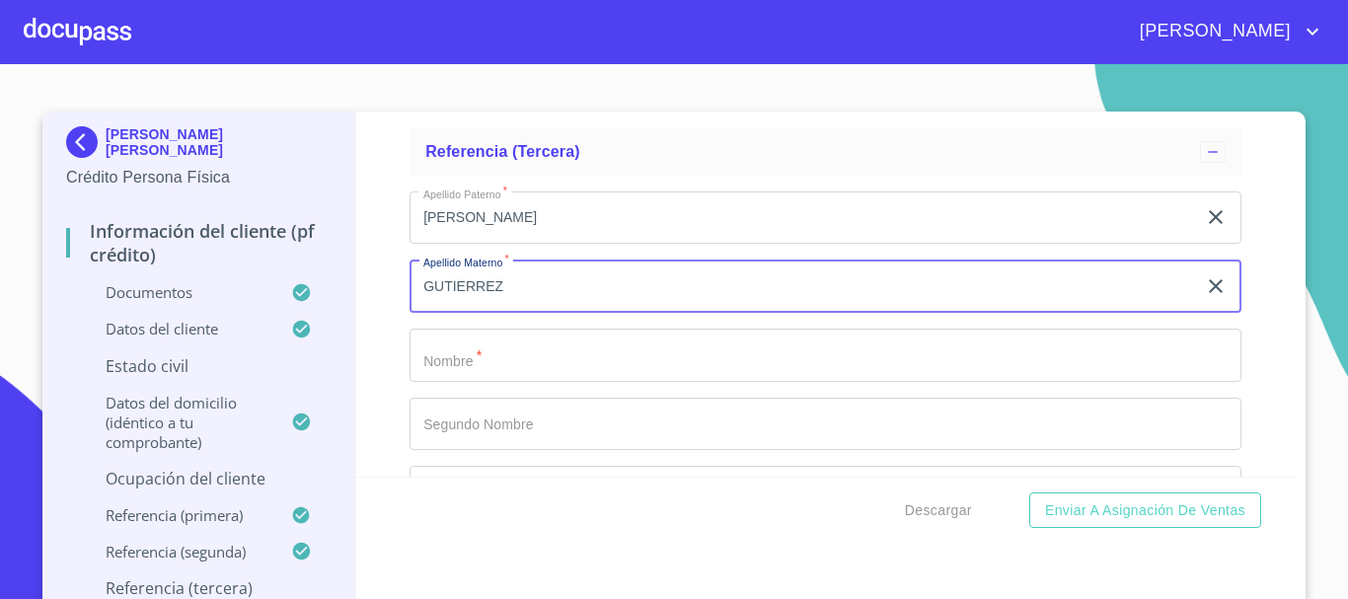
type input "GUTIERREZ"
click at [535, 382] on input "Documento de identificación.   *" at bounding box center [826, 355] width 832 height 53
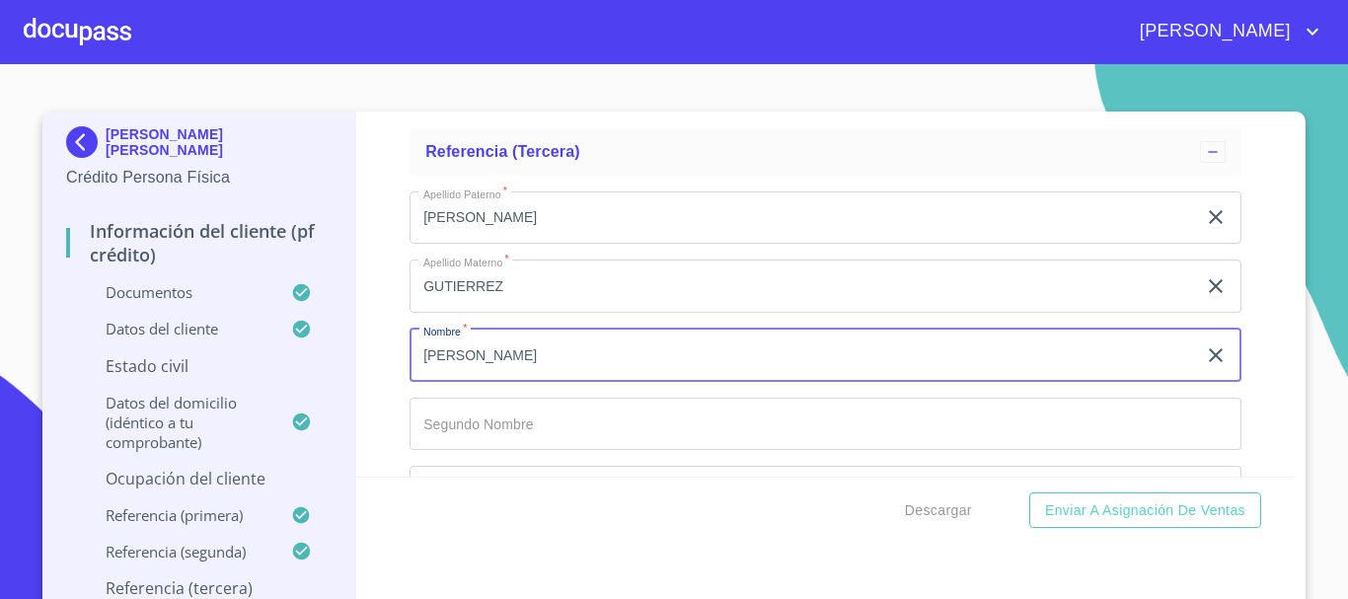
scroll to position [11253, 0]
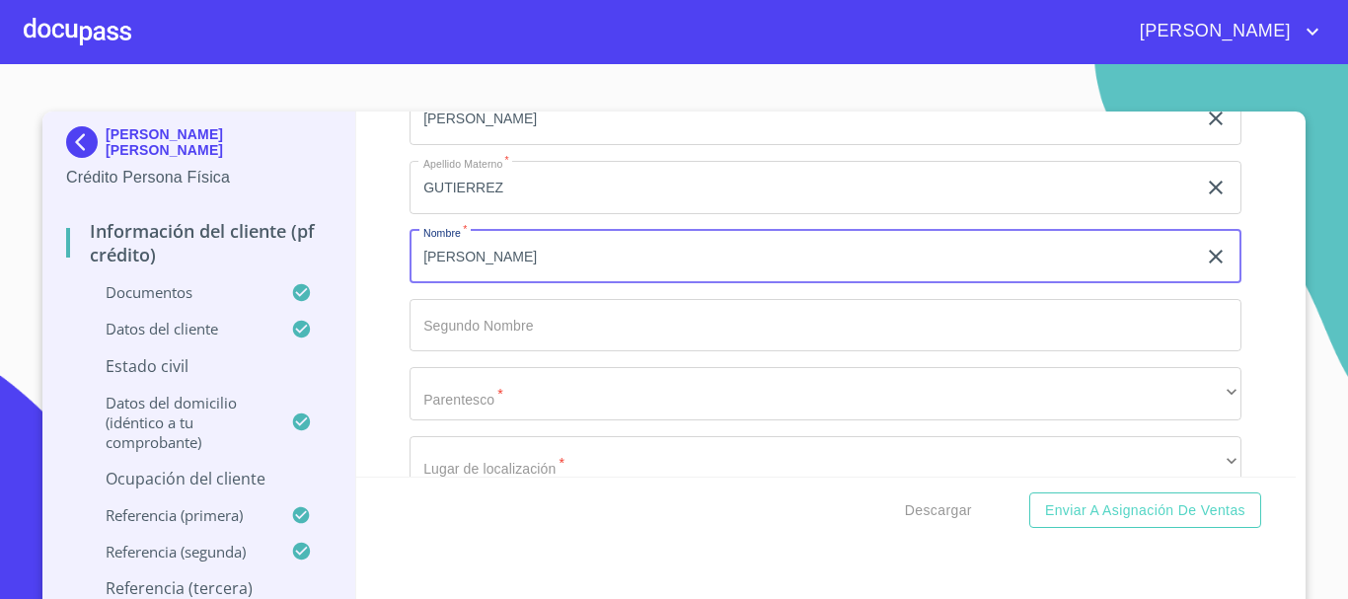
type input "[PERSON_NAME]"
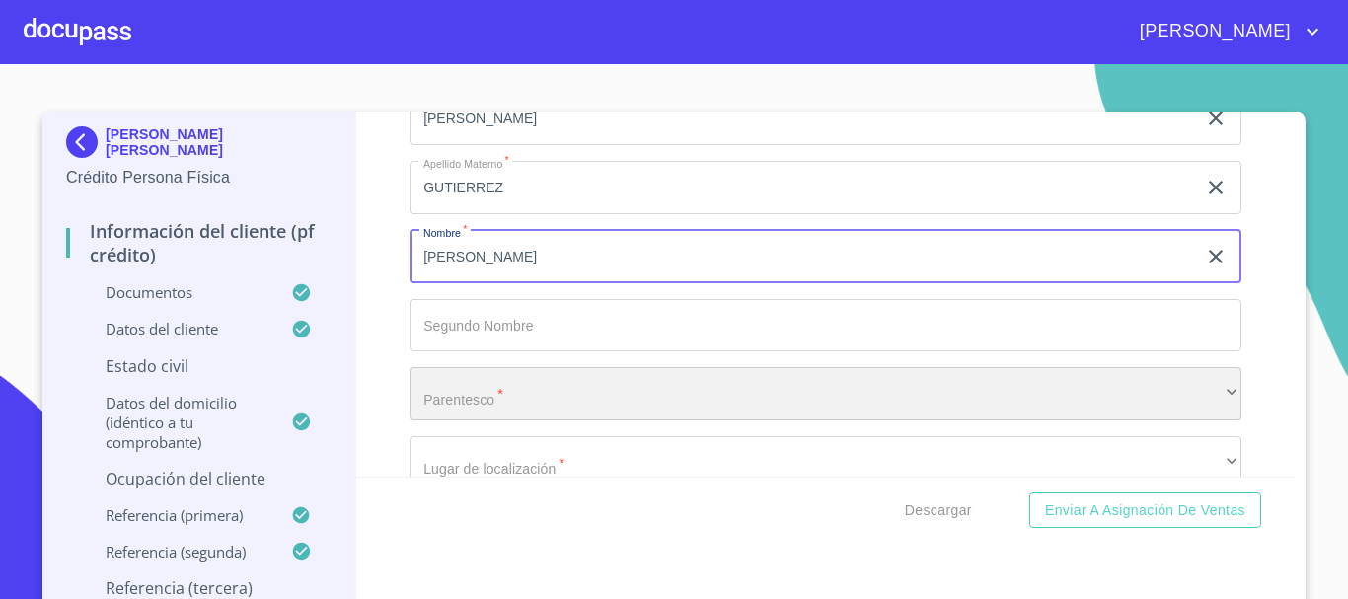
click at [536, 407] on div "​" at bounding box center [826, 393] width 832 height 53
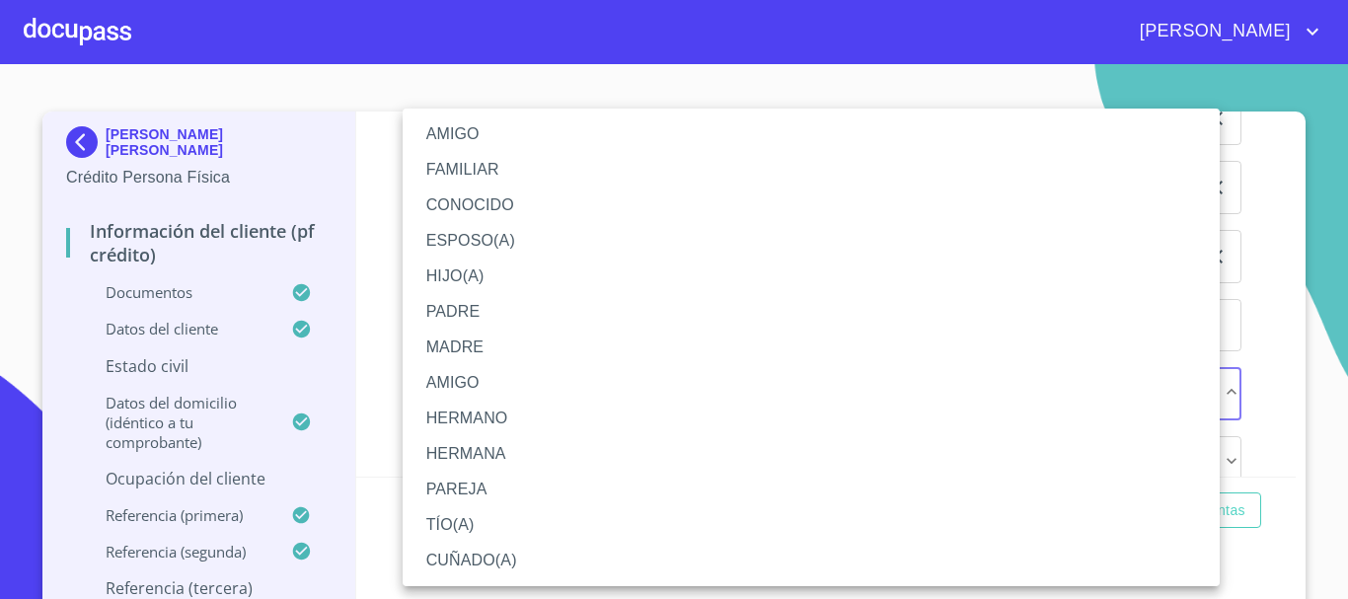
click at [506, 170] on li "FAMILIAR" at bounding box center [811, 170] width 817 height 36
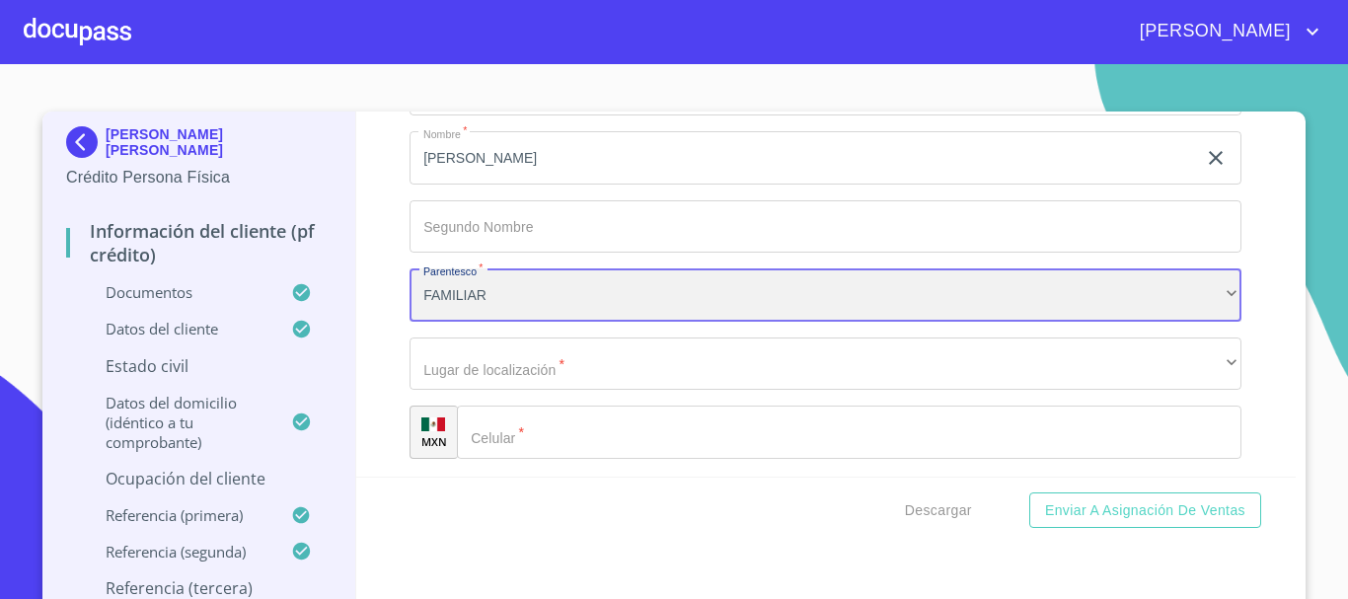
scroll to position [11450, 0]
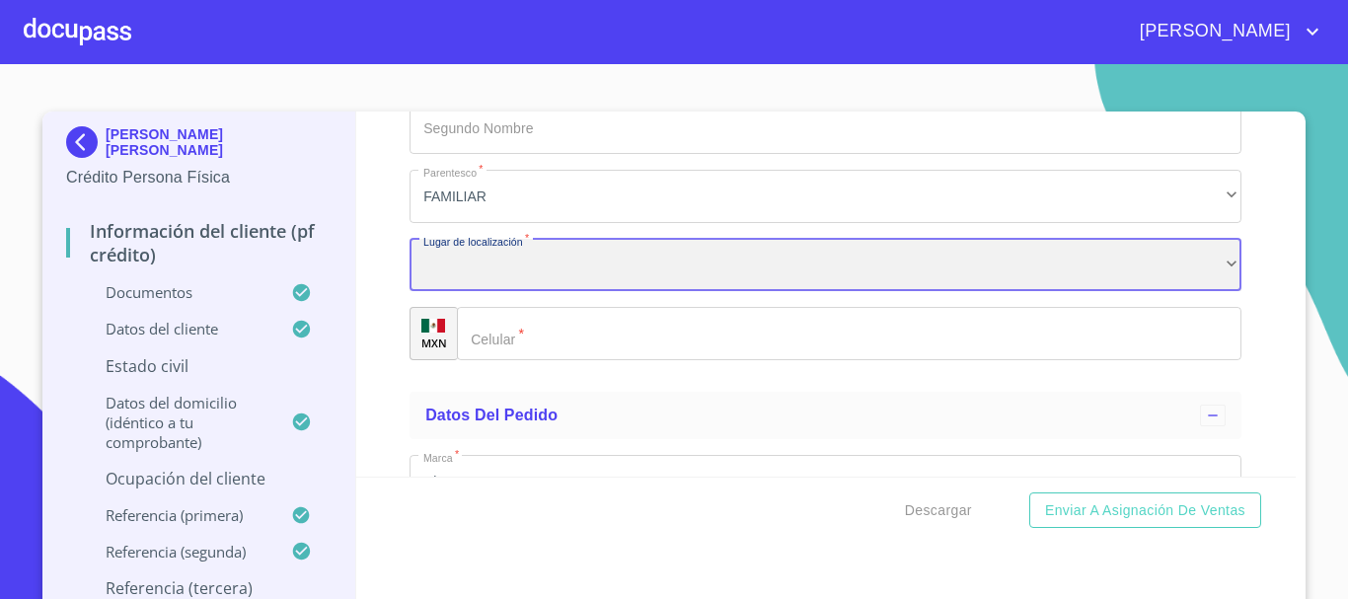
click at [536, 290] on div "​" at bounding box center [826, 265] width 832 height 53
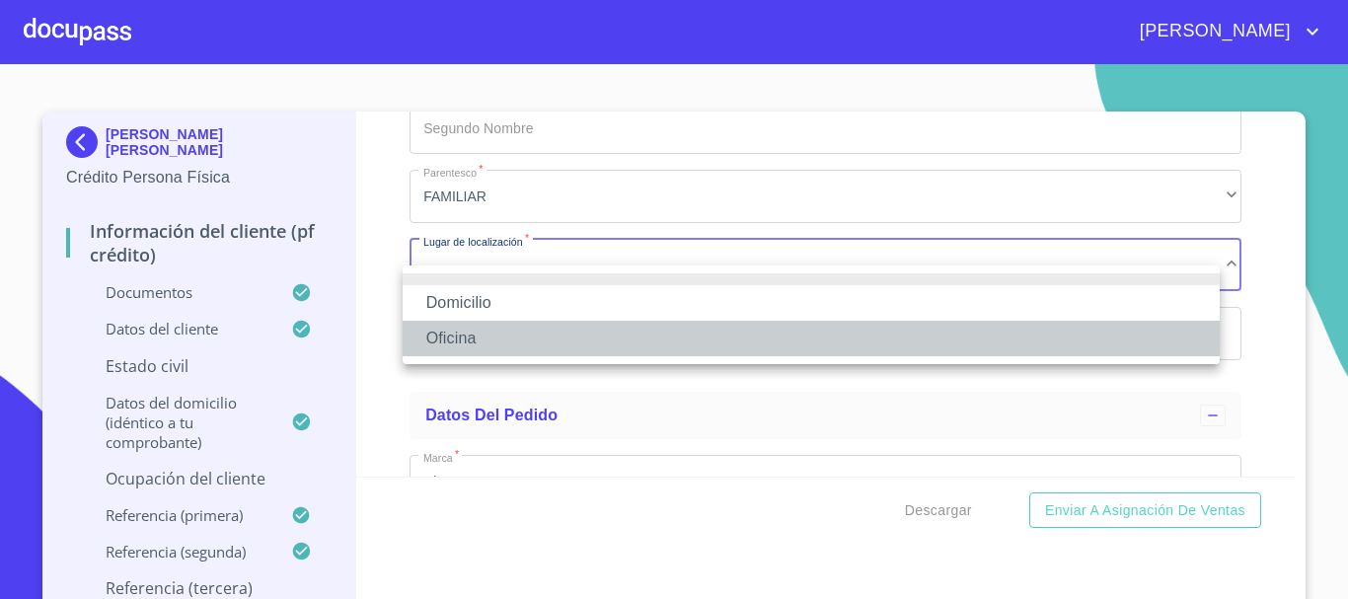
click at [518, 336] on li "Oficina" at bounding box center [811, 339] width 817 height 36
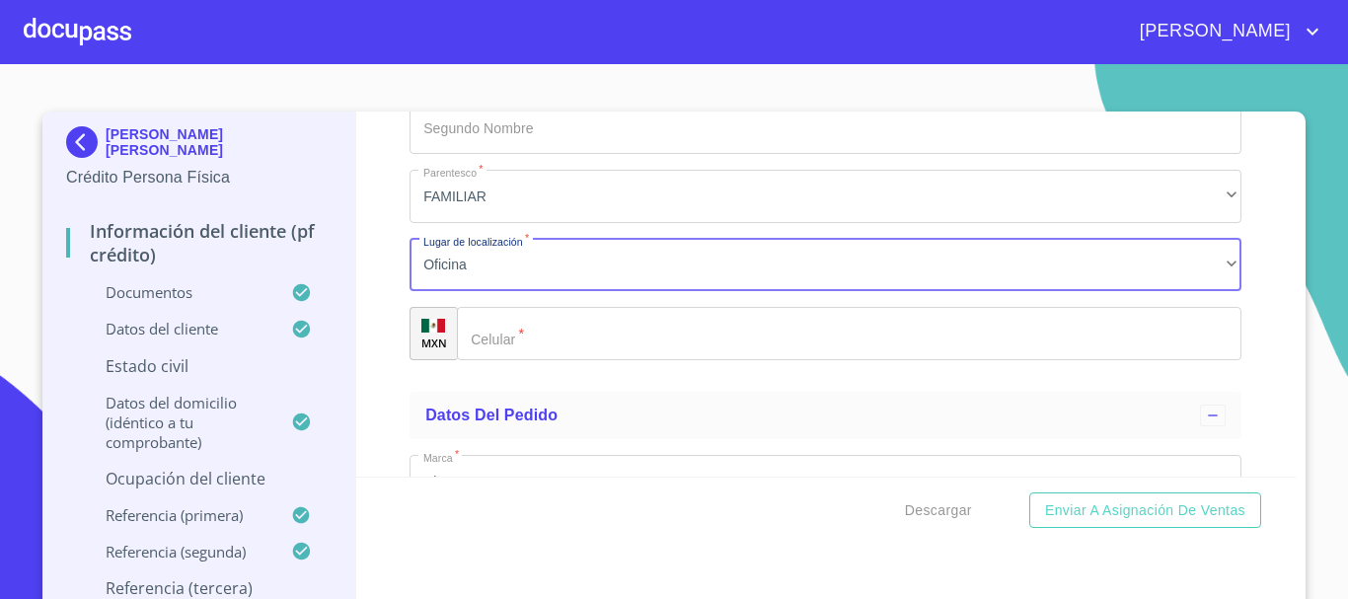
click at [529, 354] on input "Documento de identificación.   *" at bounding box center [849, 333] width 785 height 53
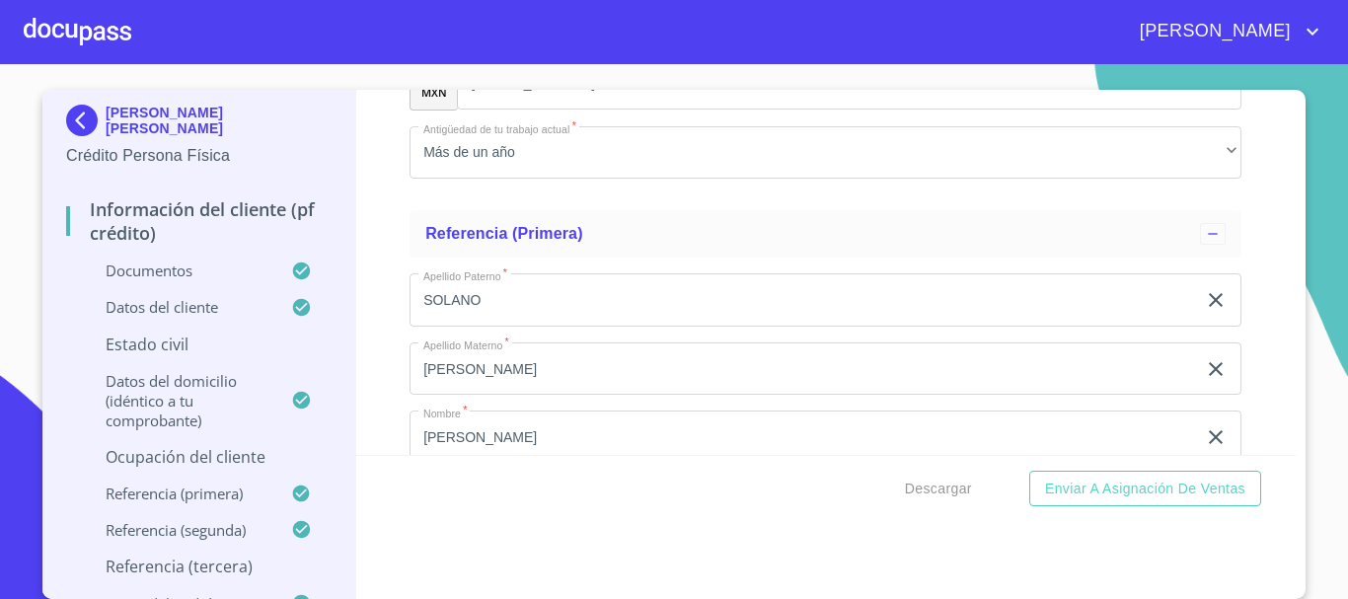
scroll to position [9633, 0]
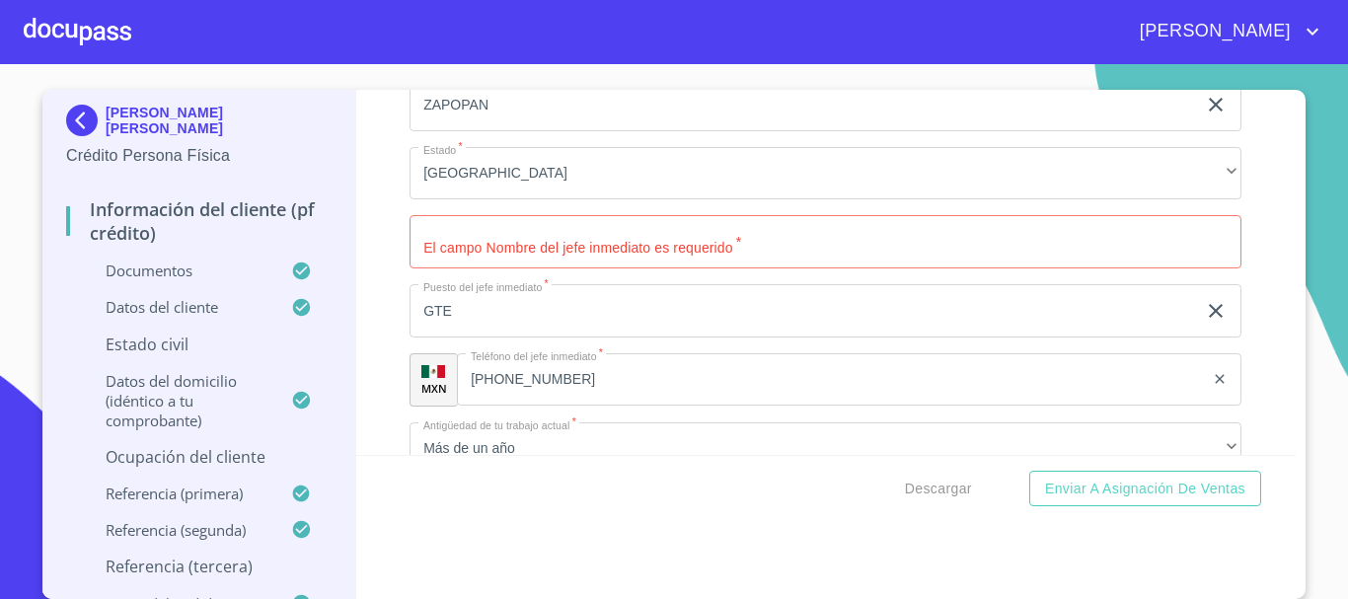
type input "[PHONE_NUMBER]"
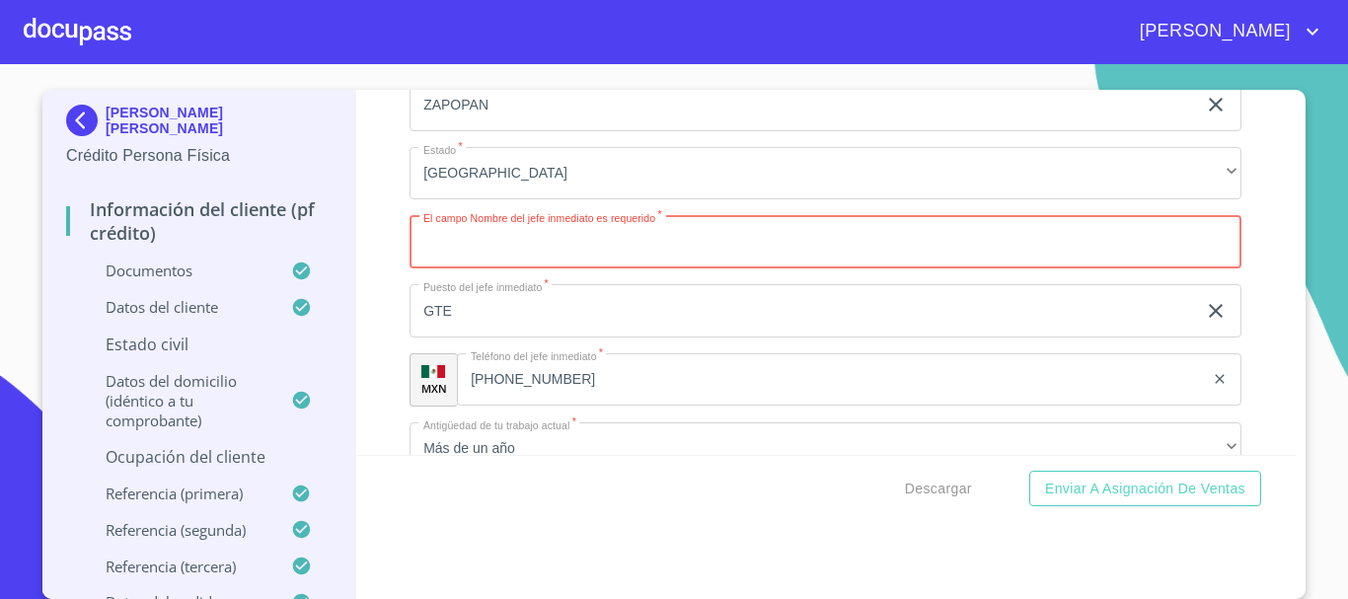
click at [661, 268] on input "Documento de identificación.   *" at bounding box center [826, 241] width 832 height 53
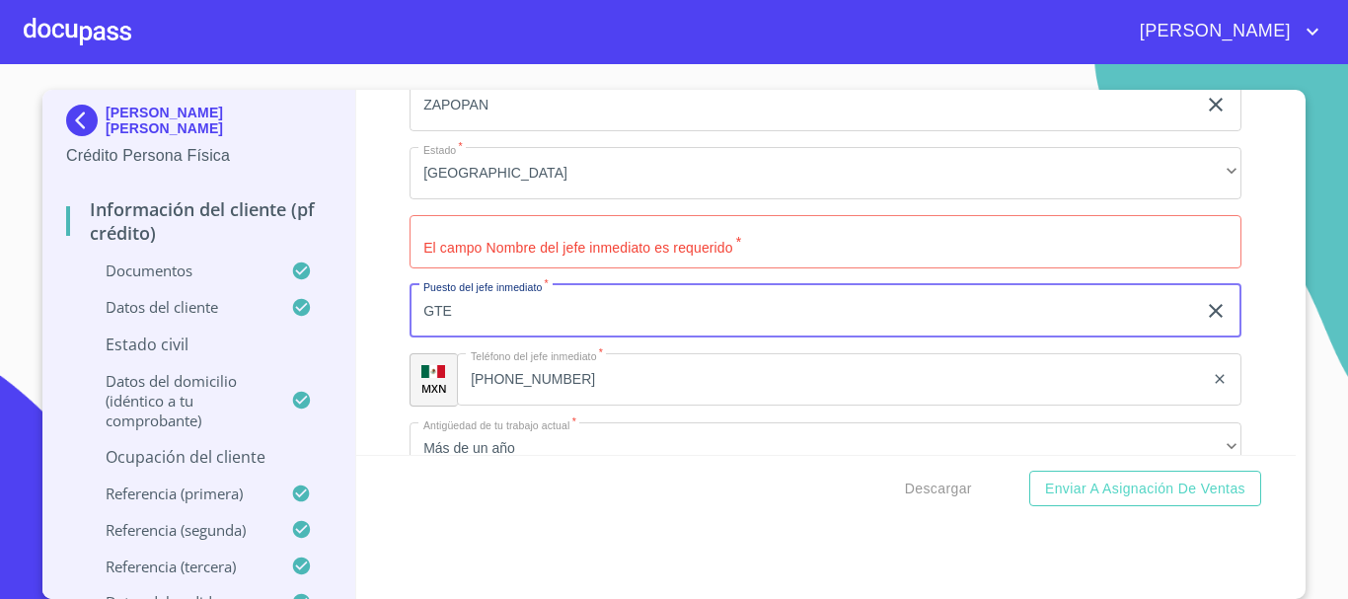
click at [521, 338] on input "GTE" at bounding box center [803, 310] width 787 height 53
type input "GTE GRAL"
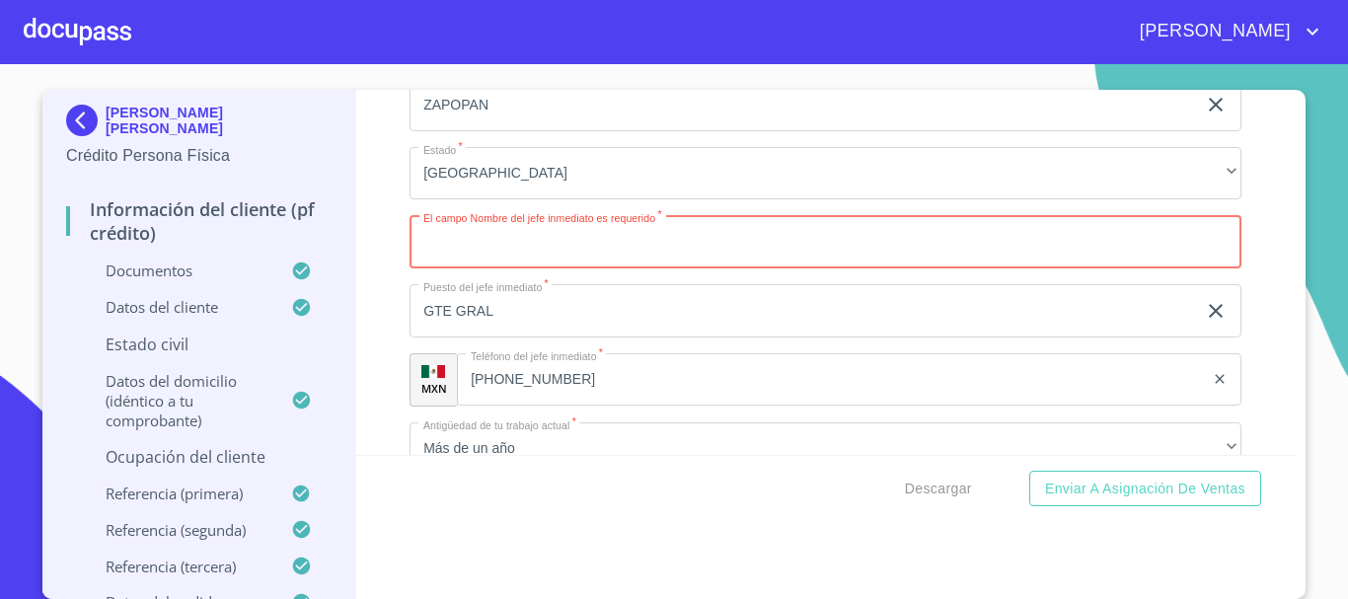
click at [539, 260] on input "Documento de identificación.   *" at bounding box center [826, 241] width 832 height 53
type input "BEERELIM [PERSON_NAME]"
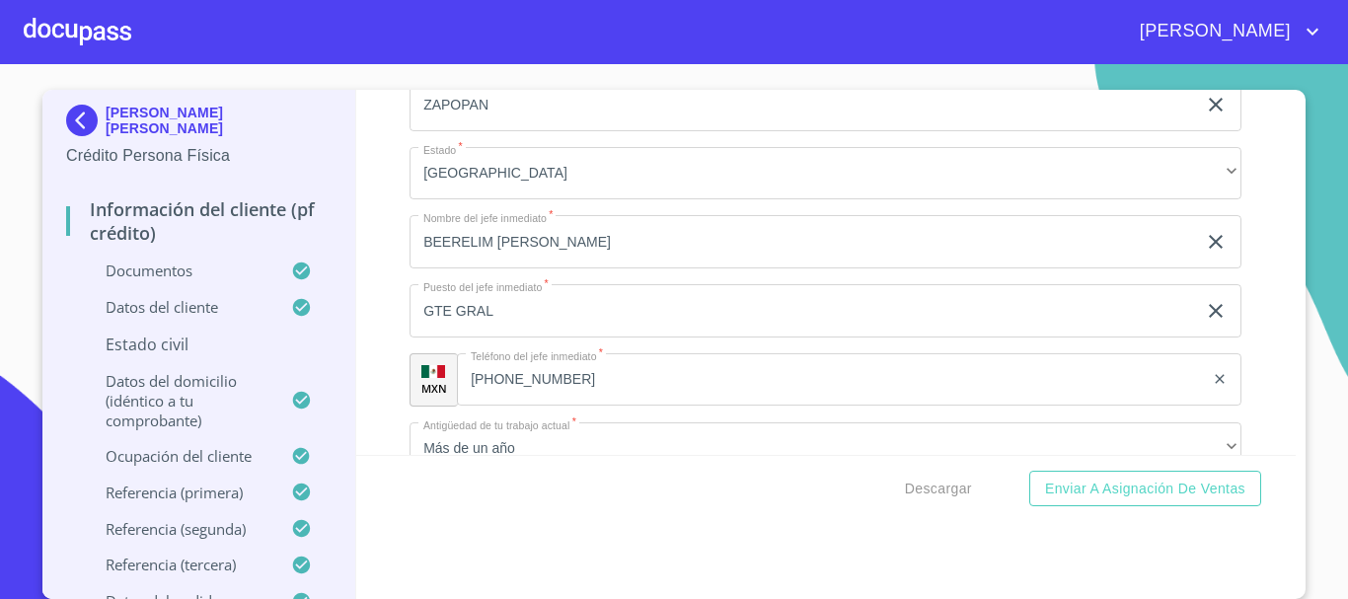
click at [389, 219] on div "Información del cliente (PF crédito) Documentos Documento de identificación.   …" at bounding box center [826, 272] width 941 height 365
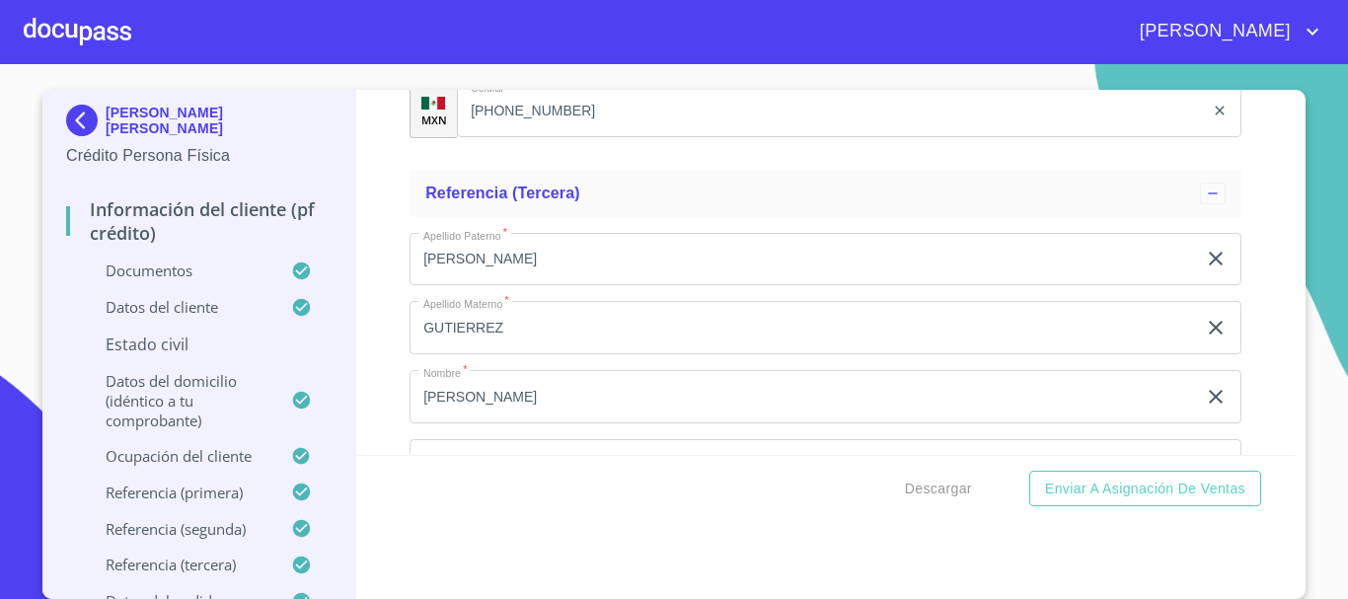
scroll to position [11212, 0]
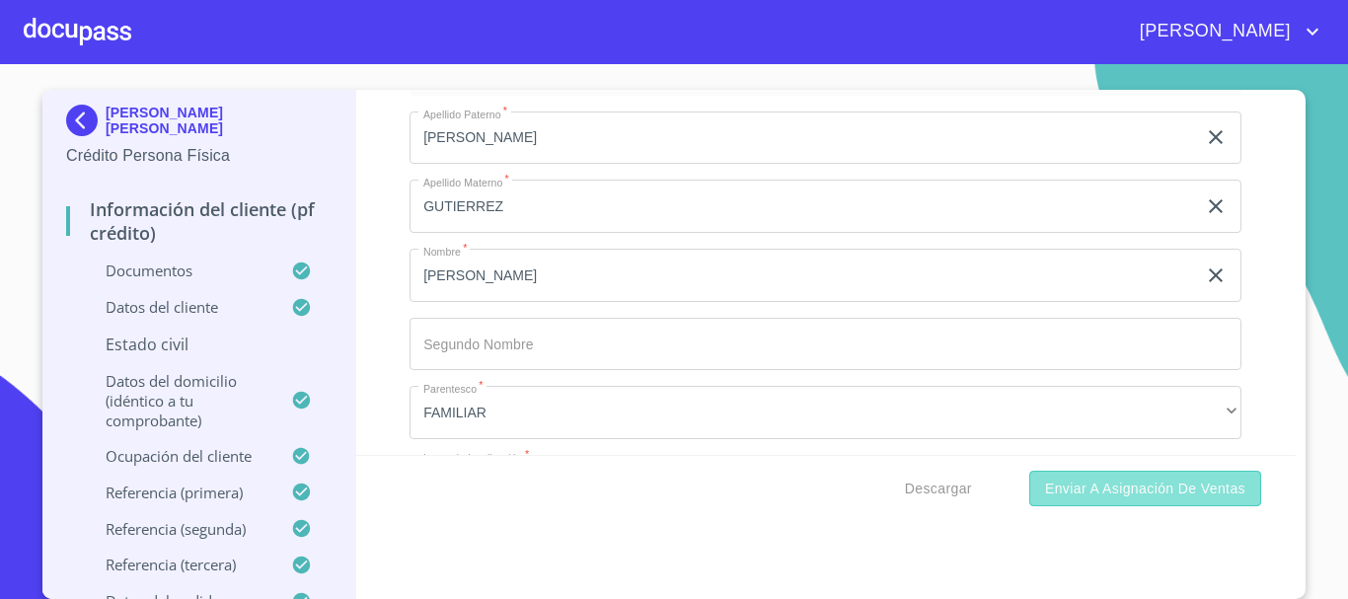
click at [1091, 484] on span "Enviar a Asignación de Ventas" at bounding box center [1145, 489] width 200 height 25
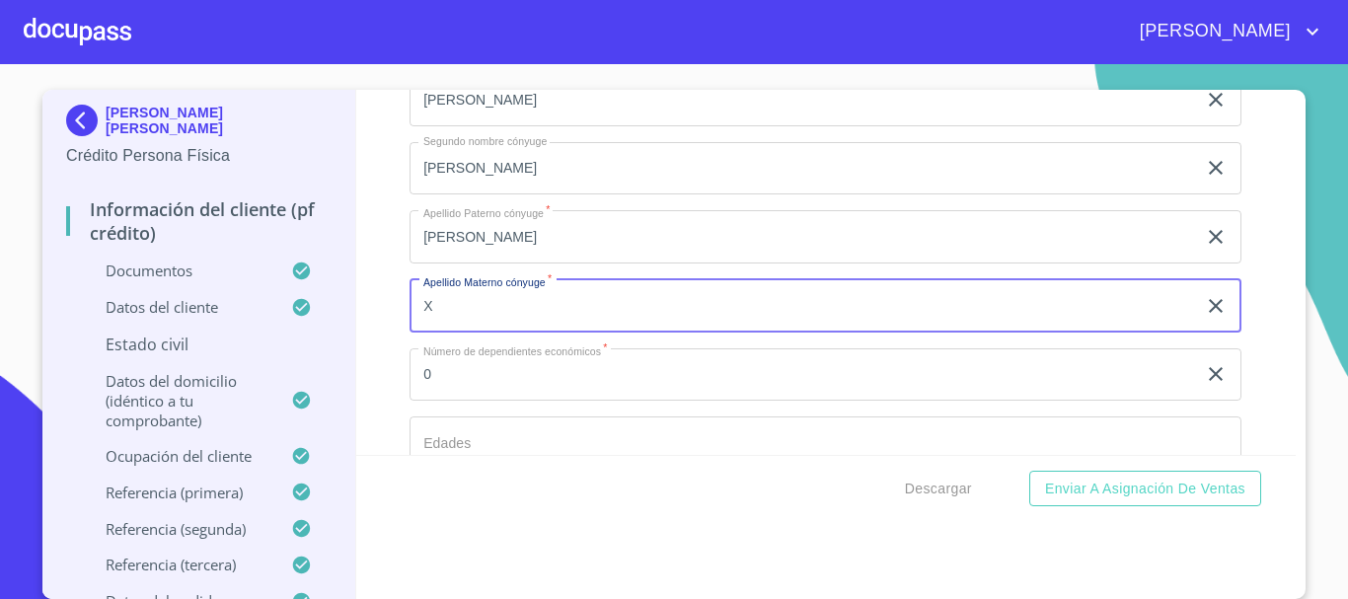
scroll to position [7228, 0]
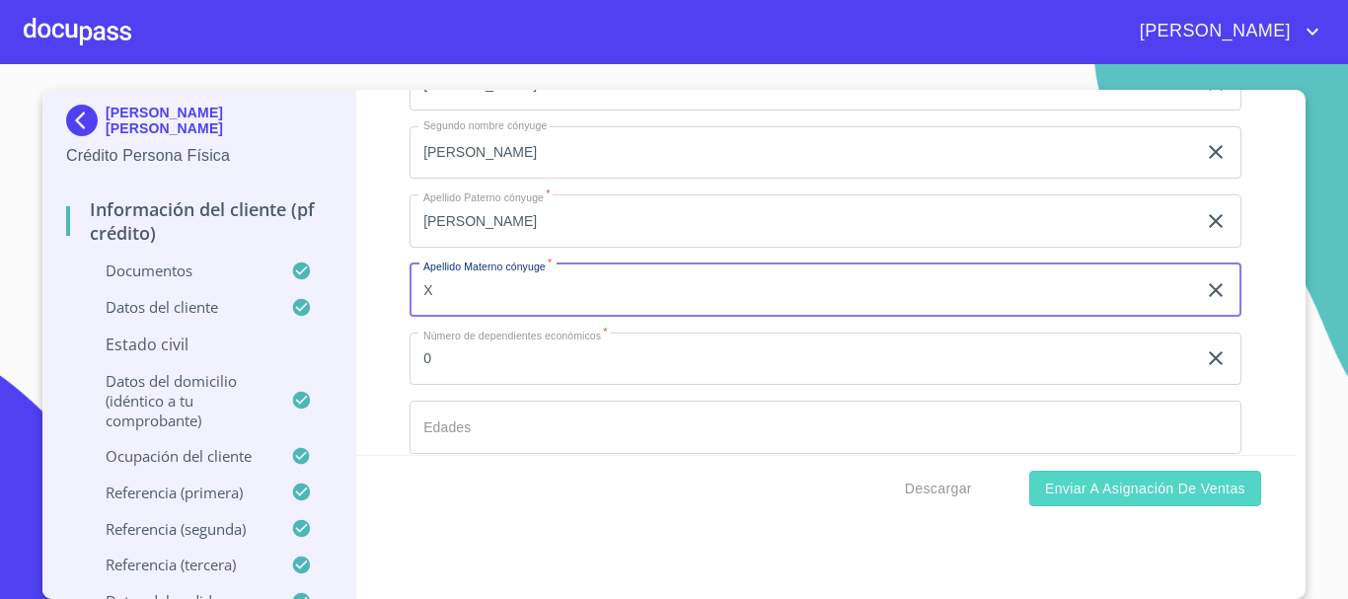
type input "X"
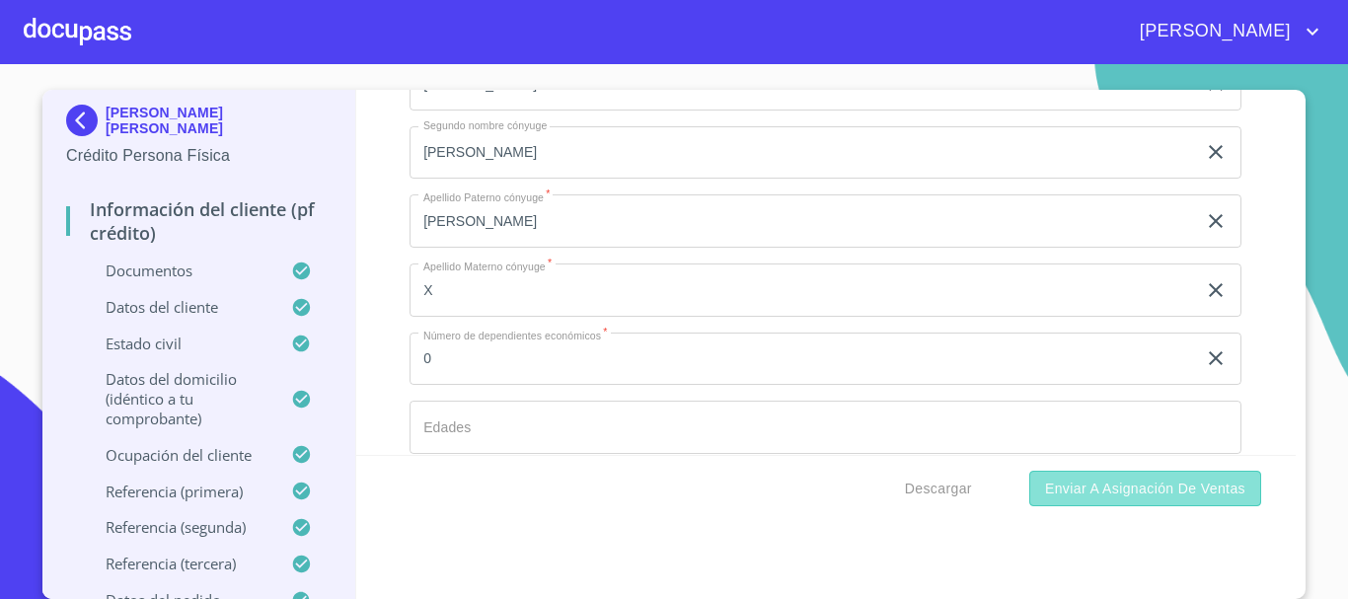
click at [1138, 480] on span "Enviar a Asignación de Ventas" at bounding box center [1145, 489] width 200 height 25
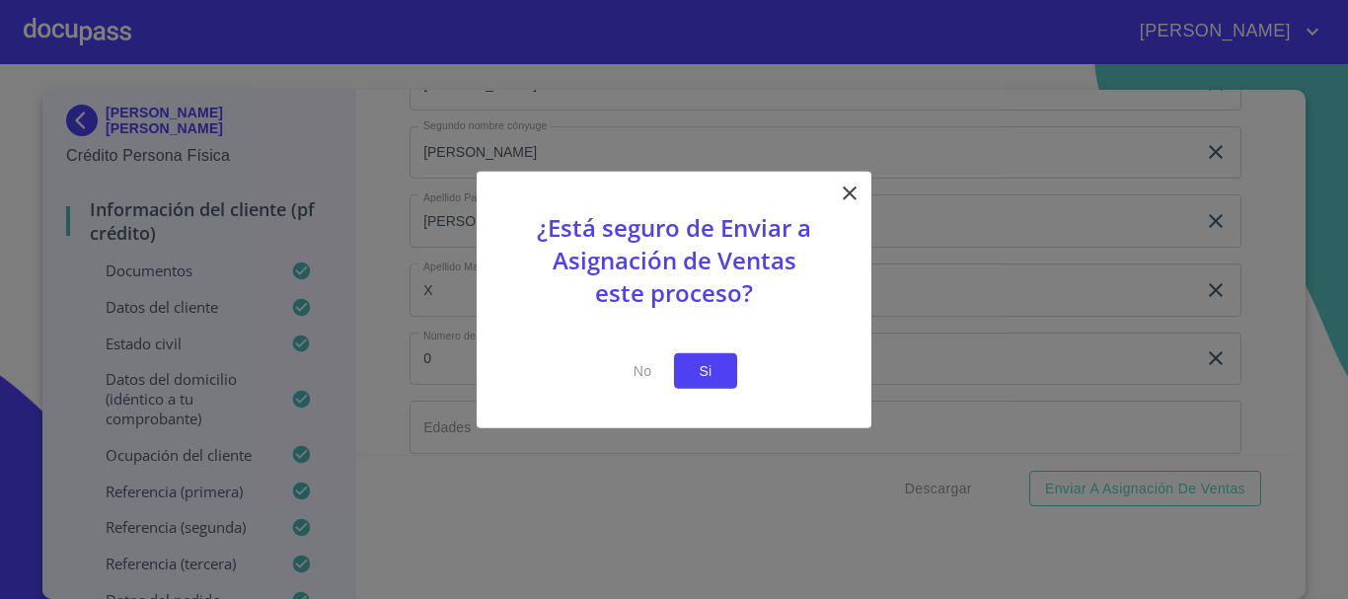
click at [716, 373] on span "Si" at bounding box center [706, 370] width 32 height 25
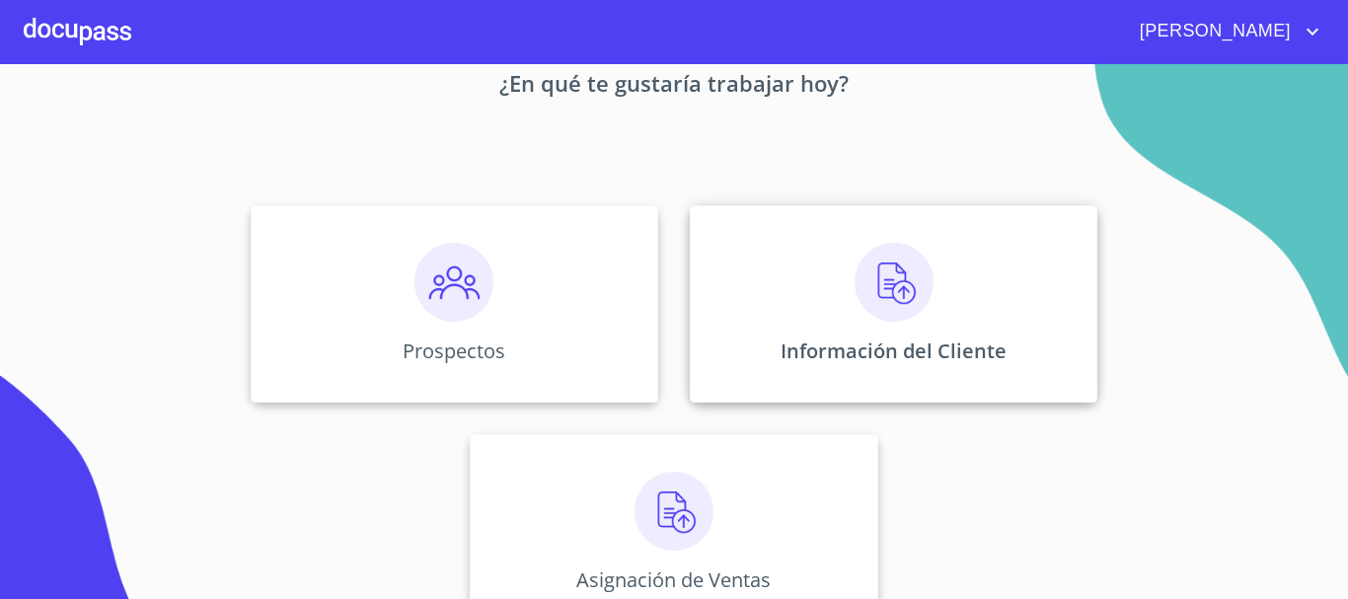
scroll to position [164, 0]
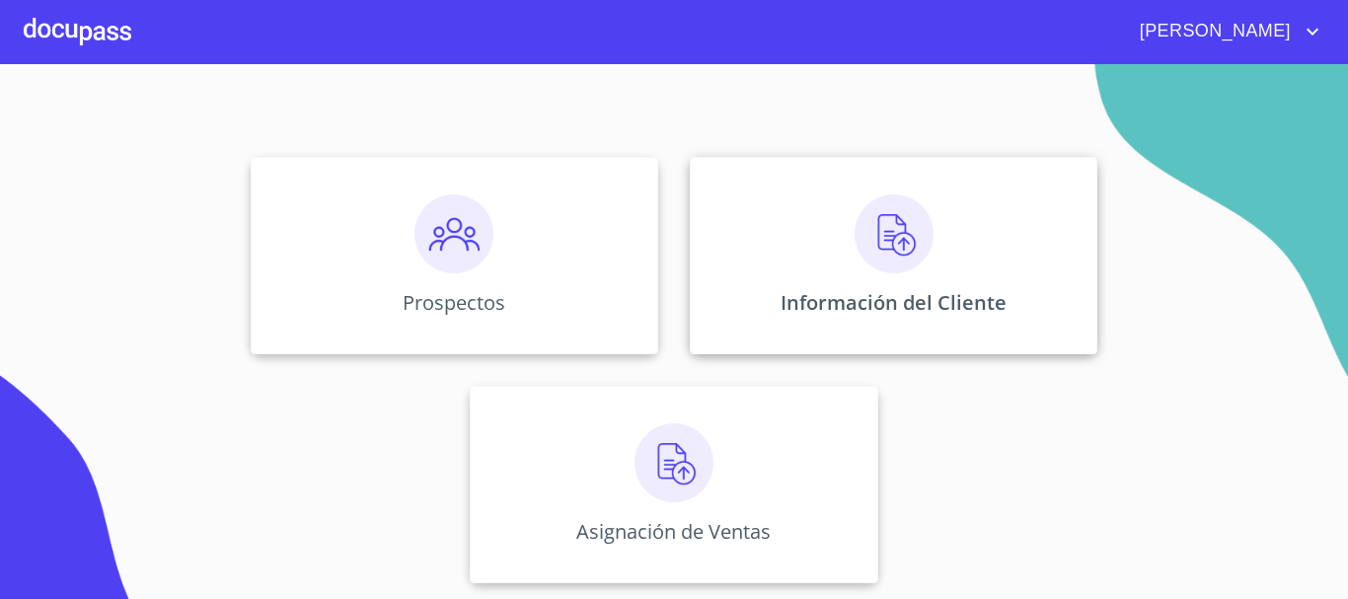
click at [860, 261] on img at bounding box center [894, 233] width 79 height 79
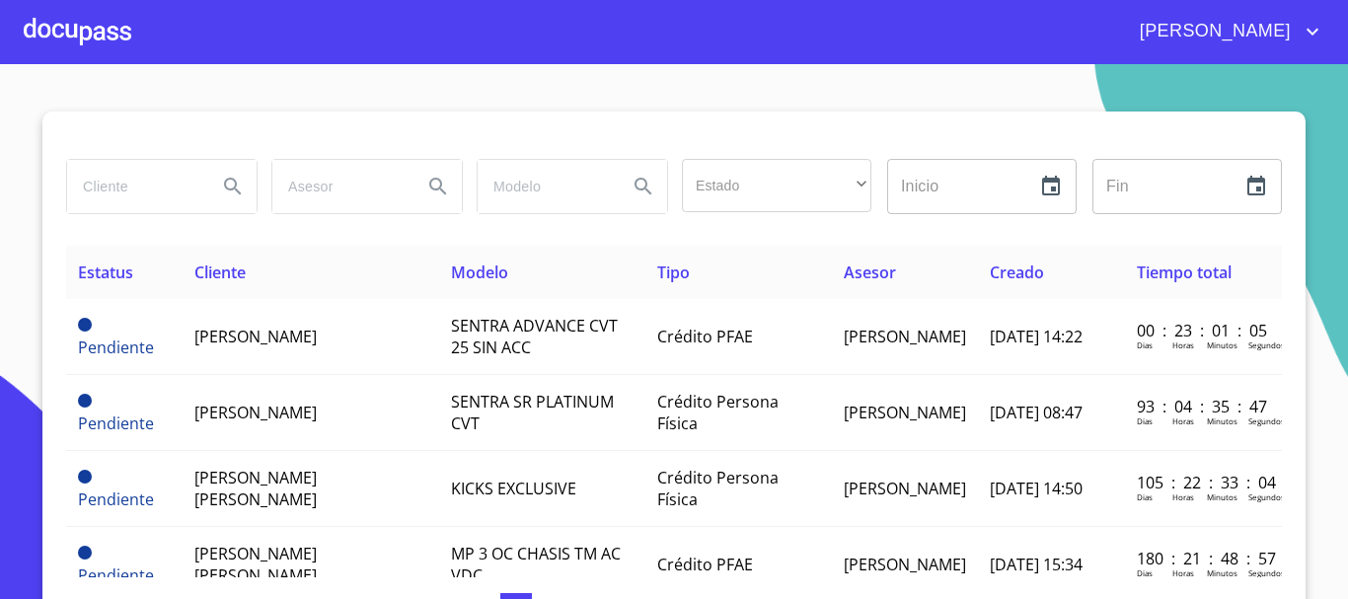
click at [148, 198] on input "search" at bounding box center [134, 186] width 134 height 53
type input "[PERSON_NAME] [PERSON_NAME]"
click at [230, 181] on icon "Search" at bounding box center [233, 187] width 24 height 24
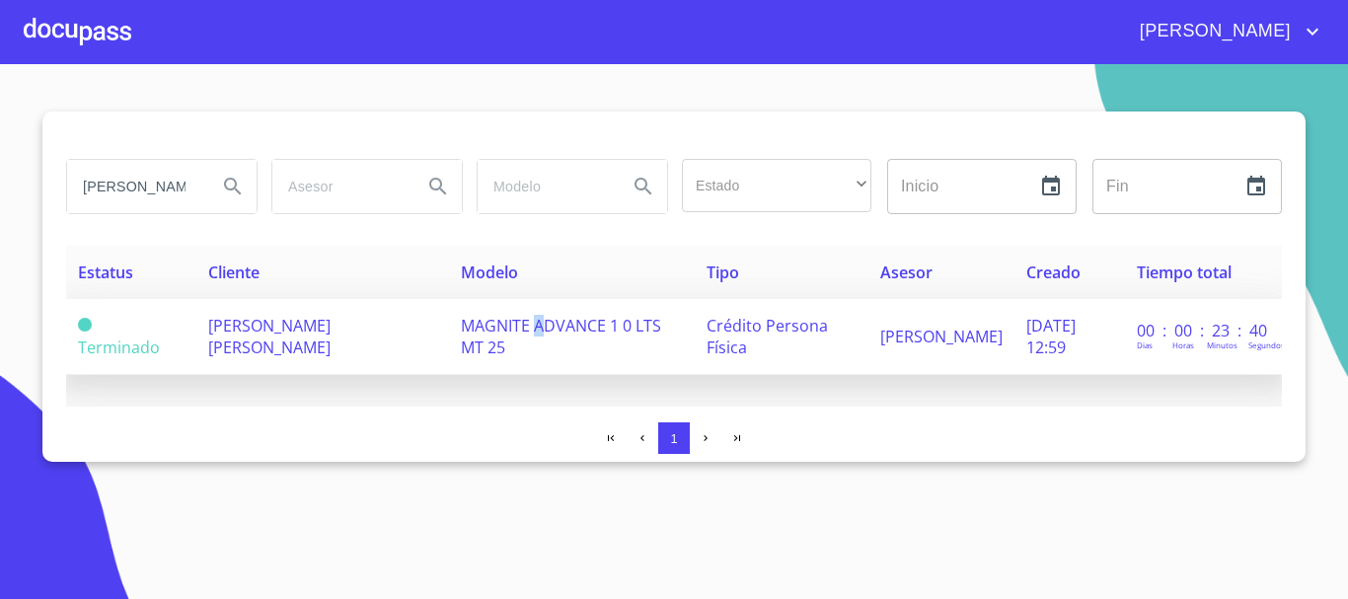
click at [565, 331] on span "MAGNITE ADVANCE 1 0 LTS MT 25" at bounding box center [561, 336] width 200 height 43
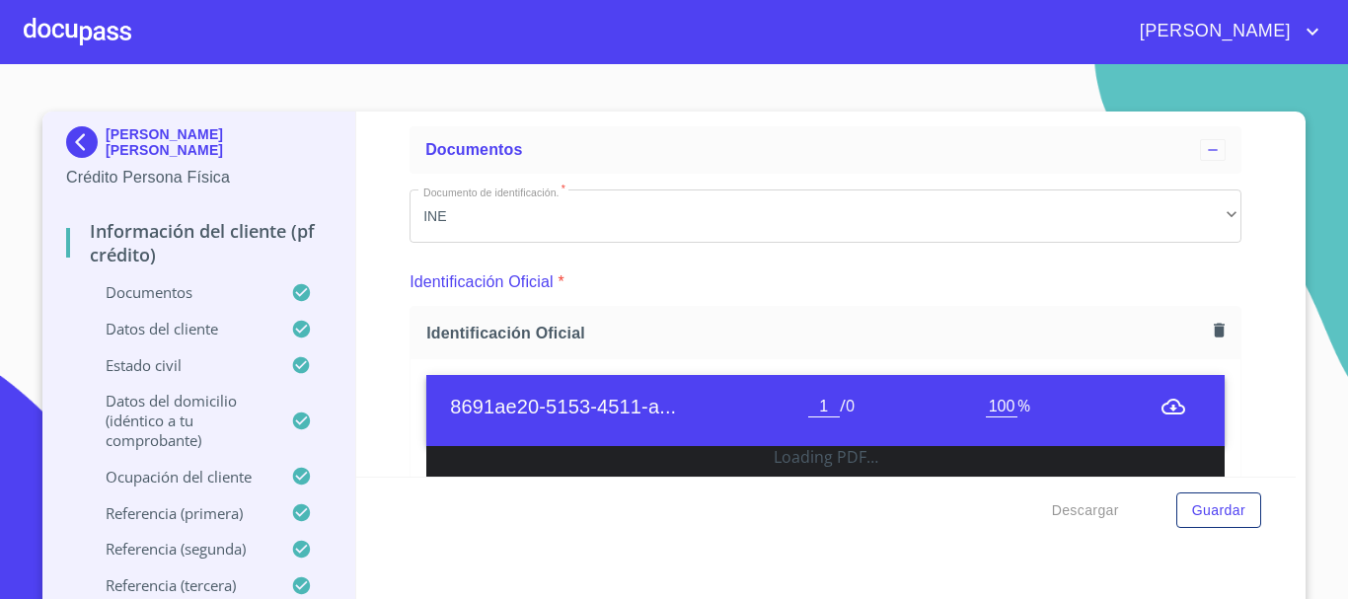
scroll to position [99, 0]
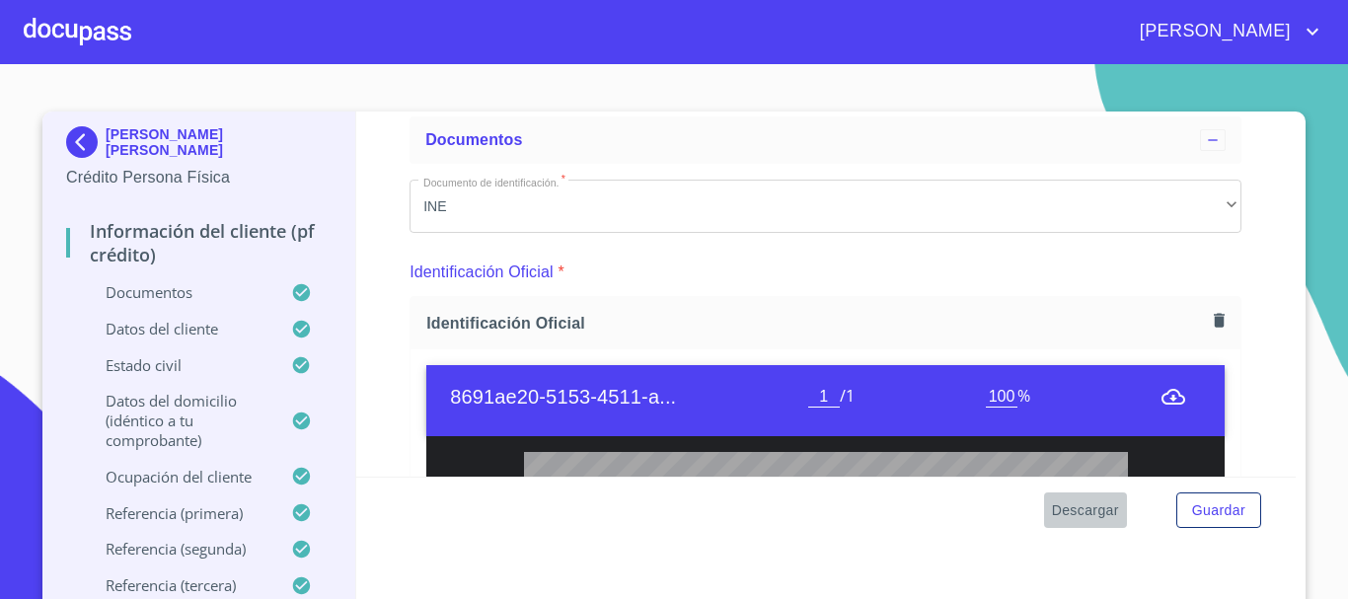
click at [1062, 509] on span "Descargar" at bounding box center [1085, 510] width 67 height 25
click at [1205, 505] on span "Guardar" at bounding box center [1218, 510] width 53 height 25
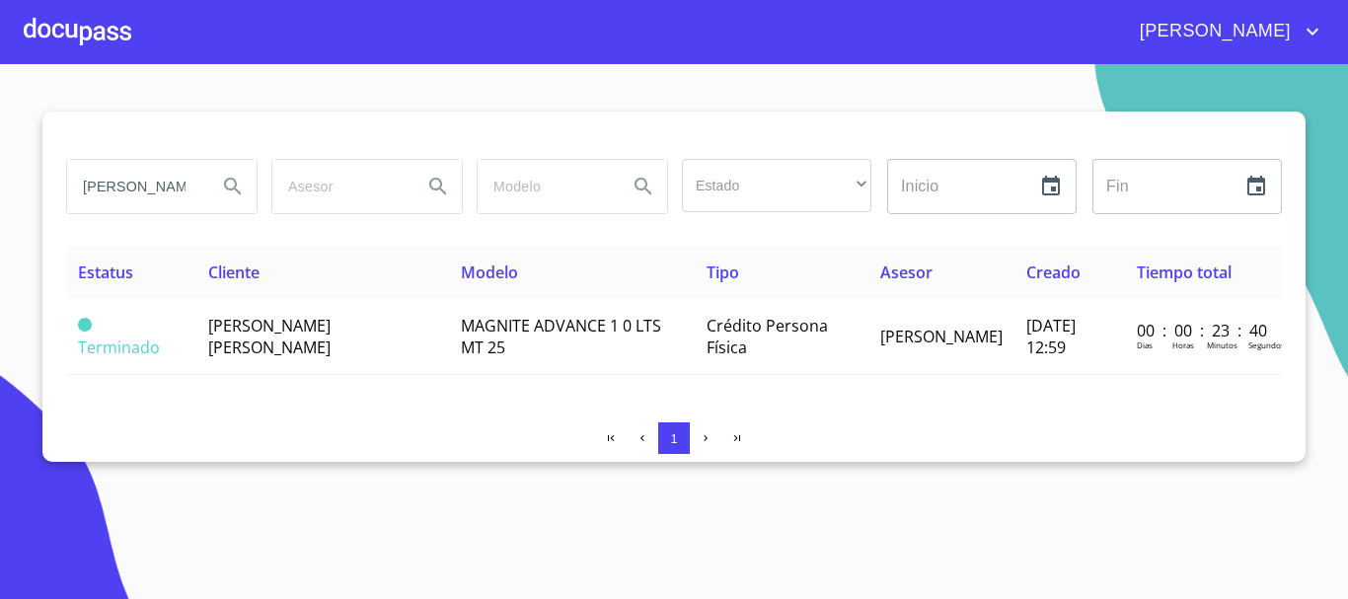
click at [120, 30] on div at bounding box center [78, 31] width 108 height 63
